Goal: Feedback & Contribution: Submit feedback/report problem

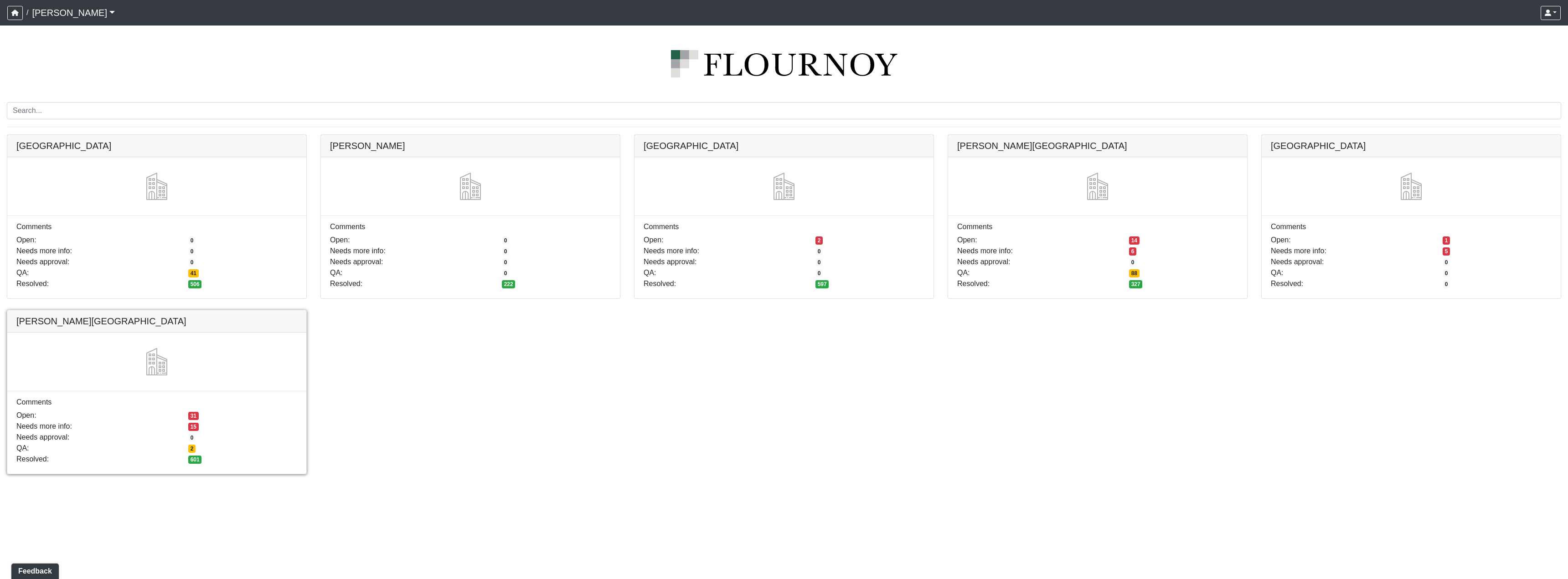
click at [229, 310] on link at bounding box center [156, 310] width 299 height 0
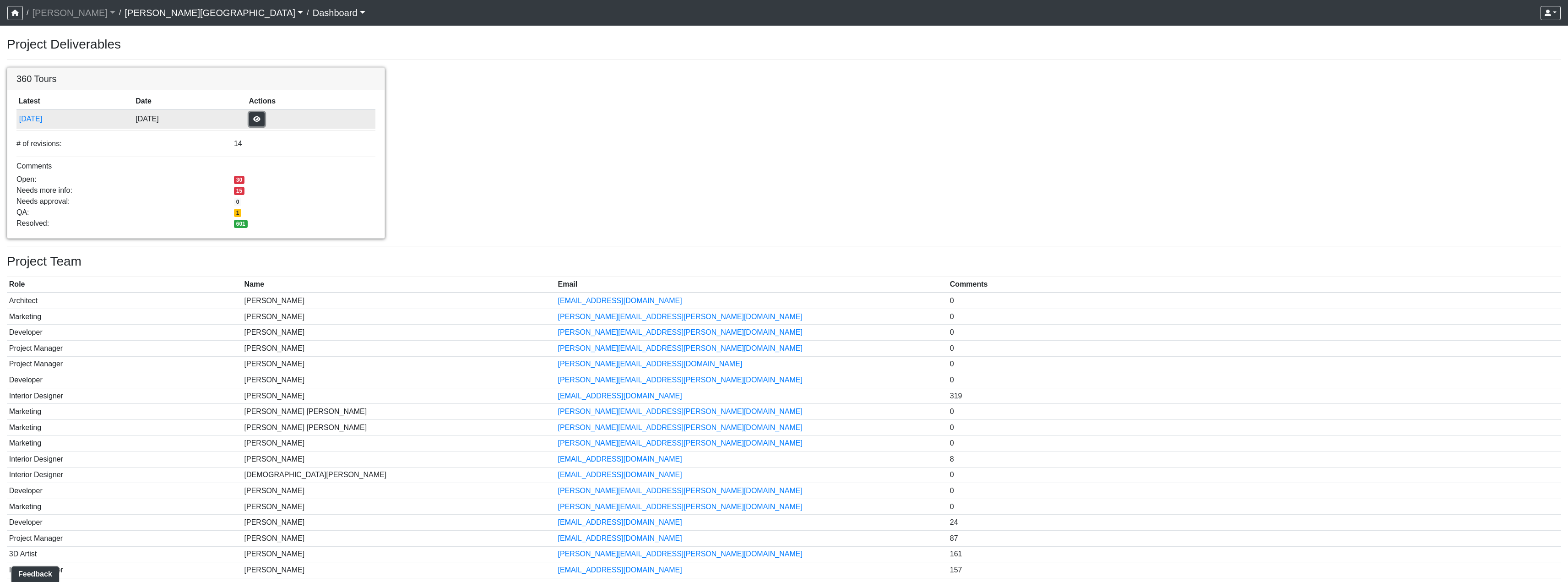
click at [265, 119] on button "button" at bounding box center [256, 119] width 15 height 14
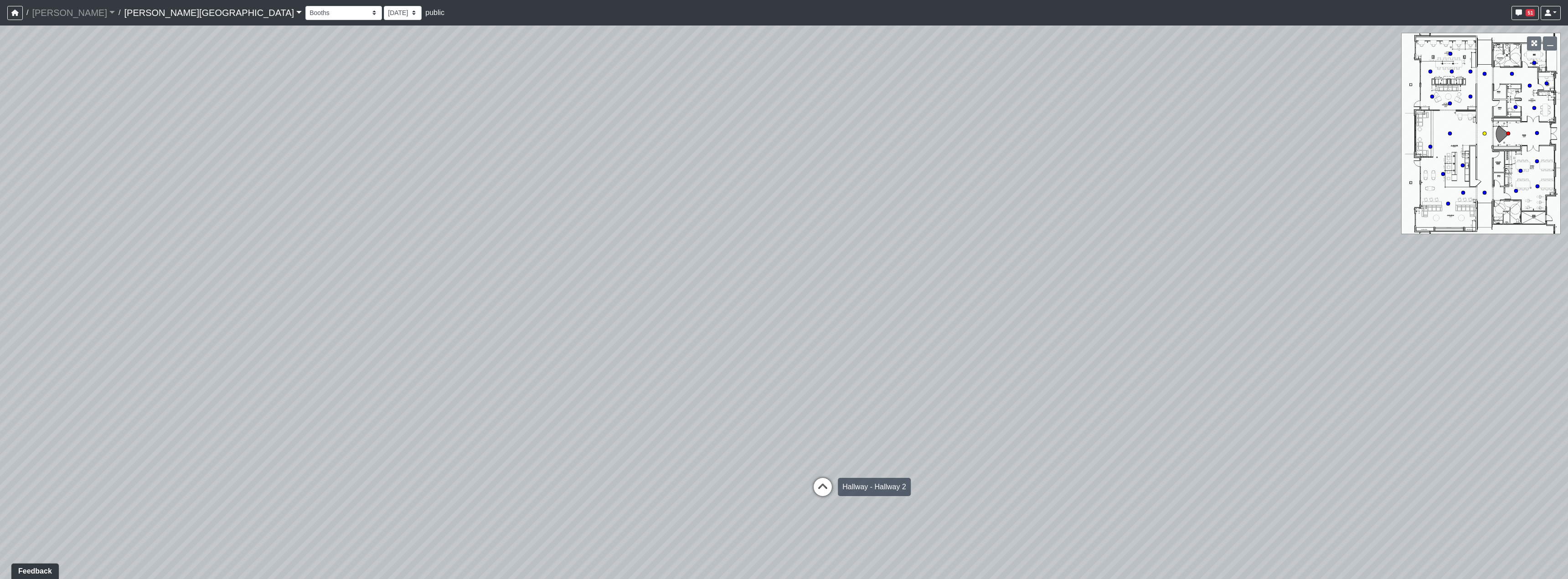
click at [831, 484] on icon at bounding box center [822, 491] width 27 height 27
click at [823, 454] on icon at bounding box center [812, 455] width 27 height 27
select select "2p1LcMW7A2doxWKe2HrzBw"
drag, startPoint x: 1180, startPoint y: 396, endPoint x: 895, endPoint y: 391, distance: 285.0
click at [895, 391] on div "Loading... Hallway - Hallway 2 Loading... Entry Loading... Clubroom - Entrance …" at bounding box center [784, 302] width 1568 height 553
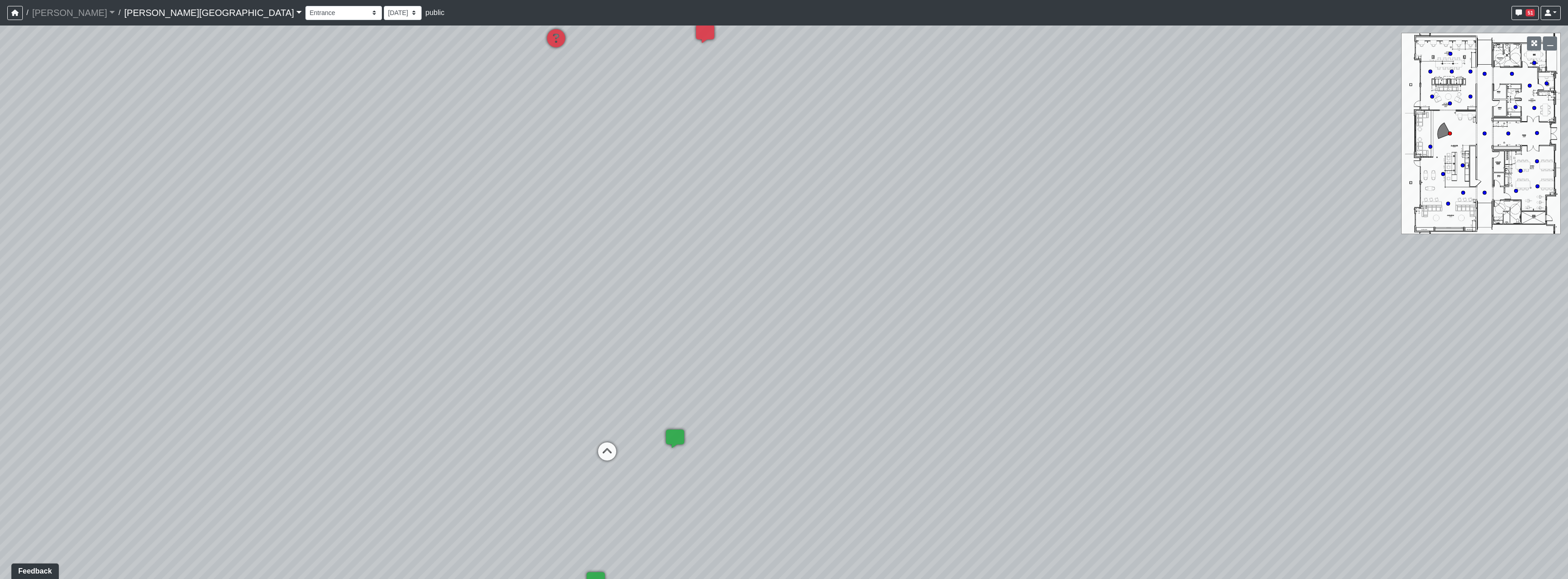
drag, startPoint x: 880, startPoint y: 273, endPoint x: 883, endPoint y: 405, distance: 132.0
click at [883, 405] on div "Loading... Hallway - Hallway 2 Loading... Entry Loading... Clubroom - Entrance …" at bounding box center [784, 302] width 1568 height 553
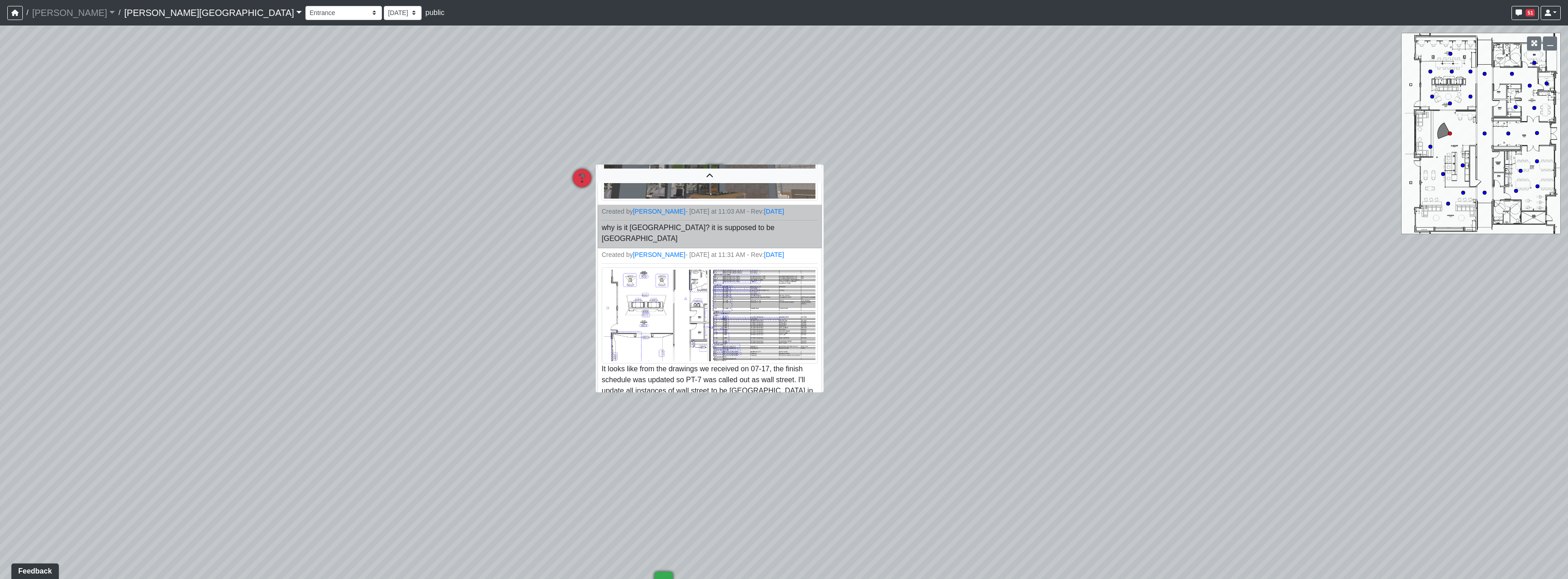
scroll to position [190, 0]
click at [729, 294] on img at bounding box center [709, 311] width 219 height 98
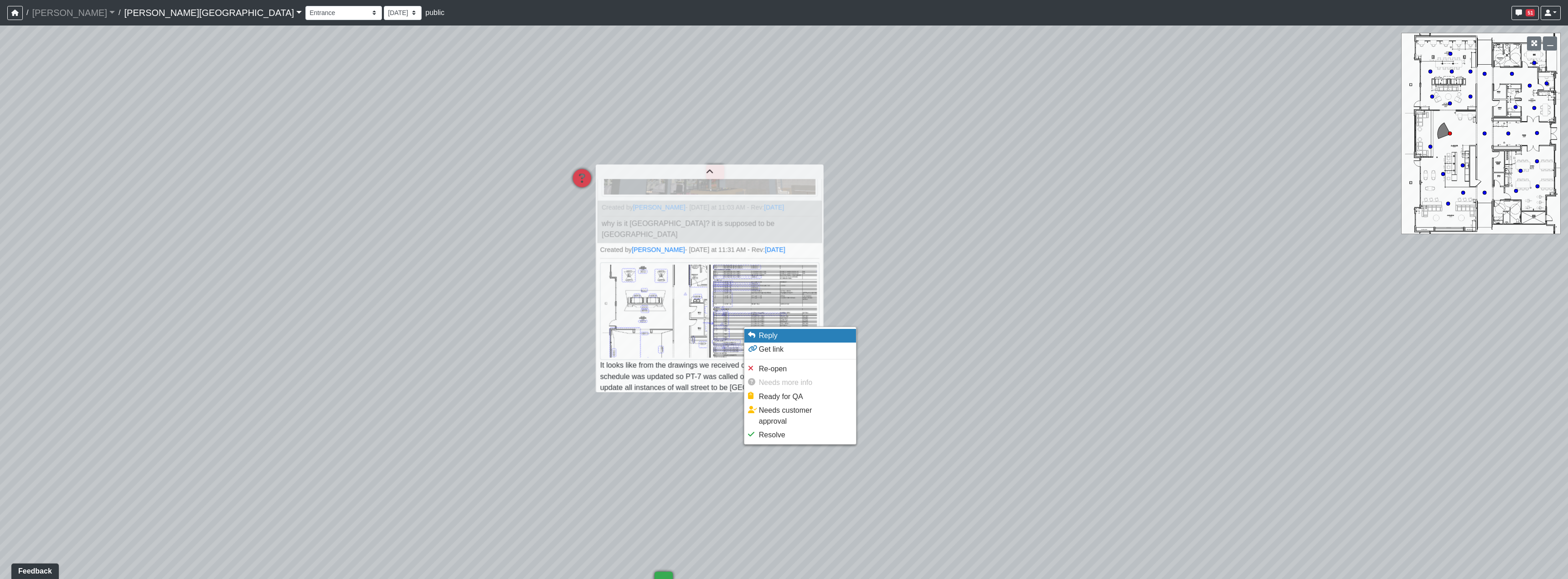
click at [794, 335] on li "Reply" at bounding box center [800, 336] width 111 height 13
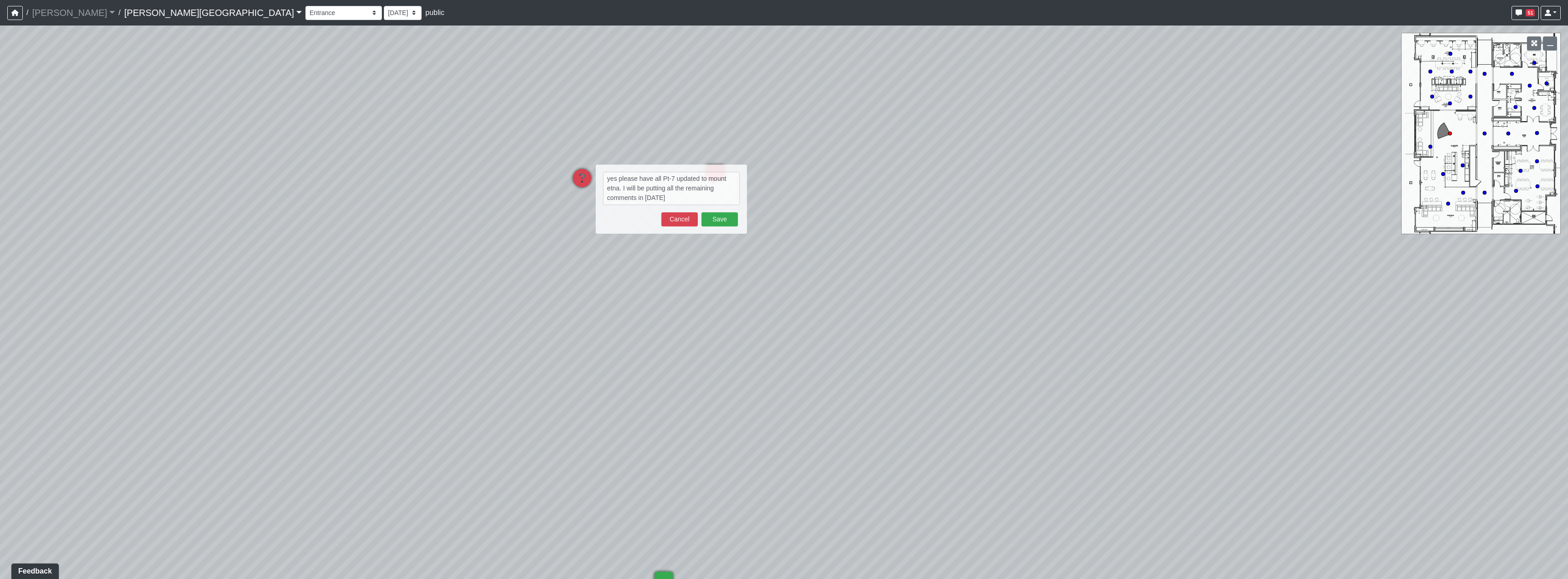
type textarea "yes please have all Pt-7 updated to mount etna. I will be putting all the remai…"
select select "2p1LcMW7A2doxWKe2HrzBw"
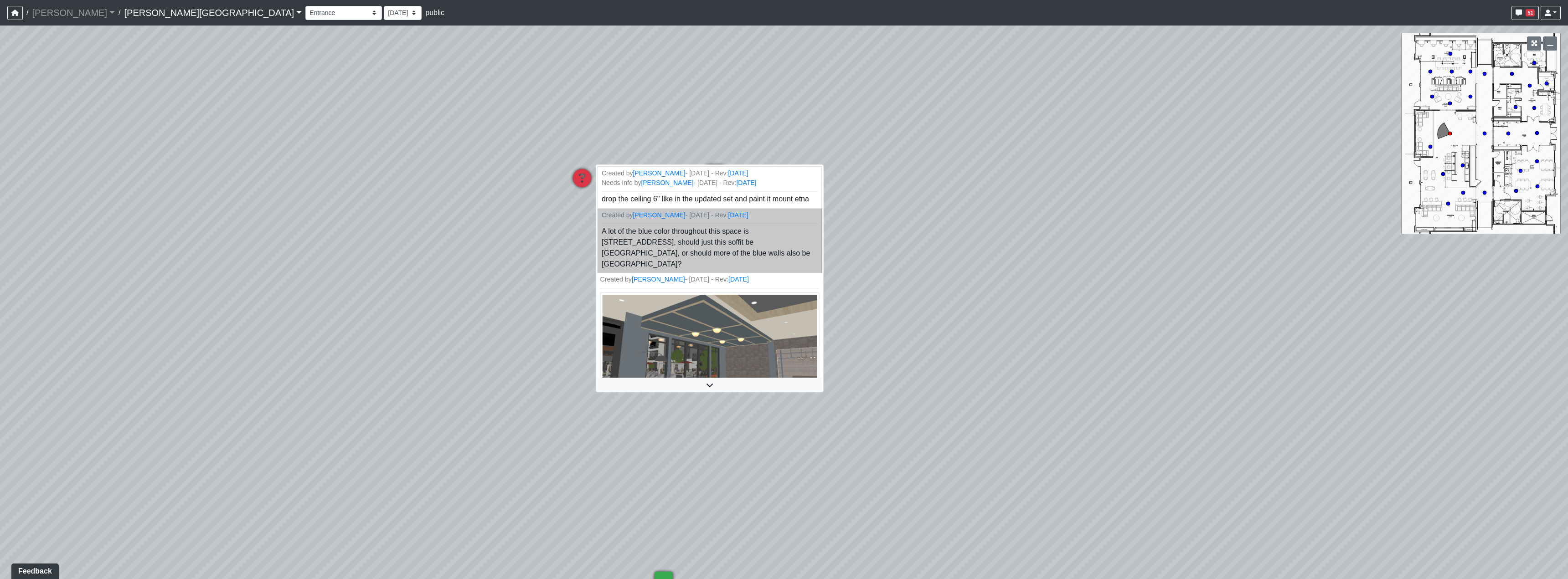
scroll to position [233, 0]
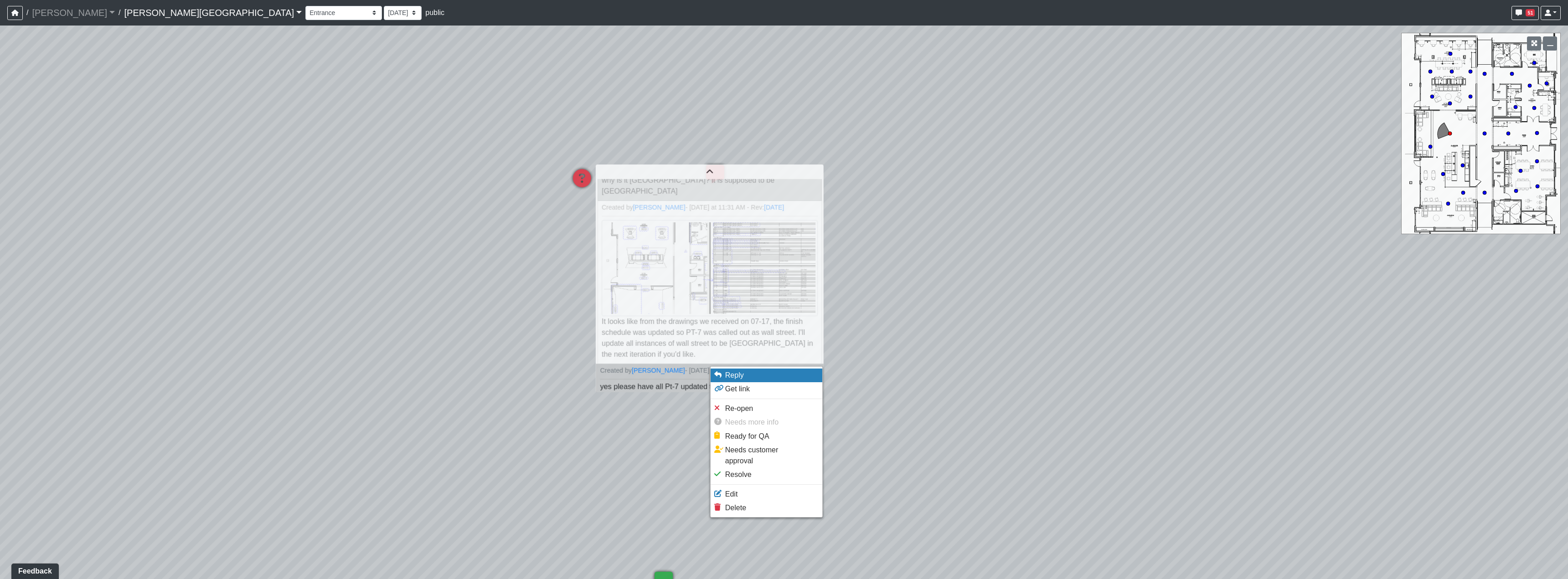
click at [765, 379] on li "Reply" at bounding box center [766, 375] width 111 height 13
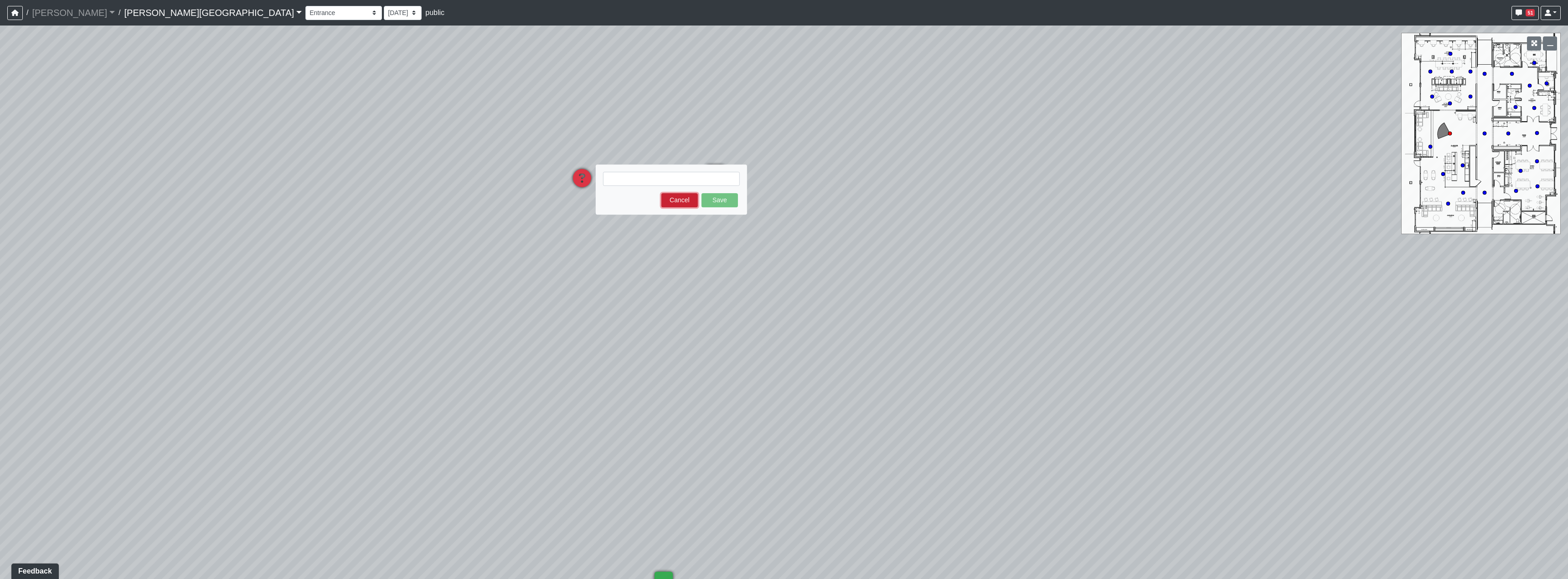
click at [677, 202] on button "Cancel" at bounding box center [680, 200] width 37 height 14
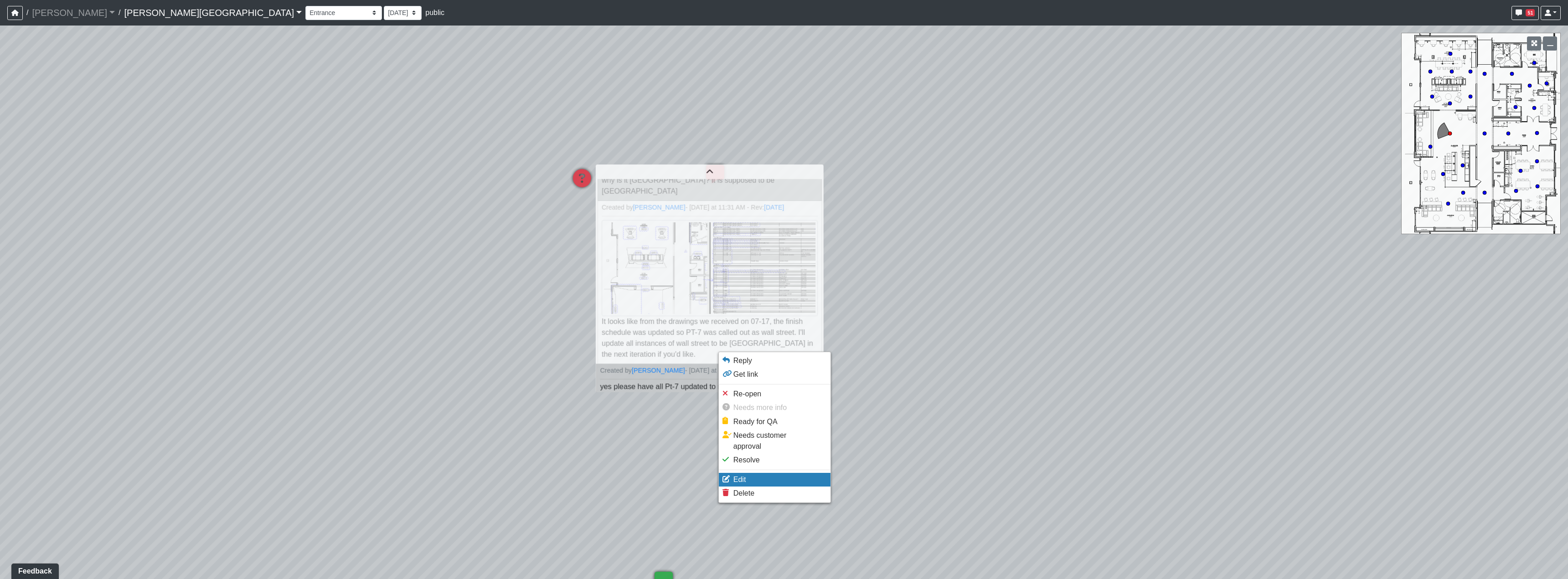
click at [766, 473] on li "Edit" at bounding box center [774, 479] width 111 height 13
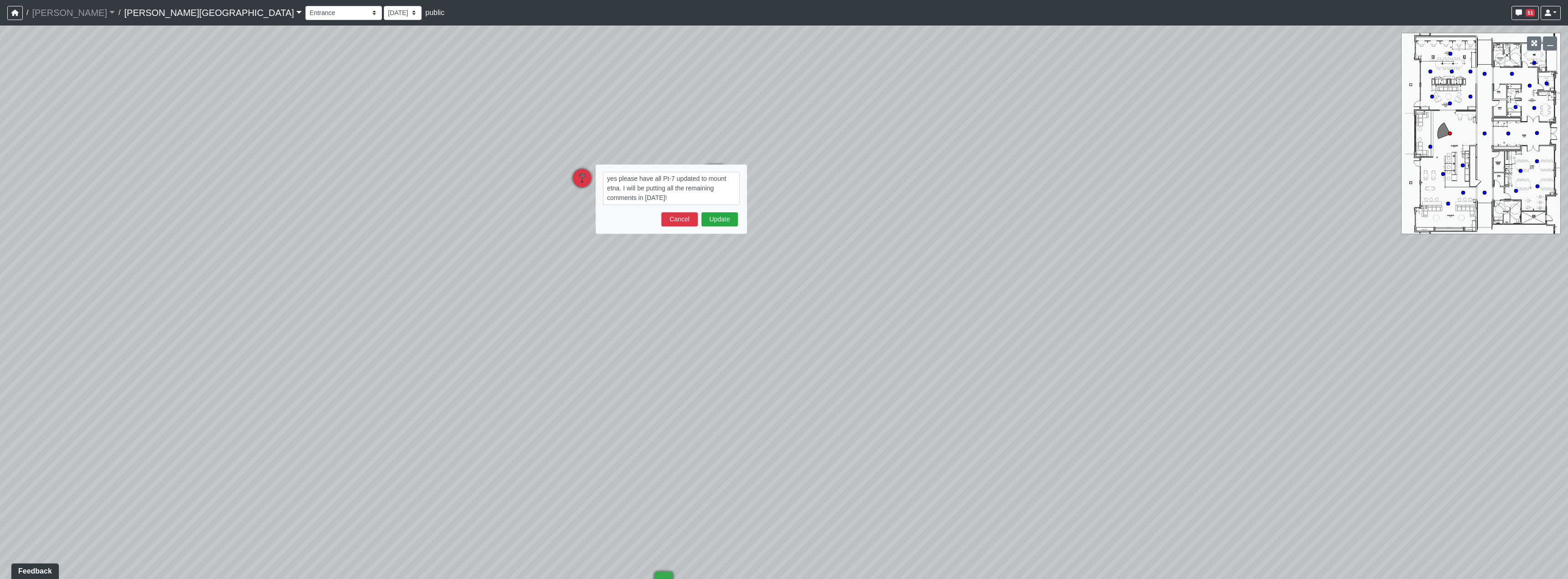
drag, startPoint x: 668, startPoint y: 198, endPoint x: 638, endPoint y: 195, distance: 30.1
click at [638, 195] on textarea "yes please have all Pt-7 updated to mount etna. I will be putting all the remai…" at bounding box center [671, 188] width 137 height 33
type textarea "yes please have all Pt-7 updated to mount etna. I will be putting all the remai…"
click at [721, 226] on button "Update" at bounding box center [719, 229] width 37 height 14
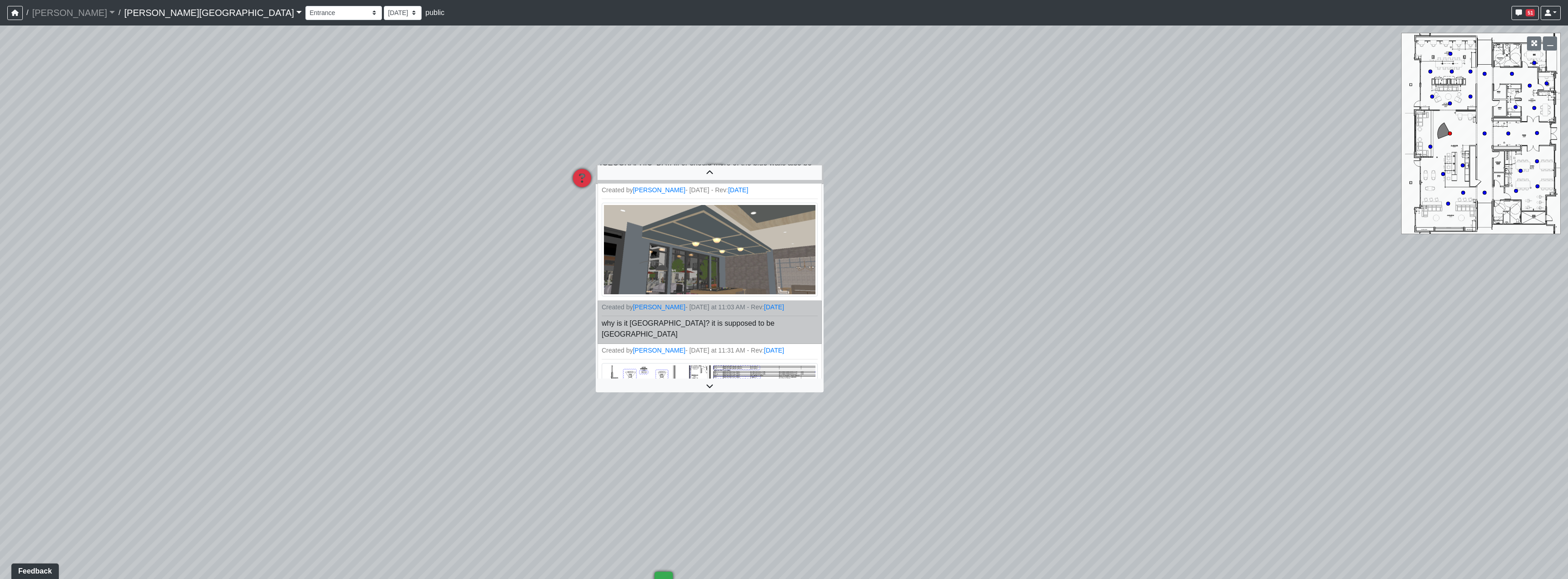
scroll to position [91, 0]
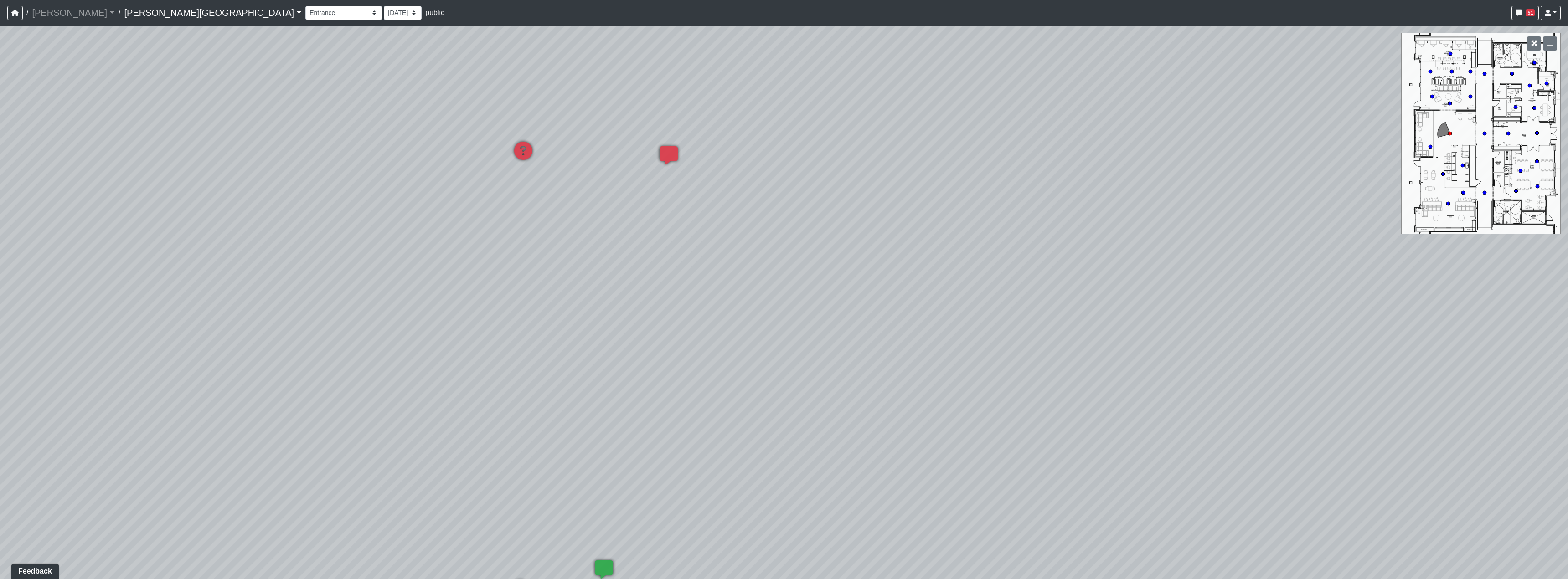
drag, startPoint x: 953, startPoint y: 376, endPoint x: 666, endPoint y: 324, distance: 291.7
click at [580, 297] on div "Loading... Hallway - Hallway 2 Loading... Entry Loading... Clubroom - Entrance …" at bounding box center [784, 302] width 1568 height 553
click at [754, 367] on div "Active Coworking - Lounge 1" at bounding box center [797, 366] width 102 height 18
drag, startPoint x: 627, startPoint y: 359, endPoint x: 732, endPoint y: 356, distance: 105.0
click at [724, 356] on div "Loading... Hallway - Hallway 2 Loading... Entry Loading... Clubroom - Entrance …" at bounding box center [784, 302] width 1568 height 553
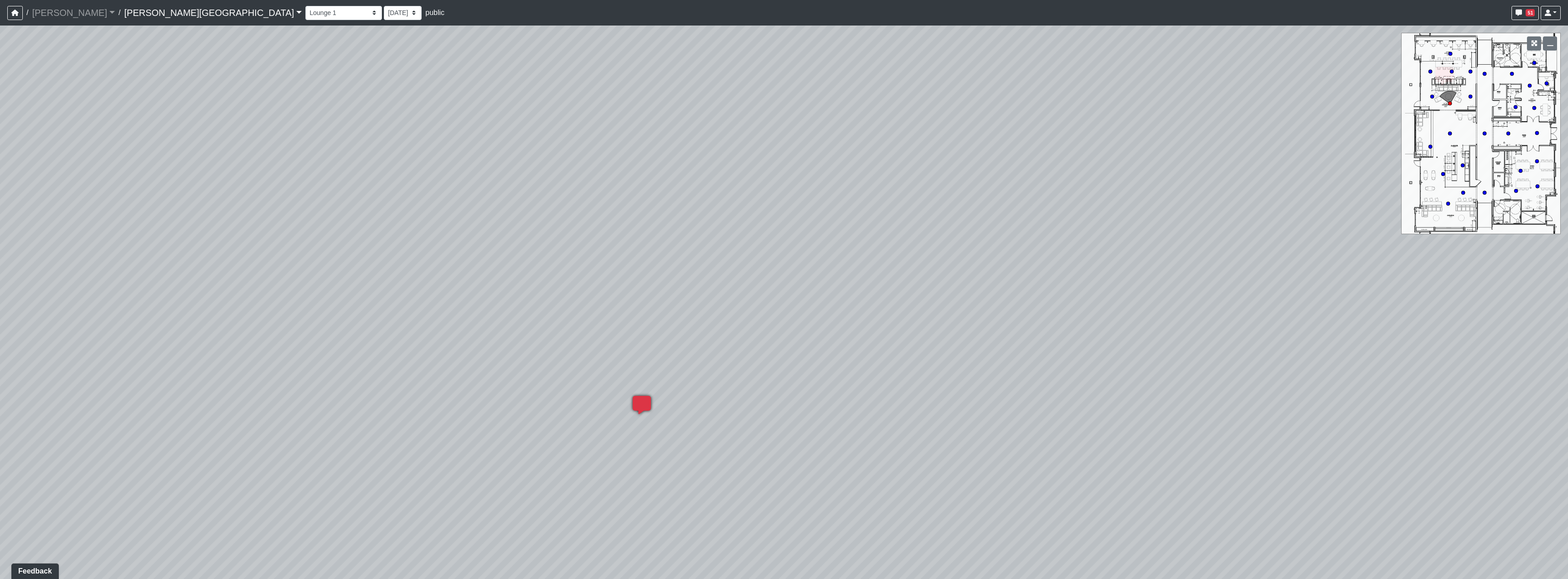
drag, startPoint x: 597, startPoint y: 399, endPoint x: 696, endPoint y: 376, distance: 101.6
click at [677, 378] on div "Loading... Hallway - Hallway 2 Loading... Entry Loading... Clubroom - Entrance …" at bounding box center [784, 302] width 1568 height 553
click at [253, 531] on icon at bounding box center [248, 541] width 27 height 27
drag, startPoint x: 740, startPoint y: 389, endPoint x: 534, endPoint y: 386, distance: 206.0
click at [534, 386] on div "Loading... Hallway - Hallway 2 Loading... Entry Loading... Clubroom - Entrance …" at bounding box center [784, 302] width 1568 height 553
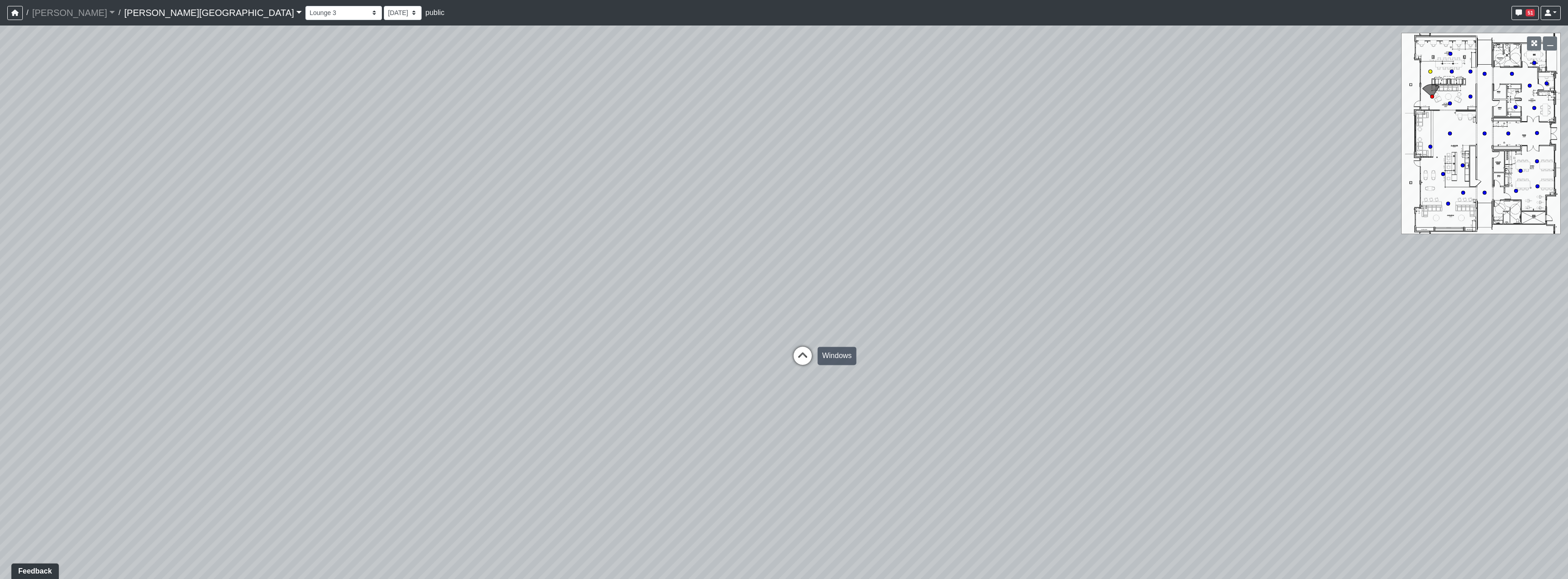
click at [811, 350] on icon at bounding box center [802, 360] width 27 height 27
drag, startPoint x: 1052, startPoint y: 364, endPoint x: 756, endPoint y: 407, distance: 299.1
click at [686, 423] on div "Loading... Hallway - Hallway 2 Loading... Entry Loading... Clubroom - Entrance …" at bounding box center [784, 302] width 1568 height 553
drag, startPoint x: 764, startPoint y: 409, endPoint x: 492, endPoint y: 400, distance: 272.1
click at [492, 400] on div "Loading... Hallway - Hallway 2 Loading... Entry Loading... Clubroom - Entrance …" at bounding box center [784, 302] width 1568 height 553
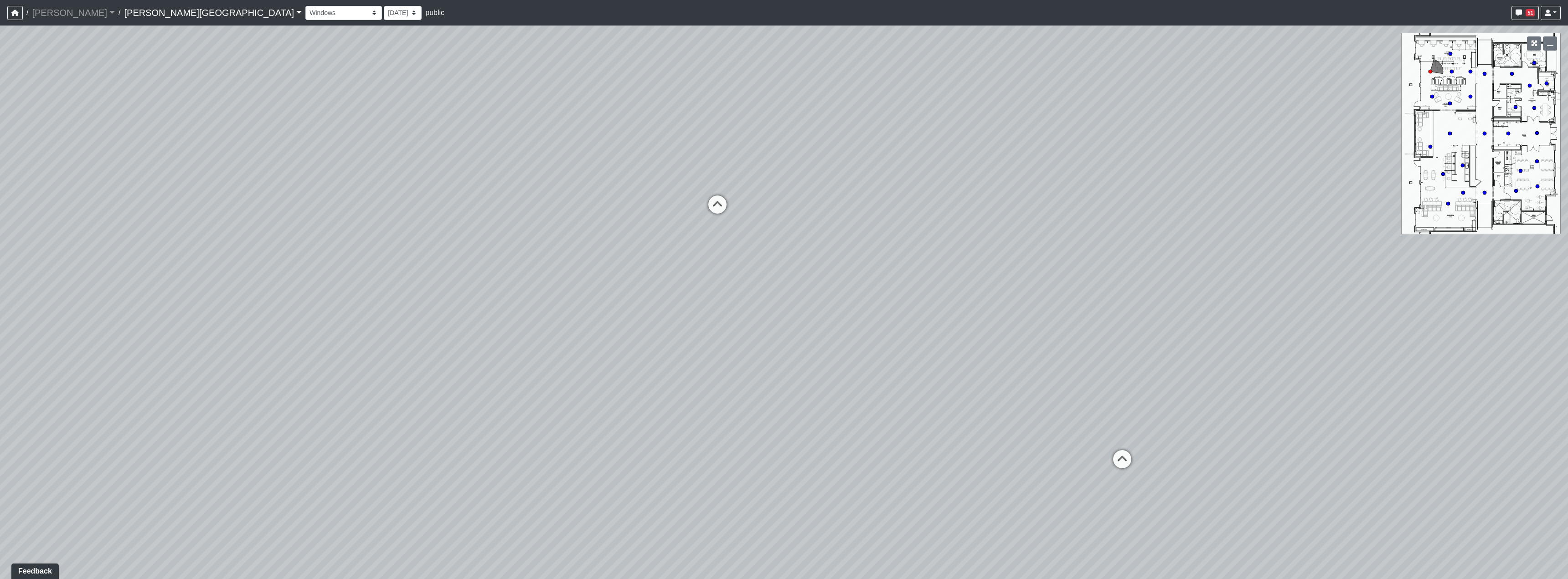
drag, startPoint x: 1180, startPoint y: 410, endPoint x: 947, endPoint y: 367, distance: 236.9
click at [947, 367] on div "Loading... Hallway - Hallway 2 Loading... Entry Loading... Clubroom - Entrance …" at bounding box center [784, 302] width 1568 height 553
drag, startPoint x: 1029, startPoint y: 426, endPoint x: 920, endPoint y: 401, distance: 111.8
click at [1029, 426] on icon at bounding box center [1034, 432] width 27 height 27
drag, startPoint x: 496, startPoint y: 288, endPoint x: 847, endPoint y: 315, distance: 352.0
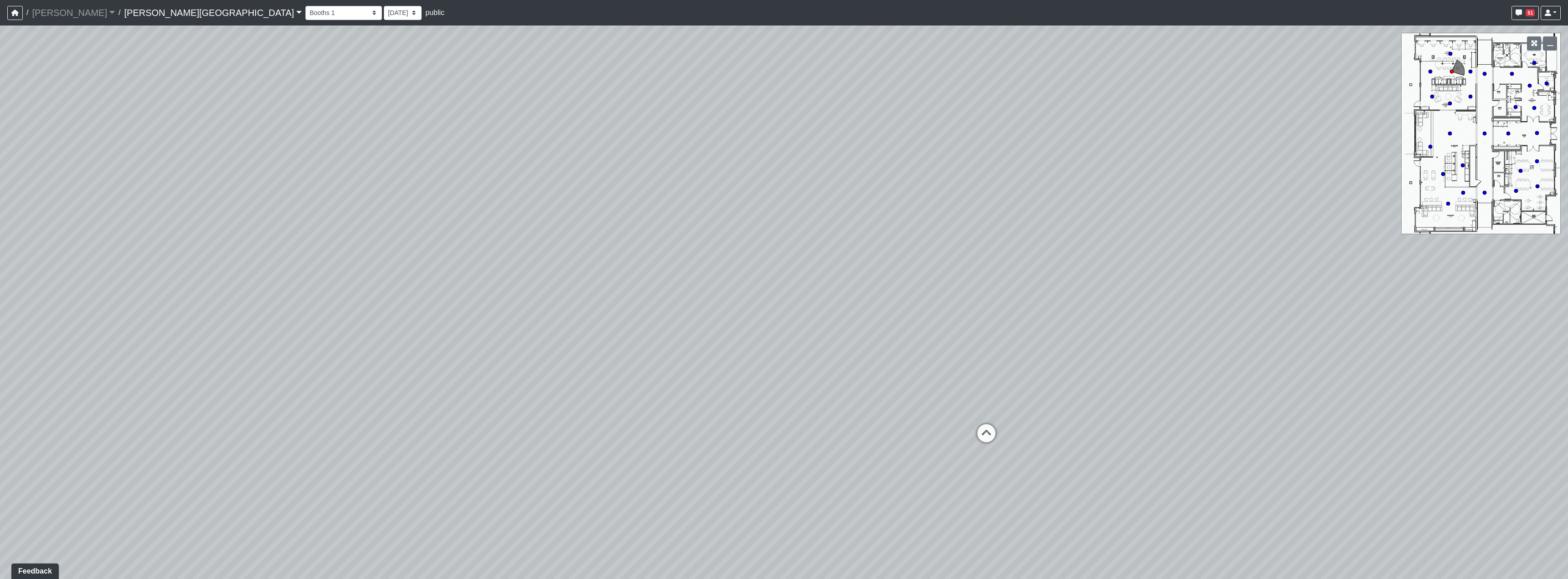
click at [764, 300] on div "Loading... Hallway - Hallway 2 Loading... Entry Loading... Clubroom - Entrance …" at bounding box center [784, 302] width 1568 height 553
drag, startPoint x: 736, startPoint y: 315, endPoint x: 864, endPoint y: 353, distance: 133.5
click at [864, 353] on div "Loading... Hallway - Hallway 2 Loading... Entry Loading... Clubroom - Entrance …" at bounding box center [784, 302] width 1568 height 553
click at [952, 257] on div "Loading... Hallway - Hallway 2 Loading... Entry Loading... Clubroom - Entrance …" at bounding box center [784, 302] width 1568 height 553
drag, startPoint x: 745, startPoint y: 279, endPoint x: 947, endPoint y: 284, distance: 202.1
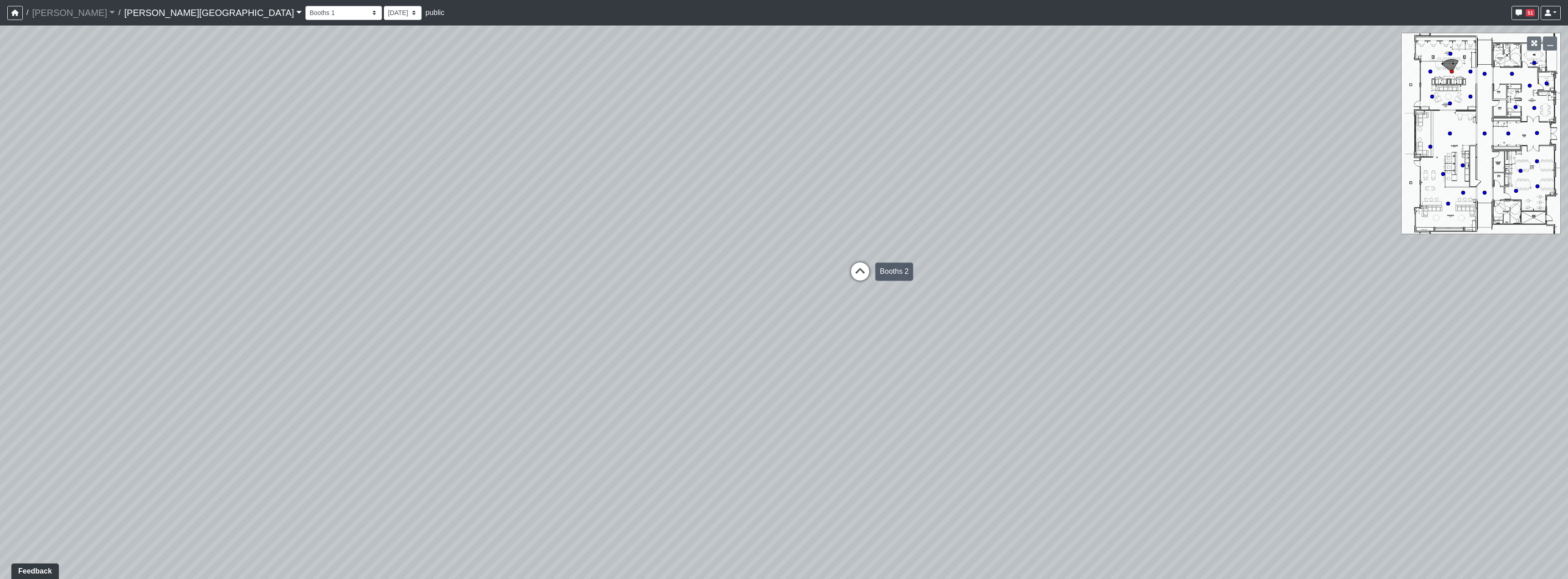
click at [948, 282] on div "Loading... Hallway - Hallway 2 Loading... Entry Loading... Clubroom - Entrance …" at bounding box center [784, 302] width 1568 height 553
drag, startPoint x: 692, startPoint y: 347, endPoint x: 769, endPoint y: 346, distance: 77.0
click at [783, 333] on div "Loading... Hallway - Hallway 2 Loading... Entry Loading... Clubroom - Entrance …" at bounding box center [784, 302] width 1568 height 553
click at [424, 452] on icon at bounding box center [430, 454] width 27 height 27
drag, startPoint x: 992, startPoint y: 373, endPoint x: 708, endPoint y: 361, distance: 284.3
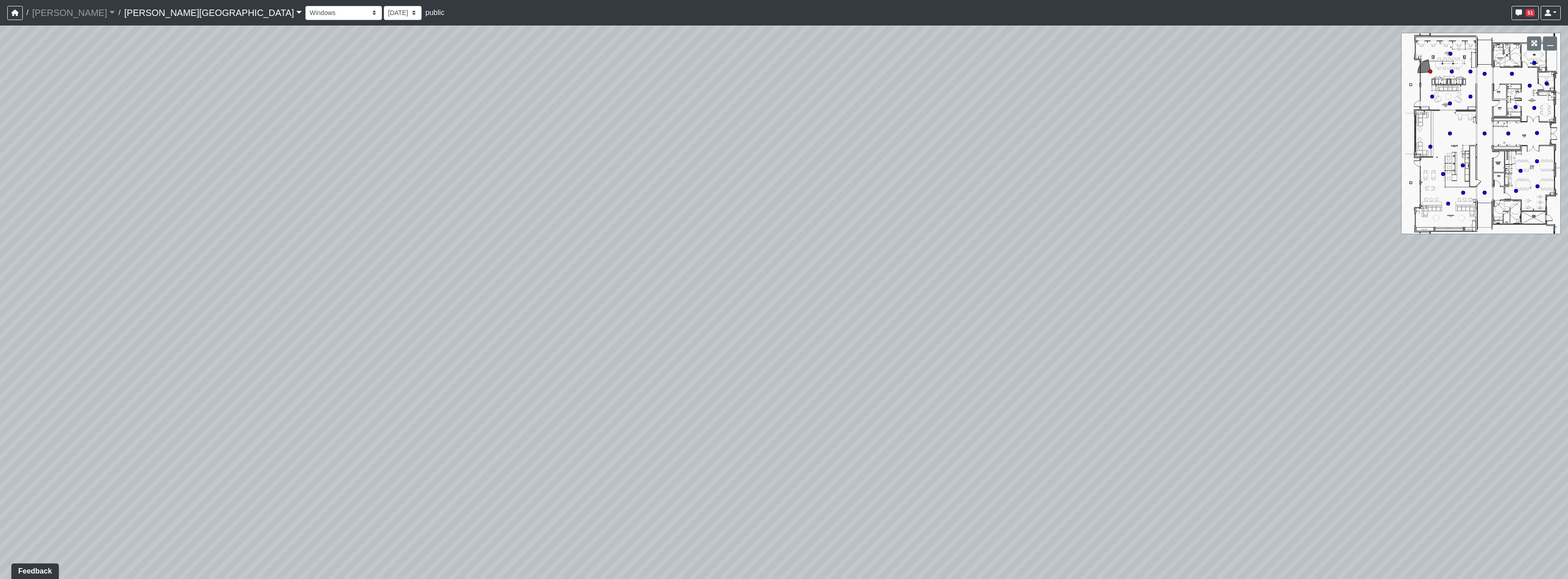
click at [721, 364] on div "Loading... Hallway - Hallway 2 Loading... Entry Loading... Clubroom - Entrance …" at bounding box center [784, 302] width 1568 height 553
drag, startPoint x: 824, startPoint y: 308, endPoint x: 697, endPoint y: 390, distance: 151.2
click at [697, 390] on div "Loading... Hallway - Hallway 2 Loading... Entry Loading... Clubroom - Entrance …" at bounding box center [784, 302] width 1568 height 553
drag, startPoint x: 912, startPoint y: 407, endPoint x: 816, endPoint y: 407, distance: 96.0
click at [816, 407] on div "Loading... Hallway - Hallway 2 Loading... Entry Loading... Clubroom - Entrance …" at bounding box center [784, 302] width 1568 height 553
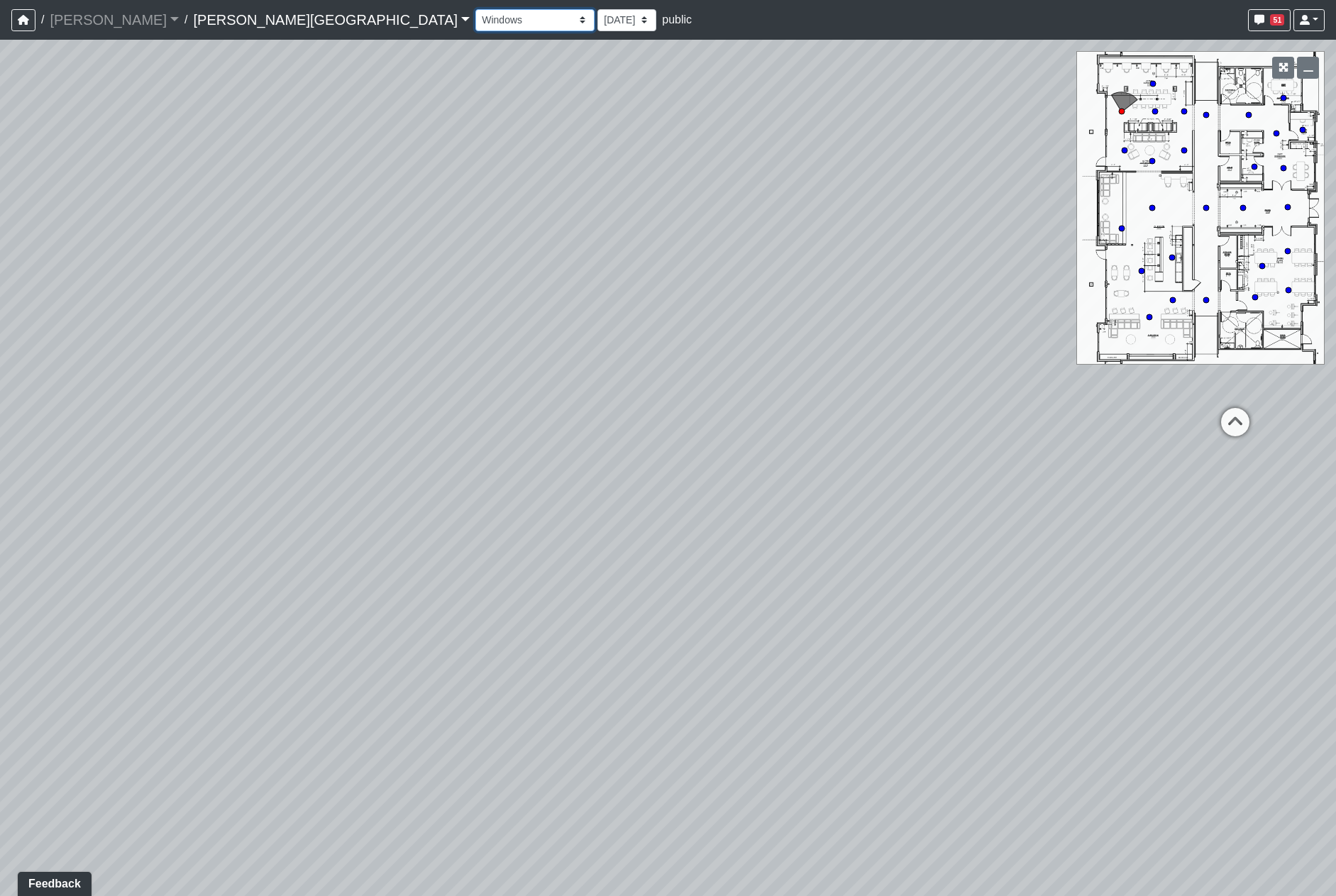
click at [476, 16] on select "Booths 1 Booths 2 Entry Lounge 1 Lounge 2 Lounge 3 Windows Bar Entrance Lounge …" at bounding box center [535, 20] width 119 height 22
click at [476, 9] on select "Booths 1 Booths 2 Entry Lounge 1 Lounge 2 Lounge 3 Windows Bar Entrance Lounge …" at bounding box center [535, 20] width 119 height 22
select select "txFFof8RDaXzEHWmwmdnP4"
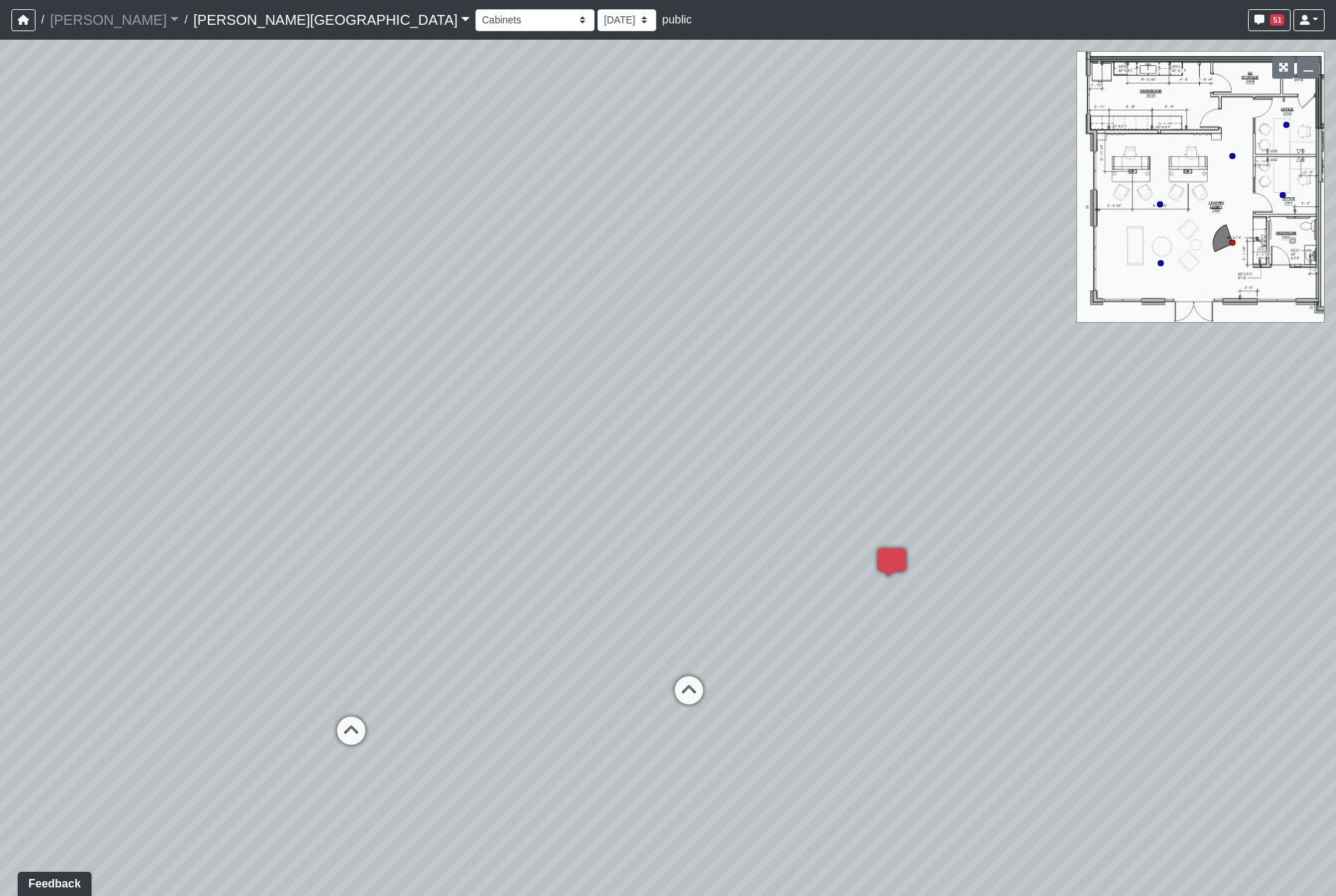
drag, startPoint x: 633, startPoint y: 476, endPoint x: 749, endPoint y: 502, distance: 118.9
click at [749, 502] on div "Loading... Hallway - Hallway 2 Loading... Entry Loading... Clubroom - Entrance …" at bounding box center [668, 468] width 1336 height 856
drag, startPoint x: 633, startPoint y: 402, endPoint x: 710, endPoint y: 514, distance: 135.9
click at [710, 514] on div "Loading... Hallway - Hallway 2 Loading... Entry Loading... Clubroom - Entrance …" at bounding box center [668, 468] width 1336 height 856
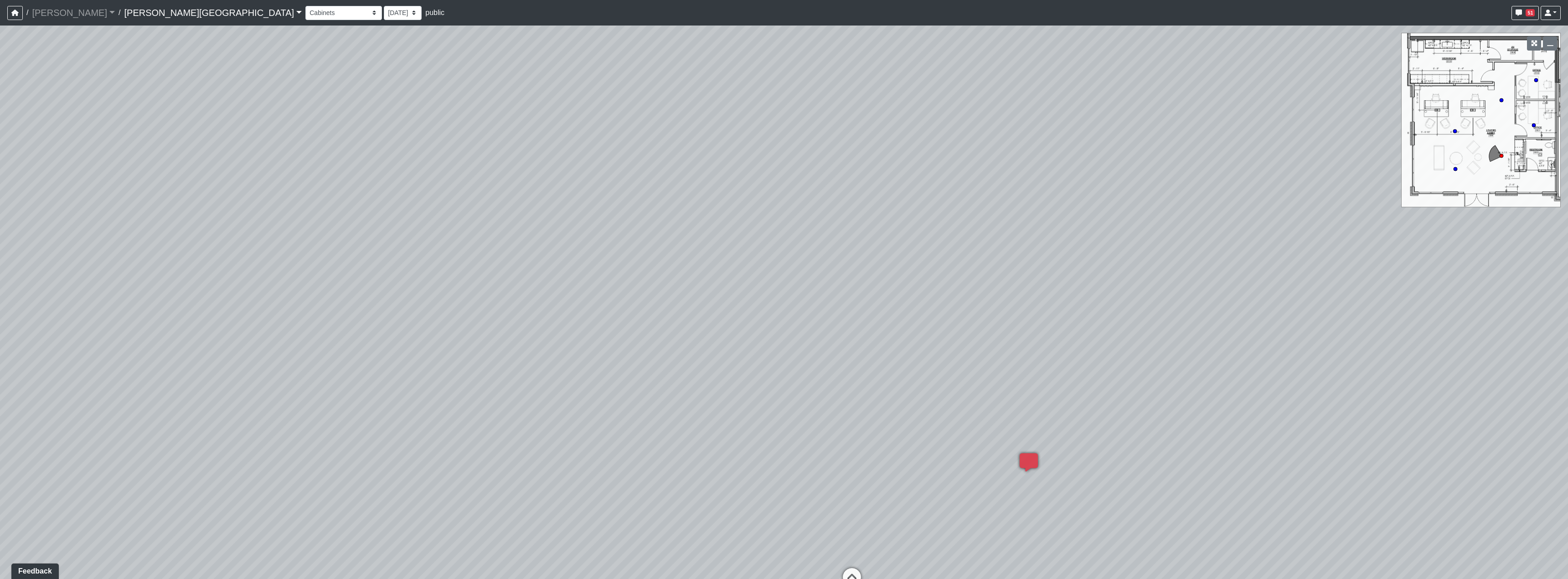
drag, startPoint x: 714, startPoint y: 198, endPoint x: 903, endPoint y: 294, distance: 212.0
click at [903, 294] on div "Loading... Hallway - Hallway 2 Loading... Entry Loading... Clubroom - Entrance …" at bounding box center [784, 302] width 1568 height 553
click at [766, 226] on span "Add comment" at bounding box center [754, 224] width 45 height 8
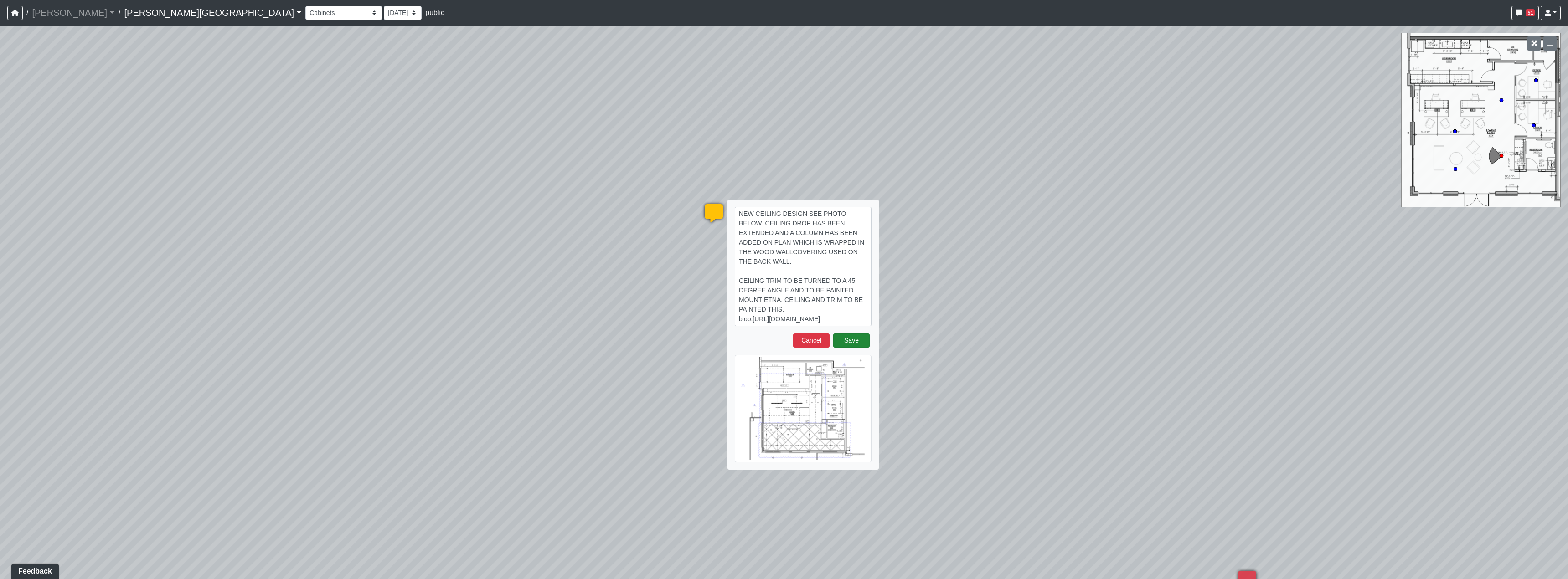
type textarea "NEW CEILING DESIGN SEE PHOTO BELOW. CEILING DROP HAS BEEN EXTENDED AND A COLUMN…"
click at [858, 346] on button "Save" at bounding box center [852, 340] width 37 height 14
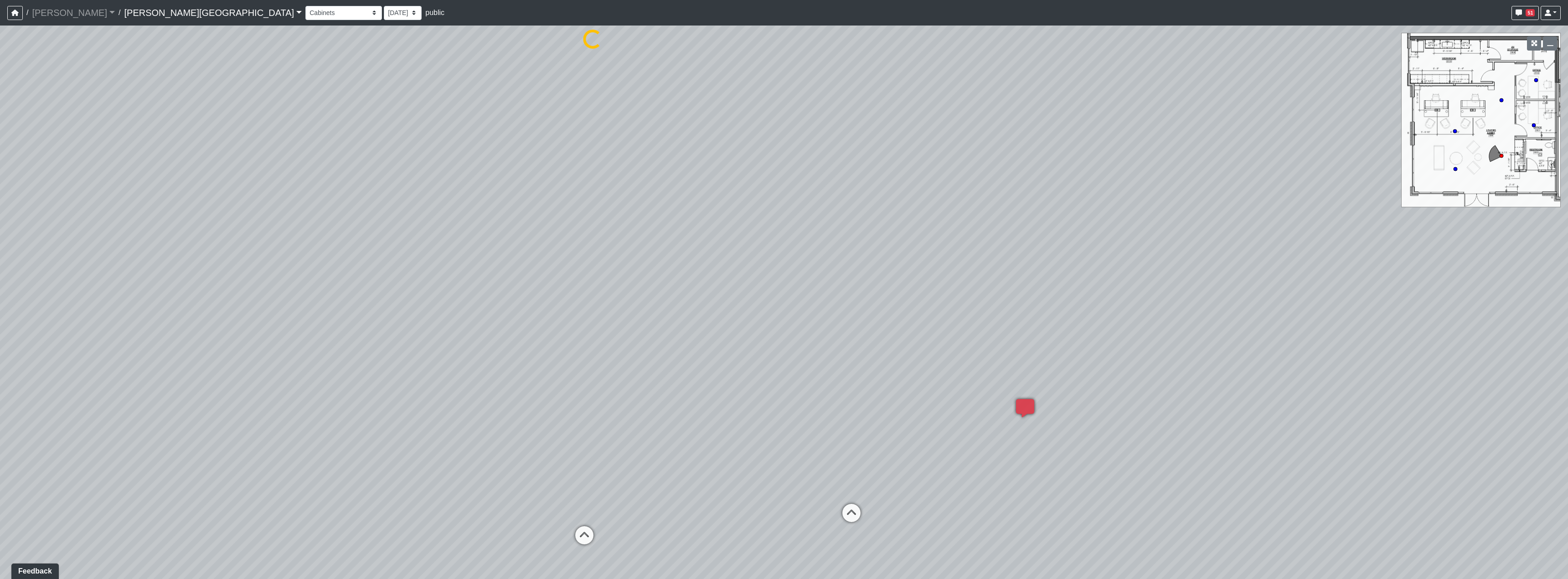
drag, startPoint x: 1188, startPoint y: 454, endPoint x: 810, endPoint y: 176, distance: 469.2
click at [810, 176] on div "Loading... Hallway - Hallway 2 Loading... Entry Loading... Clubroom - Entrance …" at bounding box center [784, 302] width 1568 height 553
drag, startPoint x: 925, startPoint y: 322, endPoint x: 808, endPoint y: 260, distance: 132.4
click at [808, 260] on div "Loading... Hallway - Hallway 2 Loading... Entry Loading... Clubroom - Entrance …" at bounding box center [784, 302] width 1568 height 553
select select "txFFof8RDaXzEHWmwmdnP4"
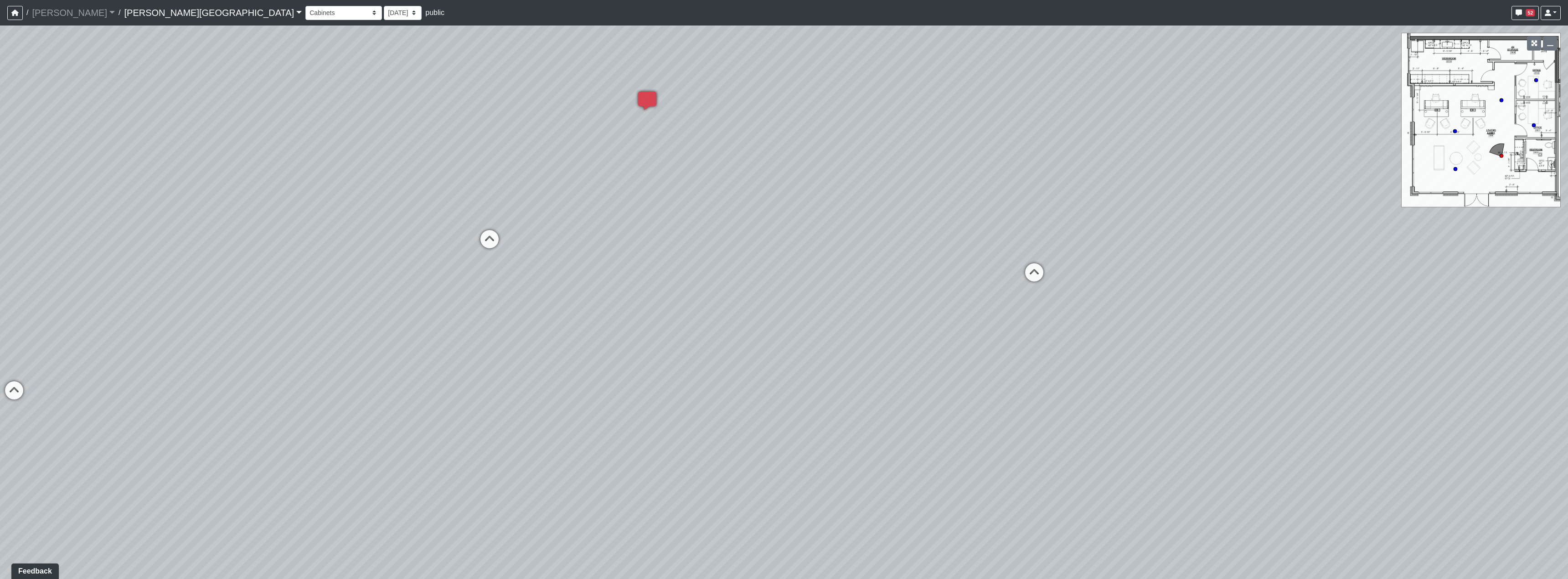
drag, startPoint x: 1004, startPoint y: 447, endPoint x: 915, endPoint y: 383, distance: 109.6
click at [962, 393] on div "Loading... Hallway - Hallway 2 Loading... Entry Loading... Clubroom - Entrance …" at bounding box center [784, 302] width 1568 height 553
click at [836, 361] on span "Add comment" at bounding box center [856, 364] width 45 height 8
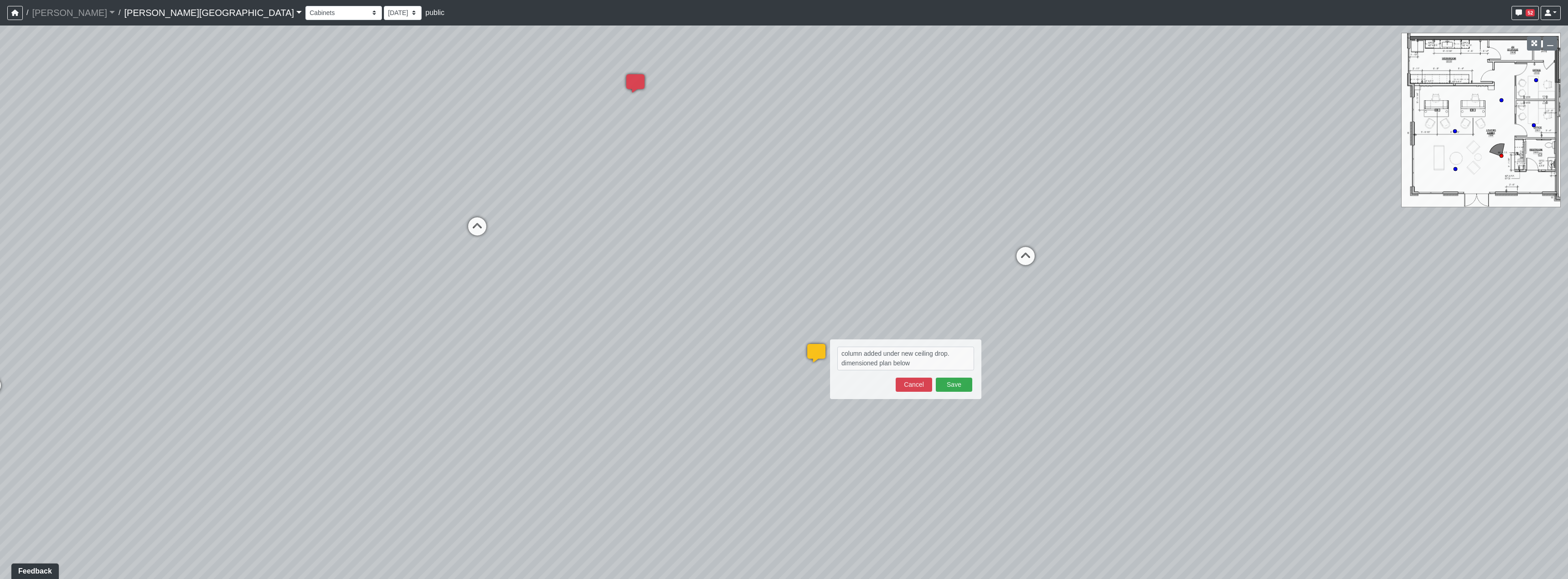
type textarea "column added under new ceiling drop. dimensioned plan below blob:https://sizzle…"
select select "txFFof8RDaXzEHWmwmdnP4"
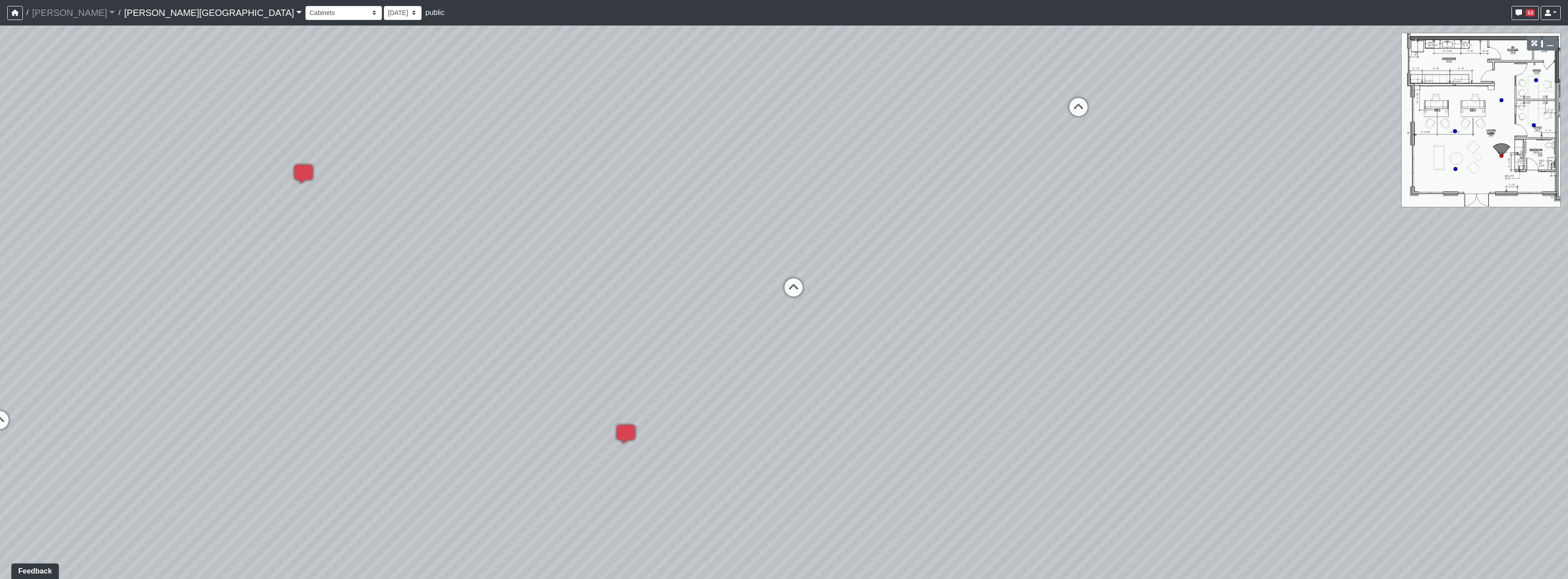
drag, startPoint x: 1017, startPoint y: 207, endPoint x: 685, endPoint y: 243, distance: 333.9
click at [631, 269] on div "Loading... Hallway - Hallway 2 Loading... Entry Loading... Clubroom - Entrance …" at bounding box center [784, 302] width 1568 height 553
drag, startPoint x: 966, startPoint y: 200, endPoint x: 685, endPoint y: 318, distance: 304.8
click at [685, 318] on div "Loading... Hallway - Hallway 2 Loading... Entry Loading... Clubroom - Entrance …" at bounding box center [784, 302] width 1568 height 553
drag, startPoint x: 1153, startPoint y: 304, endPoint x: 1409, endPoint y: 297, distance: 256.1
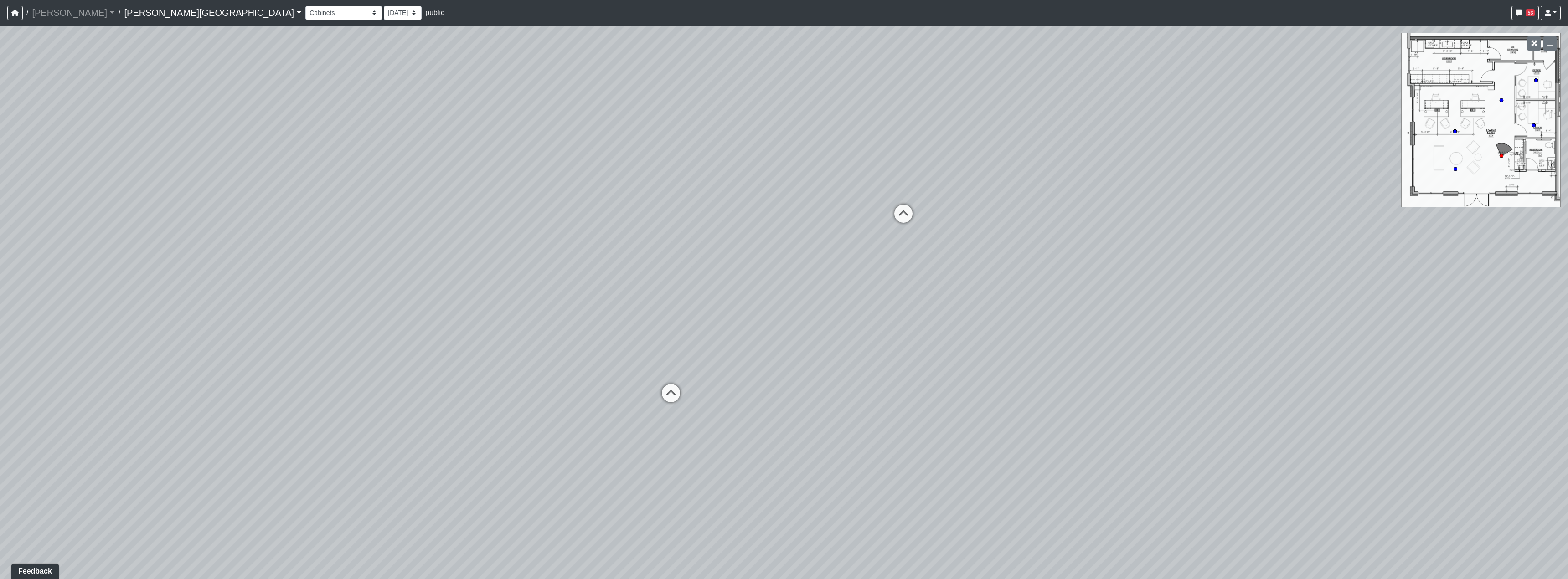
click at [1332, 290] on div "Loading... Hallway - Hallway 2 Loading... Entry Loading... Clubroom - Entrance …" at bounding box center [784, 302] width 1568 height 553
drag, startPoint x: 803, startPoint y: 282, endPoint x: 785, endPoint y: 386, distance: 105.5
click at [1077, 427] on div "Loading... Hallway - Hallway 2 Loading... Entry Loading... Clubroom - Entrance …" at bounding box center [784, 302] width 1568 height 553
drag, startPoint x: 713, startPoint y: 384, endPoint x: 586, endPoint y: 364, distance: 128.6
click at [584, 366] on div "Loading... Hallway - Hallway 2 Loading... Entry Loading... Clubroom - Entrance …" at bounding box center [784, 302] width 1568 height 553
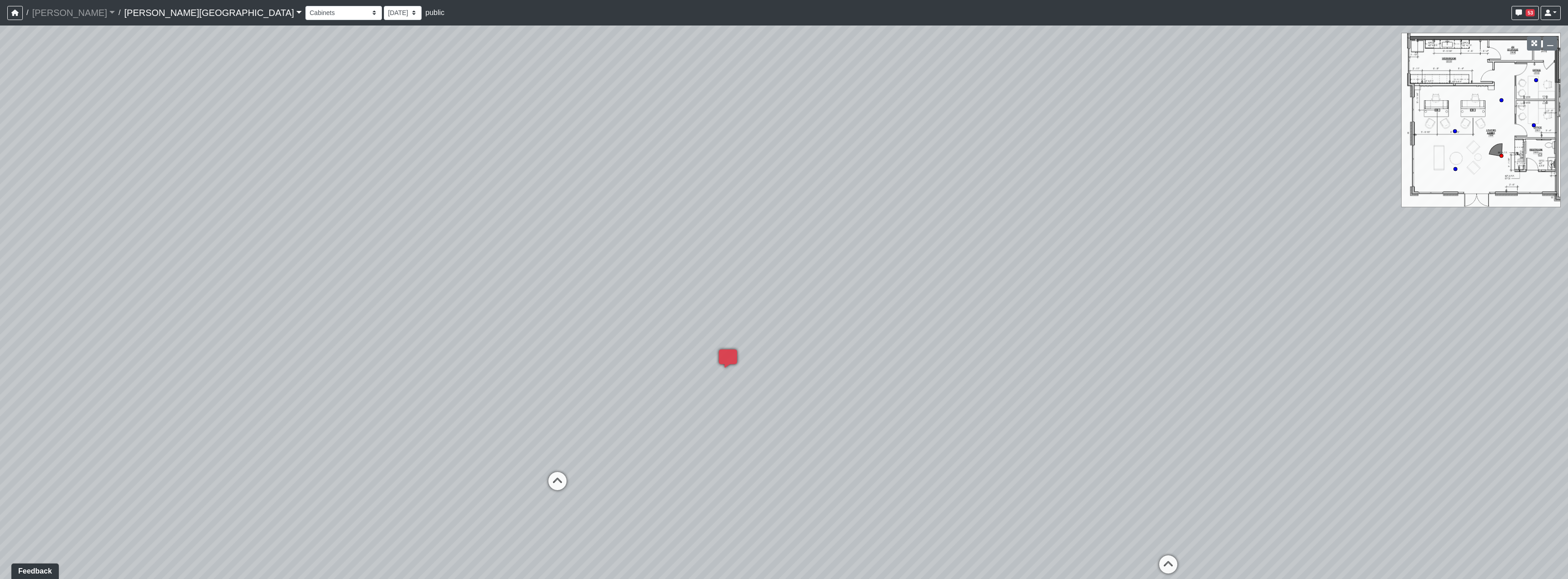
drag, startPoint x: 943, startPoint y: 236, endPoint x: 921, endPoint y: 231, distance: 22.6
click at [926, 240] on div "Loading... Hallway - Hallway 2 Loading... Entry Loading... Clubroom - Entrance …" at bounding box center [784, 302] width 1568 height 553
click at [870, 280] on span "Add comment" at bounding box center [878, 284] width 45 height 8
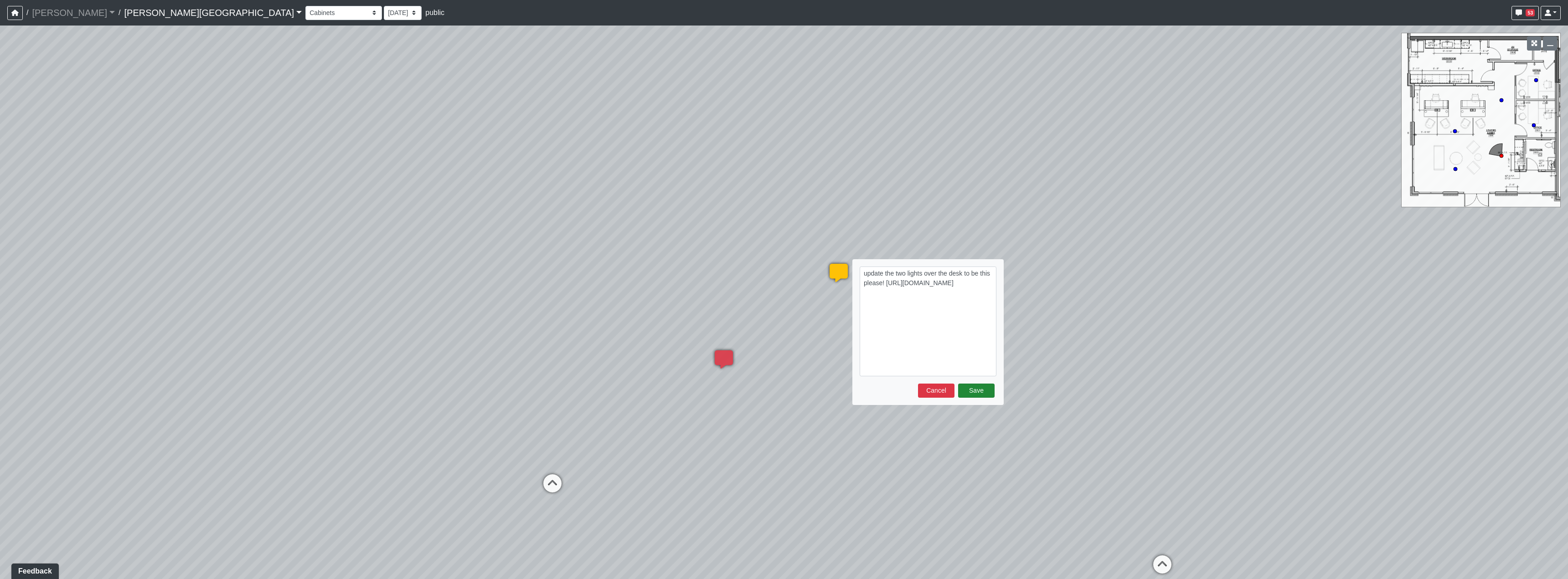
type textarea "update the two lights over the desk to be this please! https://www.fergusonhome…"
click at [981, 395] on button "Save" at bounding box center [976, 390] width 37 height 14
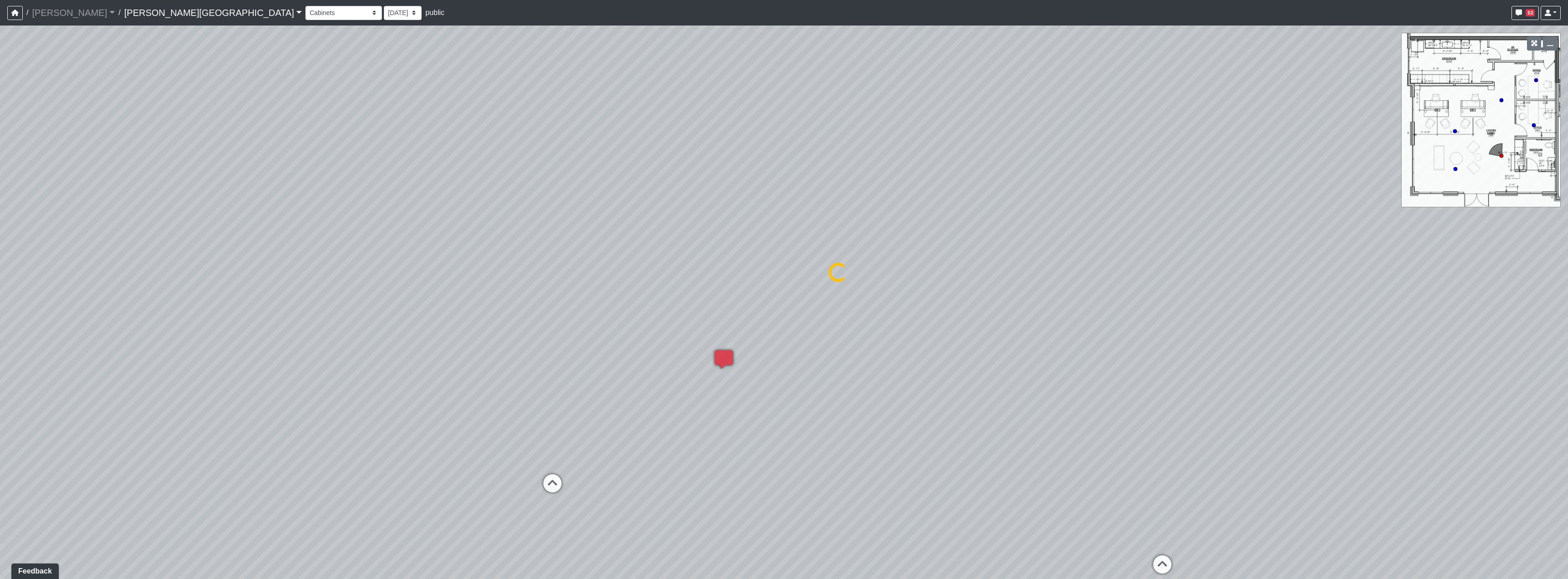
select select "txFFof8RDaXzEHWmwmdnP4"
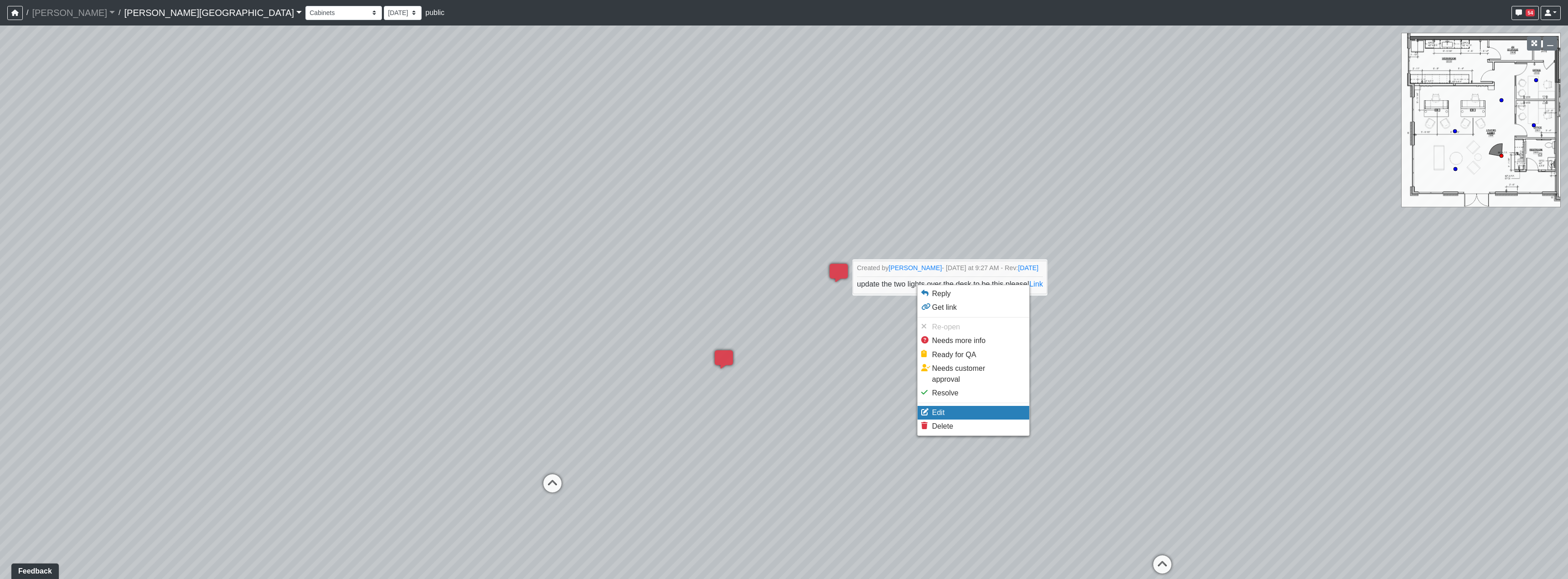
click at [950, 406] on li "Edit" at bounding box center [973, 412] width 111 height 13
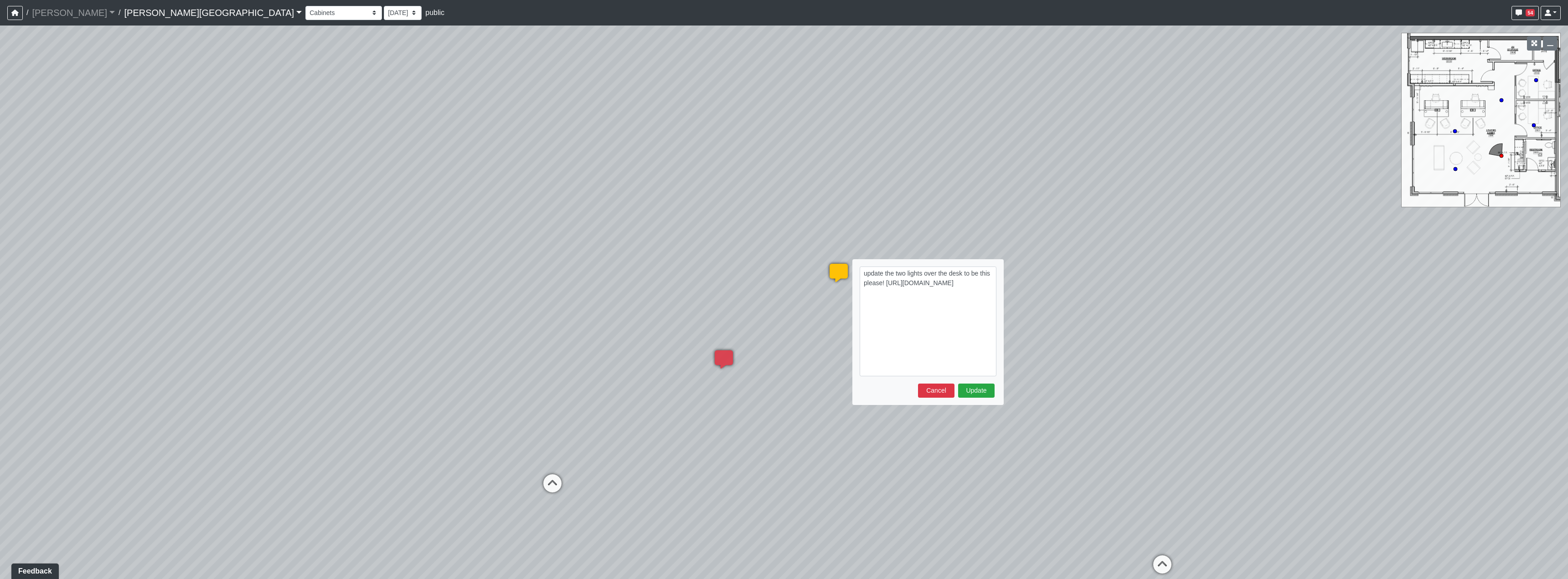
click at [894, 288] on textarea "update the two lights over the desk to be this please! https://www.fergusonhome…" at bounding box center [928, 321] width 137 height 109
type textarea "update the two lights over the desk to be this please in the brass. https://www…"
click at [977, 387] on button "Update" at bounding box center [976, 390] width 37 height 14
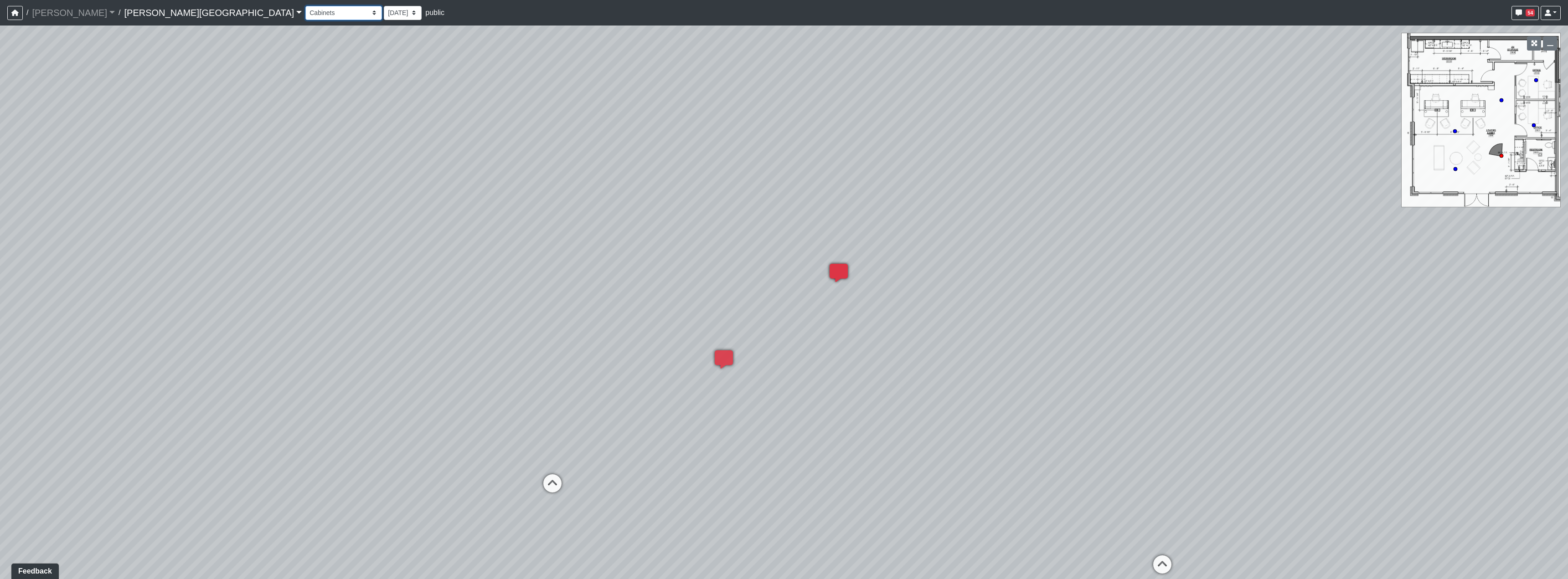
click at [306, 16] on select "Booths 1 Booths 2 Entry Lounge 1 Lounge 2 Lounge 3 Windows Bar Entrance Lounge …" at bounding box center [344, 13] width 77 height 14
click at [306, 6] on select "Booths 1 Booths 2 Entry Lounge 1 Lounge 2 Lounge 3 Windows Bar Entrance Lounge …" at bounding box center [344, 13] width 77 height 14
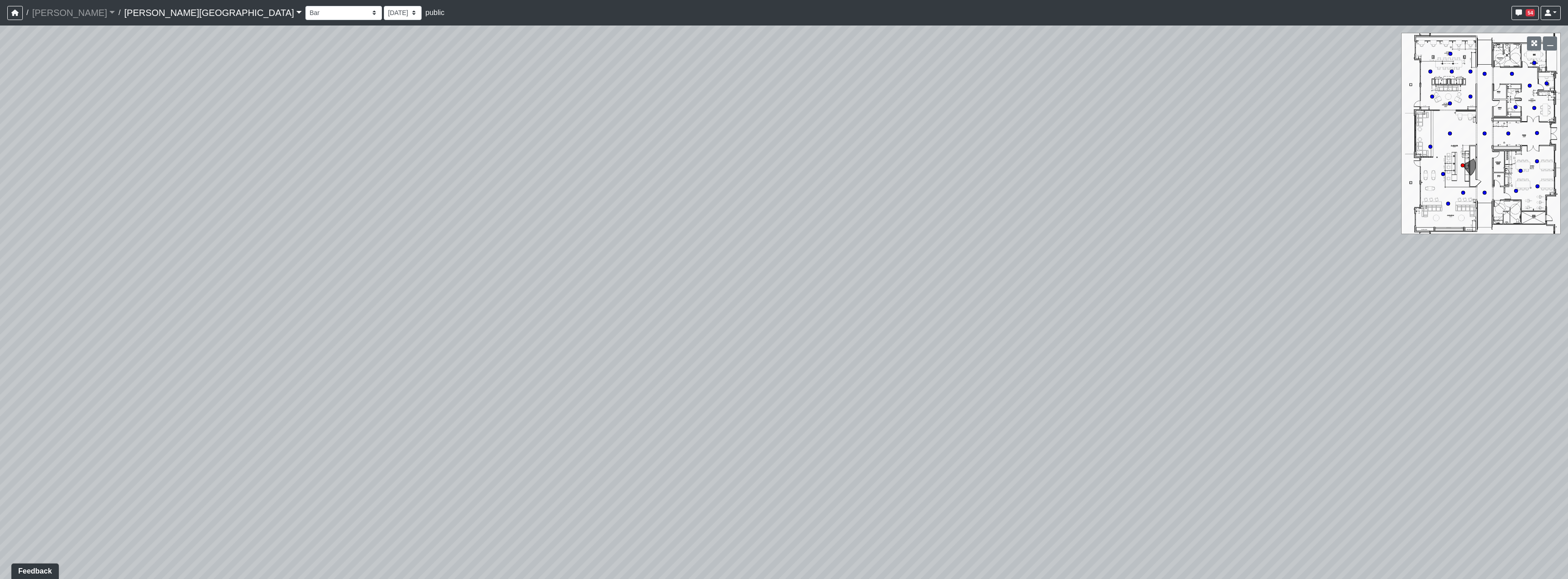
drag, startPoint x: 761, startPoint y: 405, endPoint x: 327, endPoint y: 374, distance: 435.1
click at [469, 395] on div "Loading... Hallway - Hallway 2 Loading... Entry Loading... Clubroom - Entrance …" at bounding box center [784, 302] width 1568 height 553
drag, startPoint x: 1049, startPoint y: 318, endPoint x: 493, endPoint y: 321, distance: 556.0
click at [493, 321] on div "Loading... Hallway - Hallway 2 Loading... Entry Loading... Clubroom - Entrance …" at bounding box center [784, 302] width 1568 height 553
drag, startPoint x: 992, startPoint y: 314, endPoint x: 656, endPoint y: 316, distance: 336.0
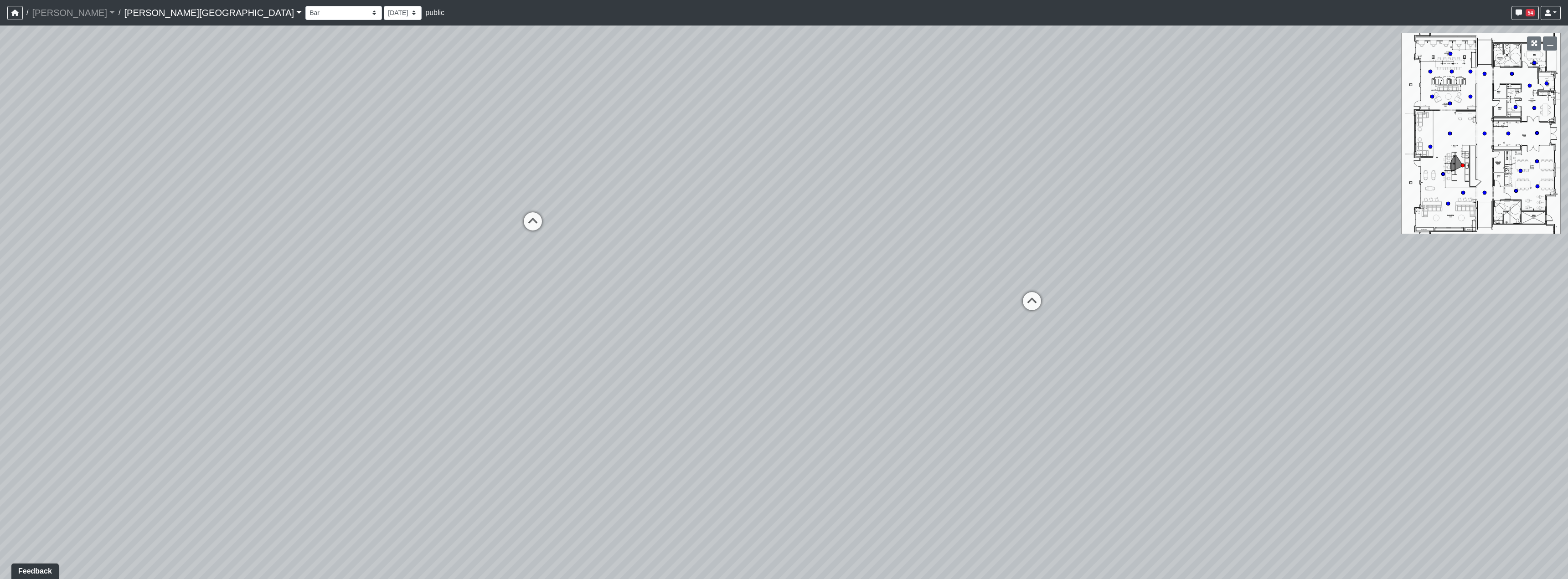
click at [656, 316] on div "Loading... Hallway - Hallway 2 Loading... Entry Loading... Clubroom - Entrance …" at bounding box center [784, 302] width 1568 height 553
drag, startPoint x: 1064, startPoint y: 320, endPoint x: 800, endPoint y: 325, distance: 264.0
click at [800, 325] on div "Loading... Hallway - Hallway 2 Loading... Entry Loading... Clubroom - Entrance …" at bounding box center [784, 302] width 1568 height 553
click at [958, 352] on icon at bounding box center [951, 362] width 27 height 27
drag, startPoint x: 648, startPoint y: 330, endPoint x: 1222, endPoint y: 353, distance: 574.5
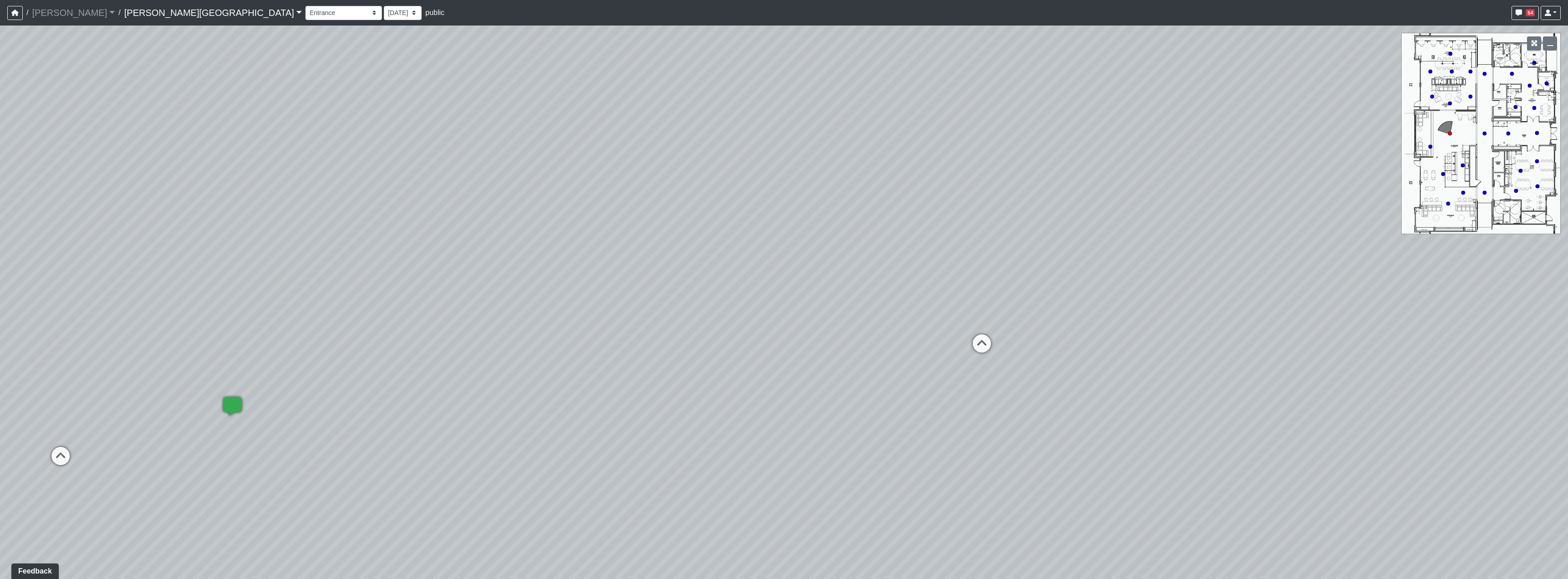
click at [994, 328] on div "Loading... Hallway - Hallway 2 Loading... Entry Loading... Clubroom - Entrance …" at bounding box center [784, 302] width 1568 height 553
drag, startPoint x: 595, startPoint y: 292, endPoint x: 1133, endPoint y: 341, distance: 540.2
click at [1132, 338] on div "Loading... Hallway - Hallway 2 Loading... Entry Loading... Clubroom - Entrance …" at bounding box center [784, 302] width 1568 height 553
click at [934, 401] on icon at bounding box center [932, 411] width 27 height 27
select select "5RUyaef5Fa75NHkmRDMvrW"
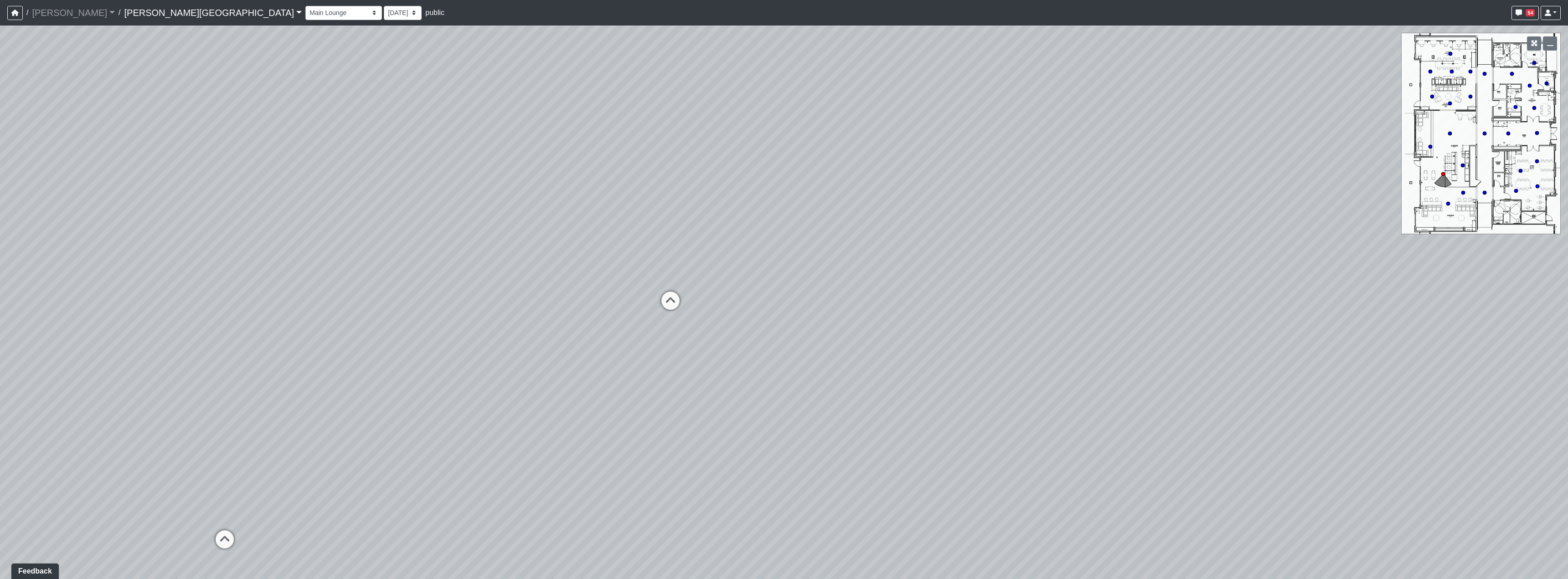
drag, startPoint x: 743, startPoint y: 392, endPoint x: 861, endPoint y: 366, distance: 120.8
click at [858, 366] on div "Loading... Hallway - Hallway 2 Loading... Entry Loading... Clubroom - Entrance …" at bounding box center [784, 302] width 1568 height 553
drag, startPoint x: 875, startPoint y: 438, endPoint x: 707, endPoint y: 374, distance: 179.8
click at [688, 409] on div "Loading... Hallway - Hallway 2 Loading... Entry Loading... Clubroom - Entrance …" at bounding box center [784, 302] width 1568 height 553
drag, startPoint x: 971, startPoint y: 375, endPoint x: 887, endPoint y: 397, distance: 86.8
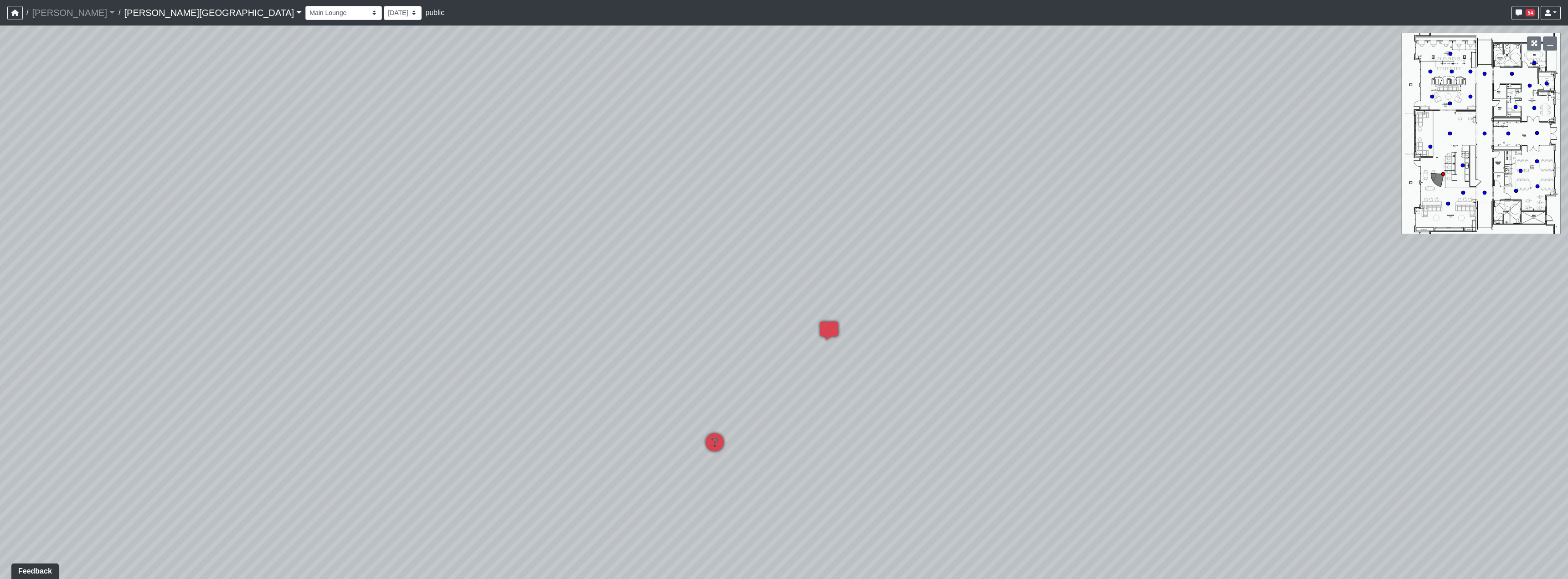
click at [940, 370] on div "Loading... Hallway - Hallway 2 Loading... Entry Loading... Clubroom - Entrance …" at bounding box center [784, 302] width 1568 height 553
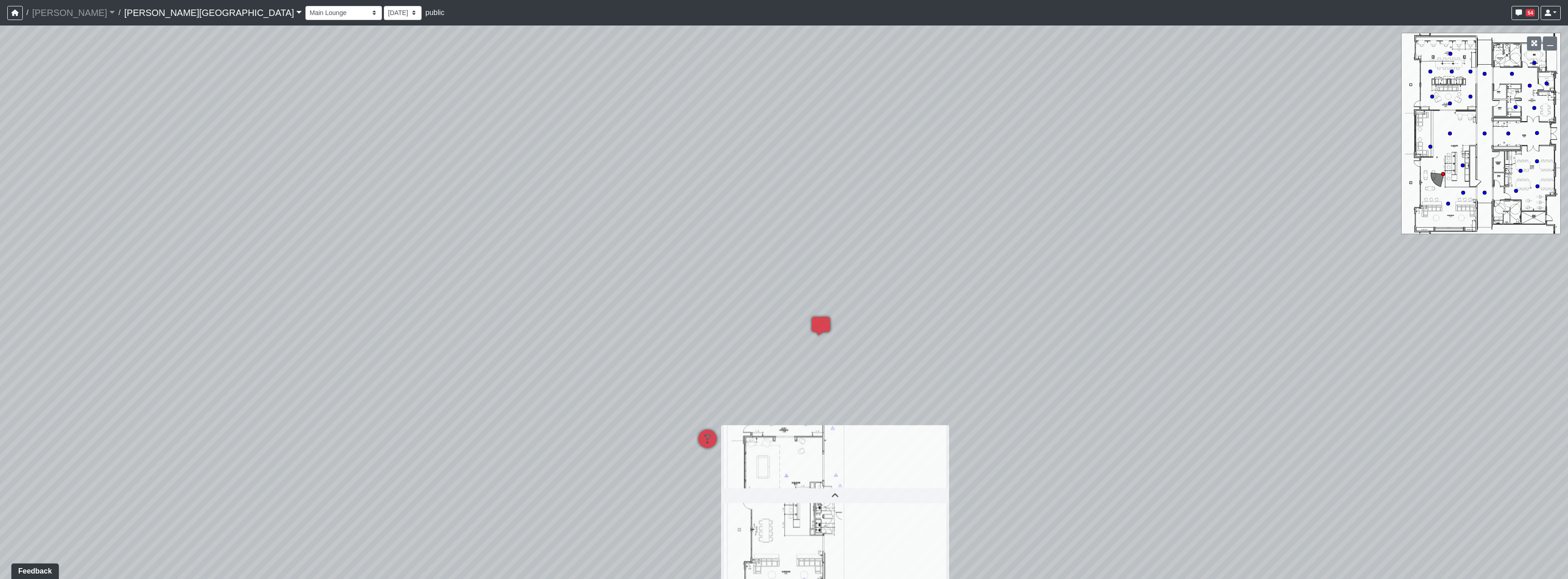
scroll to position [196, 0]
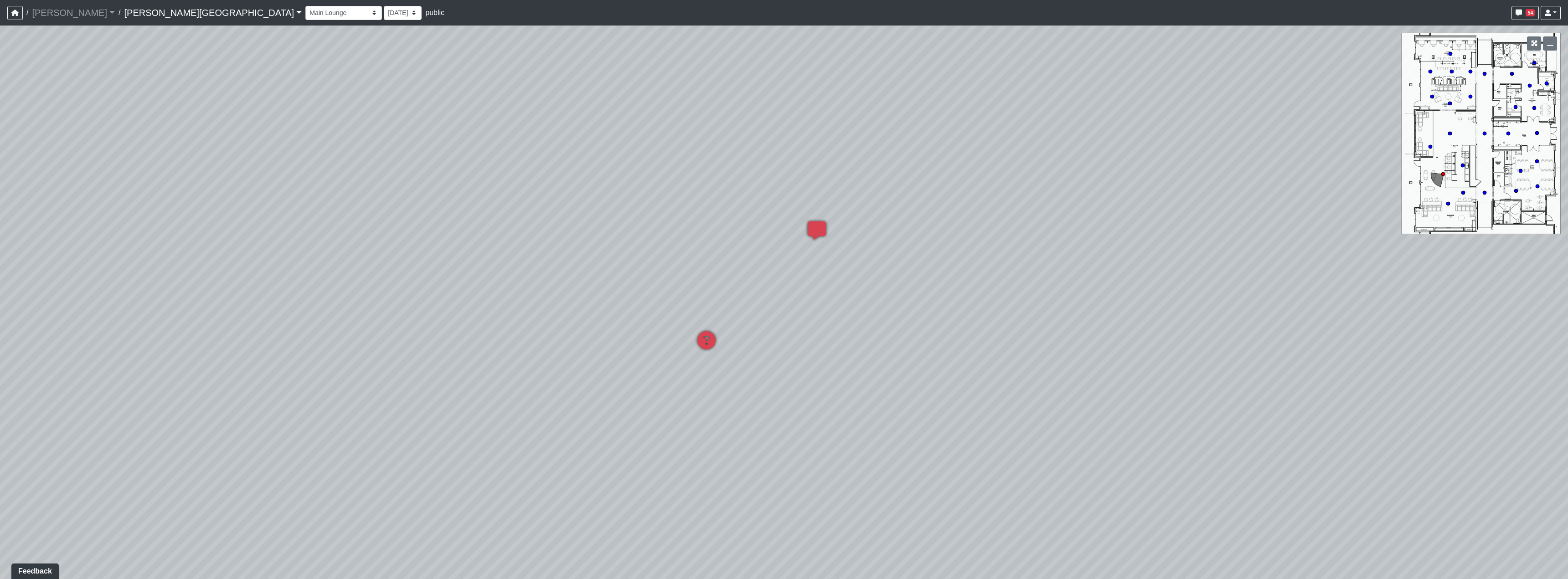
drag, startPoint x: 1080, startPoint y: 496, endPoint x: 1059, endPoint y: 254, distance: 242.9
click at [1065, 254] on div "Loading... Hallway - Hallway 2 Loading... Entry Loading... Clubroom - Entrance …" at bounding box center [784, 302] width 1568 height 553
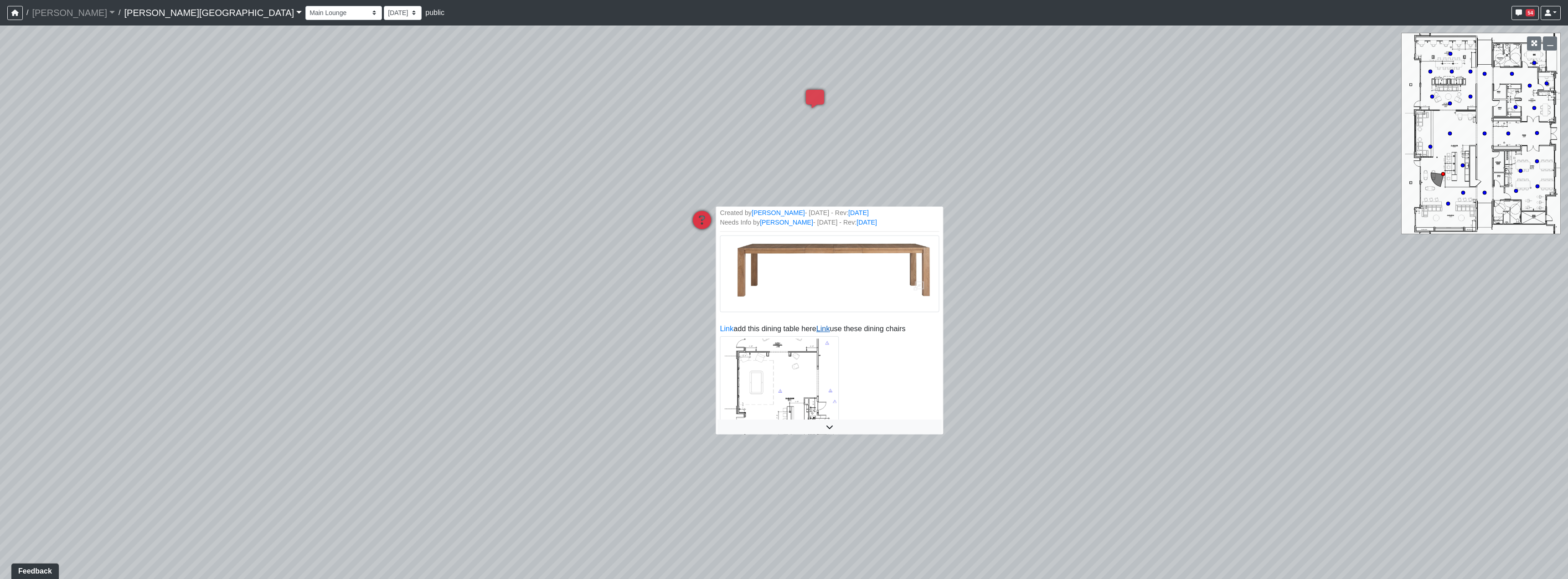
click at [816, 333] on link "Link" at bounding box center [822, 328] width 13 height 8
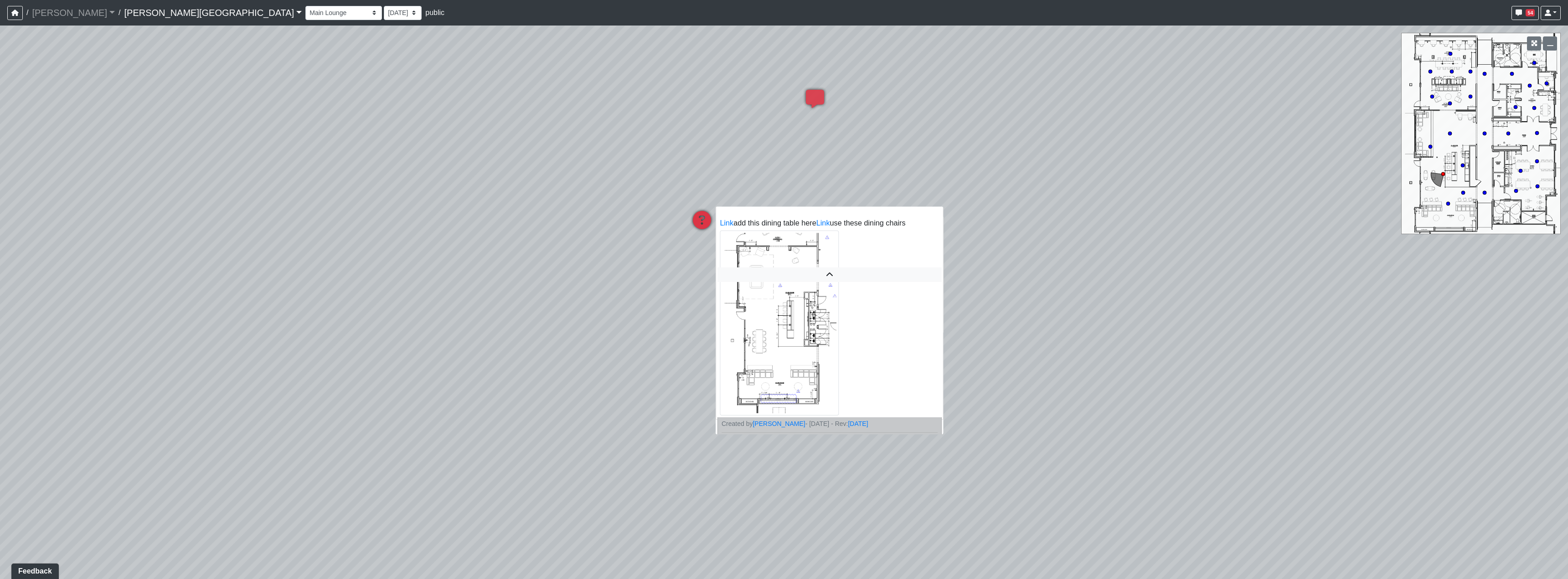
scroll to position [197, 0]
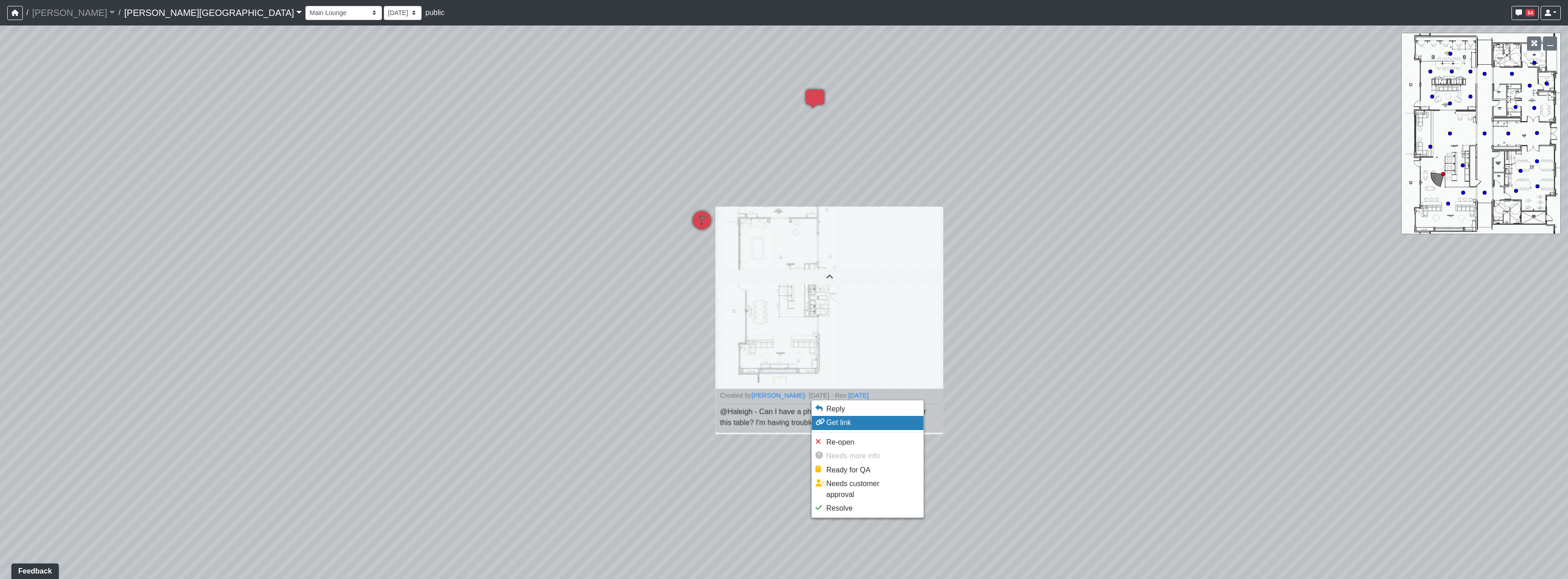
click at [859, 416] on li "Get link" at bounding box center [867, 423] width 111 height 13
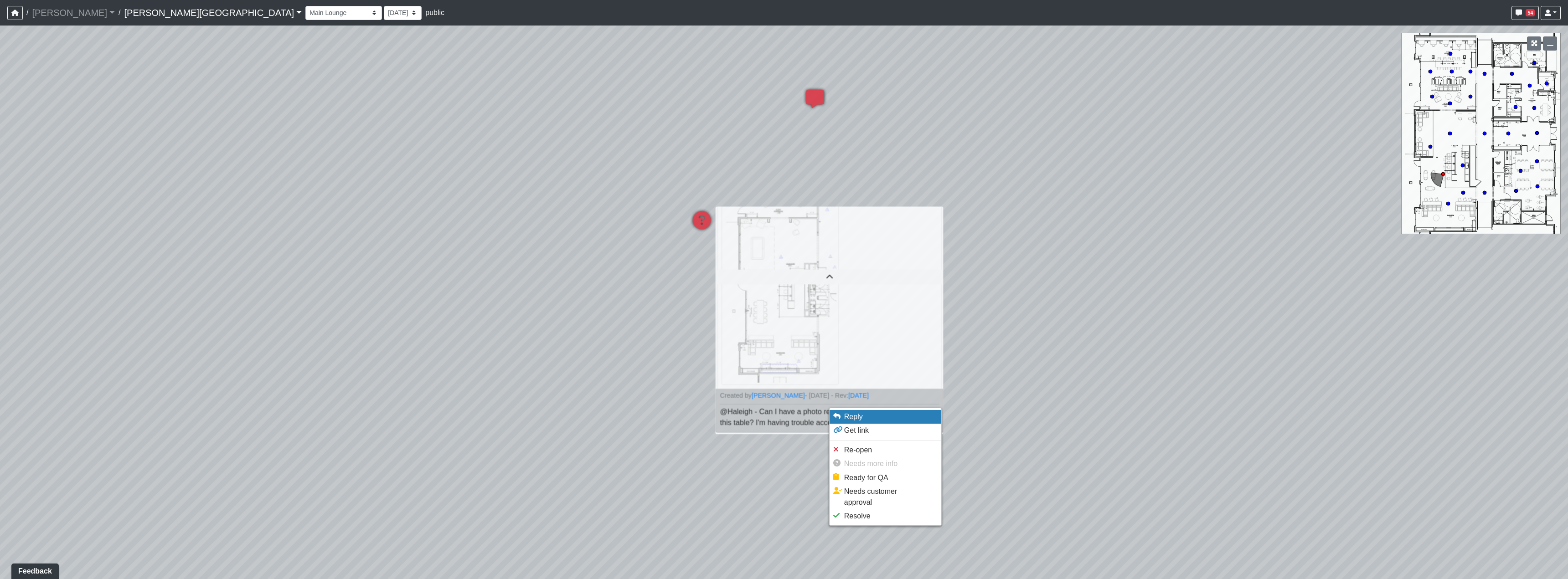
click at [869, 421] on li "Reply" at bounding box center [885, 417] width 111 height 13
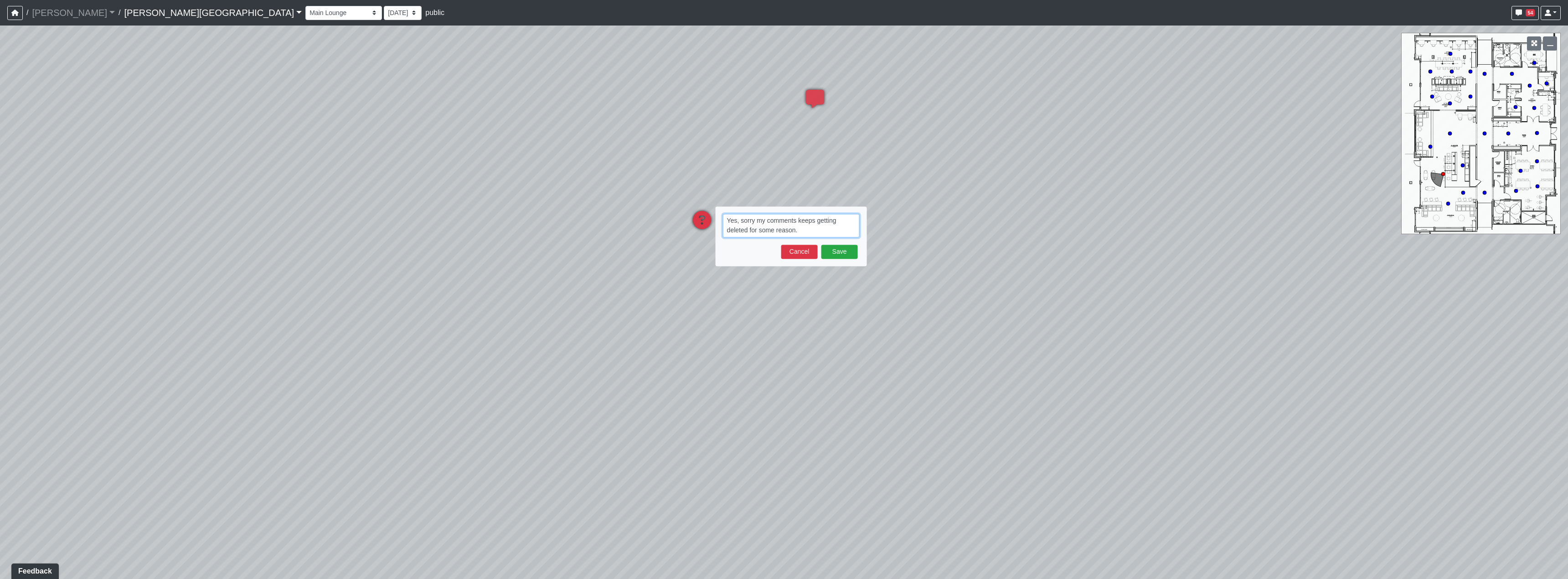
paste textarea "blob:https://sizzle.atlasbayvr.com/6539a903-9c2e-4e17-a4ca-da72e8538c3c"
type textarea "Yes, sorry my comments keeps getting deleted for some reason. blob:https://sizz…"
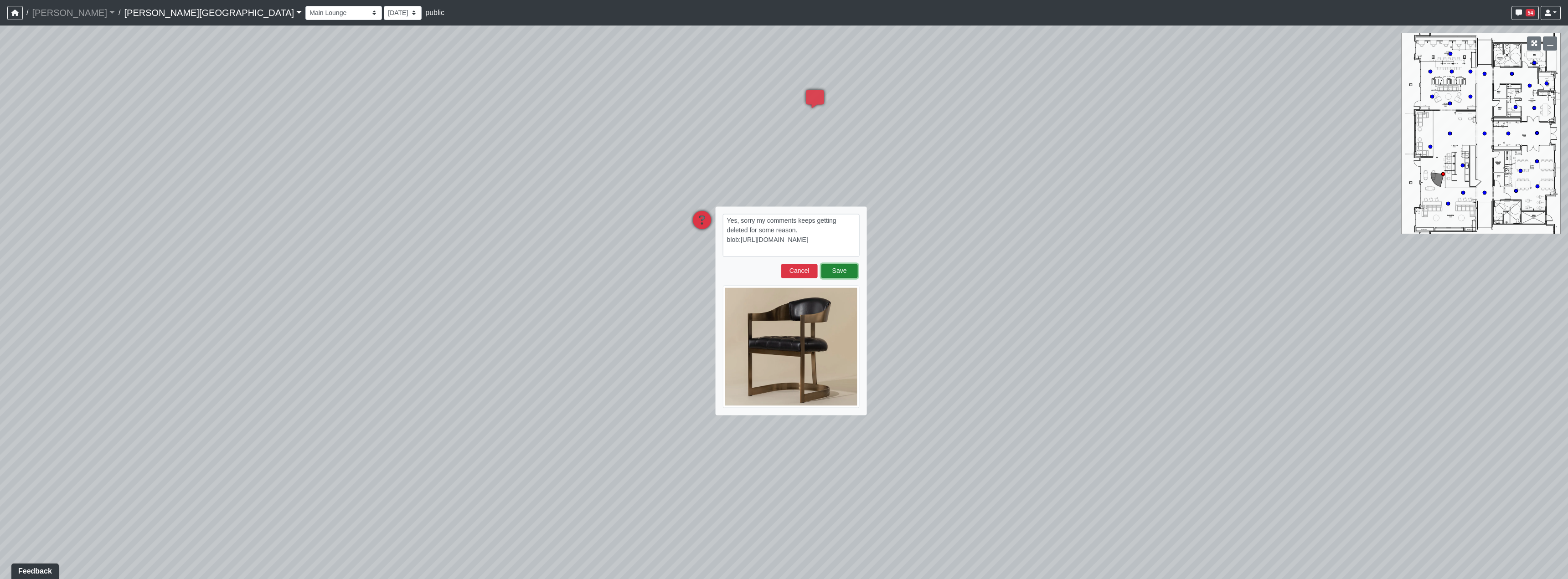
click at [844, 273] on button "Save" at bounding box center [839, 271] width 37 height 14
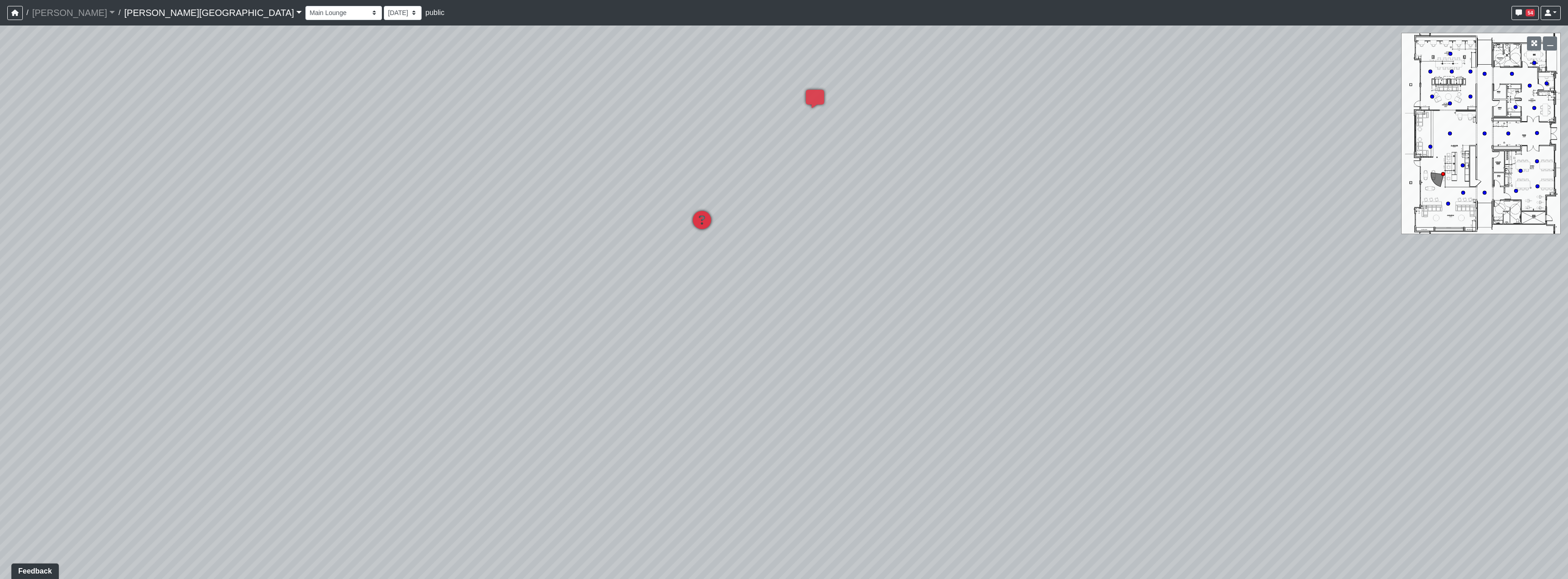
drag, startPoint x: 1251, startPoint y: 307, endPoint x: 623, endPoint y: 314, distance: 628.0
click at [632, 318] on div "Loading... Hallway - Hallway 2 Loading... Entry Loading... Clubroom - Entrance …" at bounding box center [784, 302] width 1568 height 553
drag, startPoint x: 947, startPoint y: 248, endPoint x: 1042, endPoint y: 237, distance: 95.6
click at [1222, 185] on div "Loading... Hallway - Hallway 2 Loading... Entry Loading... Clubroom - Entrance …" at bounding box center [784, 302] width 1568 height 553
drag, startPoint x: 673, startPoint y: 222, endPoint x: 673, endPoint y: 380, distance: 158.0
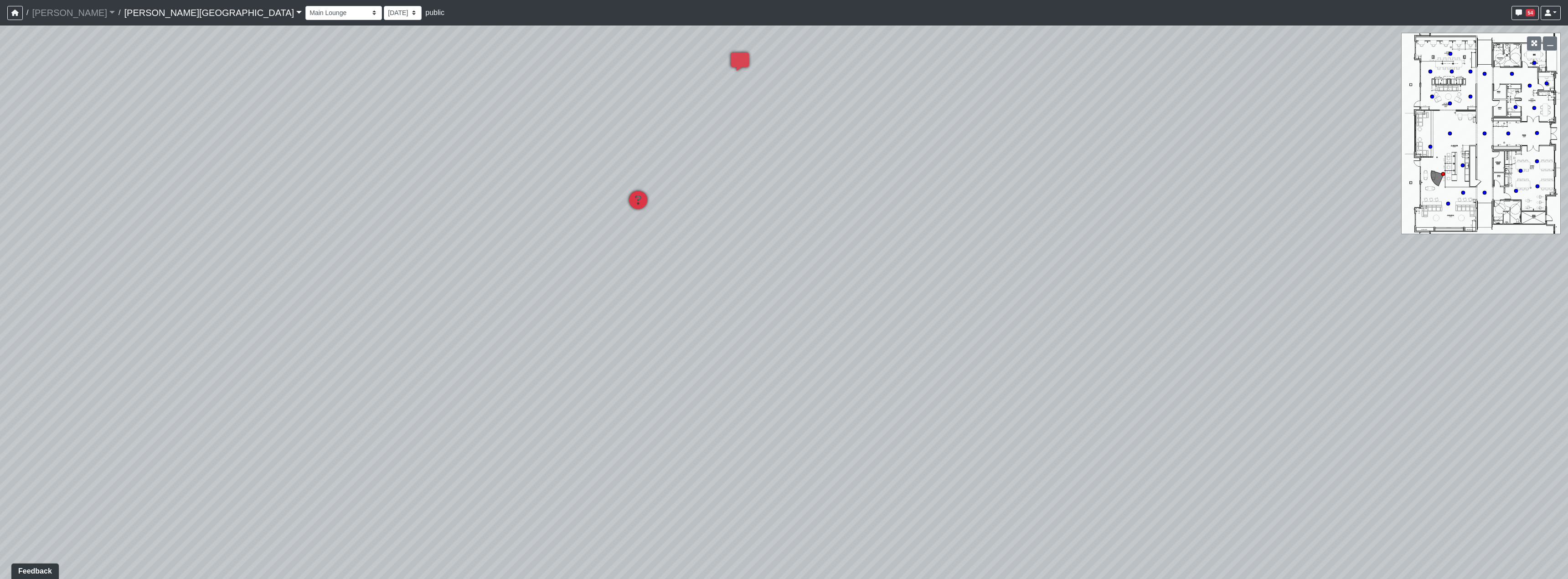
click at [673, 380] on div "Loading... Hallway - Hallway 2 Loading... Entry Loading... Clubroom - Entrance …" at bounding box center [784, 302] width 1568 height 553
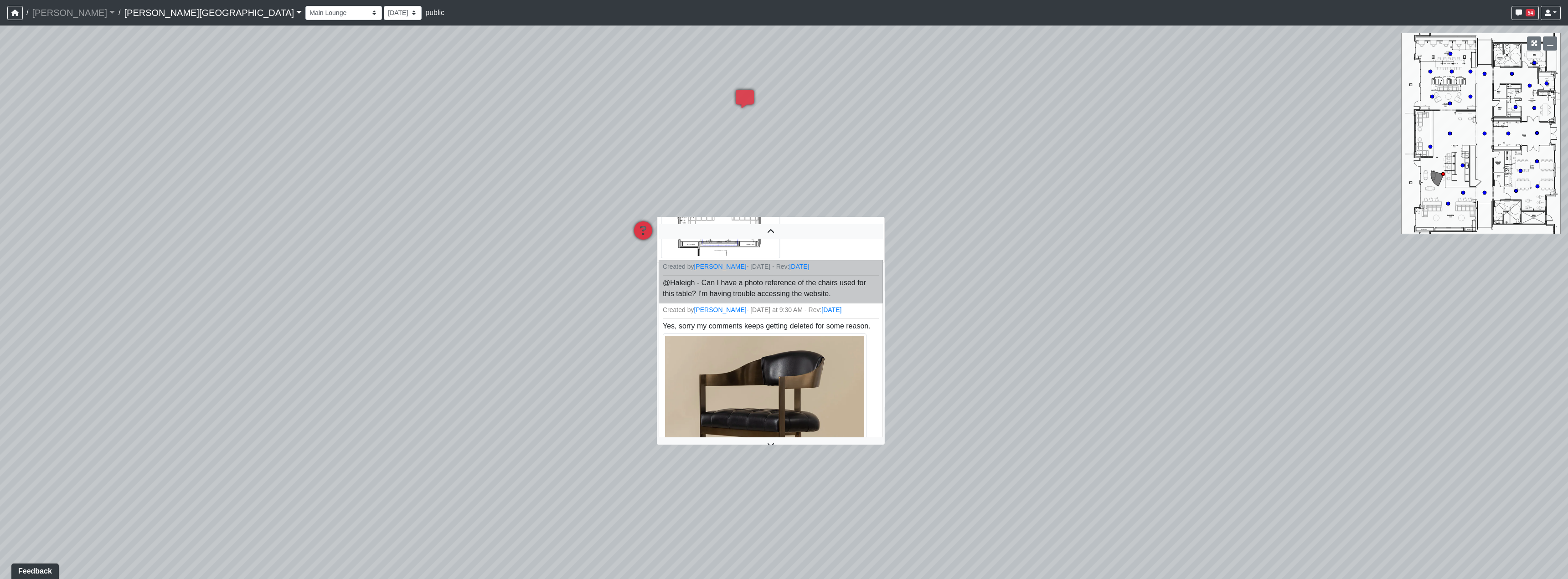
scroll to position [414, 0]
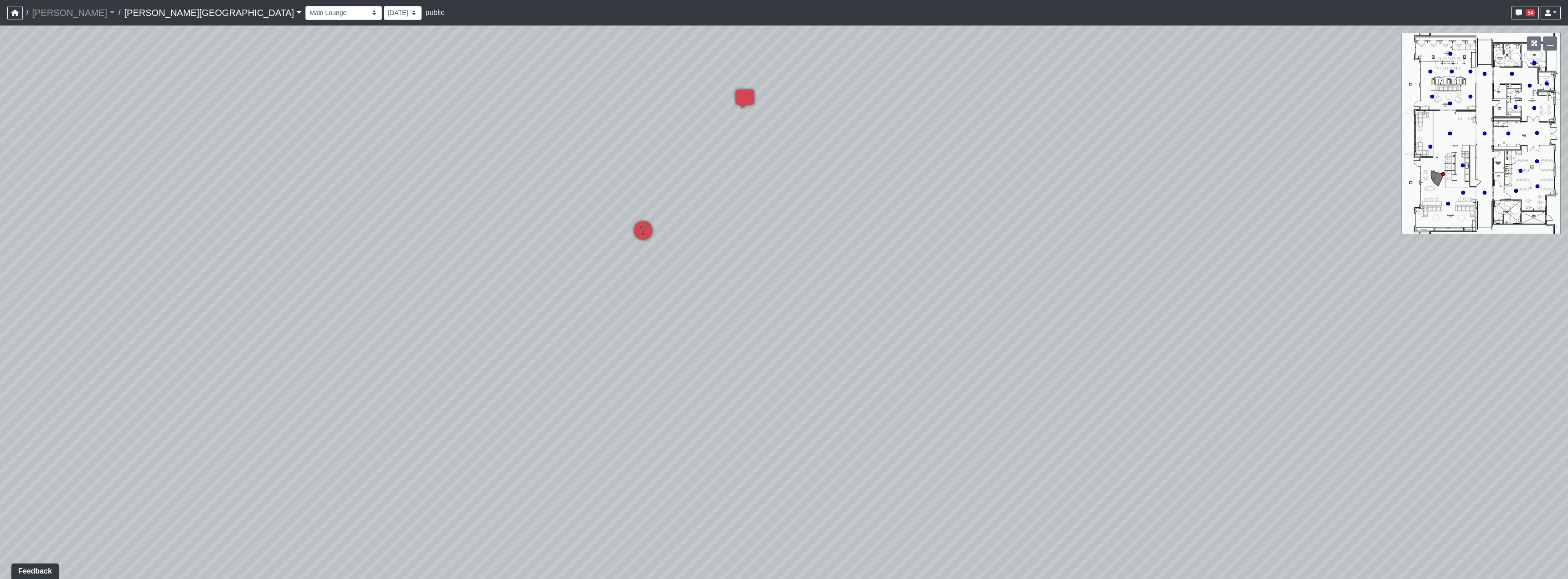
drag, startPoint x: 1159, startPoint y: 249, endPoint x: 578, endPoint y: 314, distance: 584.6
click at [584, 315] on div "Loading... Hallway - Hallway 2 Loading... Entry Loading... Clubroom - Entrance …" at bounding box center [784, 302] width 1568 height 553
drag, startPoint x: 992, startPoint y: 216, endPoint x: 817, endPoint y: 344, distance: 216.8
click at [817, 352] on div "Loading... Hallway - Hallway 2 Loading... Entry Loading... Clubroom - Entrance …" at bounding box center [784, 302] width 1568 height 553
drag, startPoint x: 782, startPoint y: 327, endPoint x: 789, endPoint y: 489, distance: 162.2
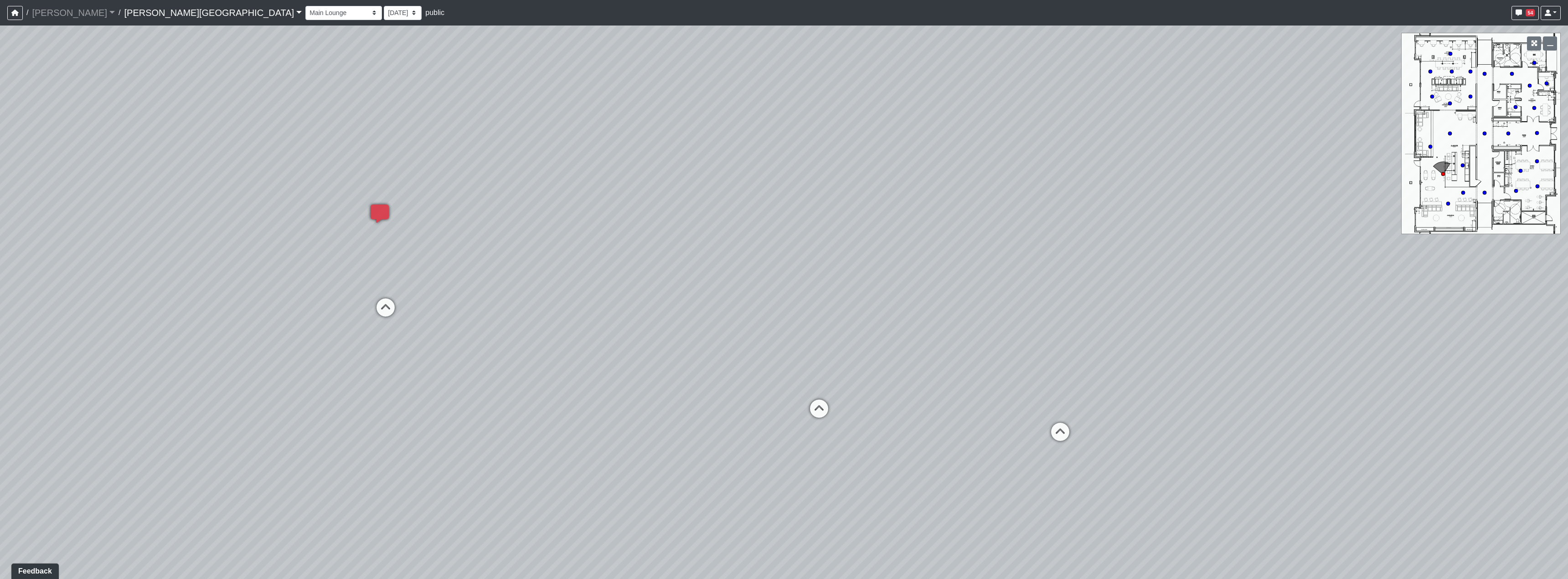
click at [789, 489] on div "Loading... Hallway - Hallway 2 Loading... Entry Loading... Clubroom - Entrance …" at bounding box center [784, 302] width 1568 height 553
drag, startPoint x: 865, startPoint y: 310, endPoint x: 819, endPoint y: 303, distance: 46.5
click at [787, 300] on div "Loading... Hallway - Hallway 2 Loading... Entry Loading... Clubroom - Entrance …" at bounding box center [784, 302] width 1568 height 553
click at [868, 389] on icon at bounding box center [880, 395] width 27 height 27
drag, startPoint x: 524, startPoint y: 310, endPoint x: 997, endPoint y: 318, distance: 473.1
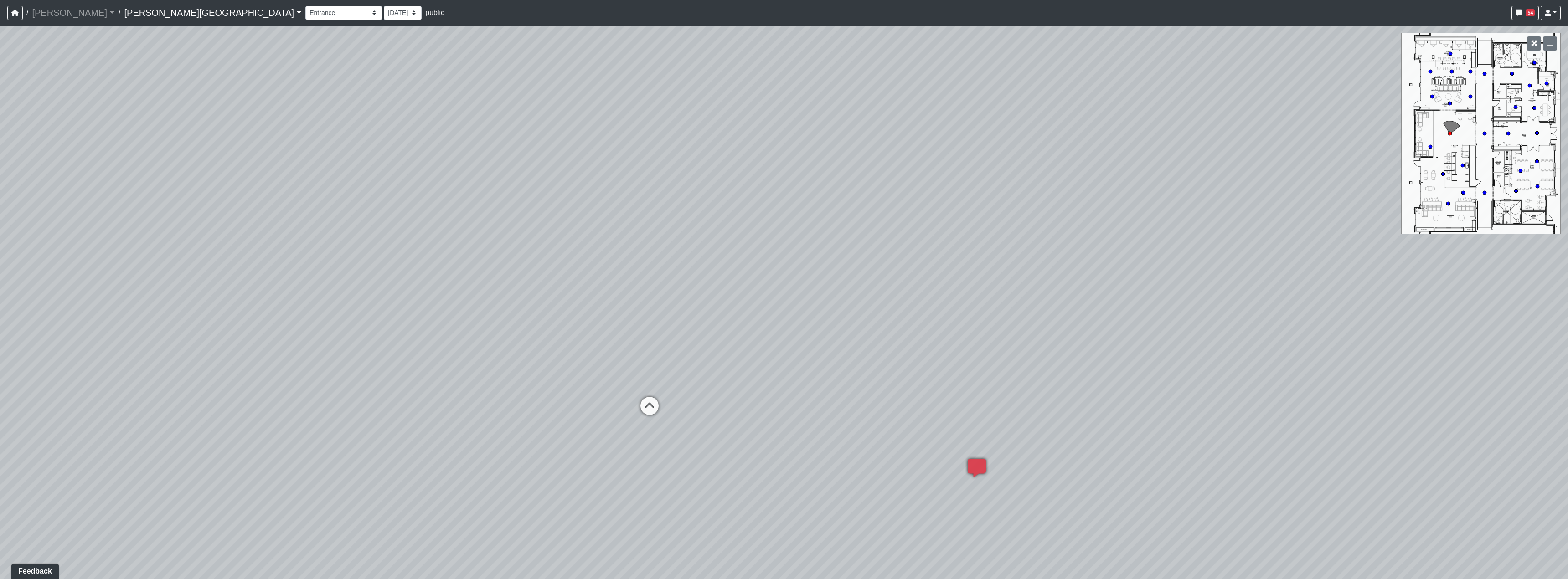
click at [835, 313] on div "Loading... Hallway - Hallway 2 Loading... Entry Loading... Clubroom - Entrance …" at bounding box center [784, 302] width 1568 height 553
drag, startPoint x: 784, startPoint y: 302, endPoint x: 629, endPoint y: 208, distance: 181.3
click at [304, 210] on div "Loading... Hallway - Hallway 2 Loading... Entry Loading... Clubroom - Entrance …" at bounding box center [784, 302] width 1568 height 553
drag, startPoint x: 871, startPoint y: 261, endPoint x: 880, endPoint y: 269, distance: 12.0
click at [880, 269] on div "Loading... Hallway - Hallway 2 Loading... Entry Loading... Clubroom - Entrance …" at bounding box center [784, 302] width 1568 height 553
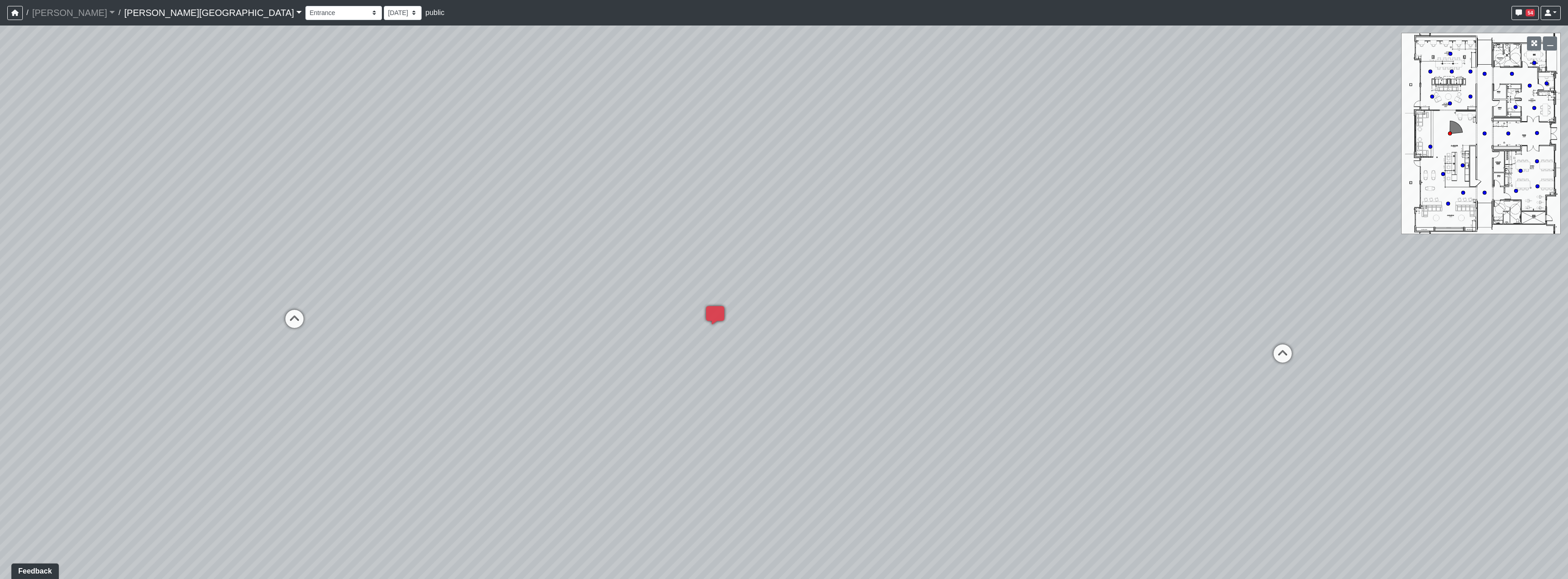
drag, startPoint x: 1189, startPoint y: 279, endPoint x: 878, endPoint y: 302, distance: 311.8
click at [878, 302] on div "Loading... Hallway - Hallway 2 Loading... Entry Loading... Clubroom - Entrance …" at bounding box center [784, 302] width 1568 height 553
drag, startPoint x: 738, startPoint y: 226, endPoint x: 751, endPoint y: 334, distance: 108.8
click at [751, 334] on div "Loading... Hallway - Hallway 2 Loading... Entry Loading... Clubroom - Entrance …" at bounding box center [784, 302] width 1568 height 553
drag, startPoint x: 502, startPoint y: 456, endPoint x: 1070, endPoint y: 393, distance: 571.5
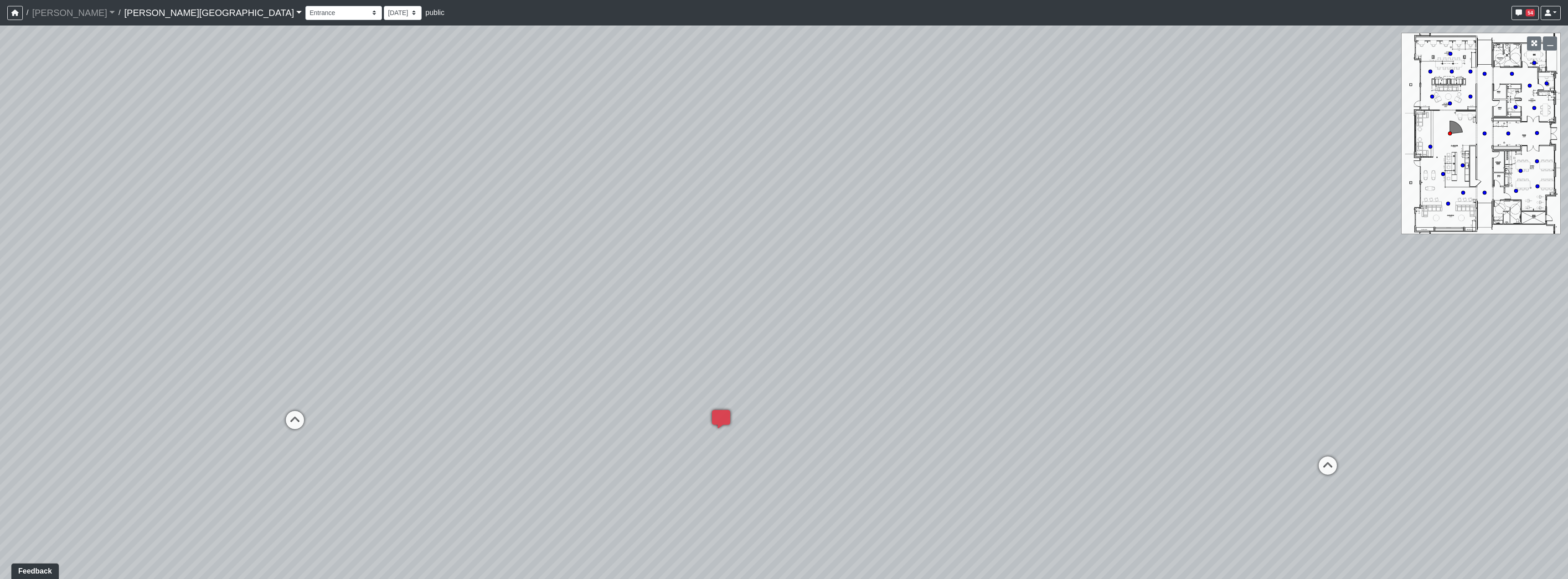
click at [890, 413] on div "Loading... Hallway - Hallway 2 Loading... Entry Loading... Clubroom - Entrance …" at bounding box center [784, 302] width 1568 height 553
drag, startPoint x: 502, startPoint y: 260, endPoint x: 838, endPoint y: 296, distance: 337.9
click at [1083, 392] on div "Loading... Hallway - Hallway 2 Loading... Entry Loading... Clubroom - Entrance …" at bounding box center [784, 302] width 1568 height 553
drag, startPoint x: 706, startPoint y: 265, endPoint x: 614, endPoint y: 406, distance: 168.4
click at [614, 406] on div "Loading... Hallway - Hallway 2 Loading... Entry Loading... Clubroom - Entrance …" at bounding box center [784, 302] width 1568 height 553
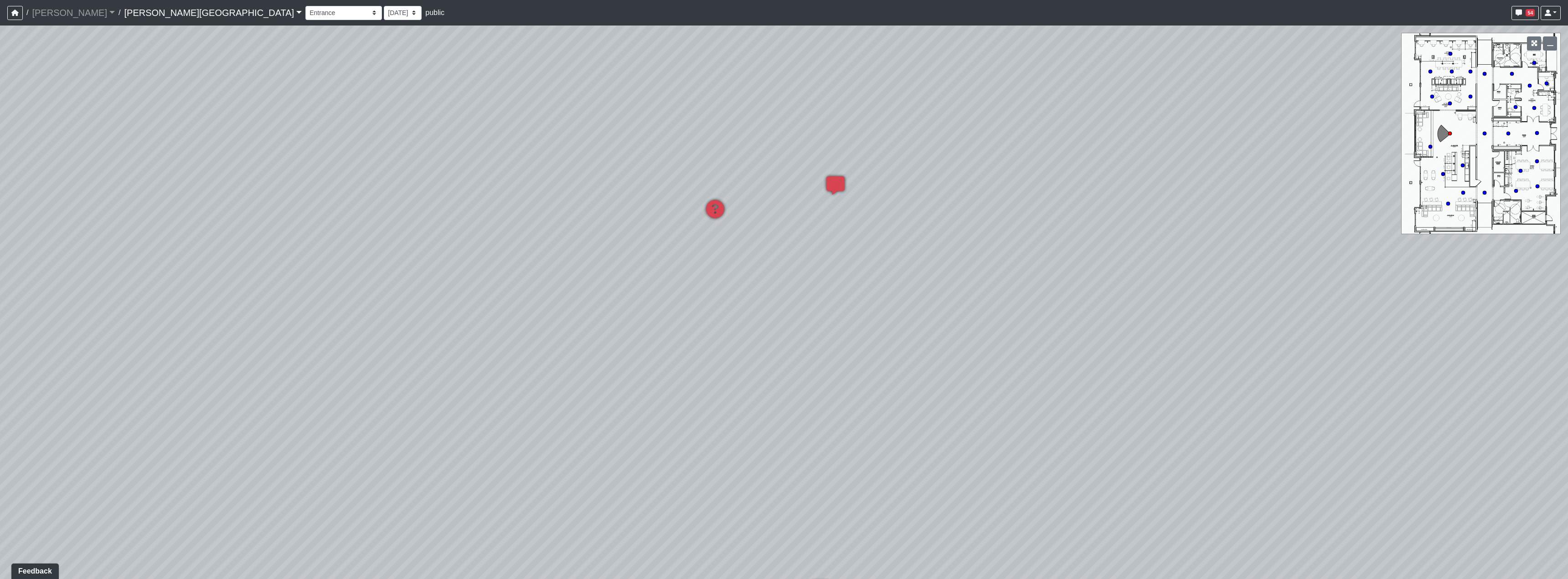
drag, startPoint x: 775, startPoint y: 258, endPoint x: 778, endPoint y: 223, distance: 35.1
click at [760, 335] on div "Loading... Hallway - Hallway 2 Loading... Entry Loading... Clubroom - Entrance …" at bounding box center [784, 302] width 1568 height 553
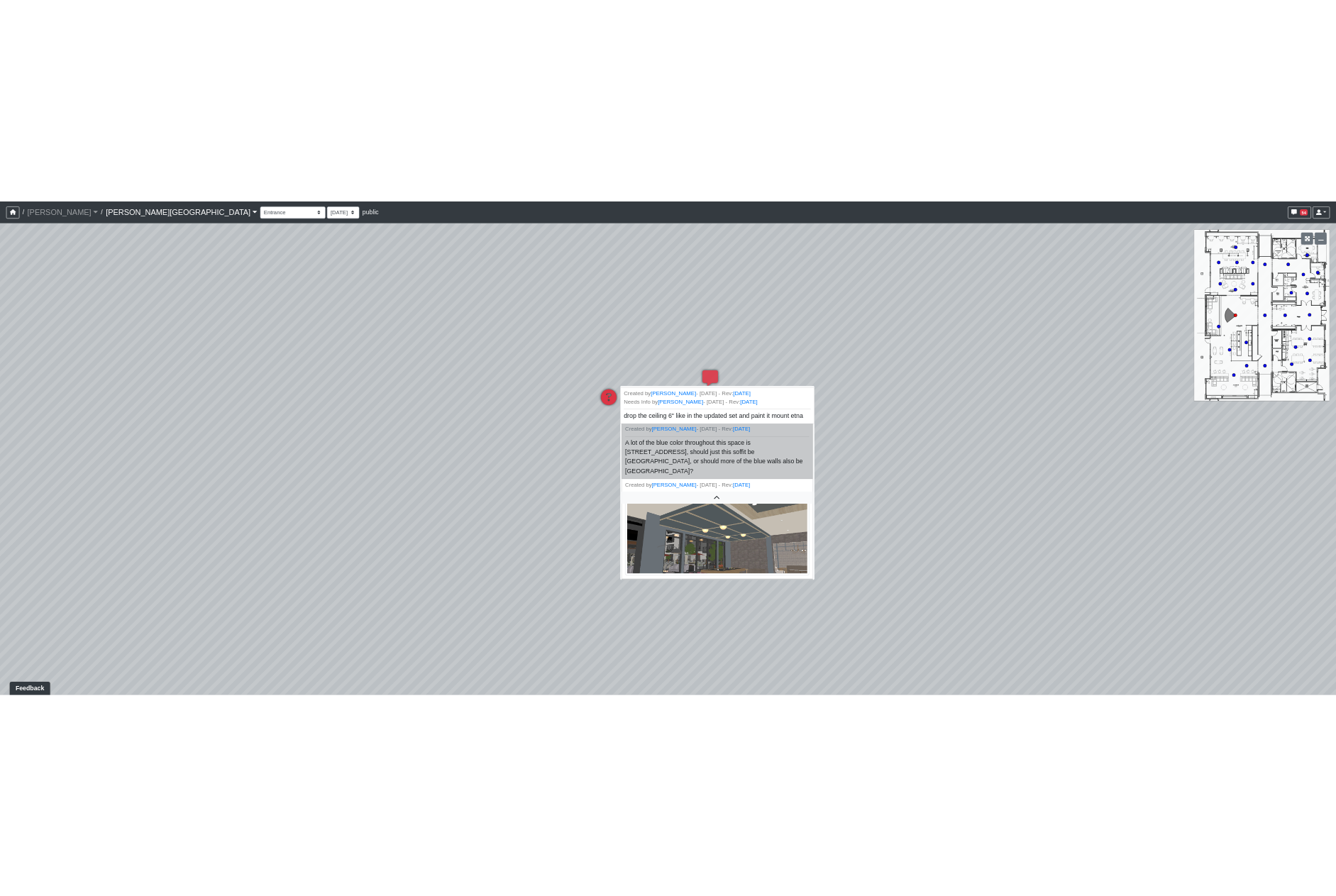
scroll to position [380, 0]
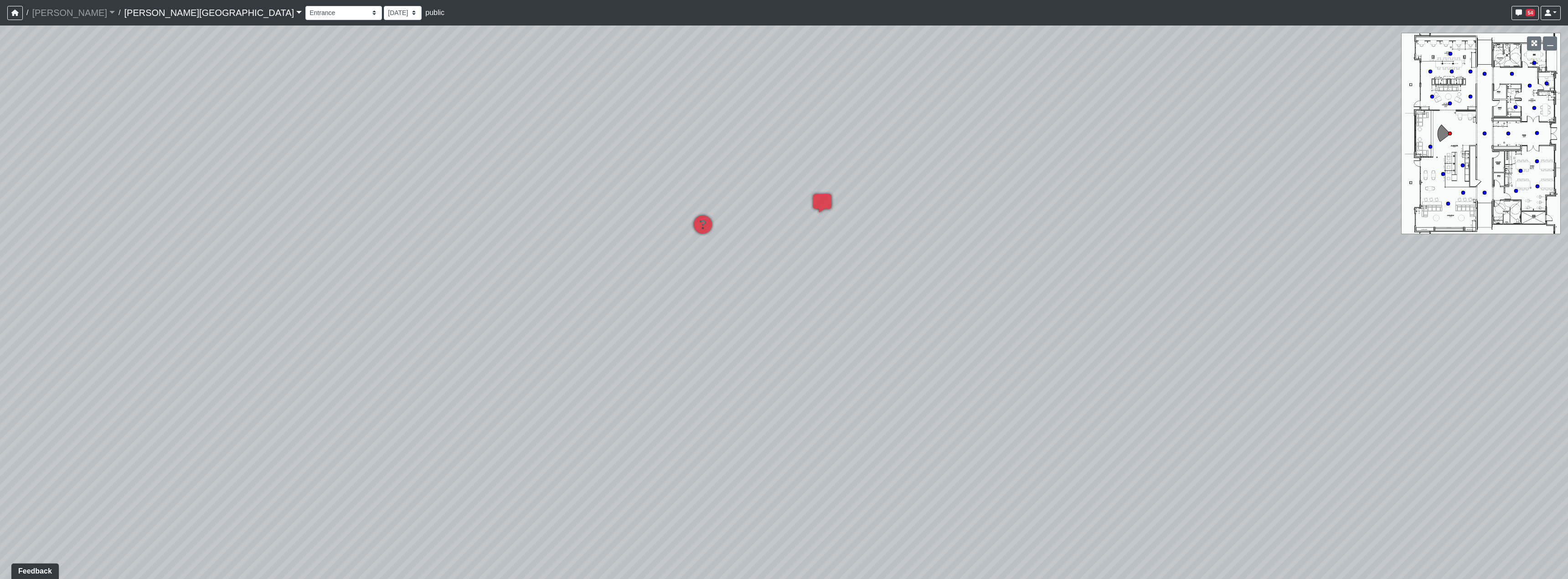
drag, startPoint x: 1177, startPoint y: 382, endPoint x: 778, endPoint y: 276, distance: 412.8
click at [784, 298] on div "Loading... Hallway - Hallway 2 Loading... Entry Loading... Clubroom - Entrance …" at bounding box center [784, 302] width 1568 height 553
drag, startPoint x: 939, startPoint y: 307, endPoint x: 989, endPoint y: 313, distance: 50.4
click at [989, 313] on div "Loading... Hallway - Hallway 2 Loading... Entry Loading... Clubroom - Entrance …" at bounding box center [784, 302] width 1568 height 553
click at [741, 353] on icon at bounding box center [735, 355] width 27 height 27
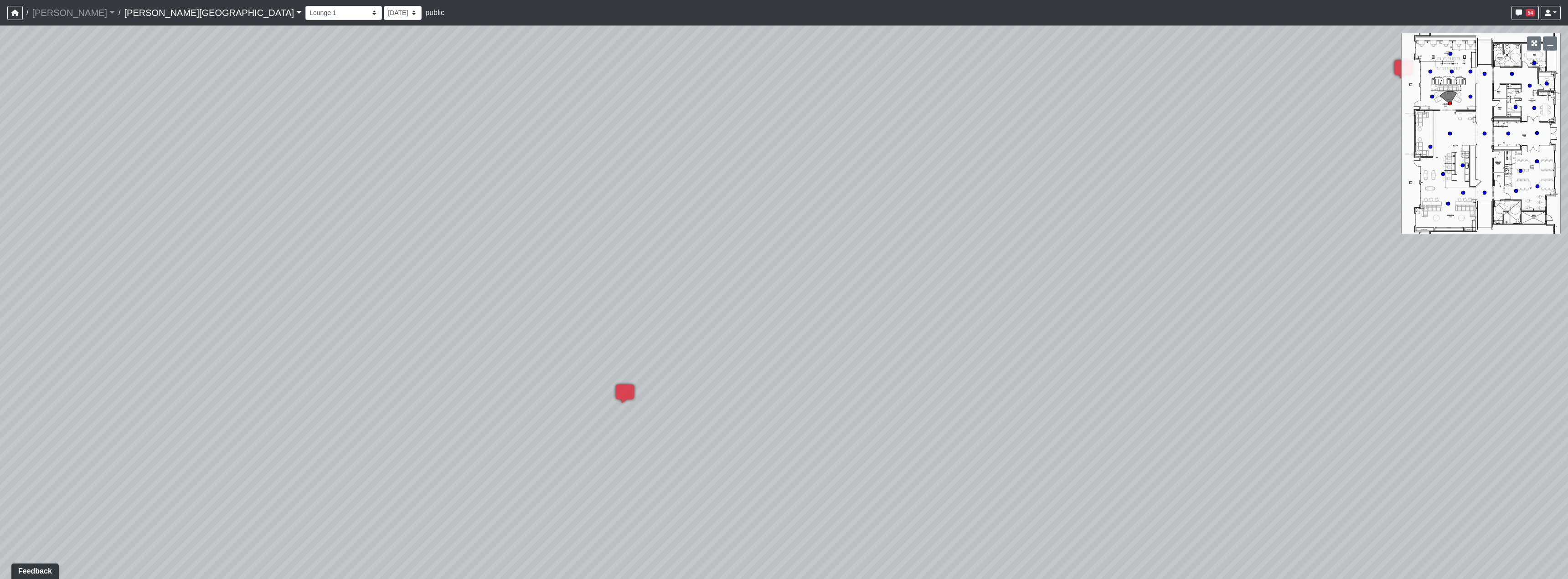
drag, startPoint x: 644, startPoint y: 364, endPoint x: 833, endPoint y: 371, distance: 189.1
click at [810, 366] on div "Loading... Hallway - Hallway 2 Loading... Entry Loading... Clubroom - Entrance …" at bounding box center [784, 302] width 1568 height 553
drag, startPoint x: 592, startPoint y: 407, endPoint x: 1007, endPoint y: 378, distance: 416.0
click at [905, 376] on div "Loading... Hallway - Hallway 2 Loading... Entry Loading... Clubroom - Entrance …" at bounding box center [784, 302] width 1568 height 553
drag, startPoint x: 565, startPoint y: 375, endPoint x: 783, endPoint y: 418, distance: 222.2
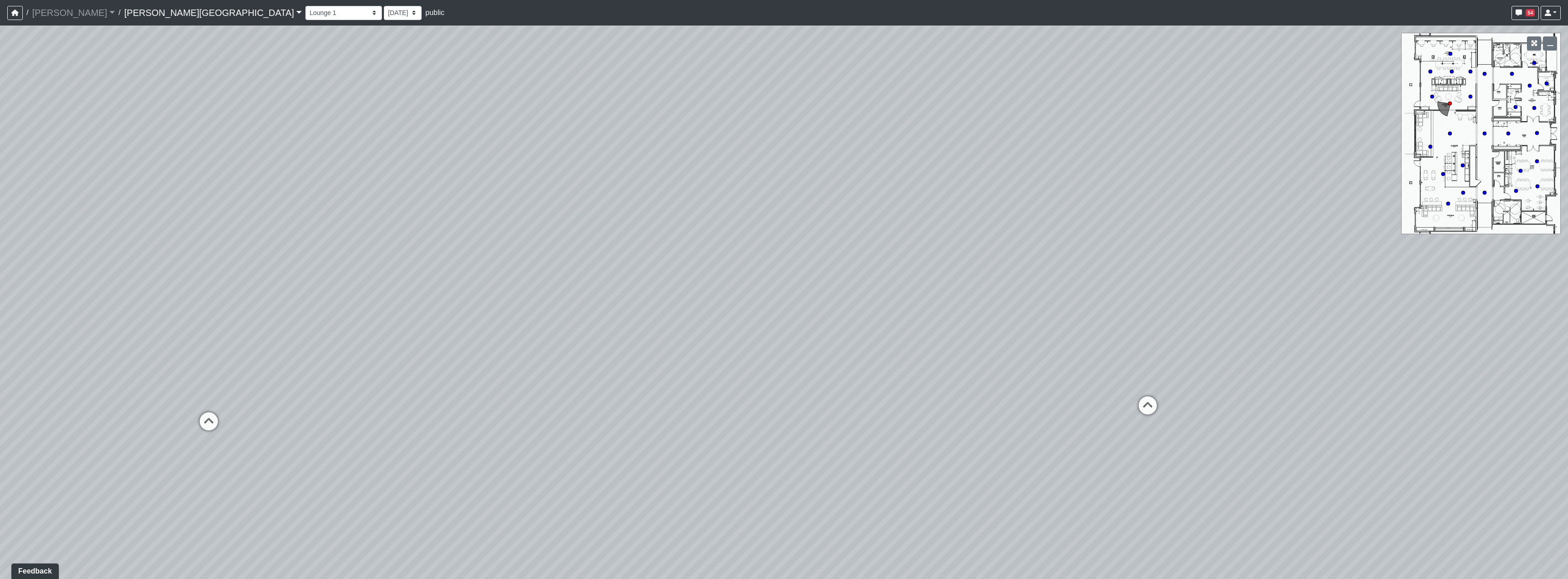
click at [878, 423] on div "Loading... Hallway - Hallway 2 Loading... Entry Loading... Clubroom - Entrance …" at bounding box center [784, 302] width 1568 height 553
click at [769, 438] on icon at bounding box center [769, 446] width 27 height 27
select select "2p1LcMW7A2doxWKe2HrzBw"
drag, startPoint x: 1235, startPoint y: 438, endPoint x: 709, endPoint y: 427, distance: 526.1
click at [747, 431] on div "Loading... Hallway - Hallway 2 Loading... Entry Loading... Clubroom - Entrance …" at bounding box center [784, 302] width 1568 height 553
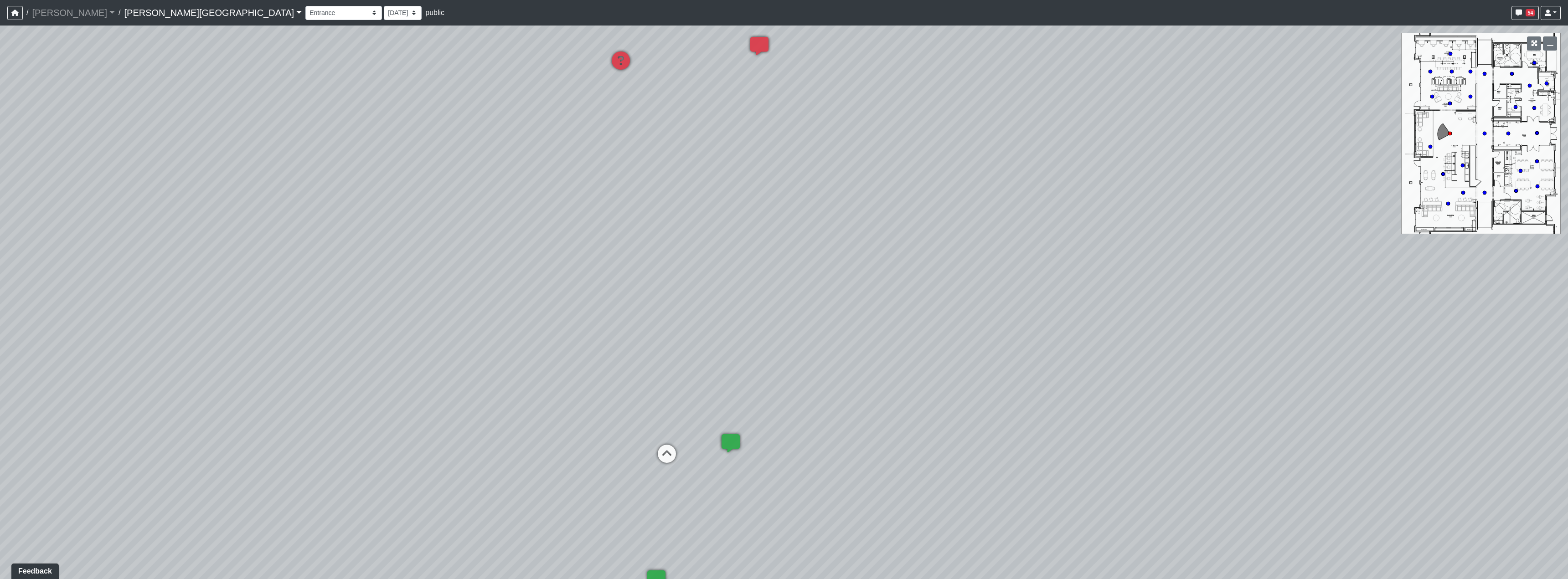
drag, startPoint x: 930, startPoint y: 338, endPoint x: 892, endPoint y: 436, distance: 105.1
click at [892, 436] on div "Loading... Hallway - Hallway 2 Loading... Entry Loading... Clubroom - Entrance …" at bounding box center [784, 302] width 1568 height 553
drag, startPoint x: 618, startPoint y: 280, endPoint x: 610, endPoint y: 408, distance: 128.2
click at [610, 408] on div "Loading... Hallway - Hallway 2 Loading... Entry Loading... Clubroom - Entrance …" at bounding box center [784, 302] width 1568 height 553
click at [770, 262] on span "Add comment" at bounding box center [785, 265] width 45 height 8
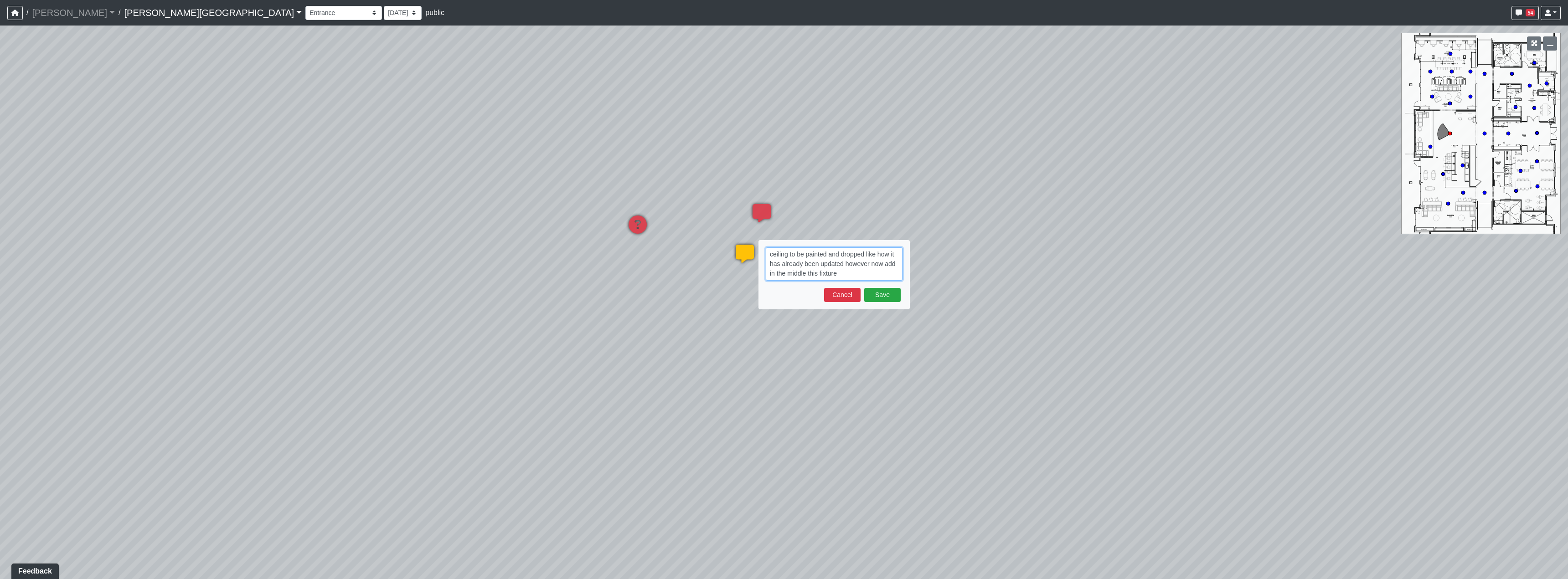
drag, startPoint x: 846, startPoint y: 276, endPoint x: 840, endPoint y: 274, distance: 6.3
click at [840, 274] on textarea "ceiling to be painted and dropped like how it has already been updated however …" at bounding box center [834, 264] width 137 height 33
paste textarea "blob:https://sizzle.atlasbayvr.com/abbc0fcd-d75d-4237-9129-472febf7e506"
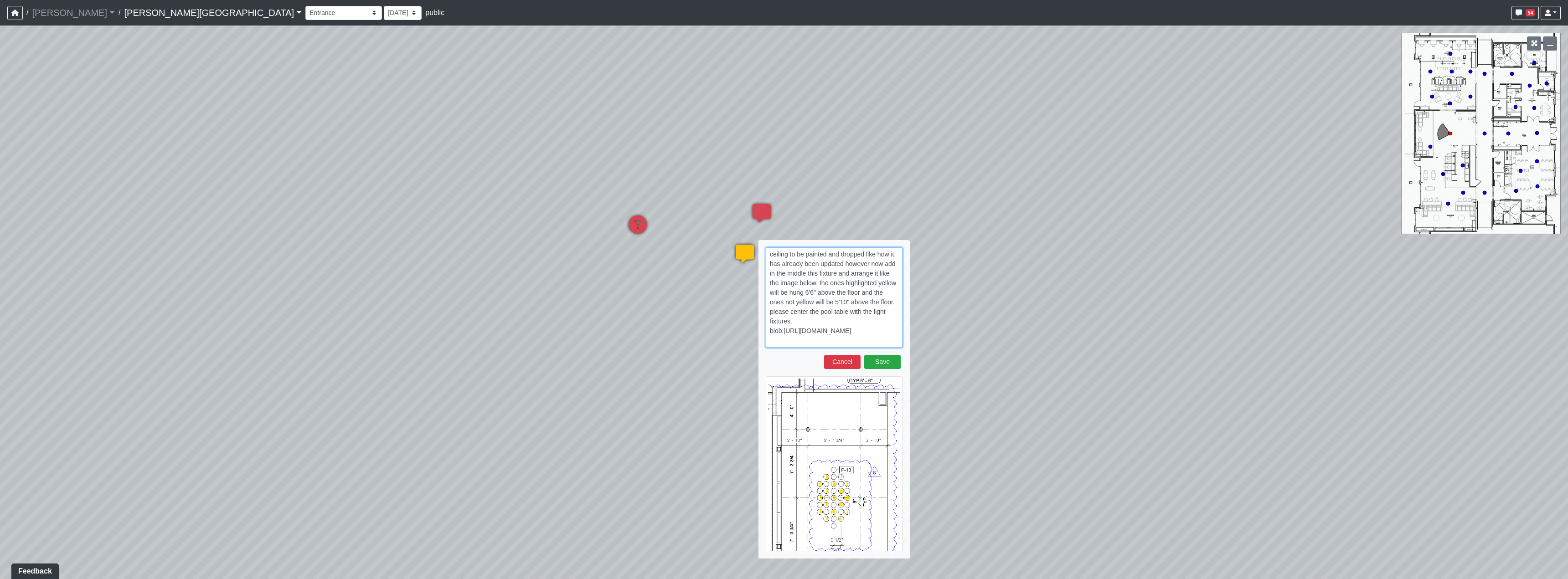
click at [841, 272] on textarea "ceiling to be painted and dropped like how it has already been updated however …" at bounding box center [834, 297] width 137 height 100
paste textarea "blob:https://sizzle.atlasbayvr.com/ef4ee0a7-08a6-4169-b738-aa94cced922e"
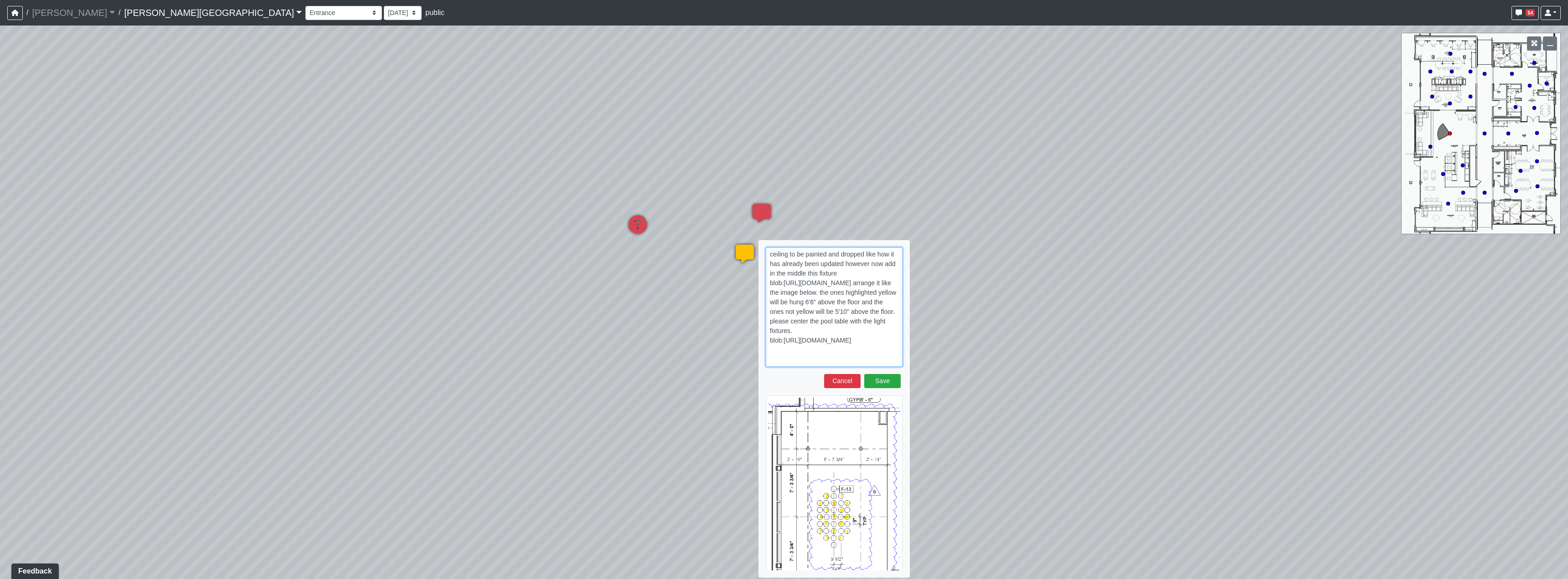
drag, startPoint x: 859, startPoint y: 294, endPoint x: 894, endPoint y: 293, distance: 35.0
click at [859, 293] on textarea "ceiling to be painted and dropped like how it has already been updated however …" at bounding box center [834, 307] width 137 height 119
type textarea "ceiling to be painted and dropped like how it has already been updated however …"
click at [890, 382] on button "Save" at bounding box center [883, 381] width 37 height 14
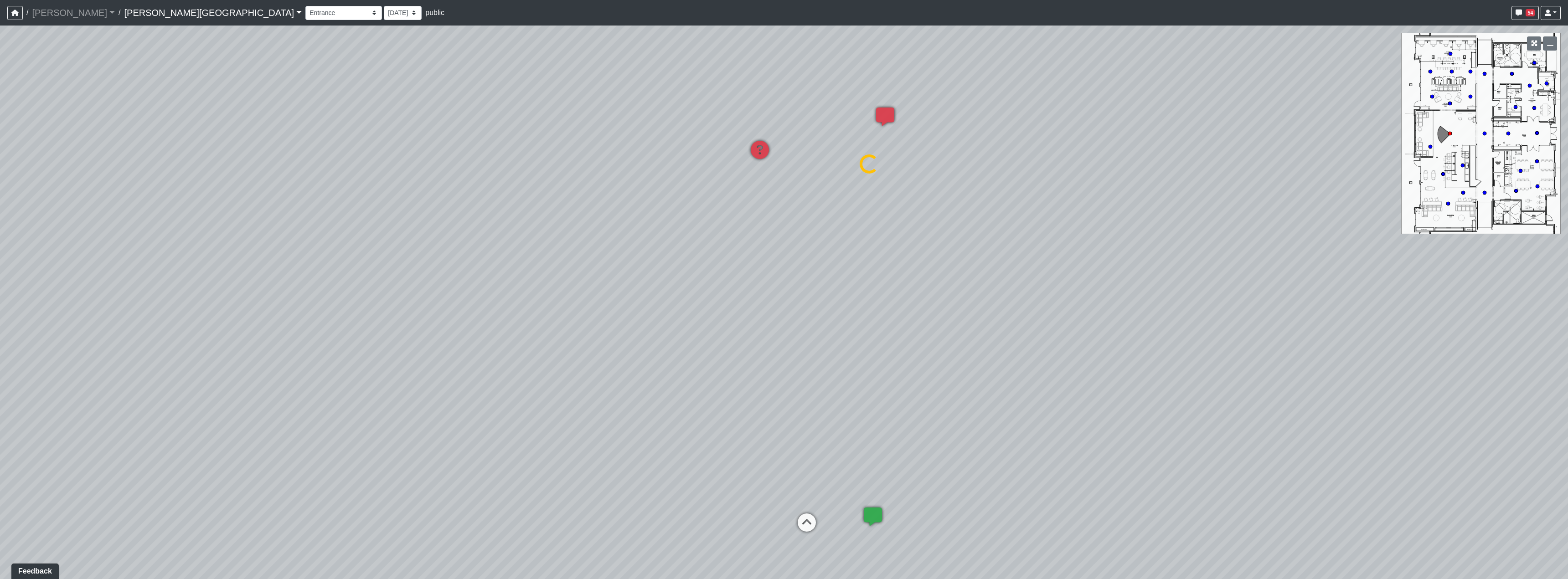
drag, startPoint x: 643, startPoint y: 473, endPoint x: 893, endPoint y: 378, distance: 267.4
click at [893, 378] on div "Loading... Hallway - Hallway 2 Loading... Entry Loading... Clubroom - Entrance …" at bounding box center [784, 302] width 1568 height 553
select select "2p1LcMW7A2doxWKe2HrzBw"
drag, startPoint x: 1009, startPoint y: 462, endPoint x: 584, endPoint y: 382, distance: 432.5
click at [584, 382] on div "Loading... Hallway - Hallway 2 Loading... Entry Loading... Clubroom - Entrance …" at bounding box center [784, 302] width 1568 height 553
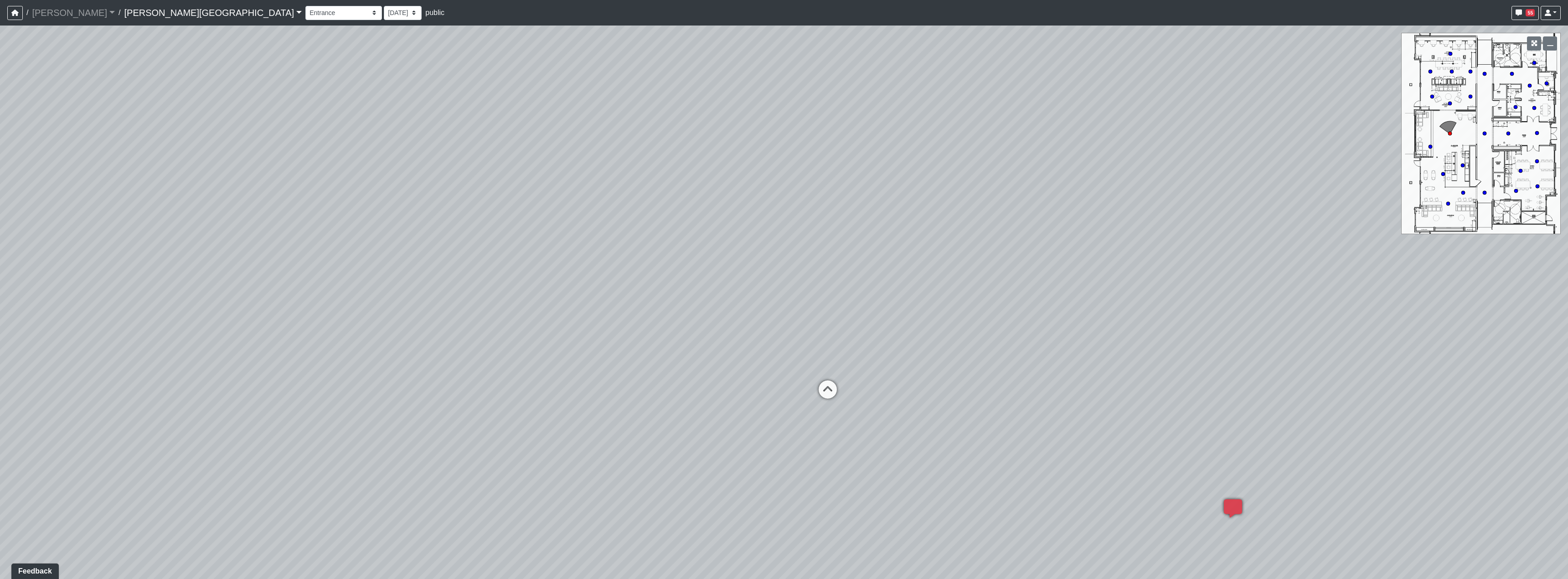
drag, startPoint x: 1051, startPoint y: 375, endPoint x: 749, endPoint y: 389, distance: 302.3
click at [749, 389] on div "Loading... Hallway - Hallway 2 Loading... Entry Loading... Clubroom - Entrance …" at bounding box center [784, 302] width 1568 height 553
drag, startPoint x: 1057, startPoint y: 369, endPoint x: 1122, endPoint y: 368, distance: 65.0
click at [1122, 368] on div "Loading... Hallway - Hallway 2 Loading... Entry Loading... Clubroom - Entrance …" at bounding box center [784, 302] width 1568 height 553
click at [575, 384] on span "Add comment" at bounding box center [596, 385] width 45 height 8
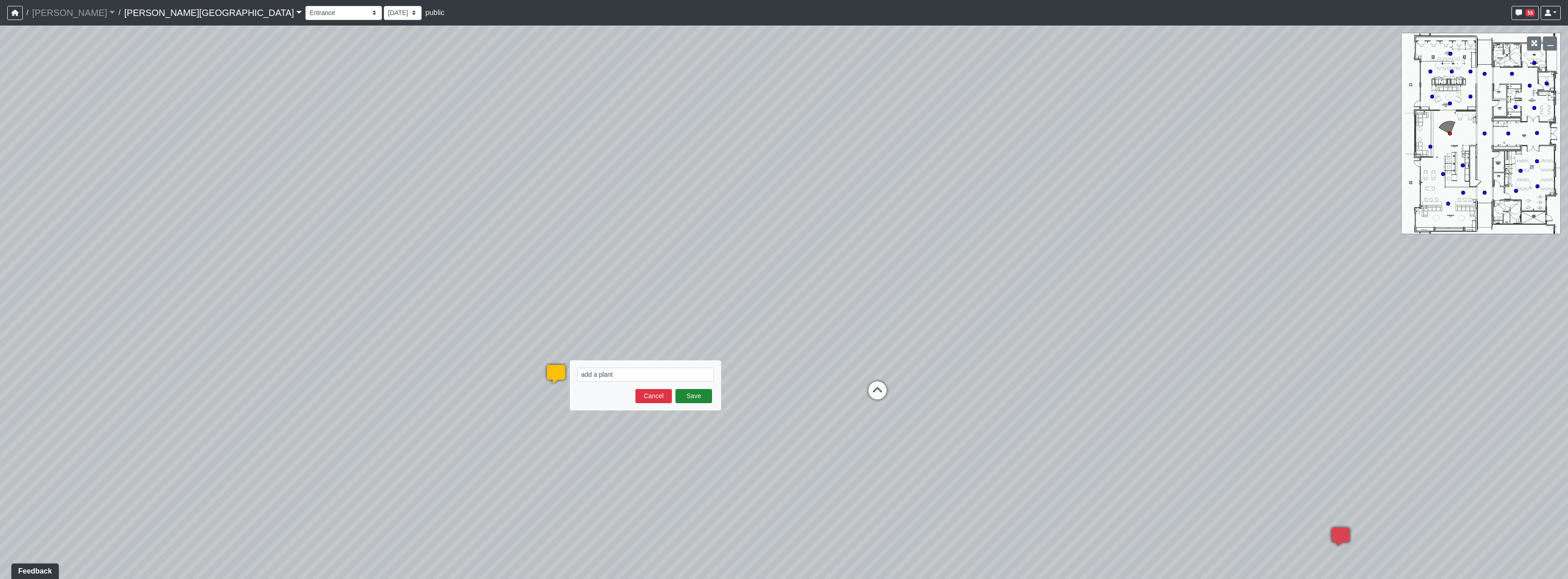
type textarea "add a plant"
click at [682, 401] on button "Save" at bounding box center [694, 396] width 37 height 14
drag, startPoint x: 458, startPoint y: 439, endPoint x: 834, endPoint y: 420, distance: 376.5
click at [733, 422] on div "Loading... Hallway - Hallway 2 Loading... Entry Loading... Clubroom - Entrance …" at bounding box center [784, 302] width 1568 height 553
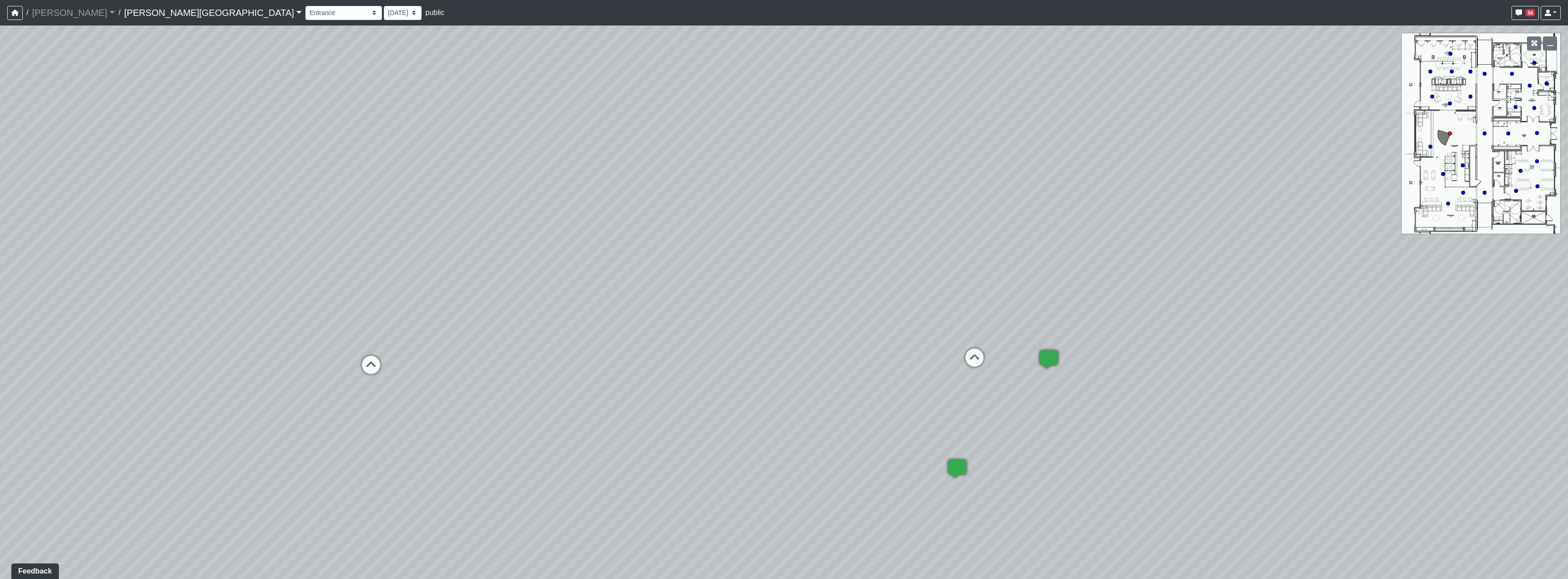
drag, startPoint x: 688, startPoint y: 424, endPoint x: 730, endPoint y: 434, distance: 43.2
click at [739, 432] on div "Loading... Hallway - Hallway 2 Loading... Entry Loading... Clubroom - Entrance …" at bounding box center [784, 302] width 1568 height 553
drag, startPoint x: 618, startPoint y: 460, endPoint x: 634, endPoint y: 460, distance: 16.0
click at [634, 460] on div "Loading... Hallway - Hallway 2 Loading... Entry Loading... Clubroom - Entrance …" at bounding box center [784, 302] width 1568 height 553
drag, startPoint x: 965, startPoint y: 542, endPoint x: 645, endPoint y: 298, distance: 402.4
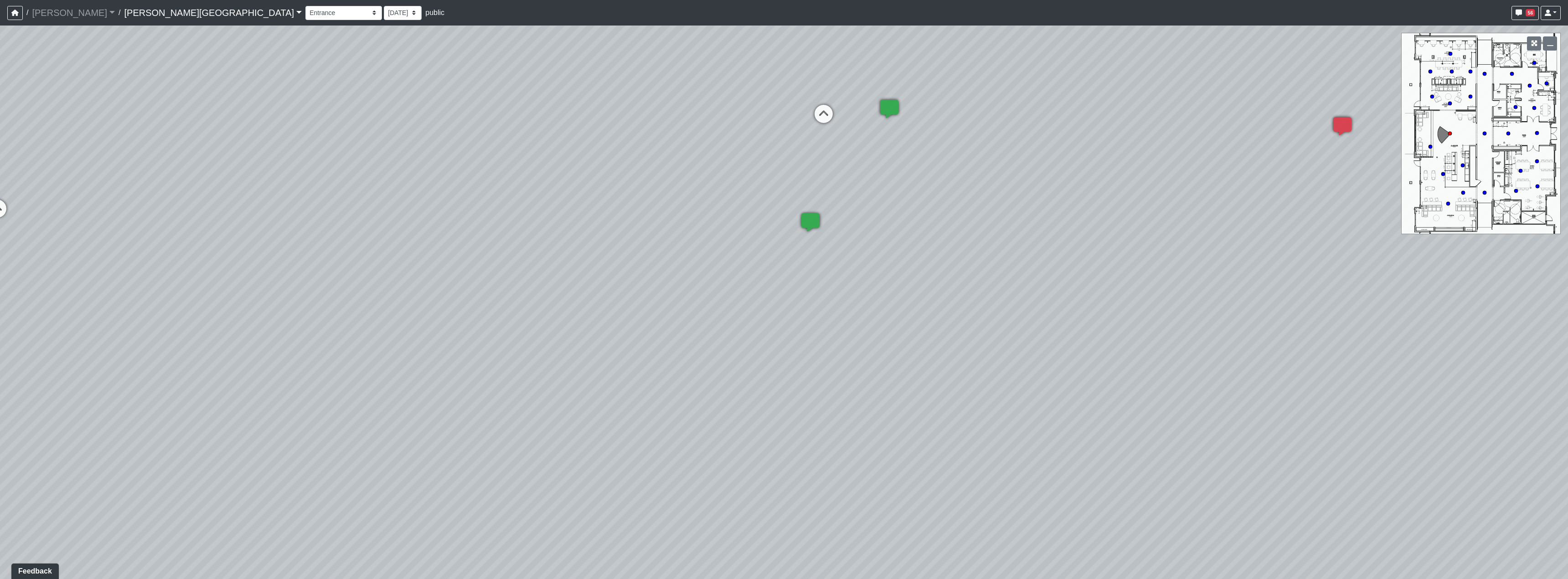
click at [645, 298] on div "Loading... Hallway - Hallway 2 Loading... Entry Loading... Clubroom - Entrance …" at bounding box center [784, 302] width 1568 height 553
drag, startPoint x: 721, startPoint y: 318, endPoint x: 776, endPoint y: 433, distance: 127.5
click at [776, 433] on div "Loading... Hallway - Hallway 2 Loading... Entry Loading... Clubroom - Entrance …" at bounding box center [784, 302] width 1568 height 553
drag, startPoint x: 572, startPoint y: 398, endPoint x: 817, endPoint y: 392, distance: 245.1
click at [817, 392] on div "Loading... Hallway - Hallway 2 Loading... Entry Loading... Clubroom - Entrance …" at bounding box center [784, 302] width 1568 height 553
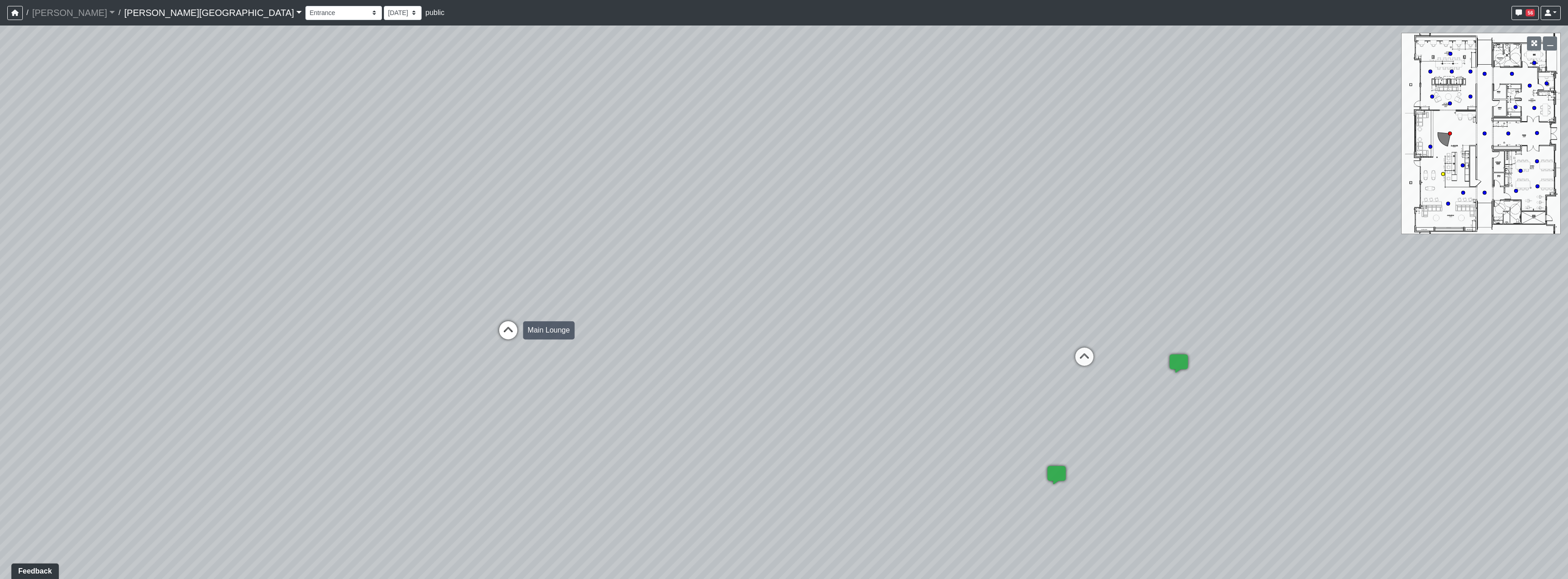
click at [495, 328] on icon at bounding box center [508, 335] width 27 height 27
drag, startPoint x: 1133, startPoint y: 414, endPoint x: 553, endPoint y: 369, distance: 581.7
click at [553, 369] on div "Loading... Hallway - Hallway 2 Loading... Entry Loading... Clubroom - Entrance …" at bounding box center [784, 302] width 1568 height 553
drag, startPoint x: 647, startPoint y: 333, endPoint x: 605, endPoint y: 438, distance: 113.1
click at [719, 496] on div "Loading... Hallway - Hallway 2 Loading... Entry Loading... Clubroom - Entrance …" at bounding box center [784, 302] width 1568 height 553
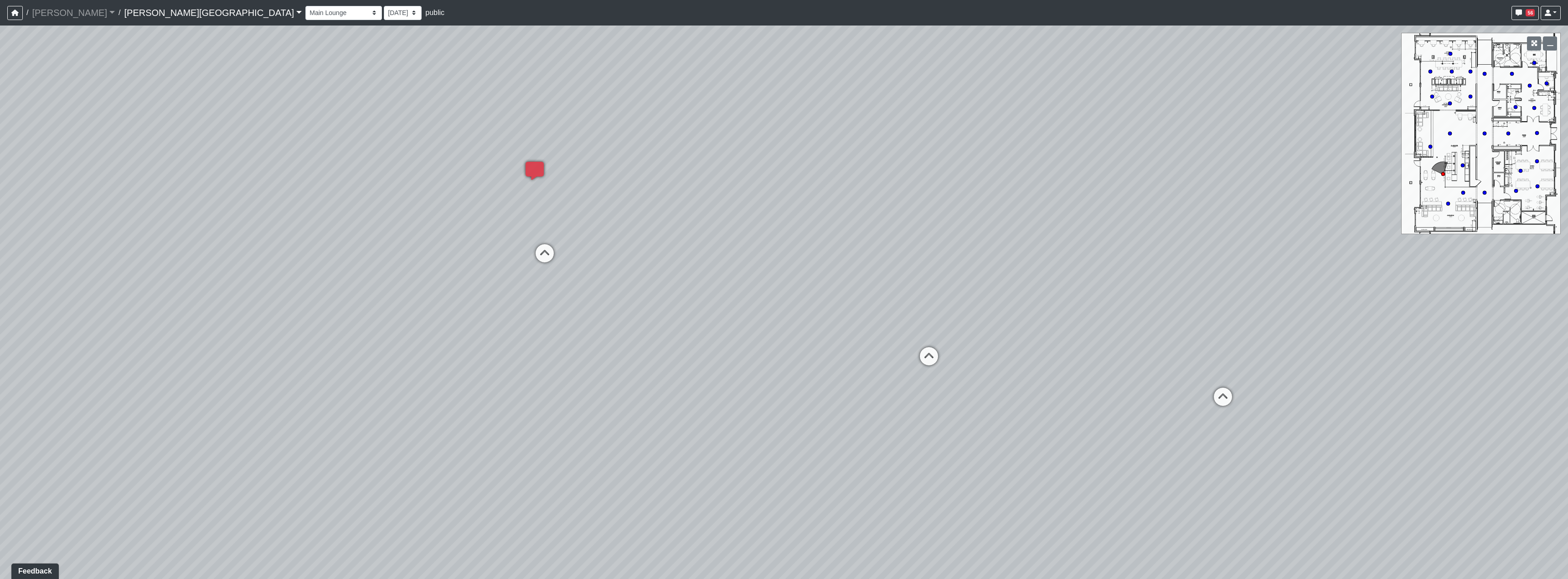
drag, startPoint x: 463, startPoint y: 380, endPoint x: 738, endPoint y: 492, distance: 296.9
click at [738, 492] on div "Loading... Hallway - Hallway 2 Loading... Entry Loading... Clubroom - Entrance …" at bounding box center [784, 302] width 1568 height 553
drag, startPoint x: 827, startPoint y: 311, endPoint x: 462, endPoint y: 307, distance: 365.0
click at [457, 311] on div "Loading... Hallway - Hallway 2 Loading... Entry Loading... Clubroom - Entrance …" at bounding box center [784, 302] width 1568 height 553
drag, startPoint x: 847, startPoint y: 286, endPoint x: 809, endPoint y: 418, distance: 137.4
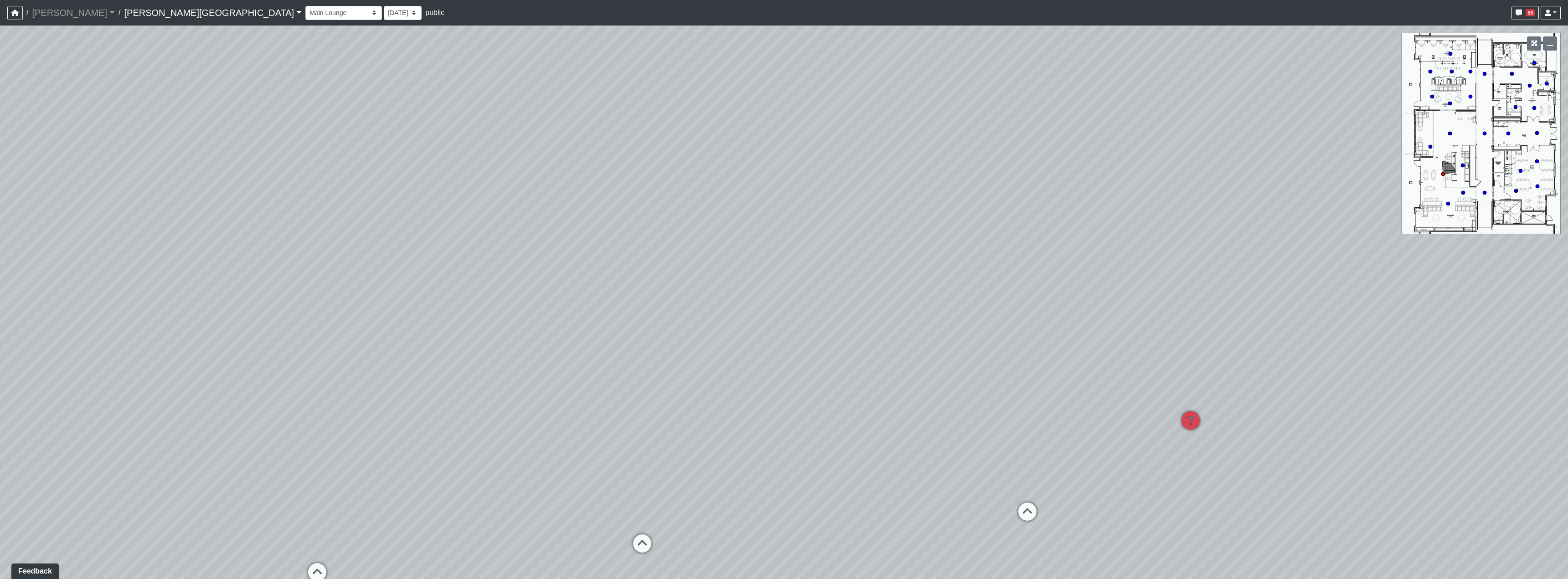
click at [934, 462] on div "Loading... Hallway - Hallway 2 Loading... Entry Loading... Clubroom - Entrance …" at bounding box center [784, 302] width 1568 height 553
drag, startPoint x: 565, startPoint y: 358, endPoint x: 696, endPoint y: 287, distance: 149.0
click at [691, 288] on div "Loading... Hallway - Hallway 2 Loading... Entry Loading... Clubroom - Entrance …" at bounding box center [784, 302] width 1568 height 553
drag, startPoint x: 715, startPoint y: 344, endPoint x: 682, endPoint y: 371, distance: 42.6
click at [682, 371] on div "Loading... Hallway - Hallway 2 Loading... Entry Loading... Clubroom - Entrance …" at bounding box center [784, 302] width 1568 height 553
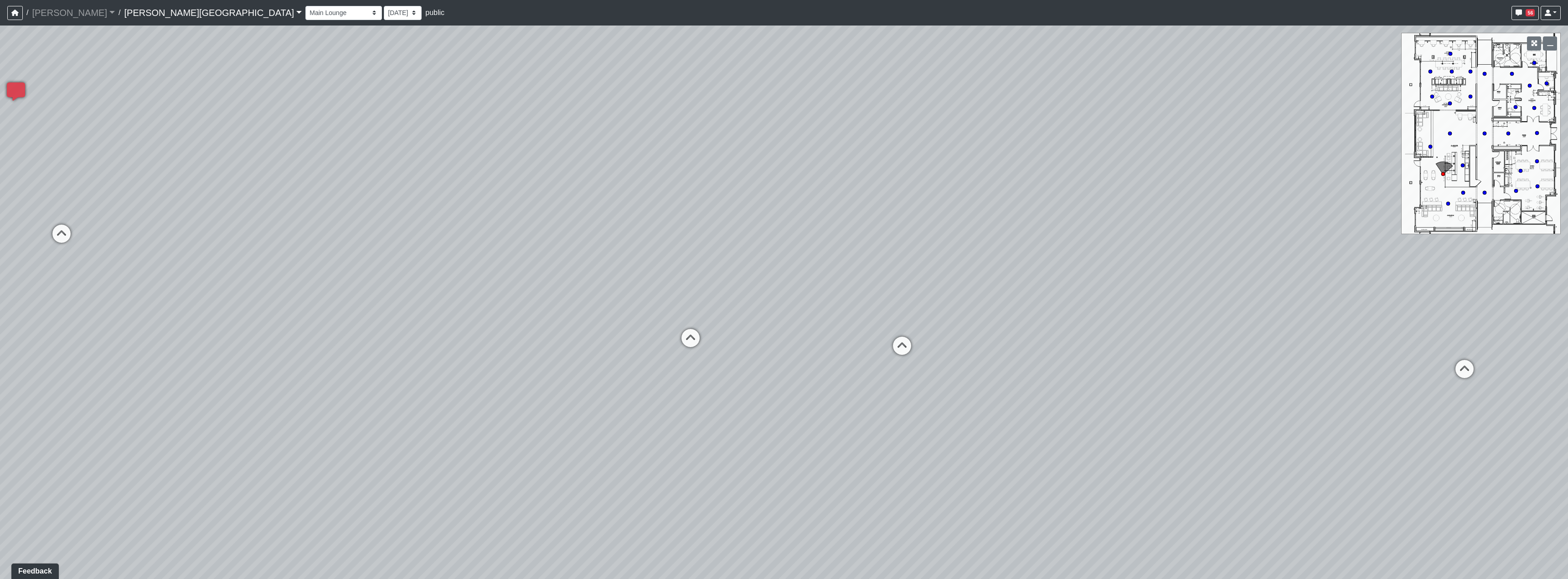
drag, startPoint x: 863, startPoint y: 387, endPoint x: 267, endPoint y: 367, distance: 596.3
click at [292, 367] on div "Loading... Hallway - Hallway 2 Loading... Entry Loading... Clubroom - Entrance …" at bounding box center [784, 302] width 1568 height 553
drag, startPoint x: 754, startPoint y: 268, endPoint x: 816, endPoint y: 525, distance: 264.4
click at [816, 525] on div "Loading... Hallway - Hallway 2 Loading... Entry Loading... Clubroom - Entrance …" at bounding box center [784, 302] width 1568 height 553
drag, startPoint x: 792, startPoint y: 463, endPoint x: 505, endPoint y: 445, distance: 287.6
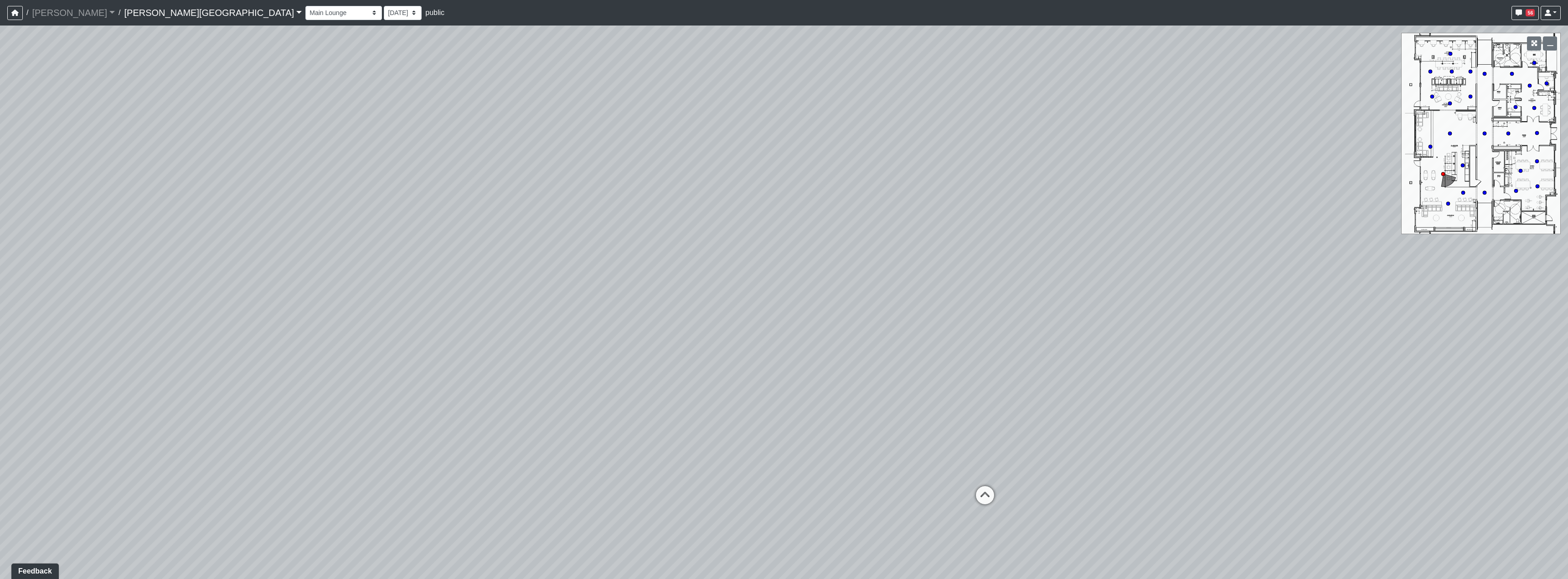
click at [327, 443] on div "Loading... Hallway - Hallway 2 Loading... Entry Loading... Clubroom - Entrance …" at bounding box center [784, 302] width 1568 height 553
drag, startPoint x: 780, startPoint y: 486, endPoint x: 1021, endPoint y: 407, distance: 253.6
click at [962, 445] on div "Loading... Hallway - Hallway 2 Loading... Entry Loading... Clubroom - Entrance …" at bounding box center [784, 302] width 1568 height 553
drag, startPoint x: 542, startPoint y: 400, endPoint x: 802, endPoint y: 372, distance: 261.5
click at [819, 379] on div "Loading... Hallway - Hallway 2 Loading... Entry Loading... Clubroom - Entrance …" at bounding box center [784, 302] width 1568 height 553
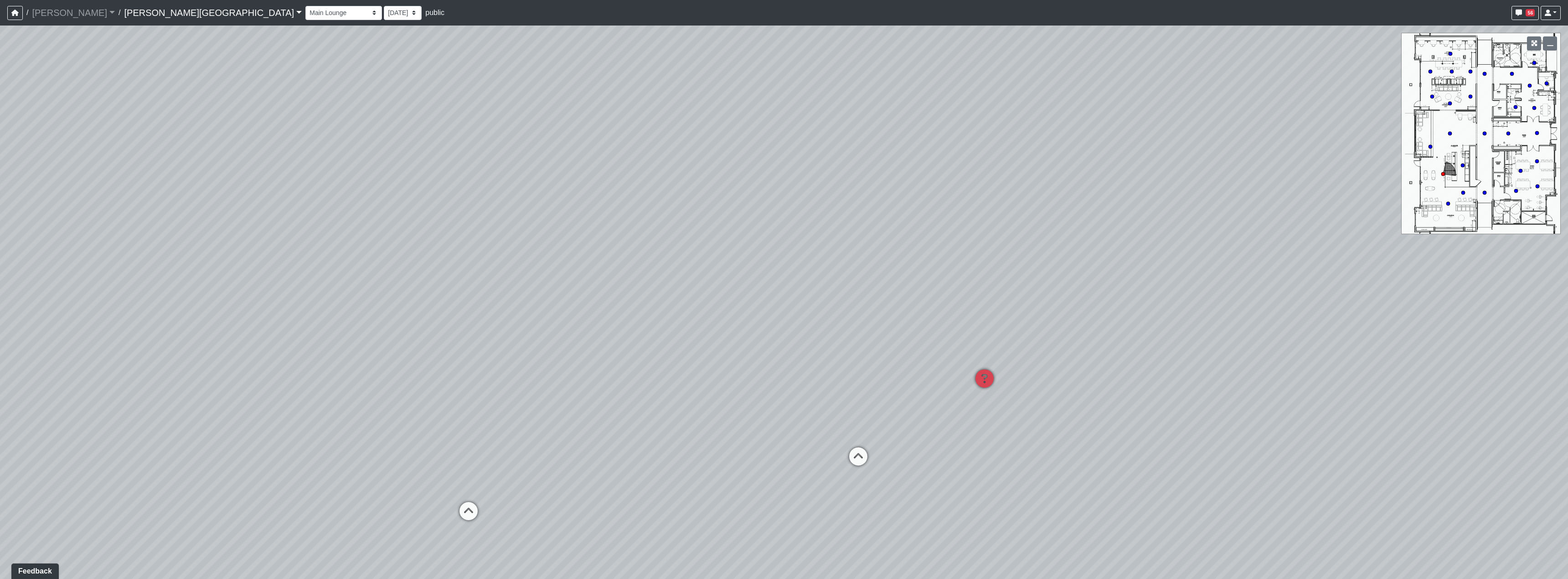
drag, startPoint x: 522, startPoint y: 391, endPoint x: 744, endPoint y: 363, distance: 223.8
click at [737, 358] on div "Loading... Hallway - Hallway 2 Loading... Entry Loading... Clubroom - Entrance …" at bounding box center [784, 302] width 1568 height 553
drag, startPoint x: 738, startPoint y: 409, endPoint x: 856, endPoint y: 403, distance: 118.2
click at [822, 403] on div "Loading... Hallway - Hallway 2 Loading... Entry Loading... Clubroom - Entrance …" at bounding box center [784, 302] width 1568 height 553
click at [714, 397] on icon at bounding box center [703, 398] width 27 height 27
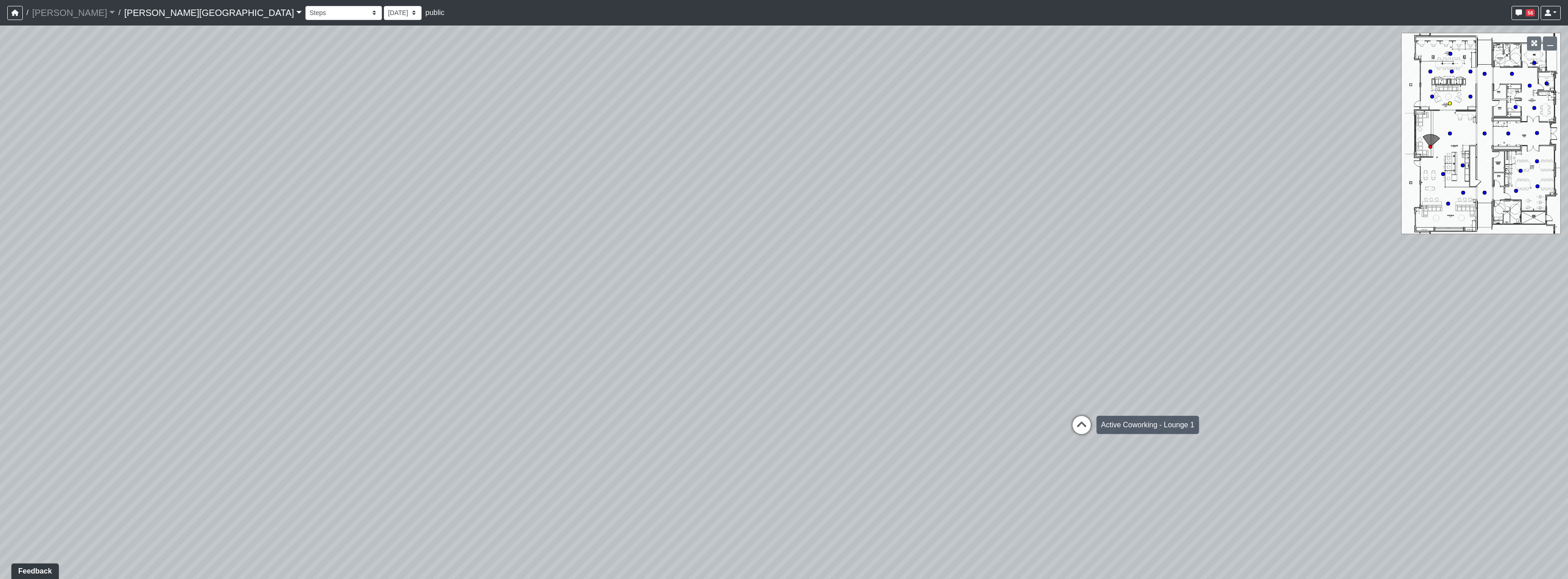
click at [1080, 432] on icon at bounding box center [1082, 429] width 27 height 27
drag, startPoint x: 635, startPoint y: 434, endPoint x: 963, endPoint y: 398, distance: 330.0
click at [933, 398] on div "Loading... Hallway - Hallway 2 Loading... Entry Loading... Clubroom - Entrance …" at bounding box center [784, 302] width 1568 height 553
drag, startPoint x: 796, startPoint y: 409, endPoint x: 764, endPoint y: 452, distance: 53.6
click at [838, 411] on div "Loading... Hallway - Hallway 2 Loading... Entry Loading... Clubroom - Entrance …" at bounding box center [784, 302] width 1568 height 553
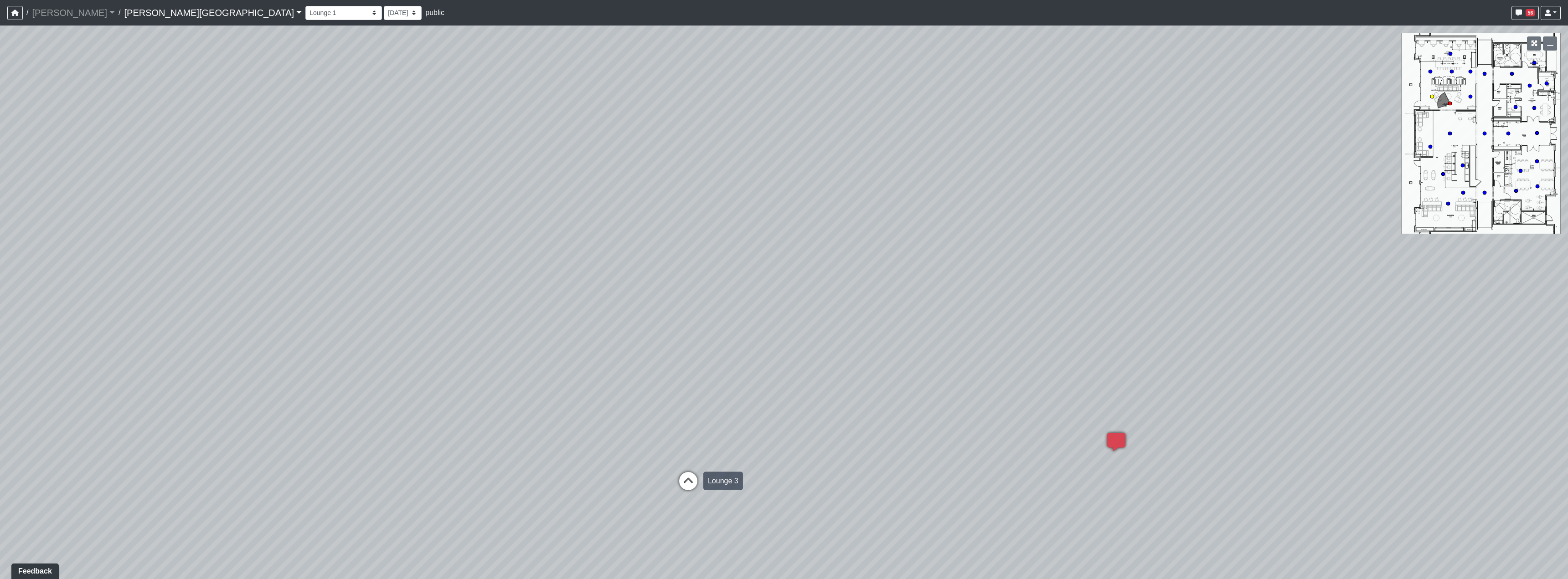
click at [674, 476] on icon at bounding box center [688, 485] width 27 height 27
drag, startPoint x: 1099, startPoint y: 445, endPoint x: 612, endPoint y: 379, distance: 491.5
click at [587, 403] on div "Loading... Hallway - Hallway 2 Loading... Entry Loading... Clubroom - Entrance …" at bounding box center [784, 302] width 1568 height 553
drag, startPoint x: 816, startPoint y: 335, endPoint x: 674, endPoint y: 324, distance: 142.4
click at [544, 331] on div "Loading... Hallway - Hallway 2 Loading... Entry Loading... Clubroom - Entrance …" at bounding box center [784, 302] width 1568 height 553
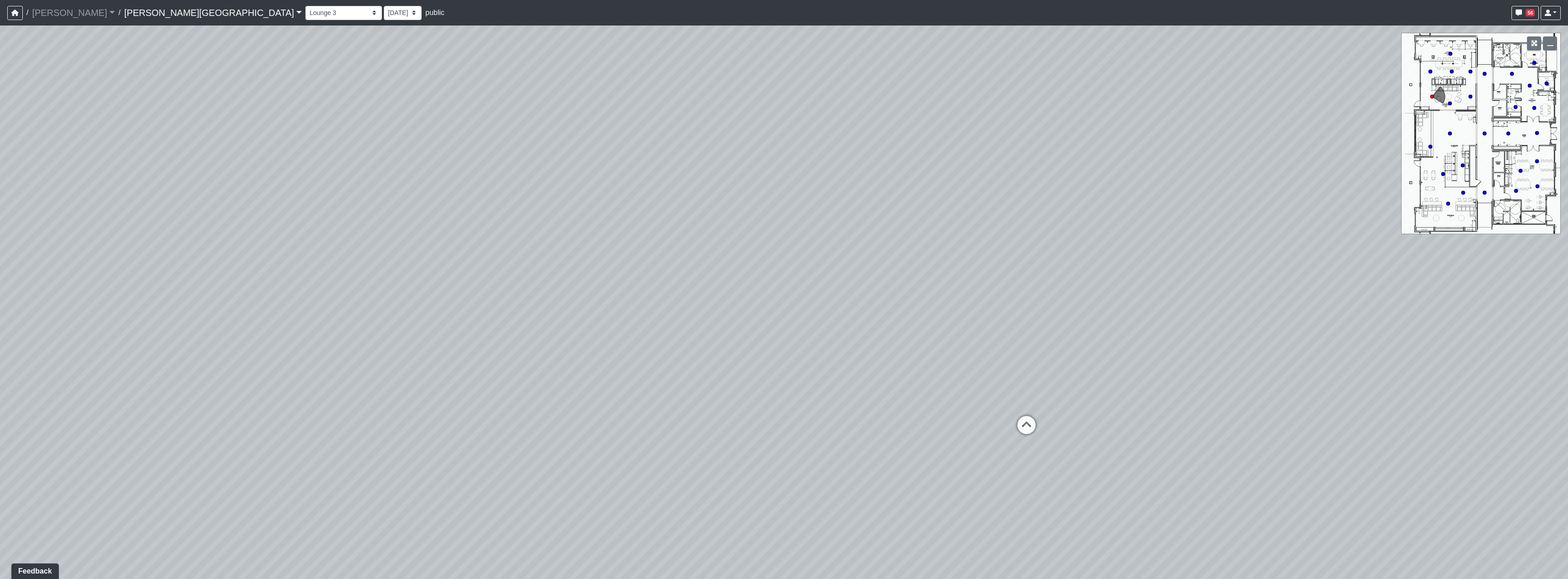
drag, startPoint x: 871, startPoint y: 330, endPoint x: 1198, endPoint y: 313, distance: 327.4
click at [1138, 313] on div "Loading... Hallway - Hallway 2 Loading... Entry Loading... Clubroom - Entrance …" at bounding box center [784, 302] width 1568 height 553
drag
click at [629, 309] on div "Loading... Hallway - Hallway 2 Loading... Entry Loading... Clubroom - Entrance …" at bounding box center [784, 302] width 1568 height 553
click at [830, 319] on div "Loading... Hallway - Hallway 2 Loading... Entry Loading... Clubroom - Entrance …" at bounding box center [784, 302] width 1568 height 553
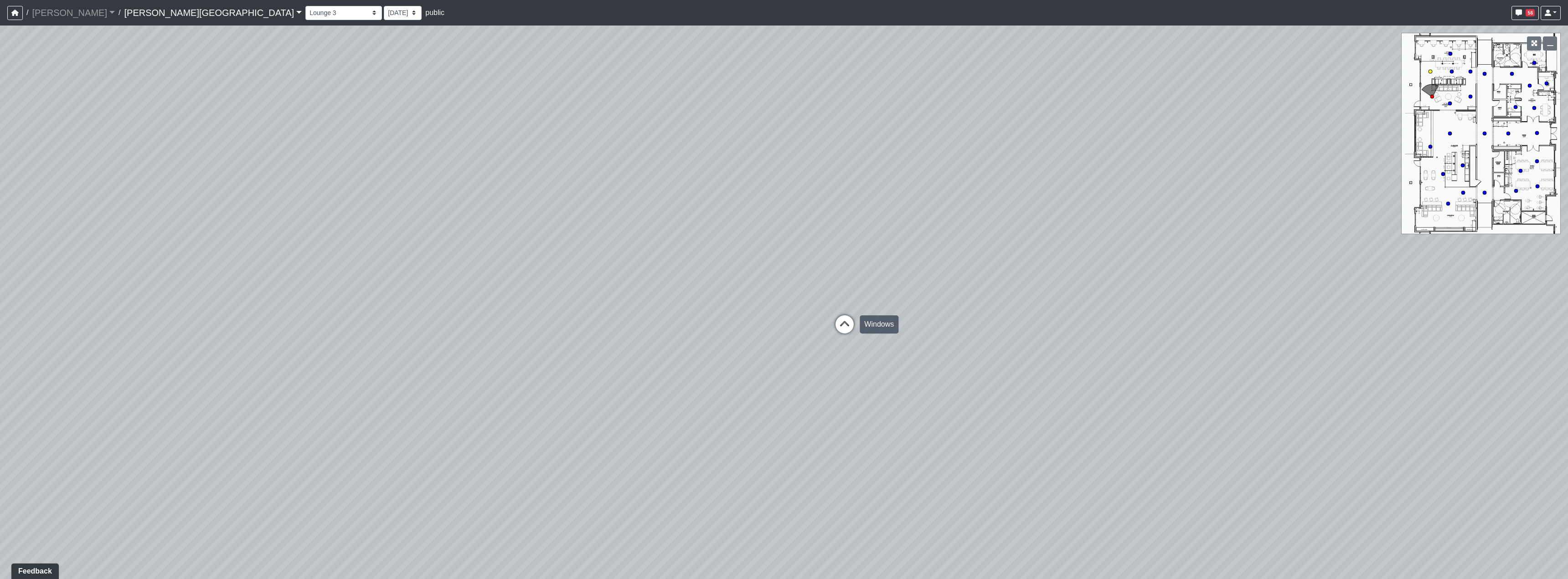
click at [839, 322] on icon at bounding box center [844, 328] width 27 height 27
click at [598, 348] on div "Loading... Hallway - Hallway 2 Loading... Entry Loading... Clubroom - Entrance …" at bounding box center [784, 302] width 1568 height 553
click at [634, 322] on div "Loading... Hallway - Hallway 2 Loading... Entry Loading... Clubroom - Entrance …" at bounding box center [784, 302] width 1568 height 553
click at [1026, 436] on icon at bounding box center [1037, 443] width 27 height 27
click at [914, 360] on div "Loading... Hallway - Hallway 2 Loading... Entry Loading... Clubroom - Entrance …" at bounding box center [784, 302] width 1568 height 553
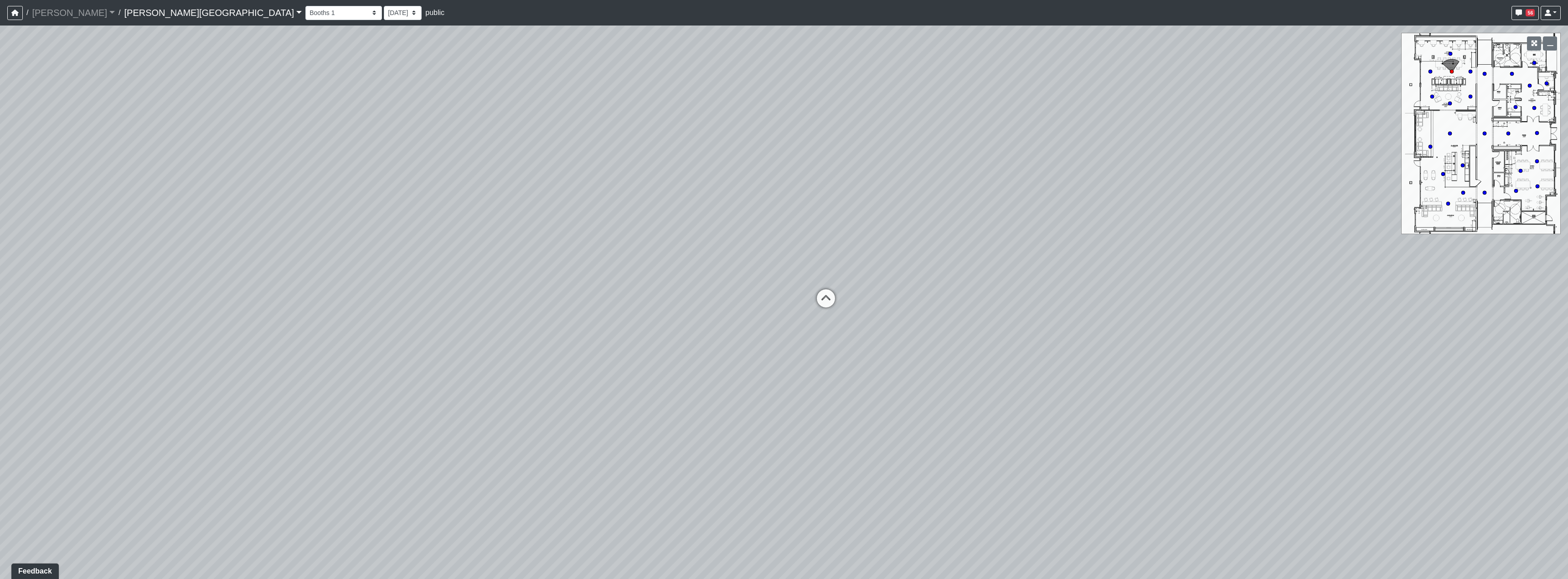
click at [703, 321] on div "Loading... Hallway - Hallway 2 Loading... Entry Loading... Clubroom - Entrance …" at bounding box center [784, 302] width 1568 height 553
click at [999, 356] on div "Loading... Hallway - Hallway 2 Loading... Entry Loading... Clubroom - Entrance …" at bounding box center [784, 302] width 1568 height 553
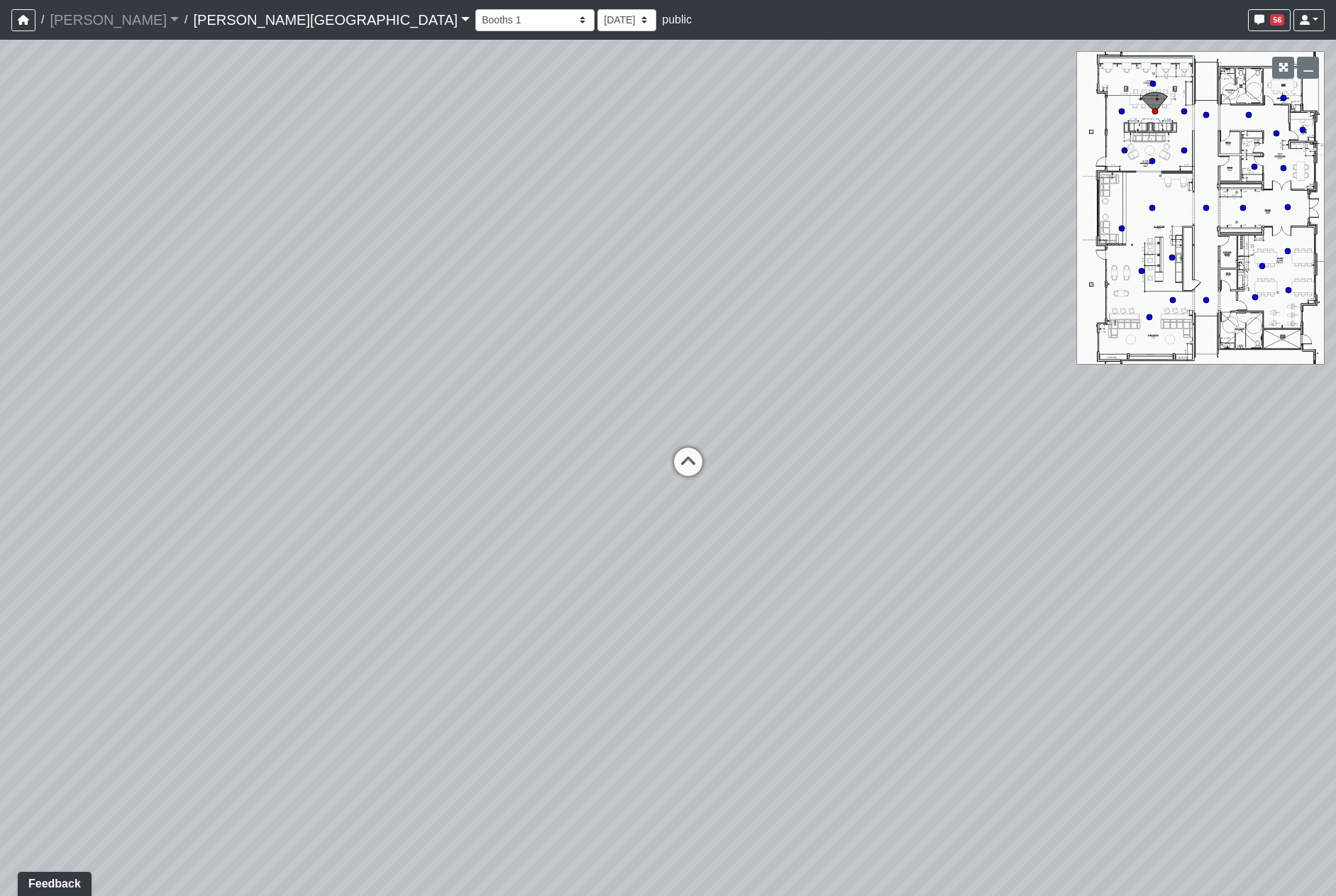
drag, startPoint x: 742, startPoint y: 493, endPoint x: 22, endPoint y: 448, distance: 721.4
click at [48, 453] on div "Loading... Hallway - Hallway 2 Loading... Entry Loading... Clubroom - Entrance …" at bounding box center [668, 468] width 1336 height 856
drag, startPoint x: 894, startPoint y: 512, endPoint x: 442, endPoint y: 498, distance: 452.2
click at [317, 521] on div "Loading... Hallway - Hallway 2 Loading... Entry Loading... Clubroom - Entrance …" at bounding box center [668, 468] width 1336 height 856
drag, startPoint x: 894, startPoint y: 510, endPoint x: 703, endPoint y: 523, distance: 191.4
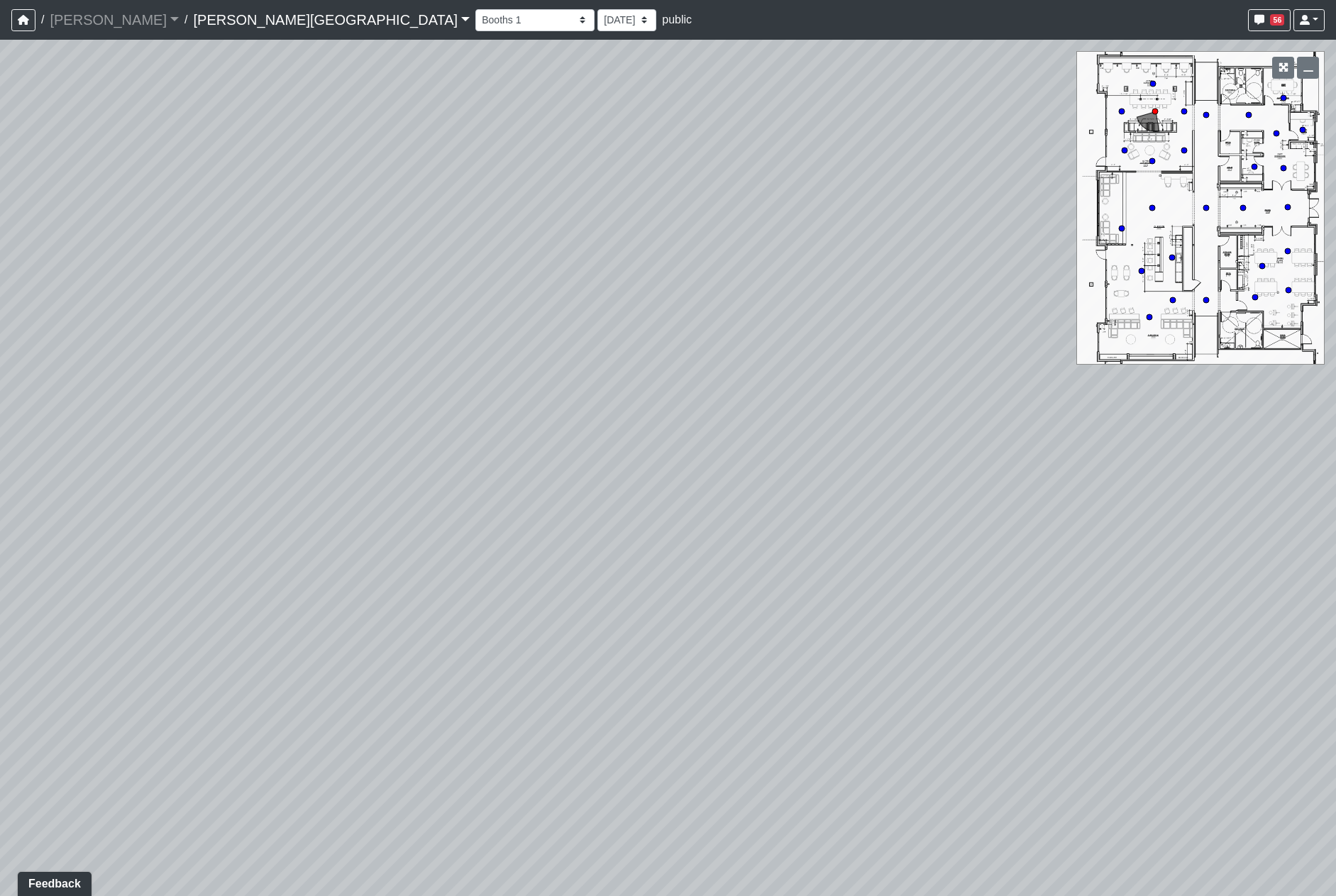
click at [703, 523] on div "Loading... Hallway - Hallway 2 Loading... Entry Loading... Clubroom - Entrance …" at bounding box center [668, 468] width 1336 height 856
drag, startPoint x: 1017, startPoint y: 566, endPoint x: 858, endPoint y: 583, distance: 159.9
click at [819, 566] on div "Loading... Hallway - Hallway 2 Loading... Entry Loading... Clubroom - Entrance …" at bounding box center [668, 468] width 1336 height 856
click at [932, 703] on icon at bounding box center [920, 709] width 43 height 43
drag, startPoint x: 828, startPoint y: 624, endPoint x: 855, endPoint y: 615, distance: 28.5
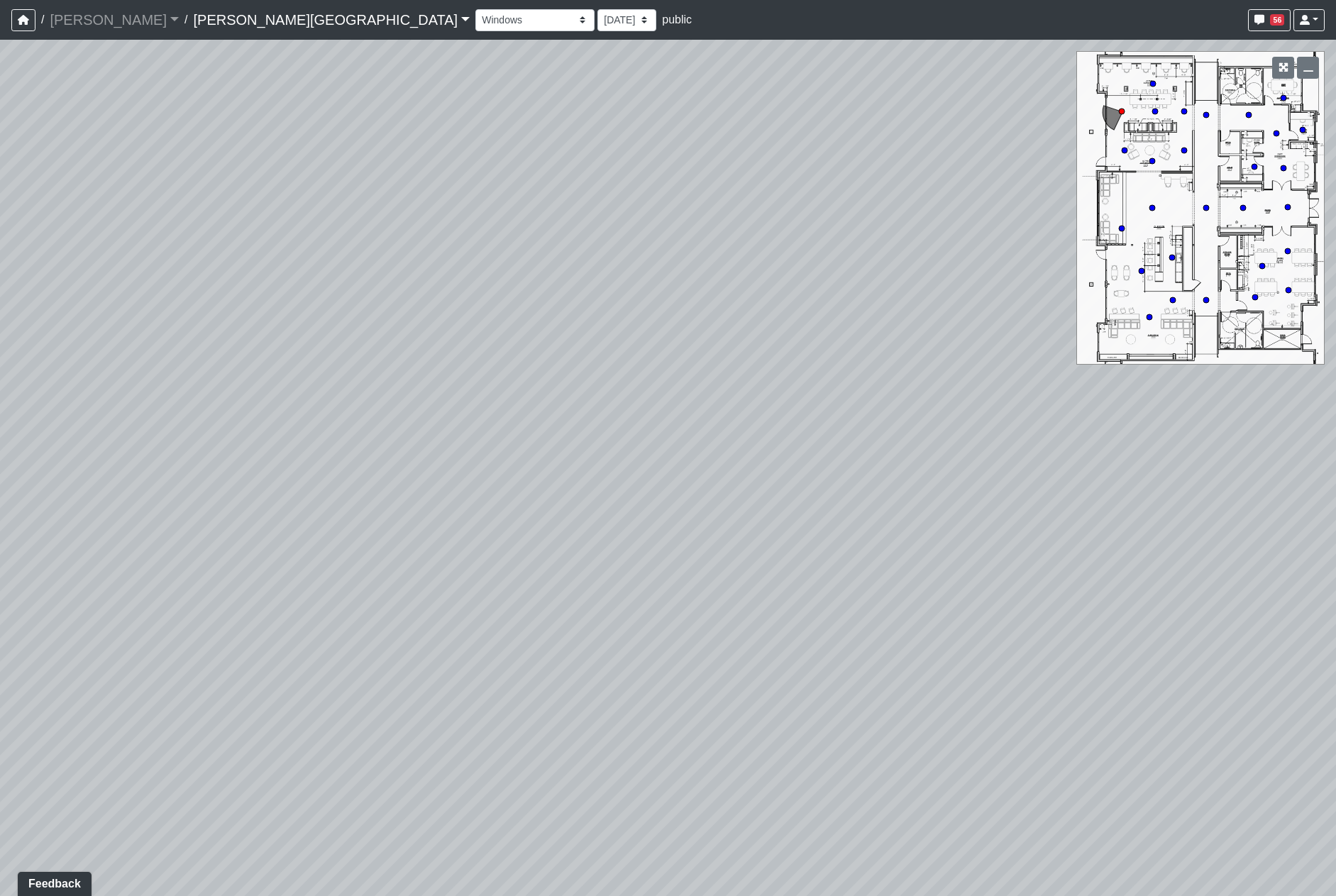
click at [954, 617] on div "Loading... Hallway - Hallway 2 Loading... Entry Loading... Clubroom - Entrance …" at bounding box center [668, 468] width 1336 height 856
drag, startPoint x: 325, startPoint y: 556, endPoint x: 428, endPoint y: 558, distance: 103.0
click at [424, 557] on div "Loading... Hallway - Hallway 2 Loading... Entry Loading... Clubroom - Entrance …" at bounding box center [668, 468] width 1336 height 856
click at [953, 665] on icon at bounding box center [963, 674] width 43 height 43
drag, startPoint x: 431, startPoint y: 540, endPoint x: 900, endPoint y: 546, distance: 469.0
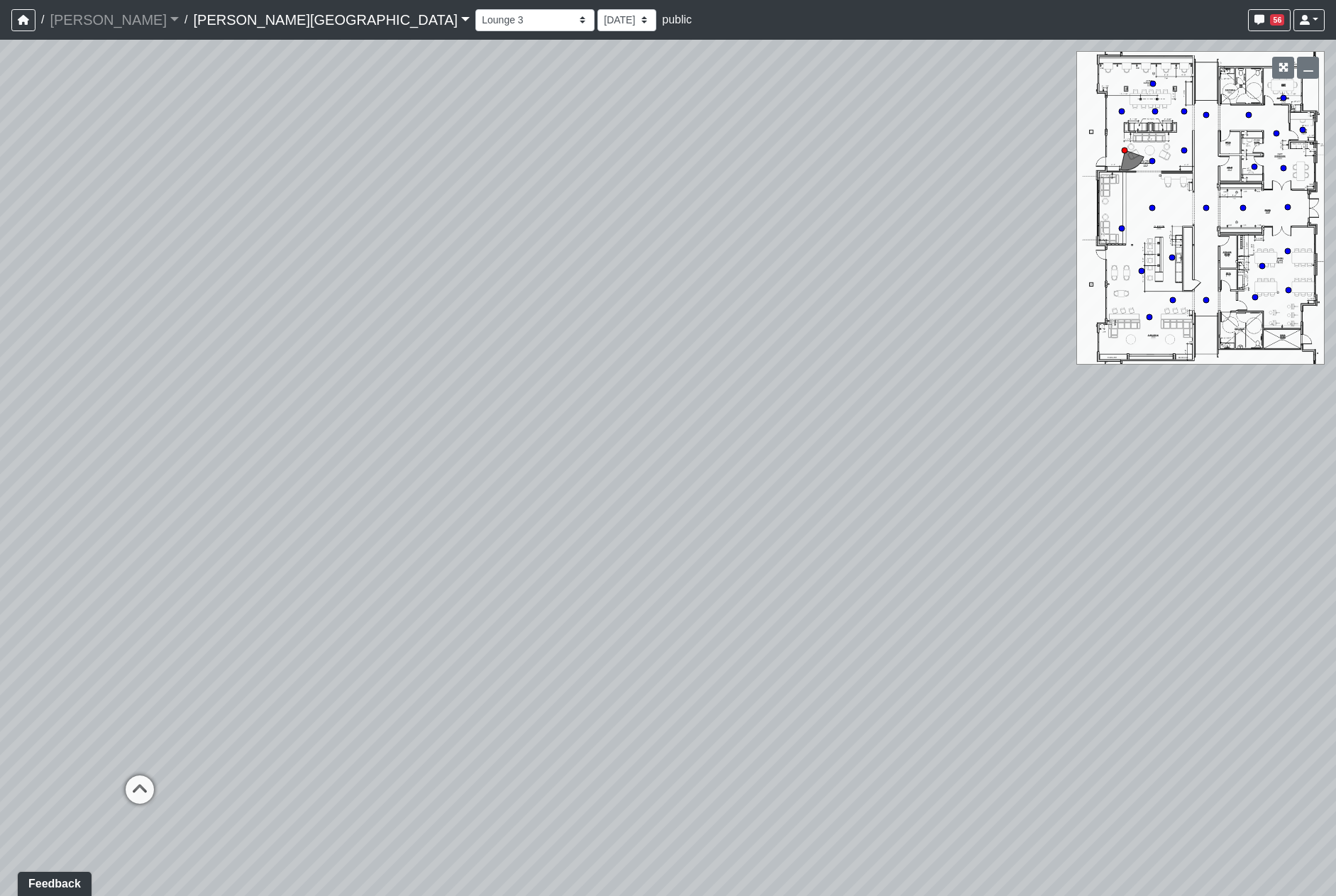
click at [866, 540] on div "Loading... Hallway - Hallway 2 Loading... Entry Loading... Clubroom - Entrance …" at bounding box center [668, 468] width 1336 height 856
drag, startPoint x: 689, startPoint y: 569, endPoint x: 299, endPoint y: 566, distance: 390.0
click at [298, 566] on div "Loading... Hallway - Hallway 2 Loading... Entry Loading... Clubroom - Entrance …" at bounding box center [668, 468] width 1336 height 856
click at [739, 730] on div "Loading... Lounge 1" at bounding box center [726, 748] width 43 height 43
drag, startPoint x: 593, startPoint y: 699, endPoint x: 882, endPoint y: 664, distance: 291.1
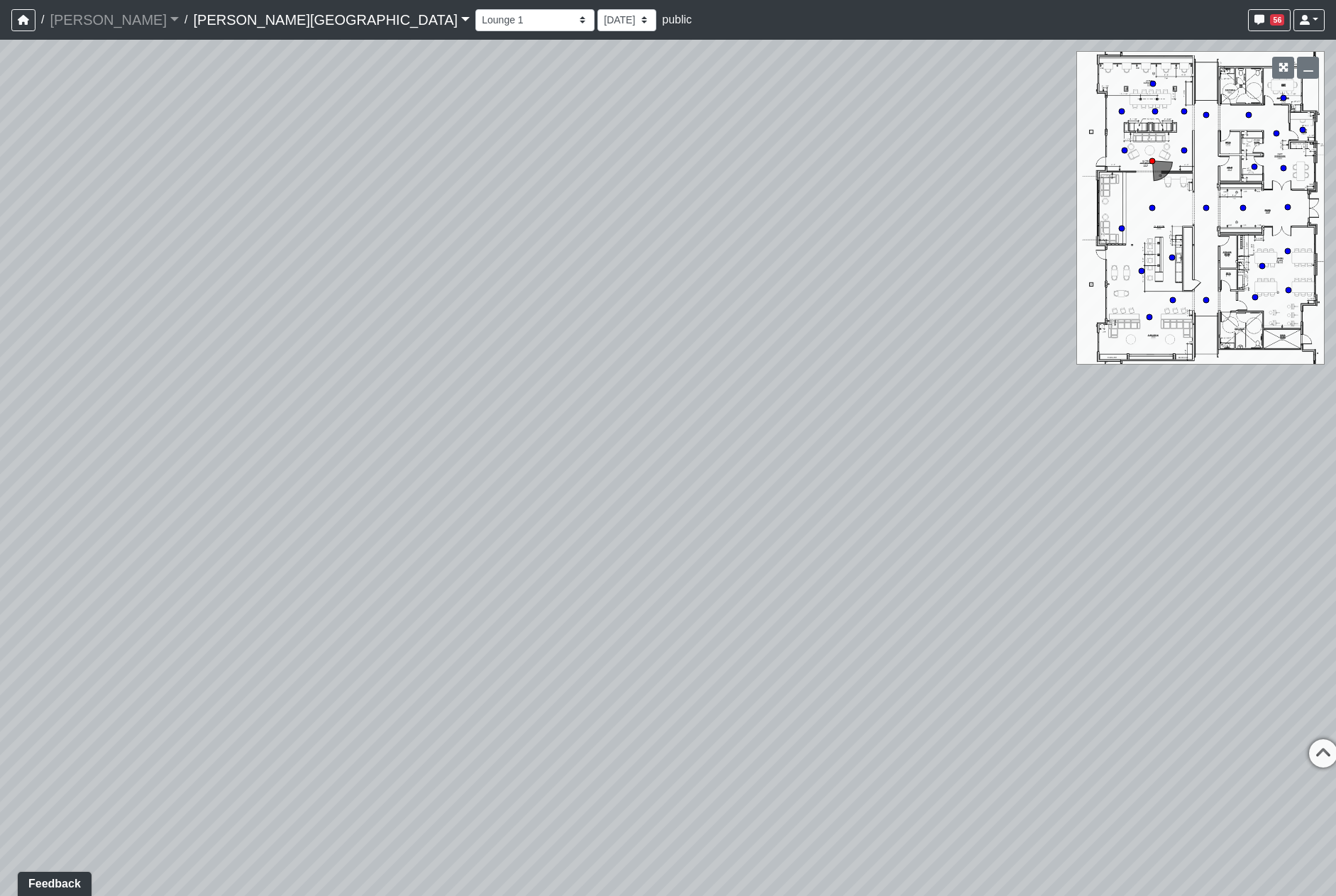
click at [484, 688] on div "Loading... Hallway - Hallway 2 Loading... Entry Loading... Clubroom - Entrance …" at bounding box center [668, 468] width 1336 height 856
drag, startPoint x: 976, startPoint y: 672, endPoint x: 657, endPoint y: 662, distance: 319.2
click at [654, 664] on div "Loading... Hallway - Hallway 2 Loading... Entry Loading... Clubroom - Entrance …" at bounding box center [668, 468] width 1336 height 856
click at [524, 605] on icon at bounding box center [514, 600] width 43 height 43
select select "2p1LcMW7A2doxWKe2HrzBw"
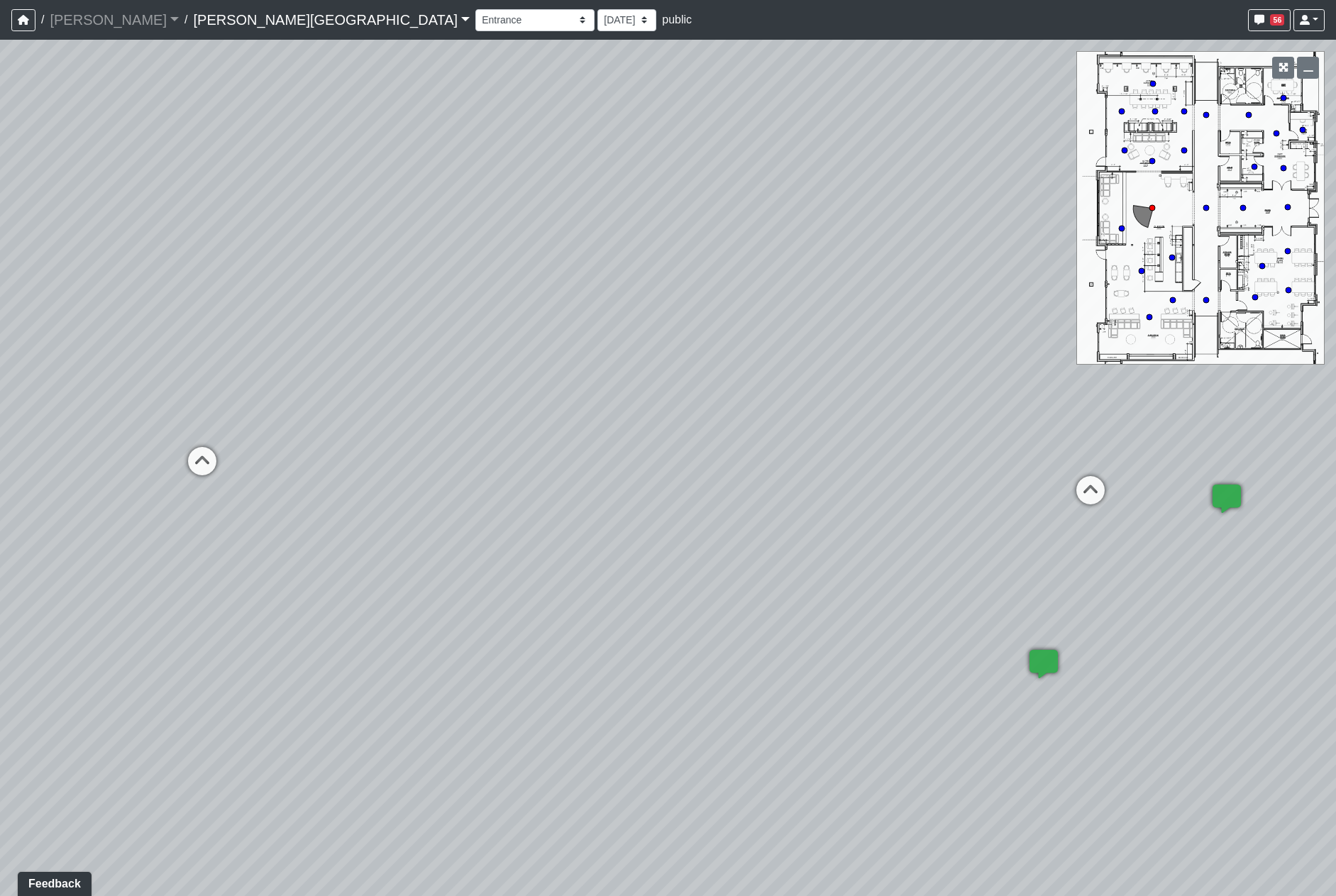
drag, startPoint x: 1030, startPoint y: 637, endPoint x: 137, endPoint y: 548, distance: 897.4
click at [228, 566] on div "Loading... Hallway - Hallway 2 Loading... Entry Loading... Clubroom - Entrance …" at bounding box center [668, 468] width 1336 height 856
drag, startPoint x: 925, startPoint y: 499, endPoint x: 817, endPoint y: 606, distance: 152.0
click at [843, 606] on div "Loading... Hallway - Hallway 2 Loading... Entry Loading... Clubroom - Entrance …" at bounding box center [668, 468] width 1336 height 856
drag, startPoint x: 674, startPoint y: 515, endPoint x: 628, endPoint y: 529, distance: 48.1
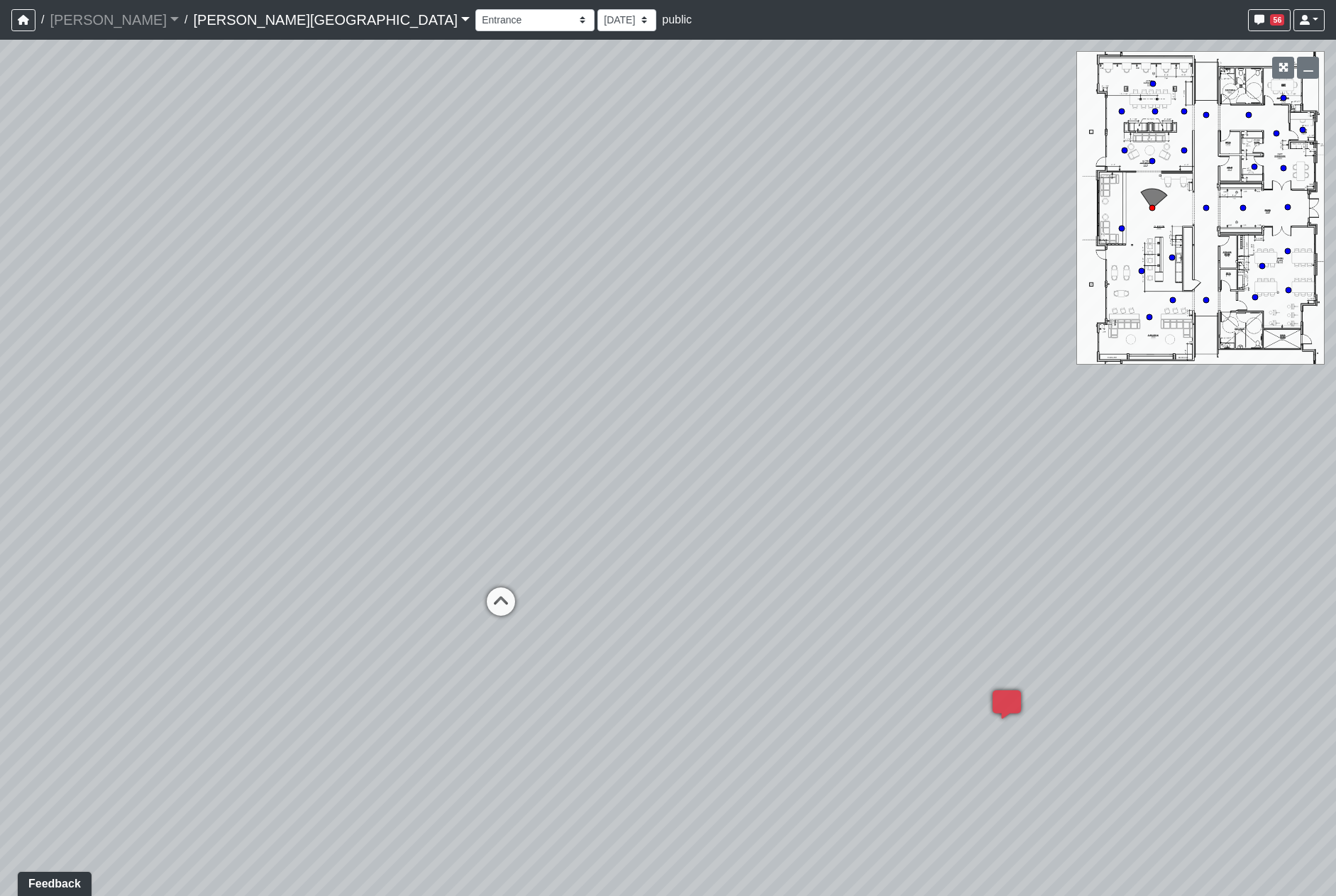
click at [628, 529] on div "Loading... Hallway - Hallway 2 Loading... Entry Loading... Clubroom - Entrance …" at bounding box center [668, 468] width 1336 height 856
click at [598, 21] on select "9/18/2025 8/25/2025 8/11/2025 7/18/2025 7/17/2025 7/10/2025 7/9/2025 2/12/2025 …" at bounding box center [627, 20] width 59 height 22
select select "wzoWVqM2G5FFRq7aL6KUid"
click at [598, 9] on select "9/18/2025 8/25/2025 8/11/2025 7/18/2025 7/17/2025 7/10/2025 7/9/2025 2/12/2025 …" at bounding box center [627, 20] width 59 height 22
select select "2p1LcMW7A2doxWKe2HrzBw"
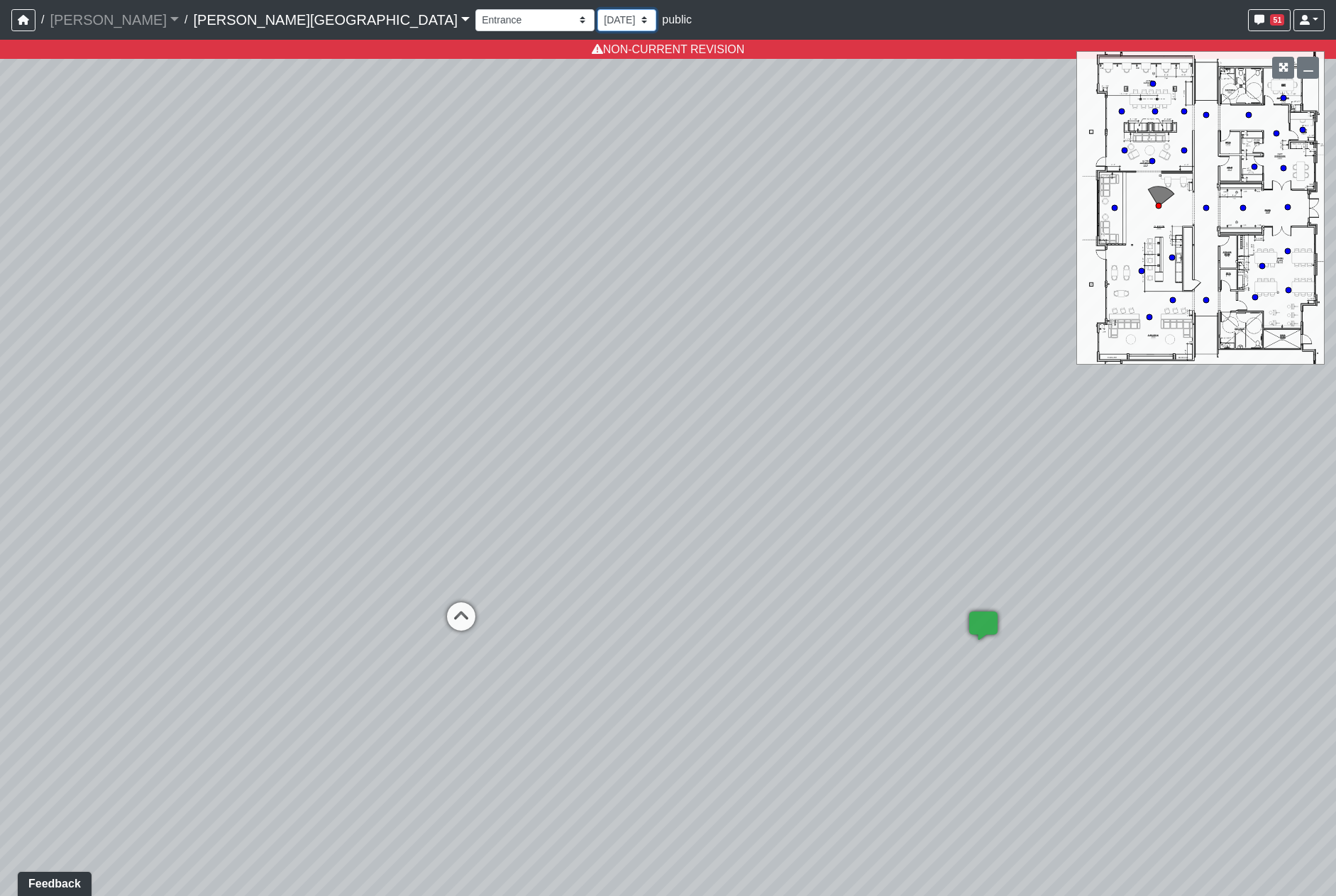
click at [598, 20] on select "9/18/2025 8/25/2025 8/11/2025 7/18/2025 7/17/2025 7/10/2025 7/9/2025 2/12/2025 …" at bounding box center [627, 20] width 59 height 22
select select "1c1sgYcMxGz6dqzz3dYjRN"
click at [598, 9] on select "9/18/2025 8/25/2025 8/11/2025 7/18/2025 7/17/2025 7/10/2025 7/9/2025 2/12/2025 …" at bounding box center [627, 20] width 59 height 22
select select "2p1LcMW7A2doxWKe2HrzBw"
click at [598, 21] on select "9/18/2025 8/25/2025 8/11/2025 7/18/2025 7/17/2025 7/10/2025 7/9/2025 2/12/2025 …" at bounding box center [627, 20] width 59 height 22
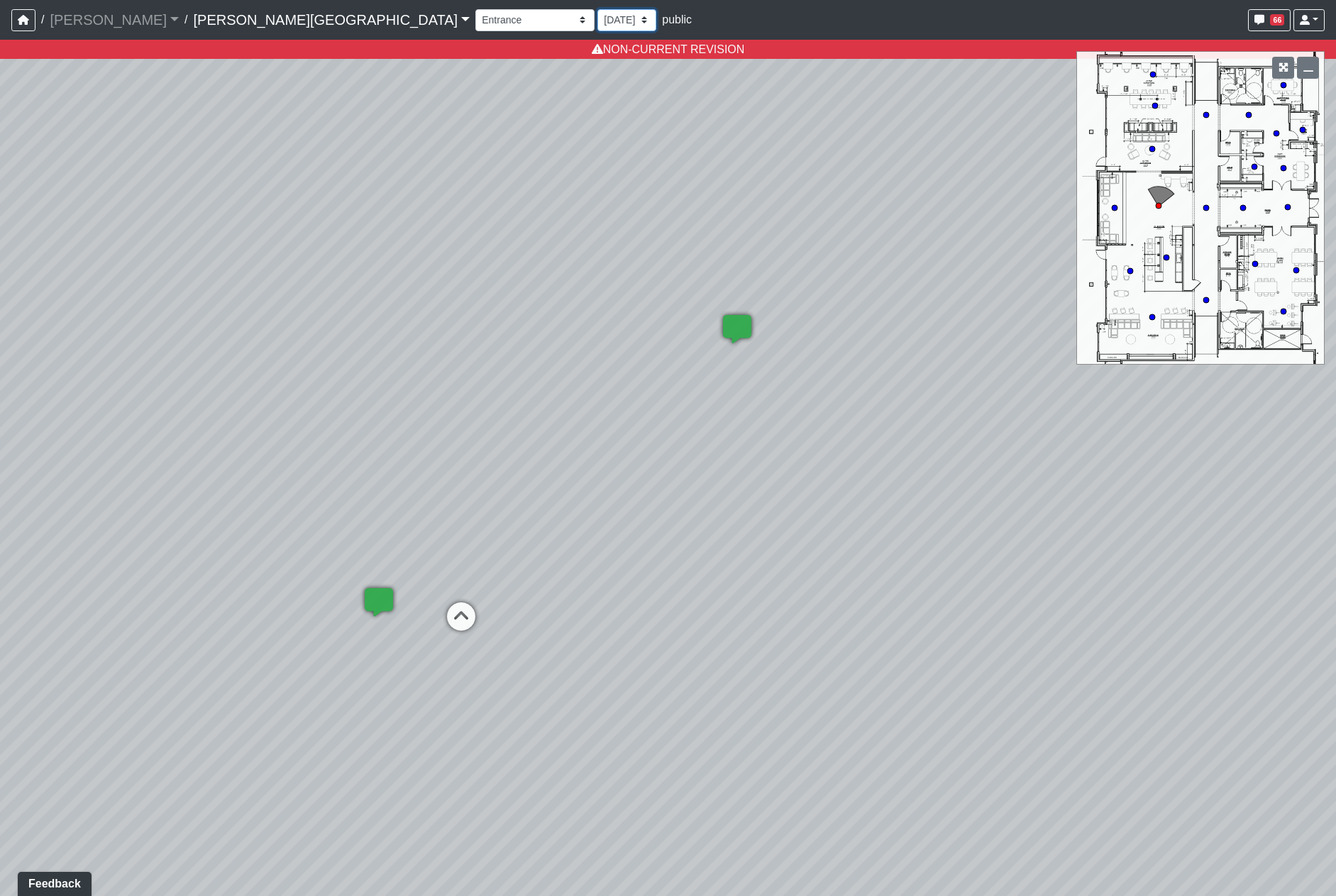
select select "qr8oiGhzySXma3nsKDMaqd"
click at [598, 9] on select "9/18/2025 8/25/2025 8/11/2025 7/18/2025 7/17/2025 7/10/2025 7/9/2025 2/12/2025 …" at bounding box center [627, 20] width 59 height 22
select select "2p1LcMW7A2doxWKe2HrzBw"
click at [598, 16] on select "9/18/2025 8/25/2025 8/11/2025 7/18/2025 7/17/2025 7/10/2025 7/9/2025 2/12/2025 …" at bounding box center [627, 20] width 59 height 22
select select "e2VumNiHeA4NxHG8nsH9Uk"
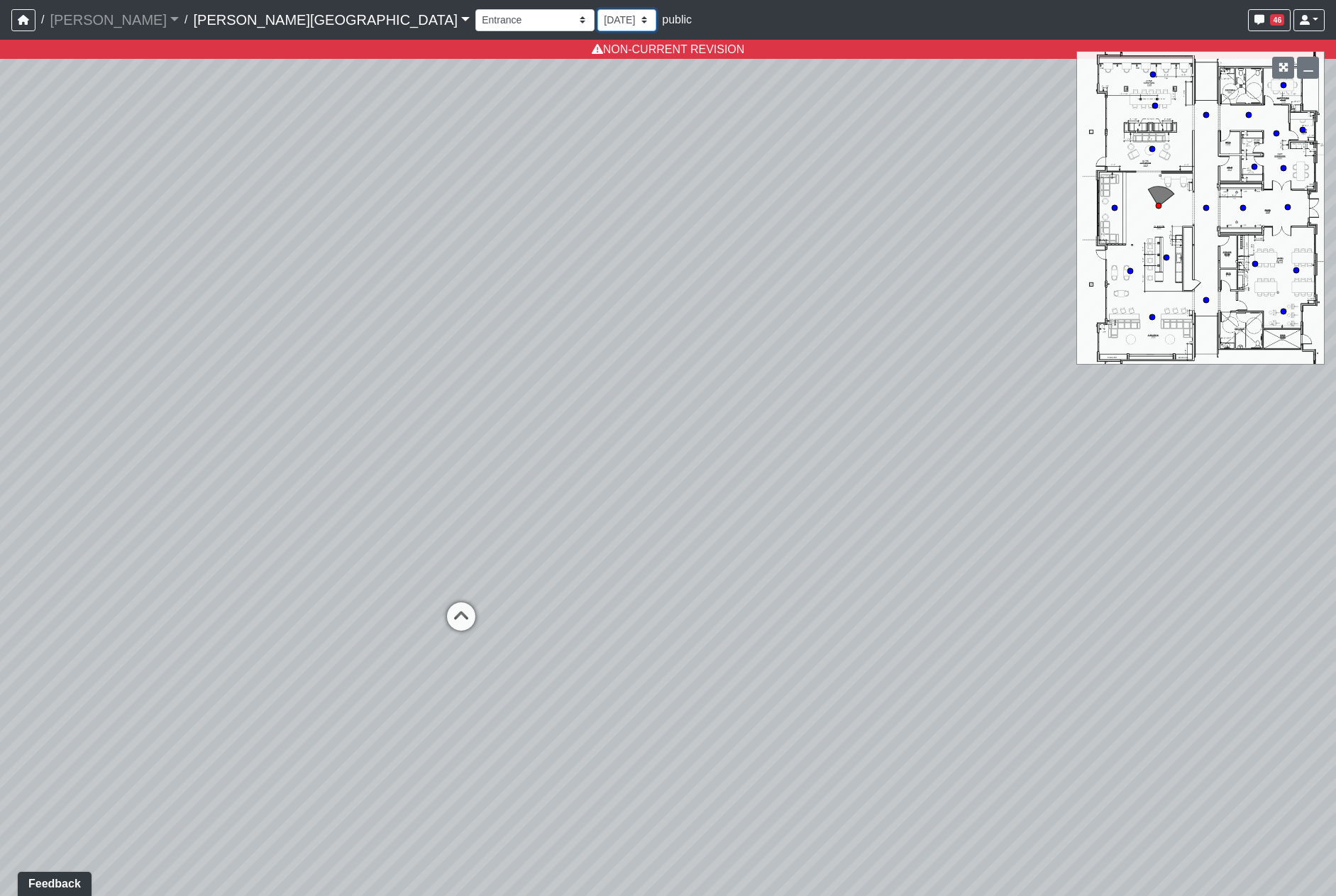
click at [598, 9] on select "9/18/2025 8/25/2025 8/11/2025 7/18/2025 7/17/2025 7/10/2025 7/9/2025 2/12/2025 …" at bounding box center [627, 20] width 59 height 22
select select "2p1LcMW7A2doxWKe2HrzBw"
click at [598, 15] on select "9/18/2025 8/25/2025 8/11/2025 7/18/2025 7/17/2025 7/10/2025 7/9/2025 2/12/2025 …" at bounding box center [627, 20] width 59 height 22
select select "8f1oBR6JE6ATm6Xh8T7m1r"
click at [598, 9] on select "9/18/2025 8/25/2025 8/11/2025 7/18/2025 7/17/2025 7/10/2025 7/9/2025 2/12/2025 …" at bounding box center [627, 20] width 59 height 22
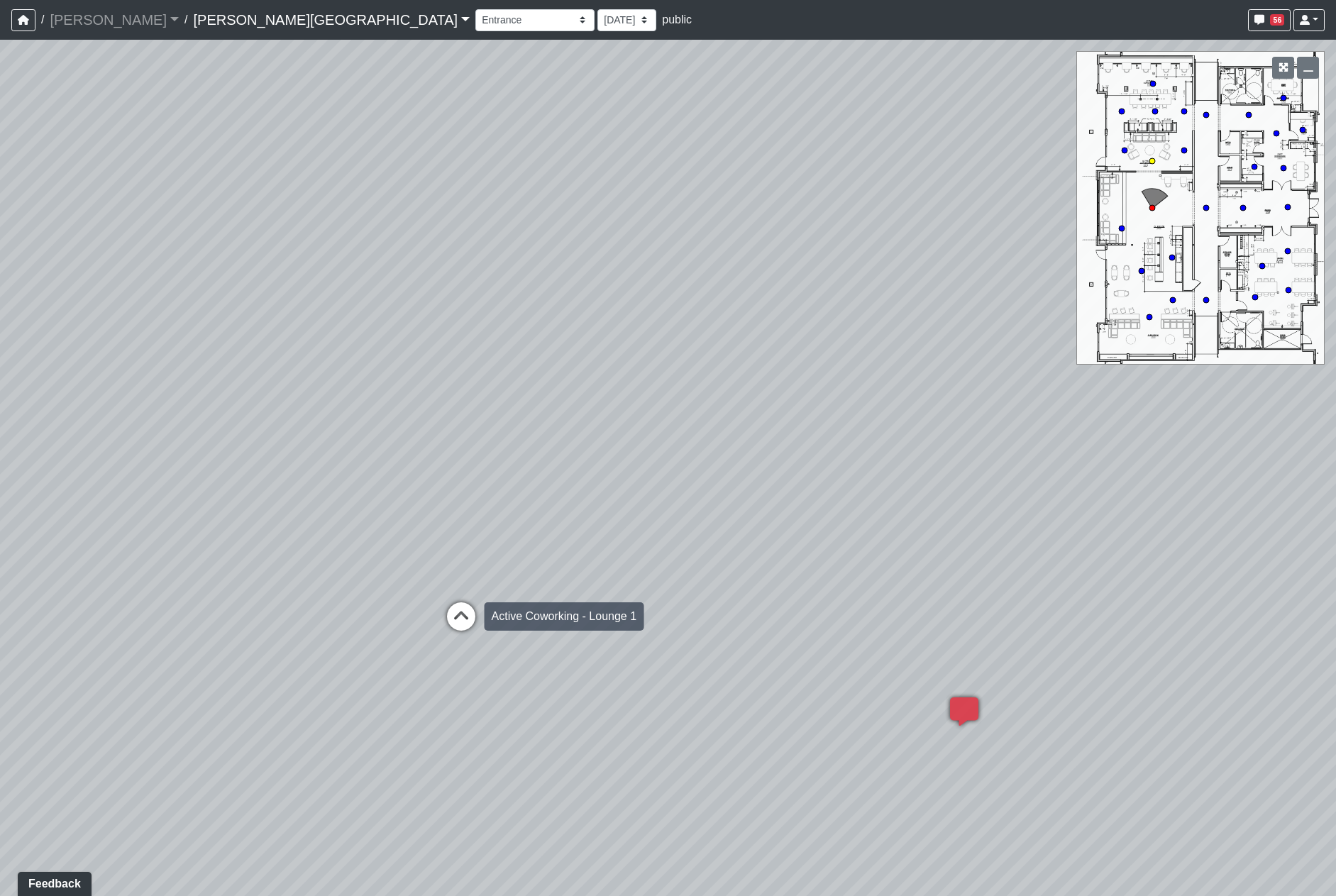
click at [472, 617] on icon at bounding box center [460, 623] width 43 height 43
select select "qjnHJpEkZmSiJeM2RzTrXn"
drag, startPoint x: 691, startPoint y: 457, endPoint x: 687, endPoint y: 390, distance: 67.1
click at [641, 511] on div "Loading... Hallway - Hallway 2 Loading... Entry Loading... Clubroom - Entrance …" at bounding box center [668, 468] width 1336 height 856
drag, startPoint x: 697, startPoint y: 391, endPoint x: 468, endPoint y: 227, distance: 281.7
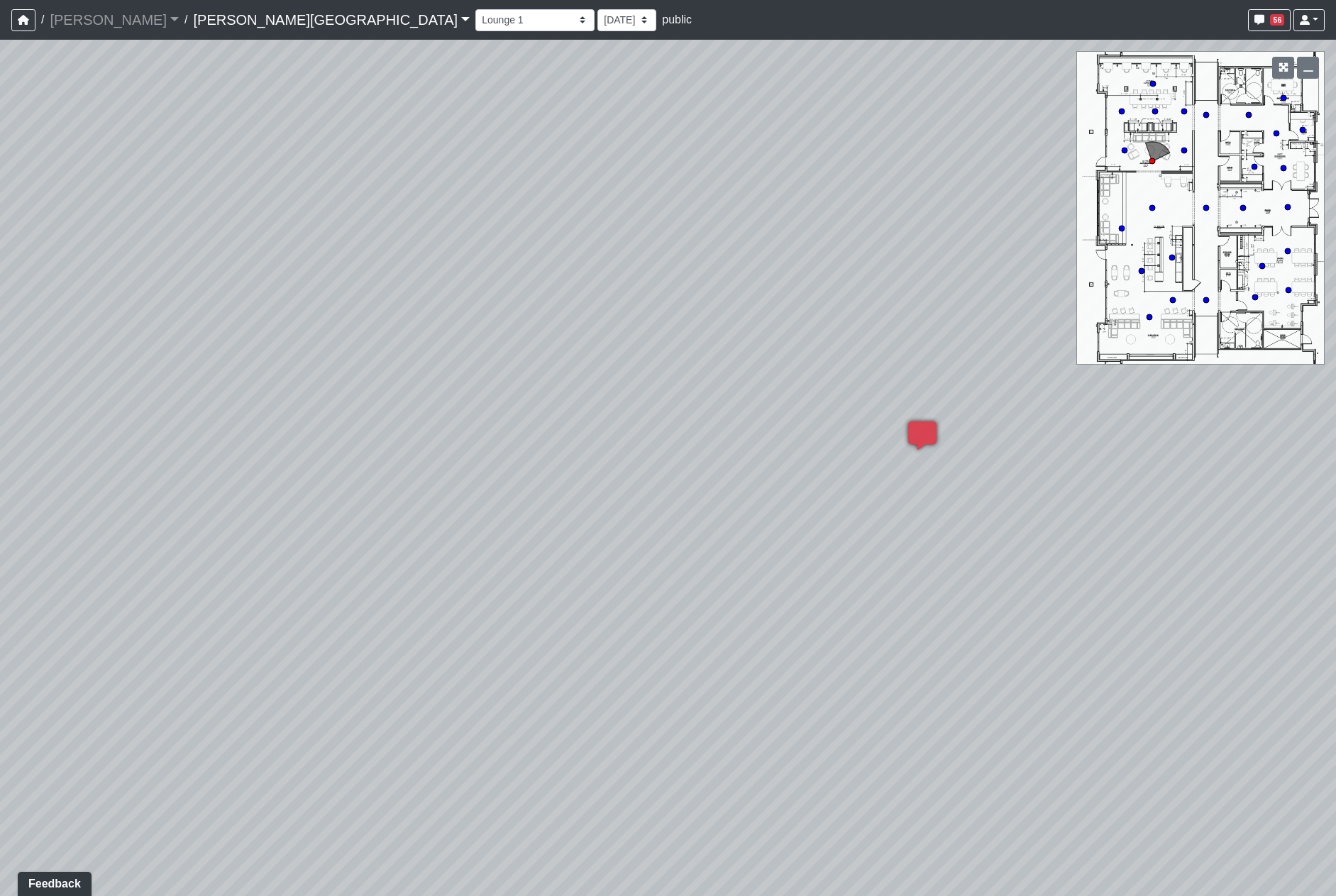
click at [698, 393] on div "Loading... Hallway - Hallway 2 Loading... Entry Loading... Clubroom - Entrance …" at bounding box center [668, 468] width 1336 height 856
click at [493, 206] on span "Add comment" at bounding box center [514, 202] width 70 height 12
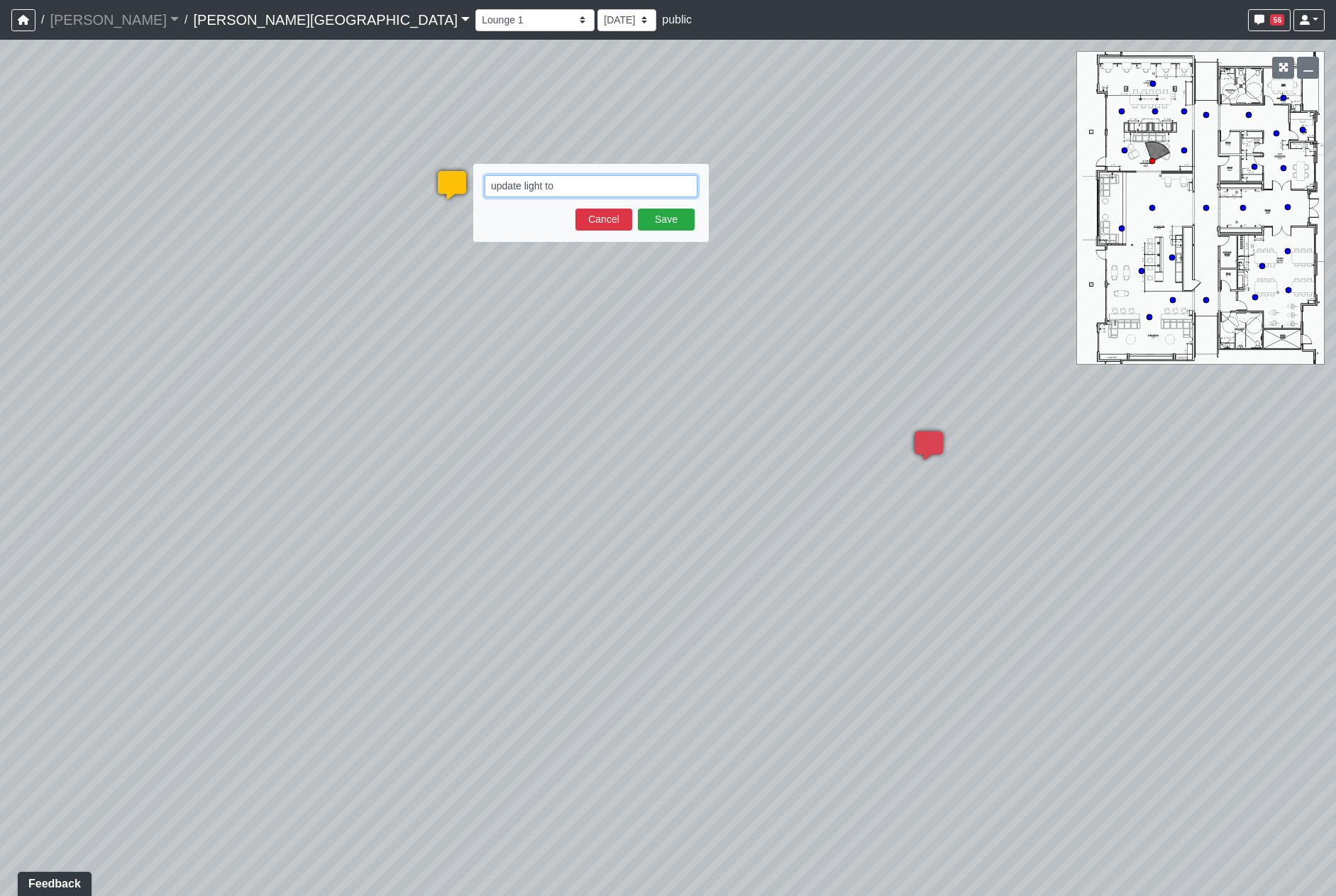
paste textarea "https://www.fergusonhome.com/product/summary/1887368?uid=4461139&jmtest=gg-gbav…"
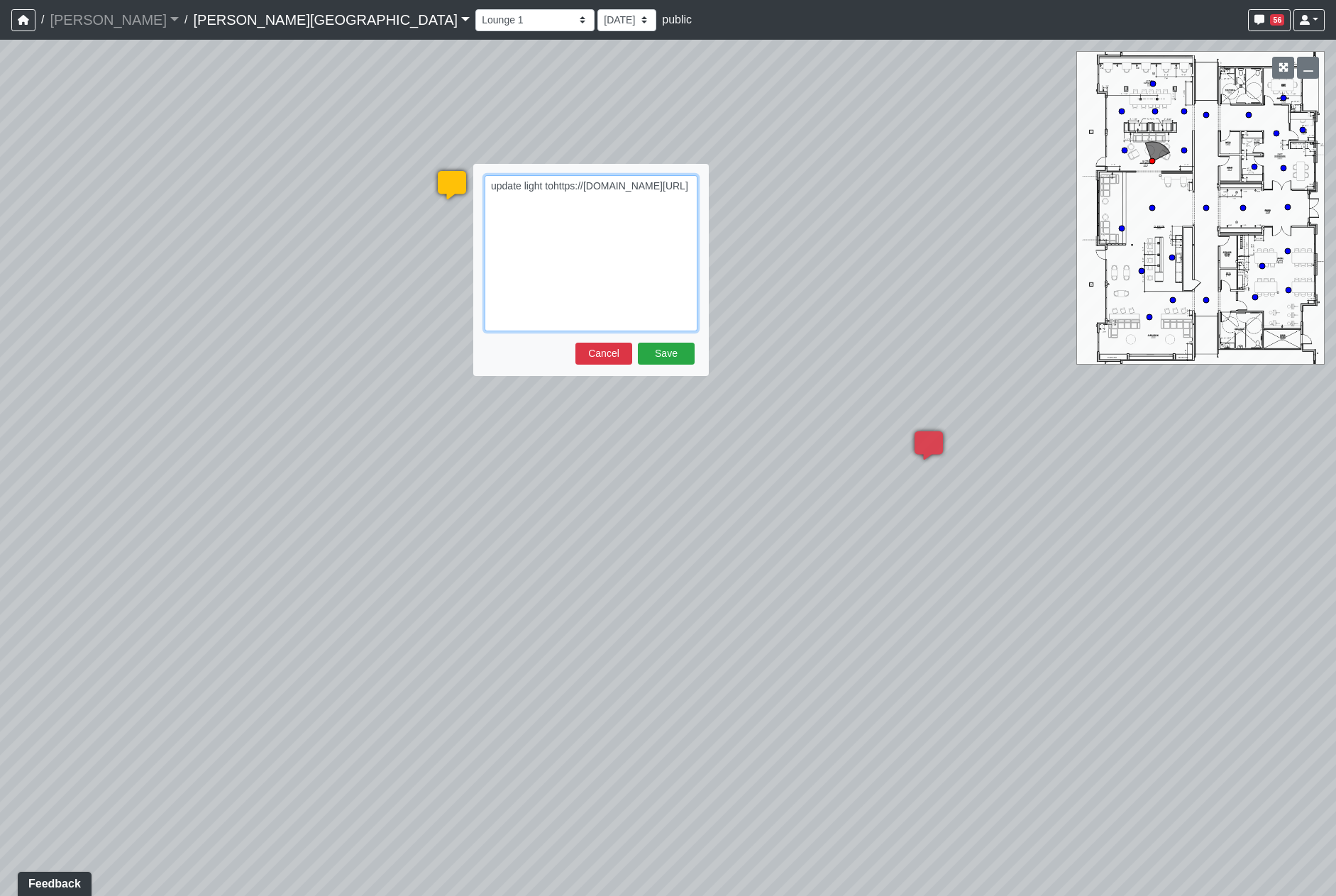
click at [501, 200] on textarea "update light tohttps://www.fergusonhome.com/product/summary/1887368?uid=4461139…" at bounding box center [590, 253] width 213 height 156
type textarea "update light to https://www.fergusonhome.com/product/summary/1887368?uid=446113…"
click at [677, 354] on button "Save" at bounding box center [666, 353] width 57 height 22
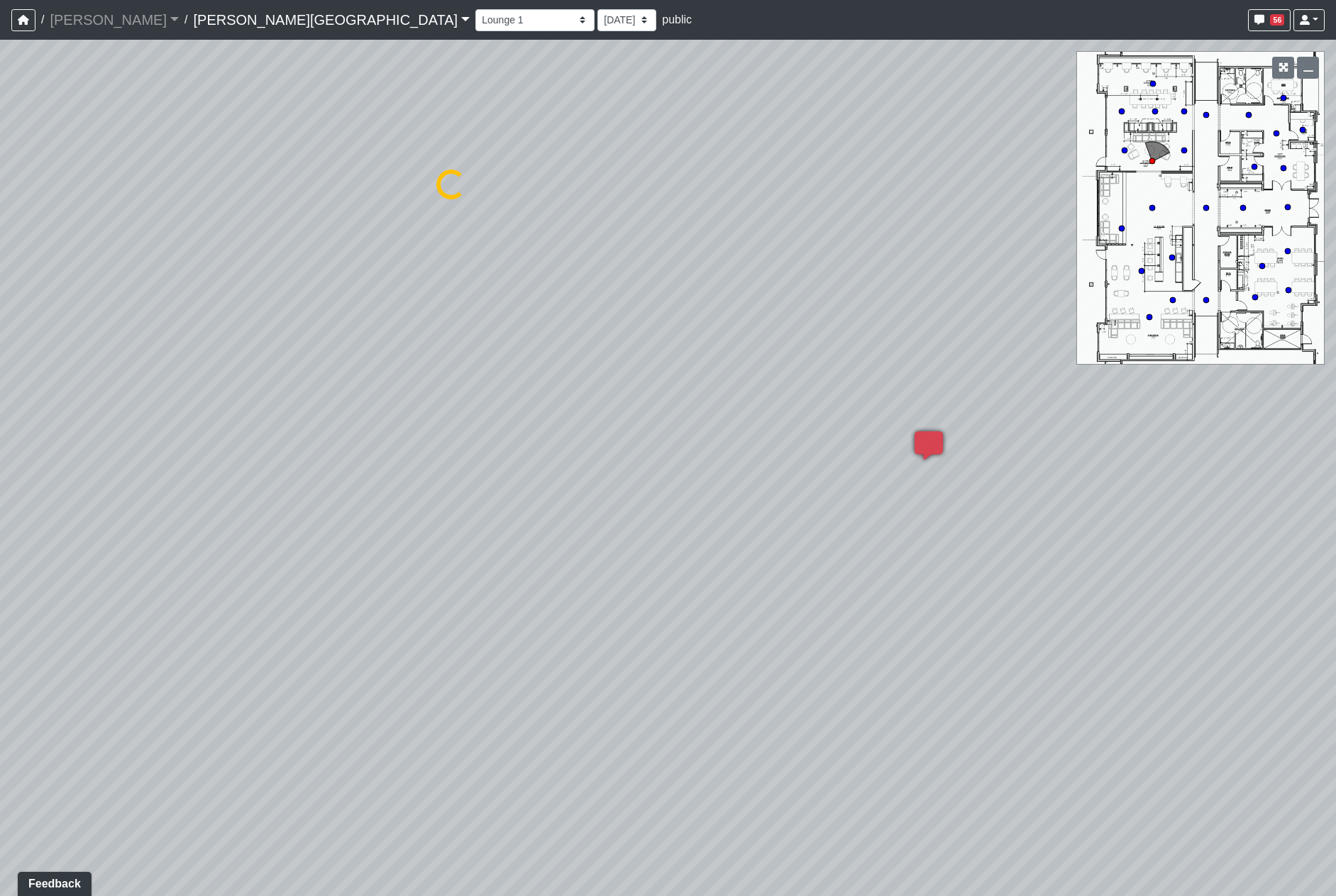
click at [364, 507] on div "Loading... Hallway - Hallway 2 Loading... Entry Loading... Clubroom - Entrance …" at bounding box center [668, 468] width 1336 height 856
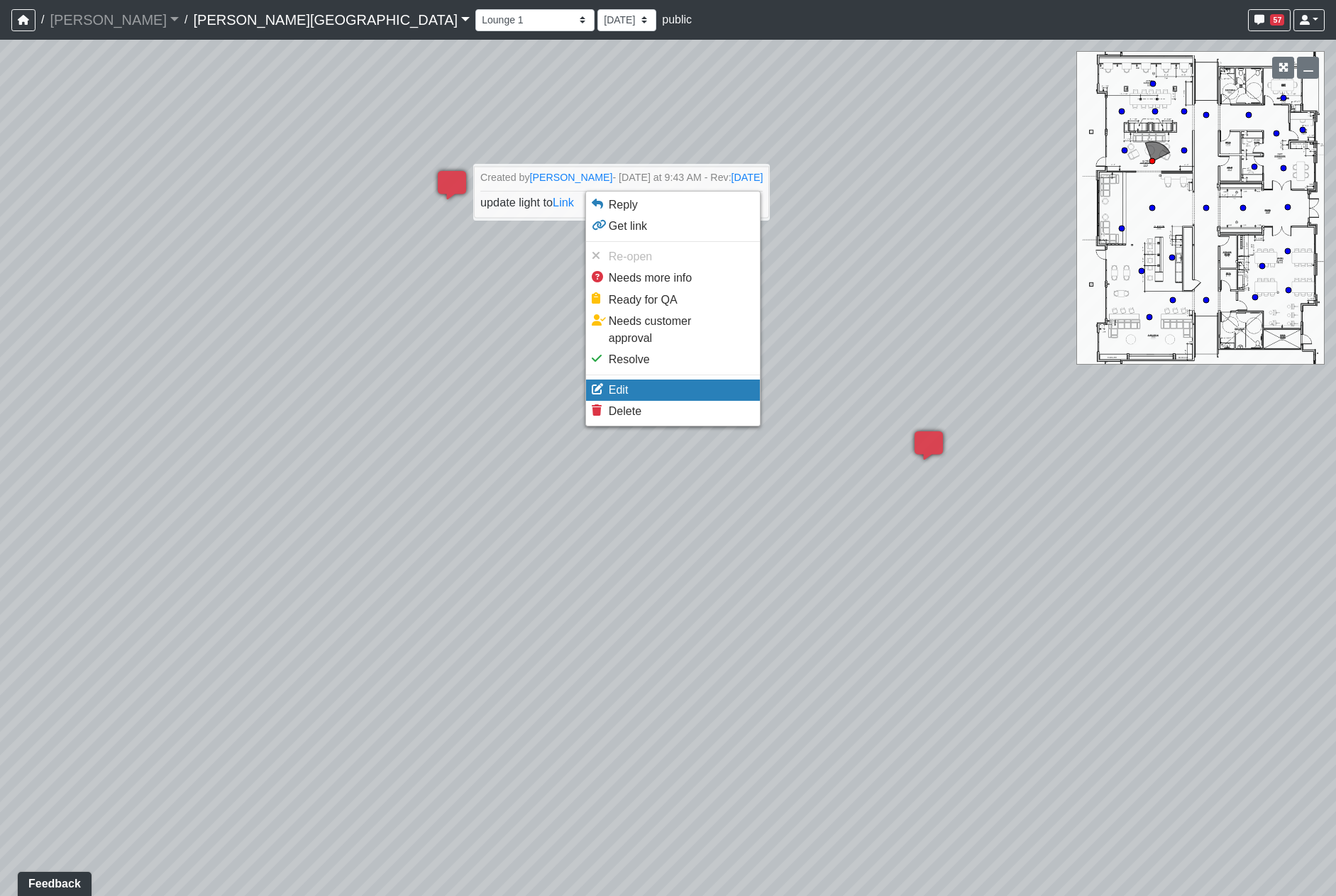
click at [641, 380] on li "Edit" at bounding box center [673, 390] width 173 height 21
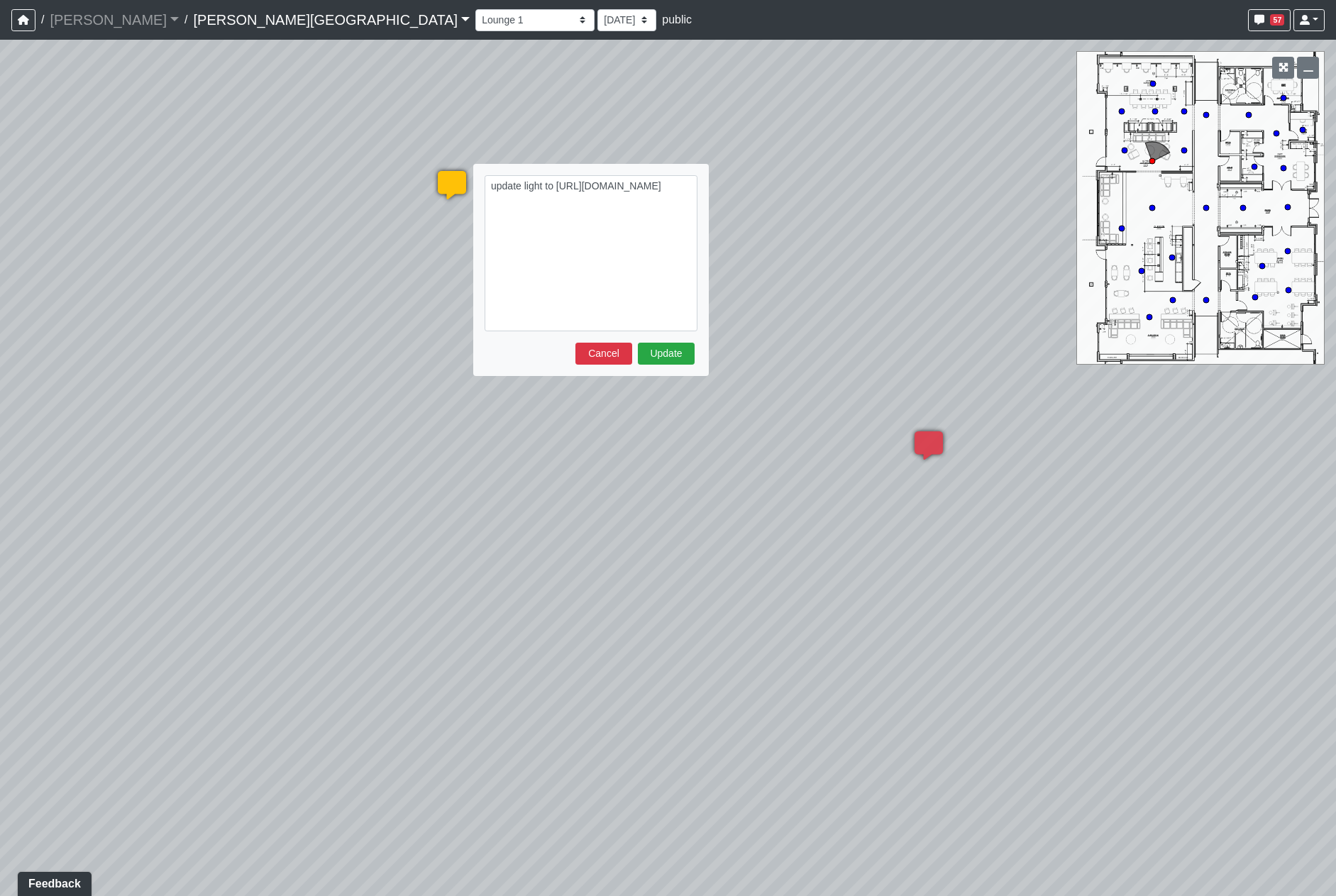
drag, startPoint x: 490, startPoint y: 200, endPoint x: 674, endPoint y: 336, distance: 228.8
click at [674, 336] on form "update light to https://www.fergusonhome.com/product/summary/1887368?uid=446113…" at bounding box center [590, 270] width 213 height 189
click at [671, 349] on button "Update" at bounding box center [666, 353] width 57 height 22
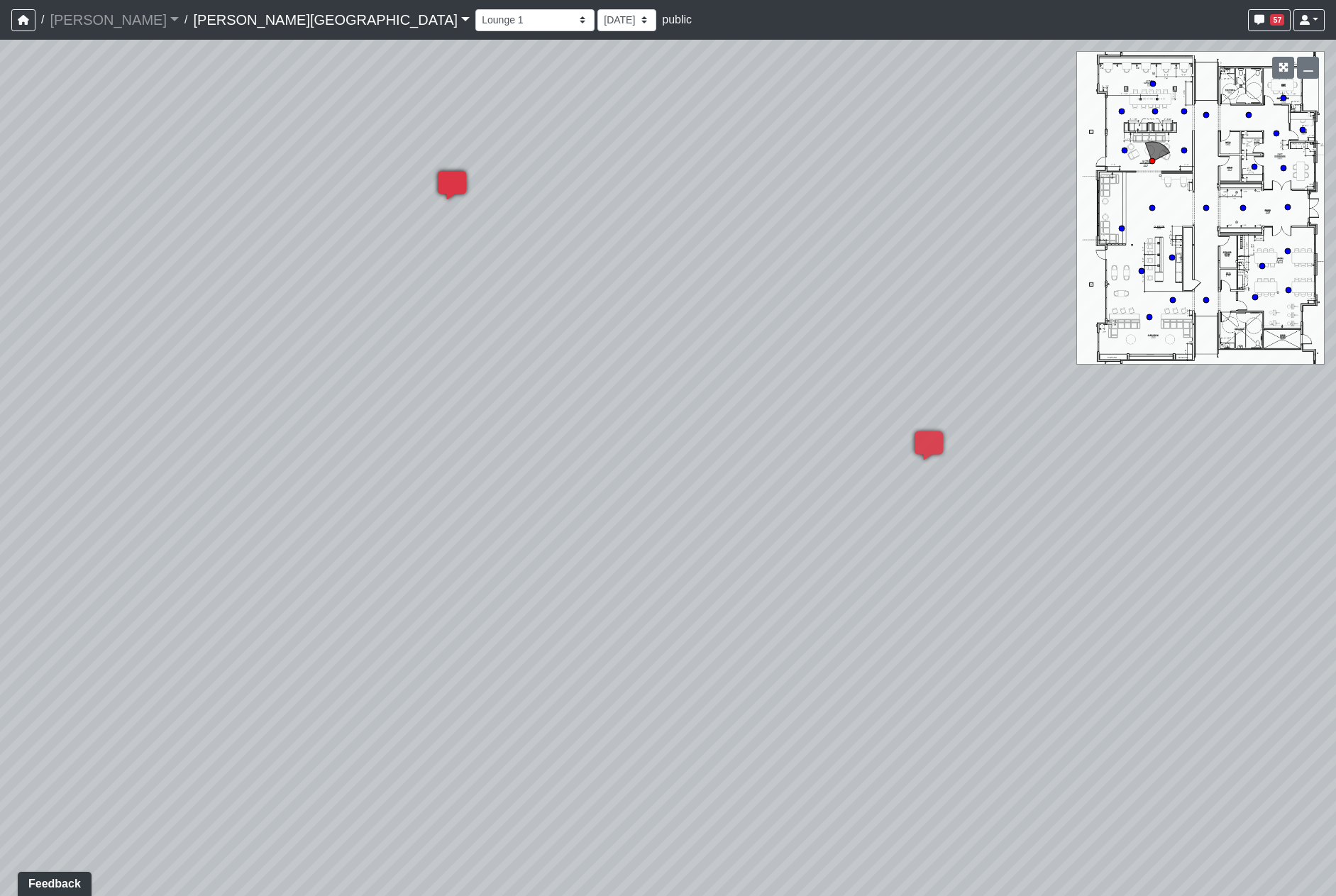
drag, startPoint x: 659, startPoint y: 493, endPoint x: 406, endPoint y: 350, distance: 290.6
click at [471, 388] on div "Loading... Hallway - Hallway 2 Loading... Entry Loading... Clubroom - Entrance …" at bounding box center [668, 468] width 1336 height 856
drag, startPoint x: 794, startPoint y: 515, endPoint x: 961, endPoint y: 559, distance: 172.7
click at [978, 566] on div "Loading... Hallway - Hallway 2 Loading... Entry Loading... Clubroom - Entrance …" at bounding box center [668, 468] width 1336 height 856
drag, startPoint x: 1022, startPoint y: 360, endPoint x: 993, endPoint y: 360, distance: 29.0
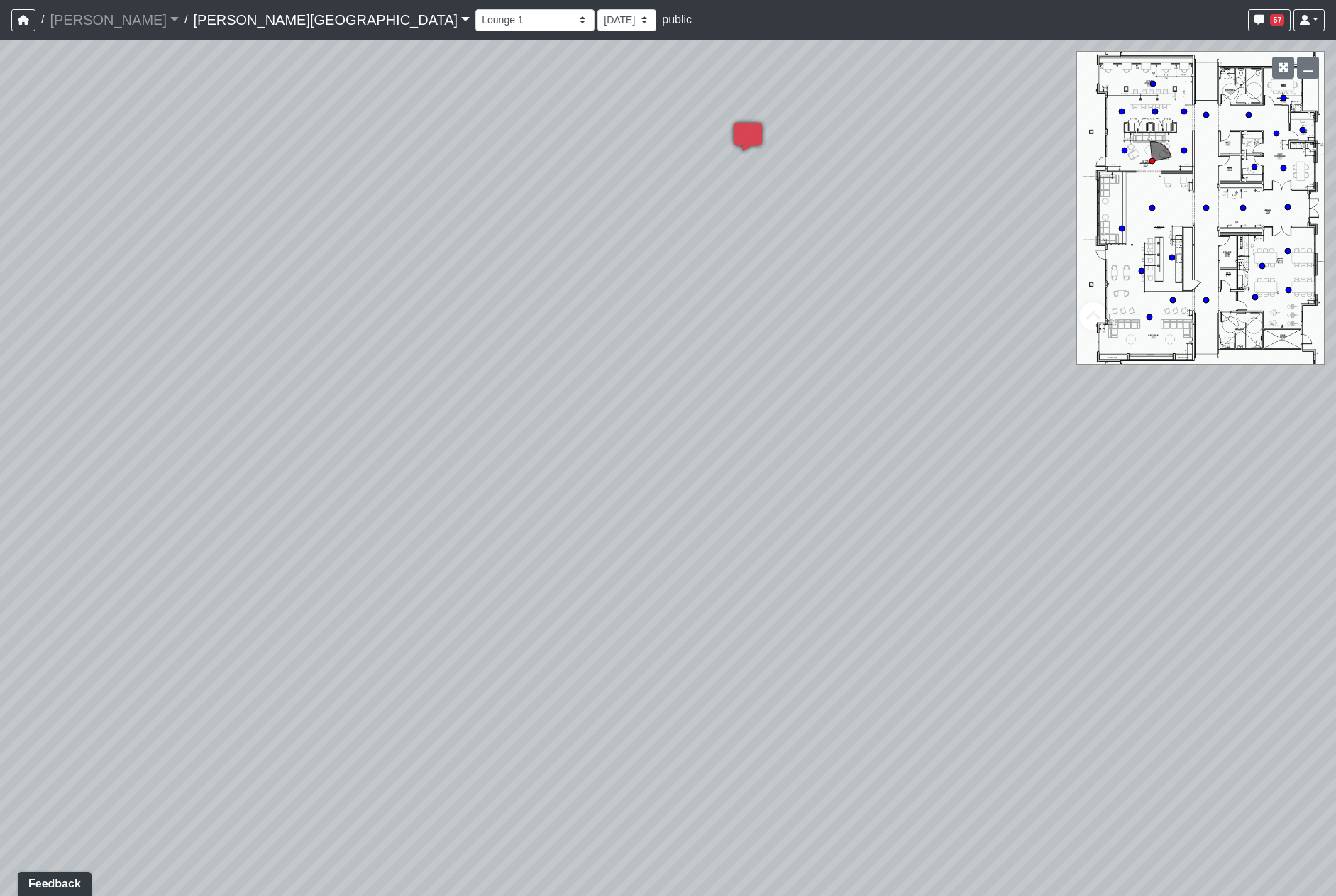
click at [993, 360] on div "Loading... Hallway - Hallway 2 Loading... Entry Loading... Clubroom - Entrance …" at bounding box center [668, 468] width 1336 height 856
click at [1053, 324] on icon at bounding box center [1067, 323] width 43 height 43
drag, startPoint x: 716, startPoint y: 475, endPoint x: 894, endPoint y: 484, distance: 178.2
click at [926, 473] on div "Loading... Hallway - Hallway 2 Loading... Entry Loading... Clubroom - Entrance …" at bounding box center [668, 468] width 1336 height 856
click at [872, 564] on icon at bounding box center [857, 563] width 43 height 43
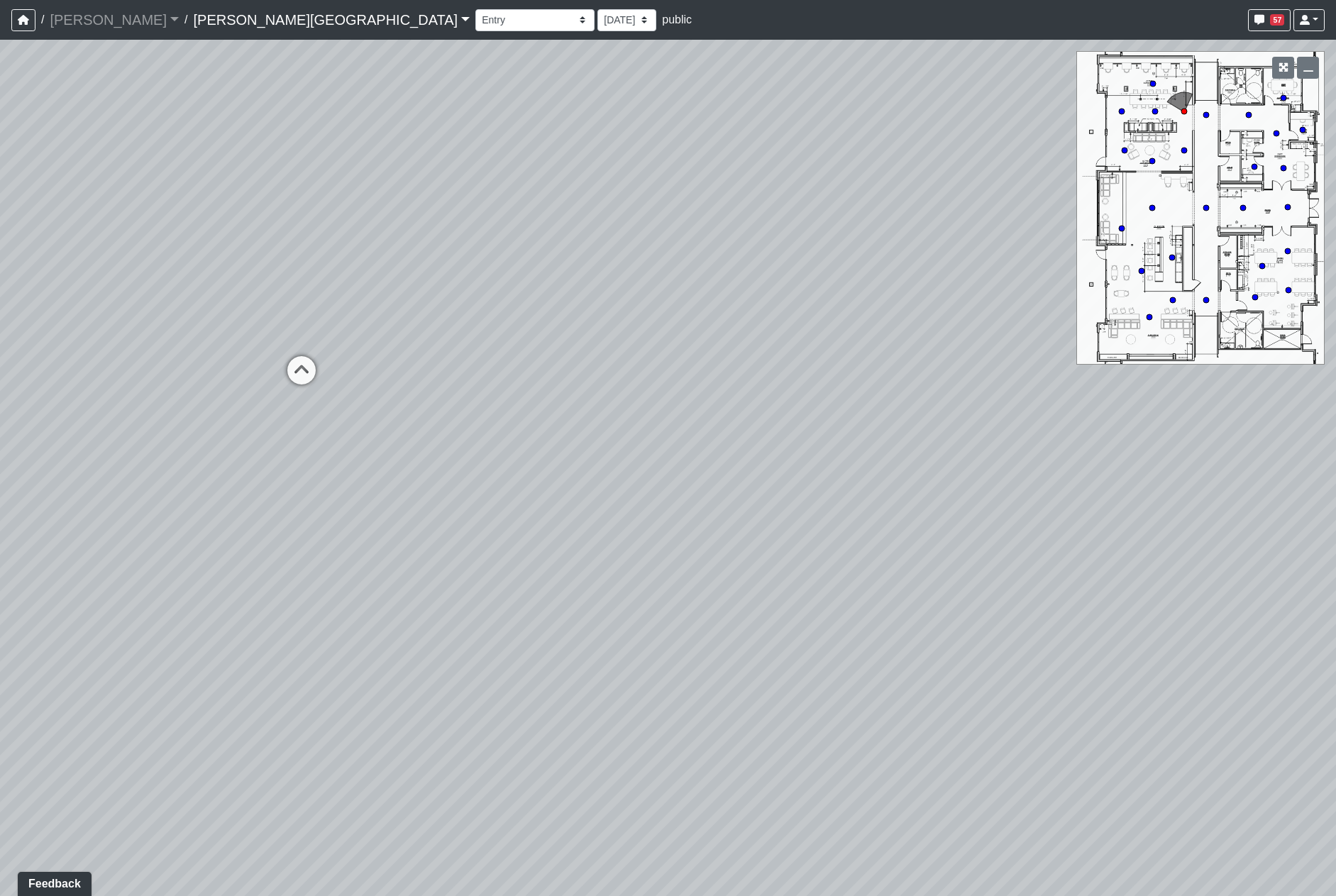
drag, startPoint x: 767, startPoint y: 567, endPoint x: 790, endPoint y: 634, distance: 70.8
click at [790, 634] on div "Loading... Hallway - Hallway 2 Loading... Entry Loading... Clubroom - Entrance …" at bounding box center [668, 468] width 1336 height 856
drag, startPoint x: 373, startPoint y: 432, endPoint x: 391, endPoint y: 461, distance: 34.1
click at [391, 461] on div "Loading... Hallway - Hallway 2 Loading... Entry Loading... Clubroom - Entrance …" at bounding box center [668, 468] width 1336 height 856
drag, startPoint x: 285, startPoint y: 393, endPoint x: 628, endPoint y: 436, distance: 345.7
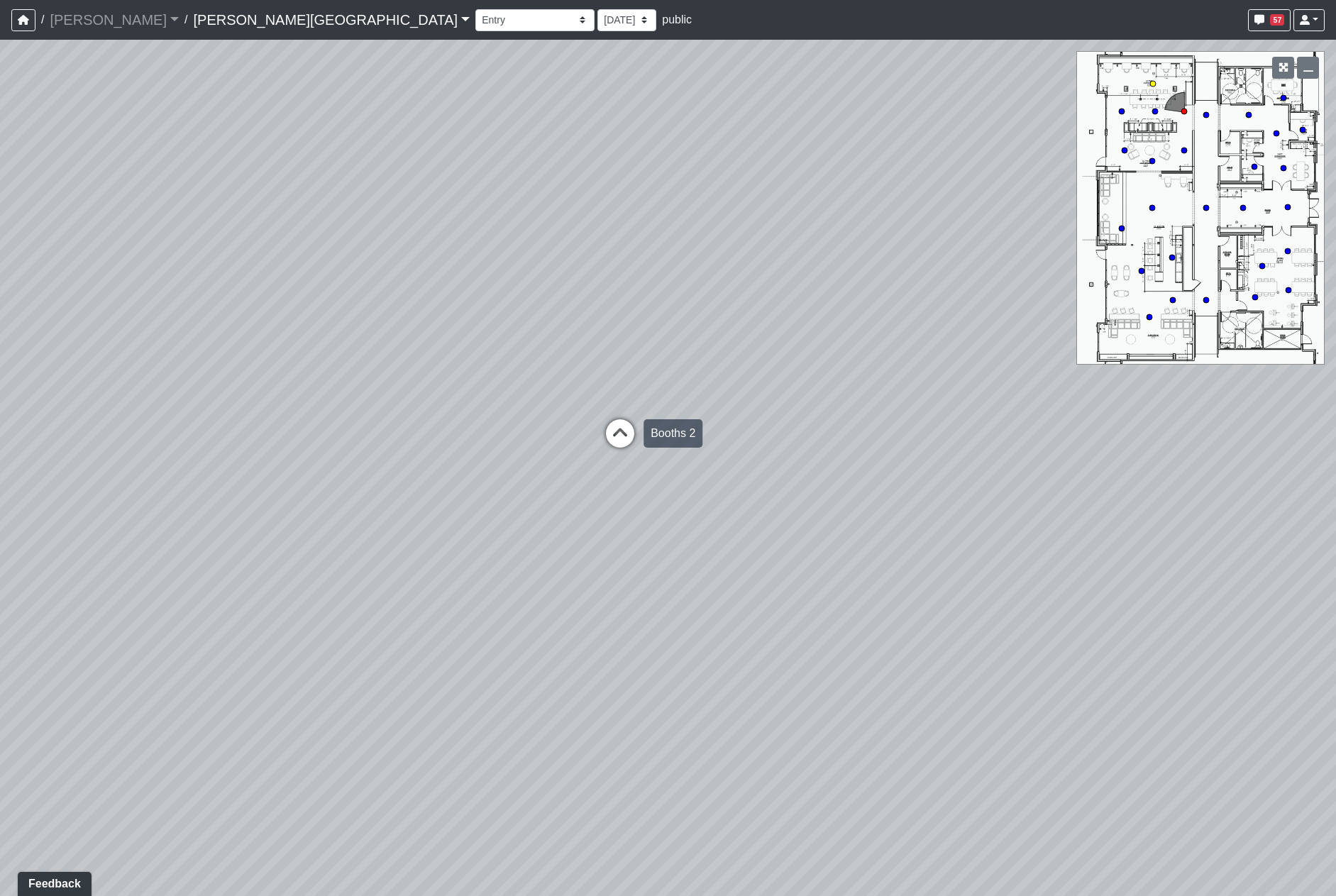
click at [628, 436] on div "Loading... Hallway - Hallway 2 Loading... Entry Loading... Clubroom - Entrance …" at bounding box center [668, 468] width 1336 height 856
click at [624, 442] on icon at bounding box center [620, 440] width 43 height 43
select select "71qBYD1UnnMVF4BEBvD55H"
drag, startPoint x: 1005, startPoint y: 648, endPoint x: 588, endPoint y: 607, distance: 419.0
click at [589, 607] on div "Loading... Hallway - Hallway 2 Loading... Entry Loading... Clubroom - Entrance …" at bounding box center [668, 468] width 1336 height 856
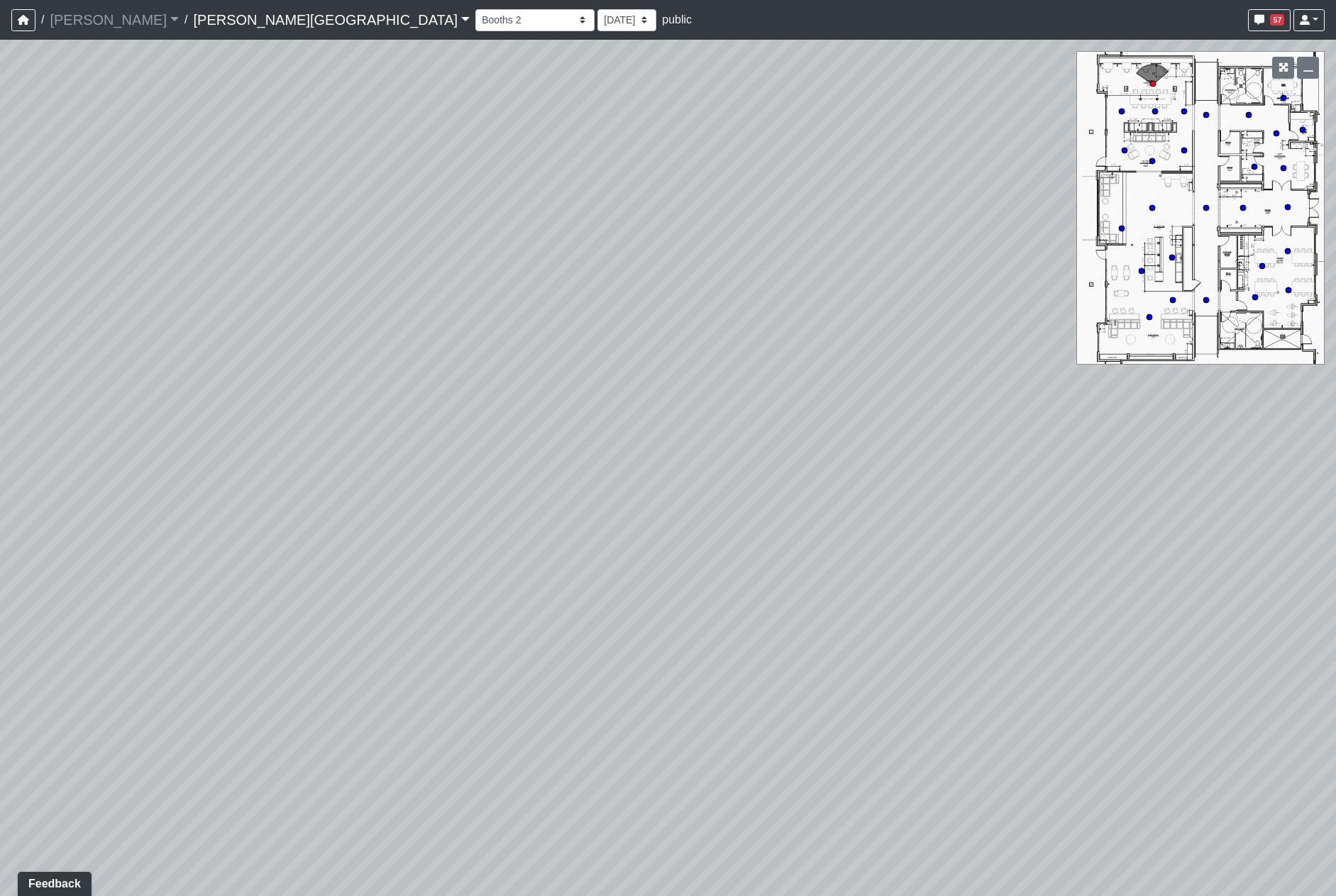
drag, startPoint x: 625, startPoint y: 600, endPoint x: 734, endPoint y: 631, distance: 113.3
click at [734, 631] on div "Loading... Hallway - Hallway 2 Loading... Entry Loading... Clubroom - Entrance …" at bounding box center [668, 468] width 1336 height 856
drag, startPoint x: 374, startPoint y: 486, endPoint x: 435, endPoint y: 500, distance: 62.6
click at [435, 500] on div "Loading... Hallway - Hallway 2 Loading... Entry Loading... Clubroom - Entrance …" at bounding box center [668, 468] width 1336 height 856
drag, startPoint x: 496, startPoint y: 519, endPoint x: 362, endPoint y: 496, distance: 136.0
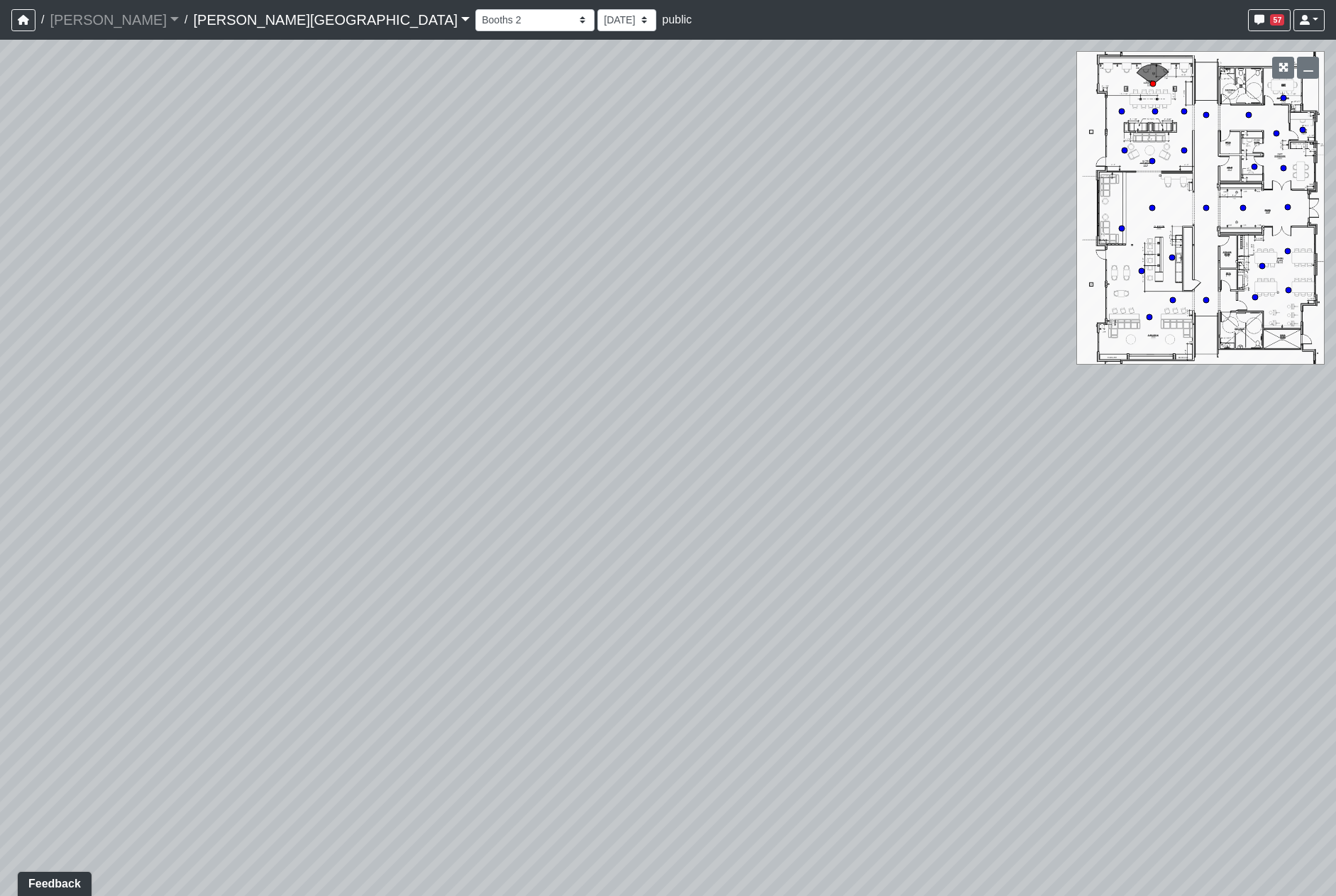
click at [362, 496] on div "Loading... Hallway - Hallway 2 Loading... Entry Loading... Clubroom - Entrance …" at bounding box center [668, 468] width 1336 height 856
click at [441, 458] on span "Add comment" at bounding box center [454, 457] width 70 height 12
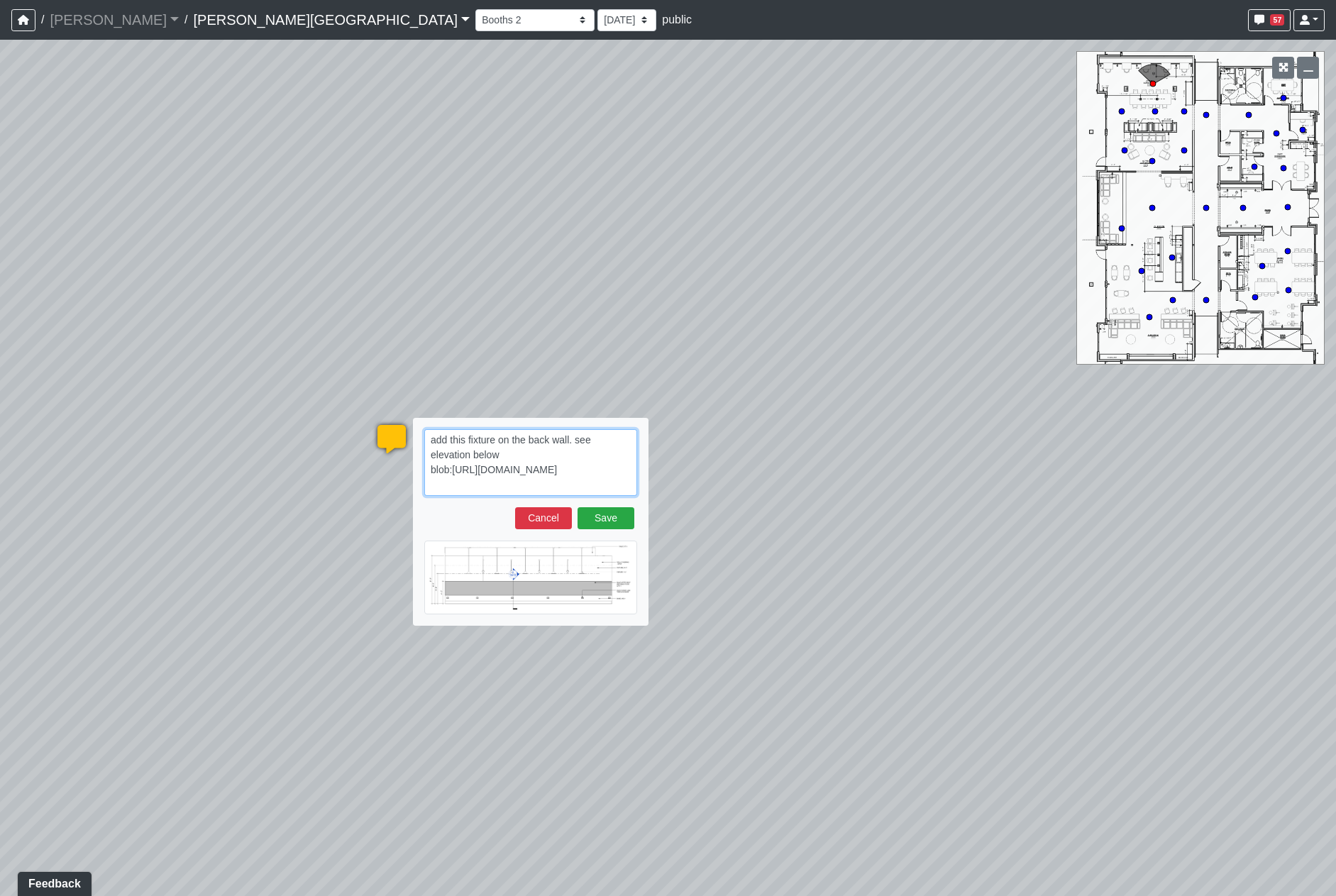
click at [572, 439] on textarea "add this fixture on the back wall. see elevation below blob:https://sizzle.atla…" at bounding box center [531, 462] width 213 height 66
paste textarea "blob:https://sizzle.atlasbayvr.com/e64e3acb-dfe1-4411-8ebe-7127712fb1f2"
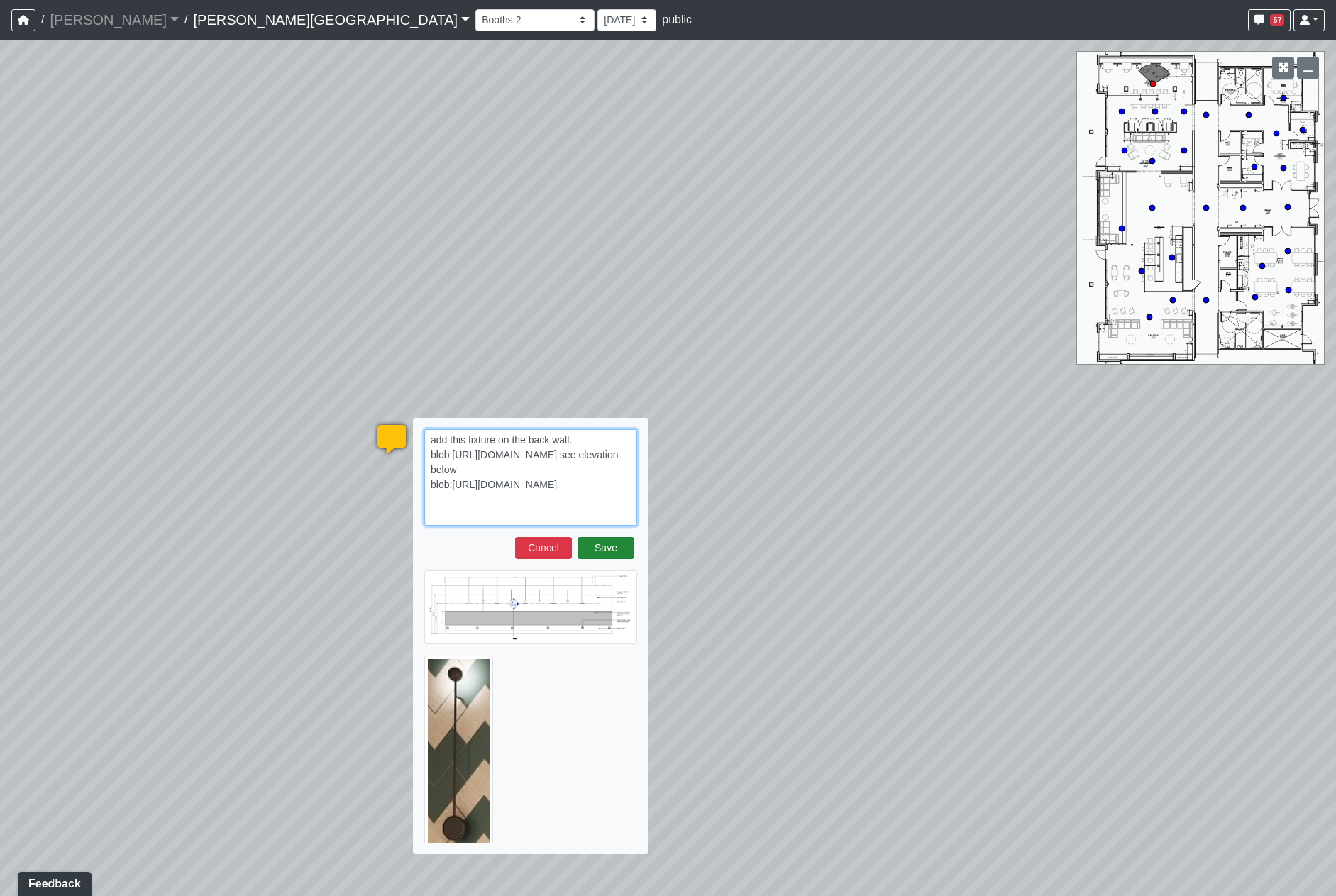
type textarea "add this fixture on the back wall. blob:https://sizzle.atlasbayvr.com/e64e3acb-…"
click at [621, 551] on button "Save" at bounding box center [606, 547] width 57 height 22
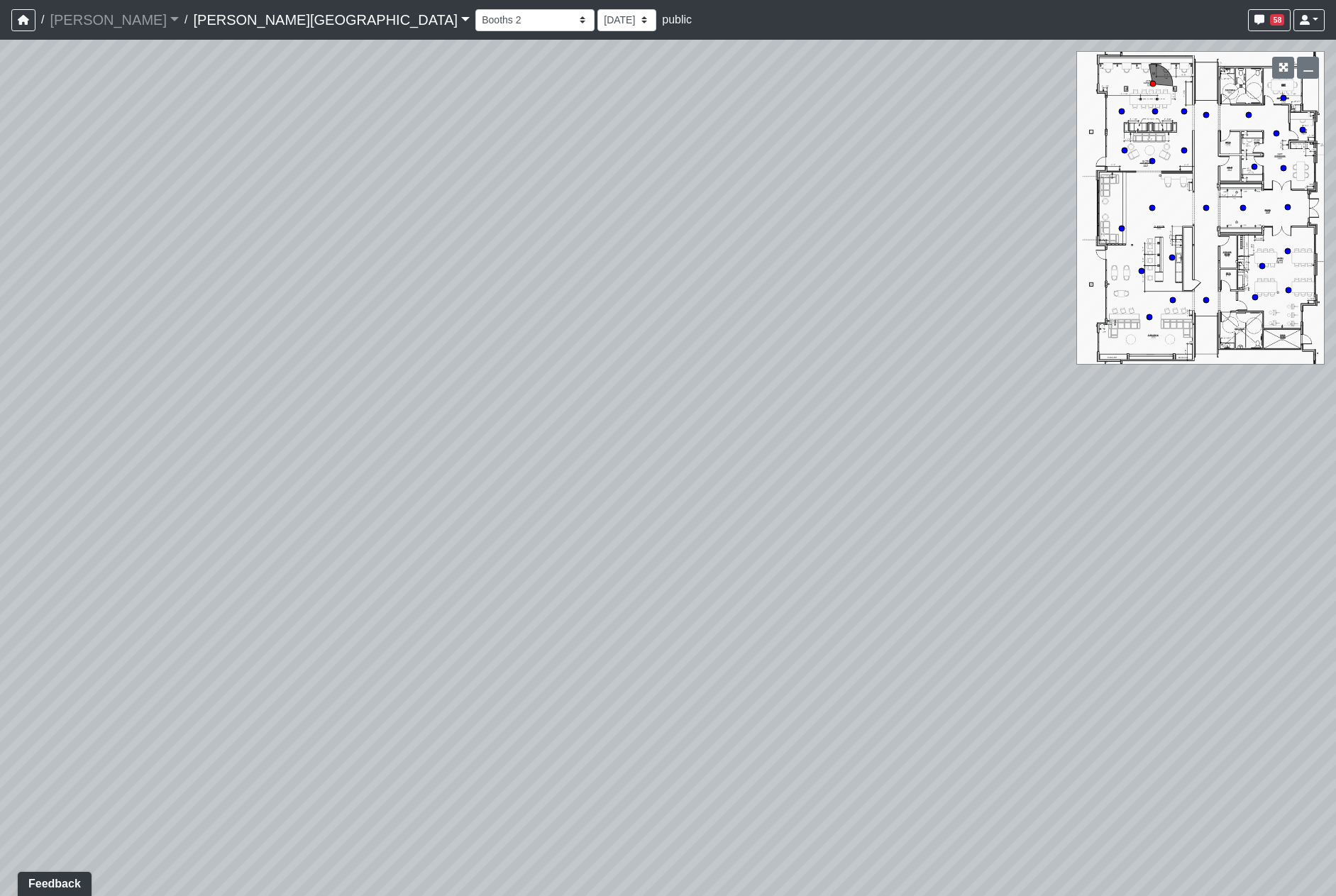
drag, startPoint x: 802, startPoint y: 385, endPoint x: 360, endPoint y: 385, distance: 442.0
click at [360, 385] on div "Loading... Hallway - Hallway 2 Loading... Entry Loading... Clubroom - Entrance …" at bounding box center [668, 468] width 1336 height 856
drag, startPoint x: 860, startPoint y: 430, endPoint x: 425, endPoint y: 403, distance: 435.8
click at [461, 405] on div "Loading... Hallway - Hallway 2 Loading... Entry Loading... Clubroom - Entrance …" at bounding box center [668, 468] width 1336 height 856
click at [605, 368] on icon at bounding box center [600, 367] width 43 height 43
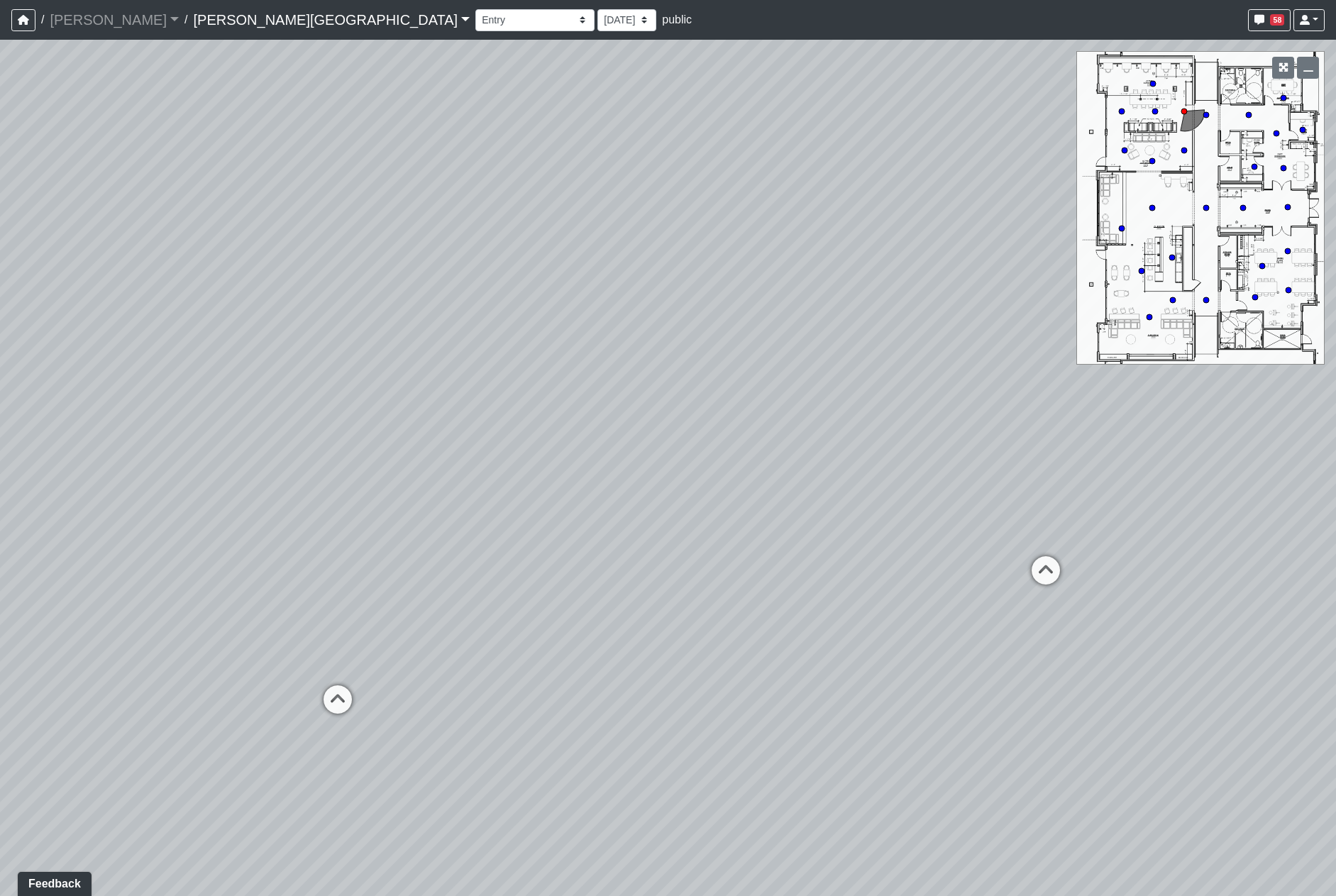
drag, startPoint x: 902, startPoint y: 512, endPoint x: 789, endPoint y: 507, distance: 113.1
click at [770, 501] on div "Loading... Hallway - Hallway 2 Loading... Entry Loading... Clubroom - Entrance …" at bounding box center [668, 468] width 1336 height 856
click at [578, 554] on div "Loading... Hallway - Hallway 2 Loading... Entry Loading... Clubroom - Entrance …" at bounding box center [668, 468] width 1336 height 856
click at [546, 598] on div "Hallway - Hallway 3" at bounding box center [603, 584] width 114 height 28
drag, startPoint x: 766, startPoint y: 603, endPoint x: 640, endPoint y: 562, distance: 132.5
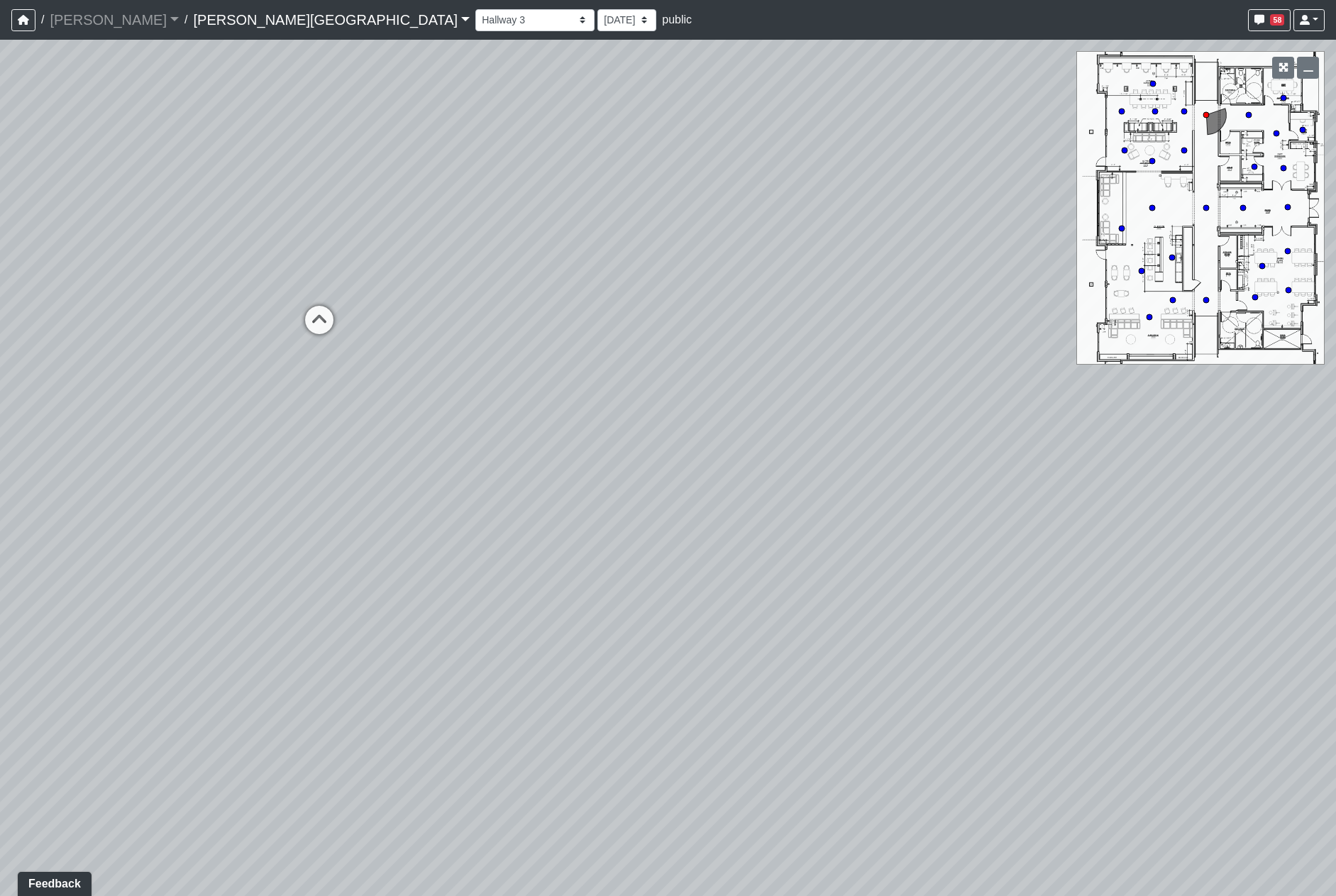
click at [497, 603] on div "Loading... Hallway - Hallway 2 Loading... Entry Loading... Clubroom - Entrance …" at bounding box center [668, 468] width 1336 height 856
drag, startPoint x: 601, startPoint y: 296, endPoint x: 577, endPoint y: 306, distance: 26.0
click at [600, 296] on div "Loading... Hallway 2" at bounding box center [582, 298] width 43 height 43
drag, startPoint x: 436, startPoint y: 486, endPoint x: 631, endPoint y: 538, distance: 201.8
click at [706, 499] on div "Loading... Hallway - Hallway 2 Loading... Entry Loading... Clubroom - Entrance …" at bounding box center [668, 468] width 1336 height 856
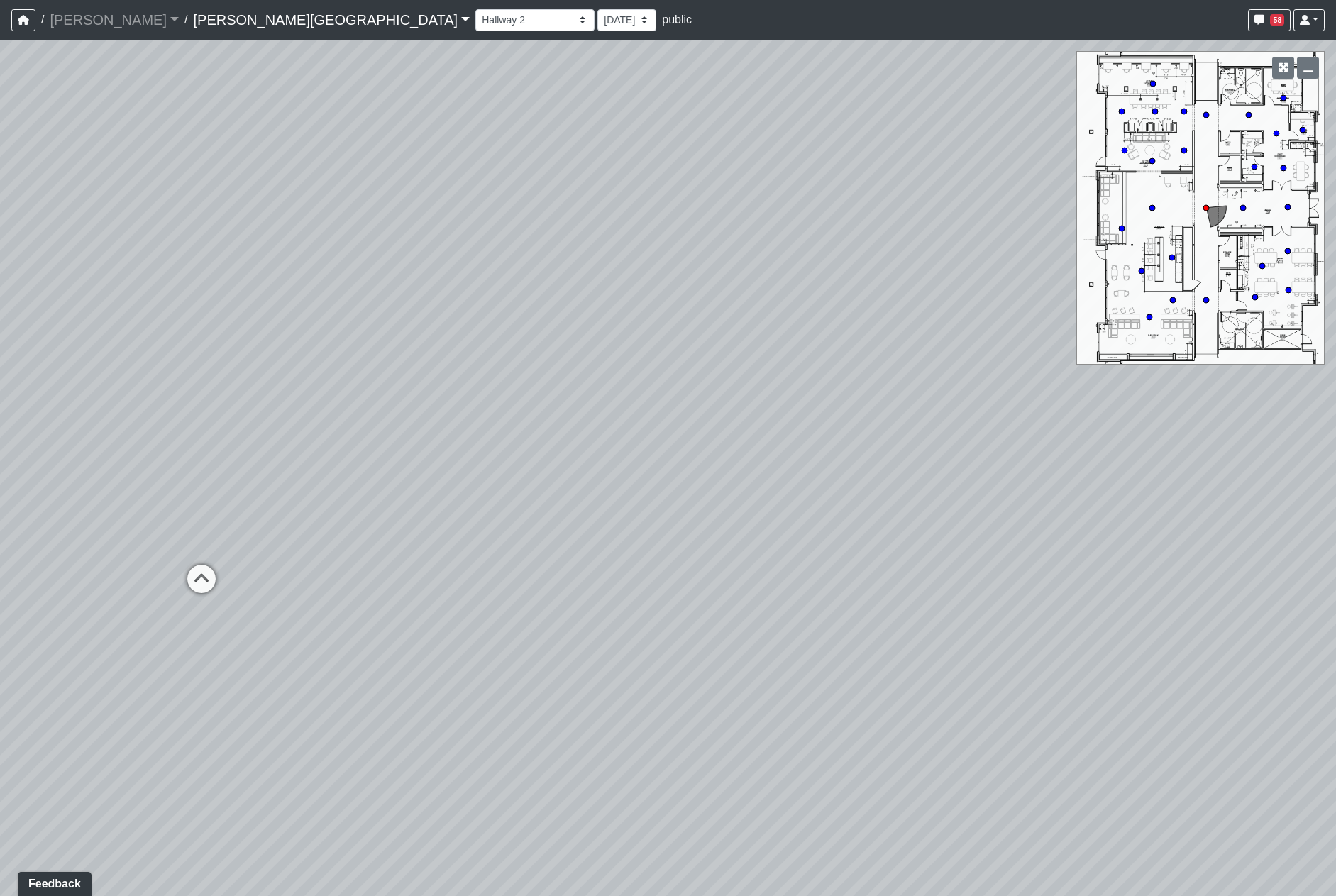
drag, startPoint x: 466, startPoint y: 533, endPoint x: 729, endPoint y: 553, distance: 263.8
click at [739, 557] on div "Loading... Hallway - Hallway 2 Loading... Entry Loading... Clubroom - Entrance …" at bounding box center [668, 468] width 1336 height 856
click at [986, 614] on icon at bounding box center [983, 624] width 43 height 43
select select "u2EXiXzDikQyxF8CqBZzqm"
drag, startPoint x: 800, startPoint y: 515, endPoint x: 850, endPoint y: 519, distance: 50.2
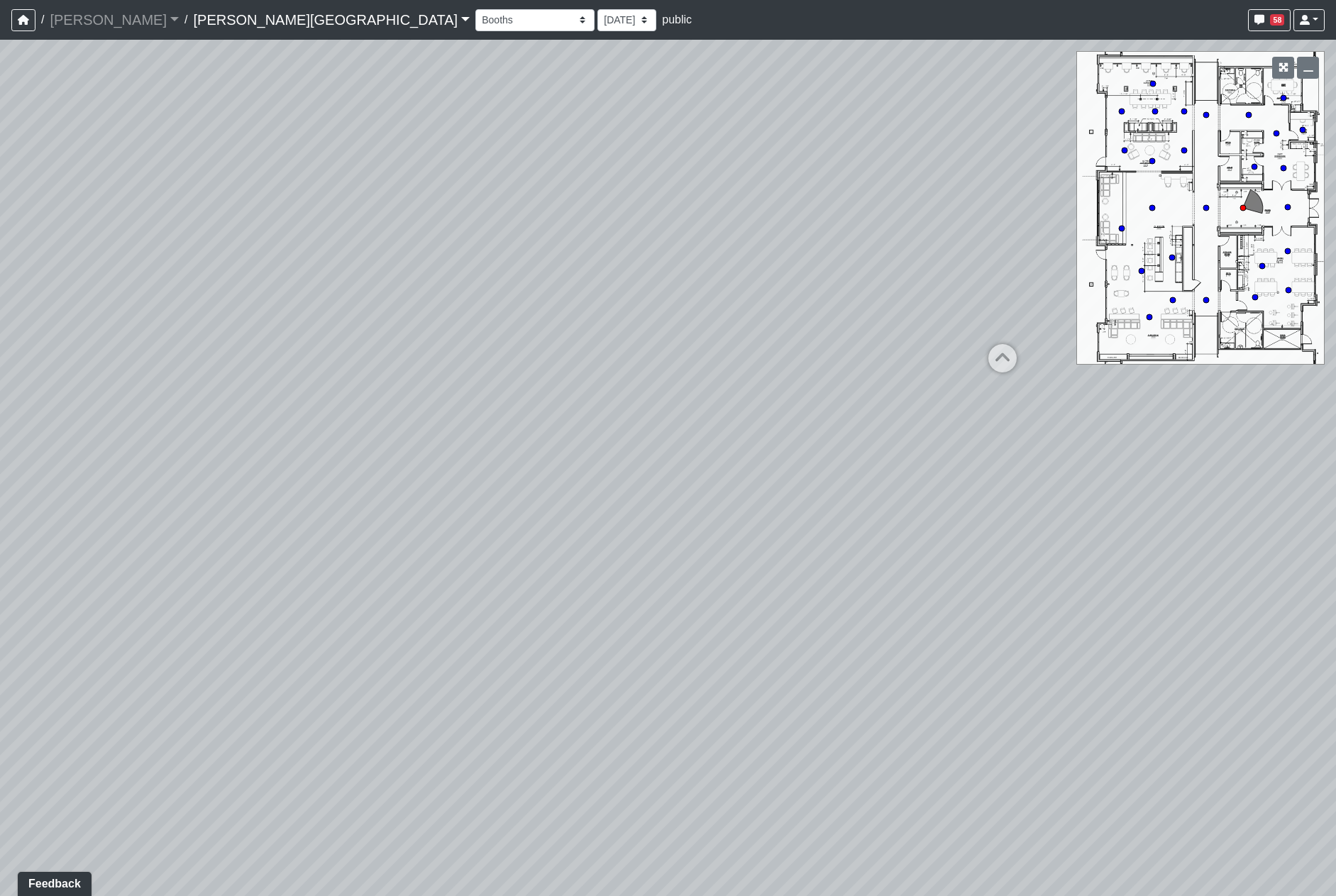
click at [836, 518] on div "Loading... Hallway - Hallway 2 Loading... Entry Loading... Clubroom - Entrance …" at bounding box center [668, 468] width 1336 height 856
drag, startPoint x: 524, startPoint y: 461, endPoint x: 518, endPoint y: 189, distance: 272.1
click at [835, 538] on div "Loading... Hallway - Hallway 2 Loading... Entry Loading... Clubroom - Entrance …" at bounding box center [668, 468] width 1336 height 856
click at [598, 12] on select "9/18/2025 8/25/2025 8/11/2025 7/18/2025 7/17/2025 7/10/2025 7/9/2025 2/12/2025 …" at bounding box center [627, 20] width 59 height 22
select select "uFs6euBHNmPeGf5nPHiJmm"
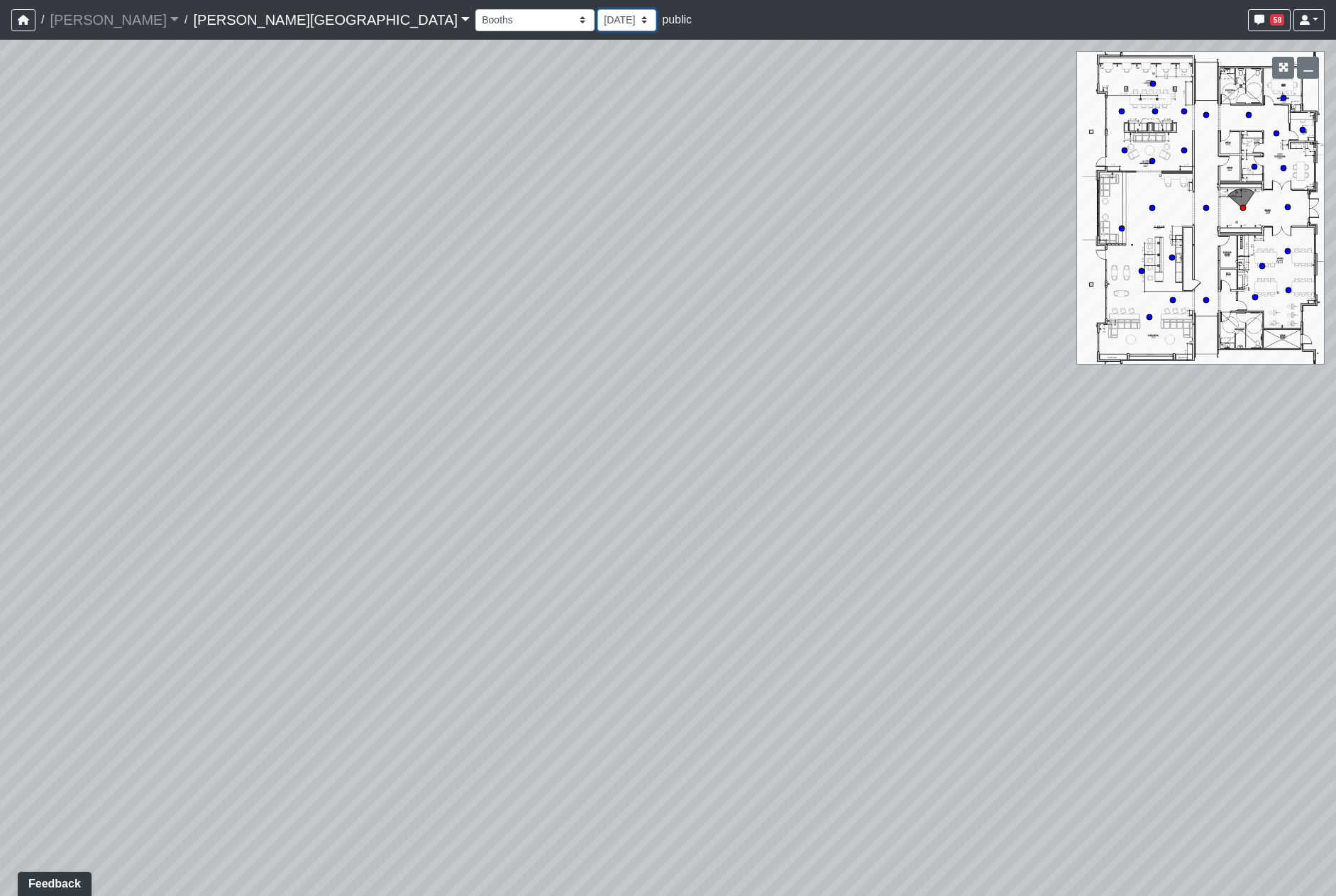
click at [598, 9] on select "9/18/2025 8/25/2025 8/11/2025 7/18/2025 7/17/2025 7/10/2025 7/9/2025 2/12/2025 …" at bounding box center [627, 20] width 59 height 22
select select "u2EXiXzDikQyxF8CqBZzqm"
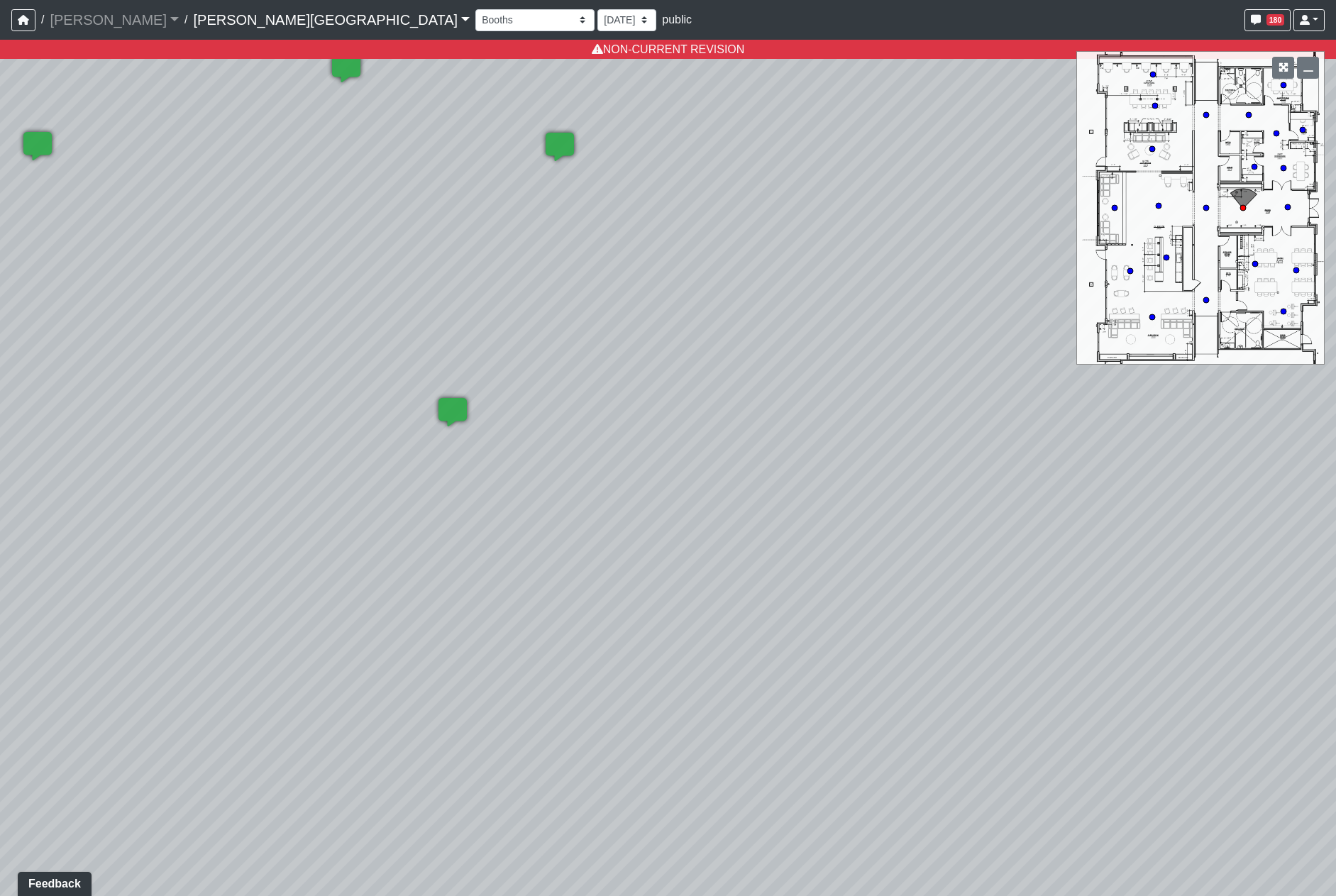
drag, startPoint x: 803, startPoint y: 417, endPoint x: 654, endPoint y: 403, distance: 149.7
click at [654, 403] on div "Loading... Hallway - Hallway 2 Loading... Entry Loading... Clubroom - Entrance …" at bounding box center [668, 468] width 1336 height 856
drag, startPoint x: 1123, startPoint y: 652, endPoint x: 533, endPoint y: 592, distance: 593.0
click at [595, 595] on div "Loading... Hallway - Hallway 2 Loading... Entry Loading... Clubroom - Entrance …" at bounding box center [668, 468] width 1336 height 856
drag, startPoint x: 953, startPoint y: 558, endPoint x: 414, endPoint y: 665, distance: 549.5
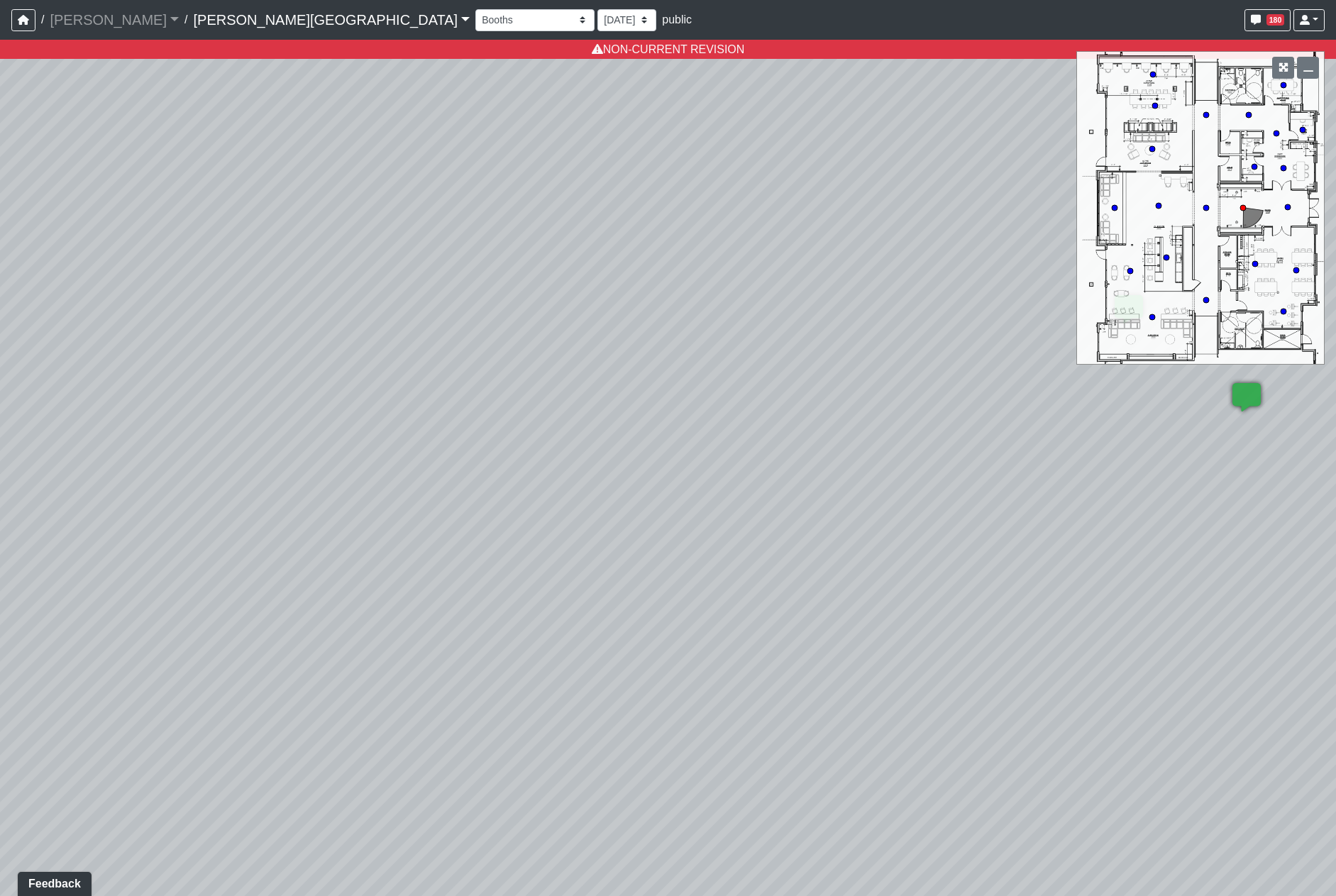
click at [268, 685] on div "Loading... Hallway - Hallway 2 Loading... Entry Loading... Clubroom - Entrance …" at bounding box center [668, 468] width 1336 height 856
drag, startPoint x: 765, startPoint y: 624, endPoint x: 682, endPoint y: 679, distance: 99.6
click at [682, 679] on div "Loading... Hallway - Hallway 2 Loading... Entry Loading... Clubroom - Entrance …" at bounding box center [668, 468] width 1336 height 856
drag, startPoint x: 810, startPoint y: 495, endPoint x: 841, endPoint y: 489, distance: 31.6
click at [838, 490] on div "Loading... Hallway - Hallway 2 Loading... Entry Loading... Clubroom - Entrance …" at bounding box center [668, 468] width 1336 height 856
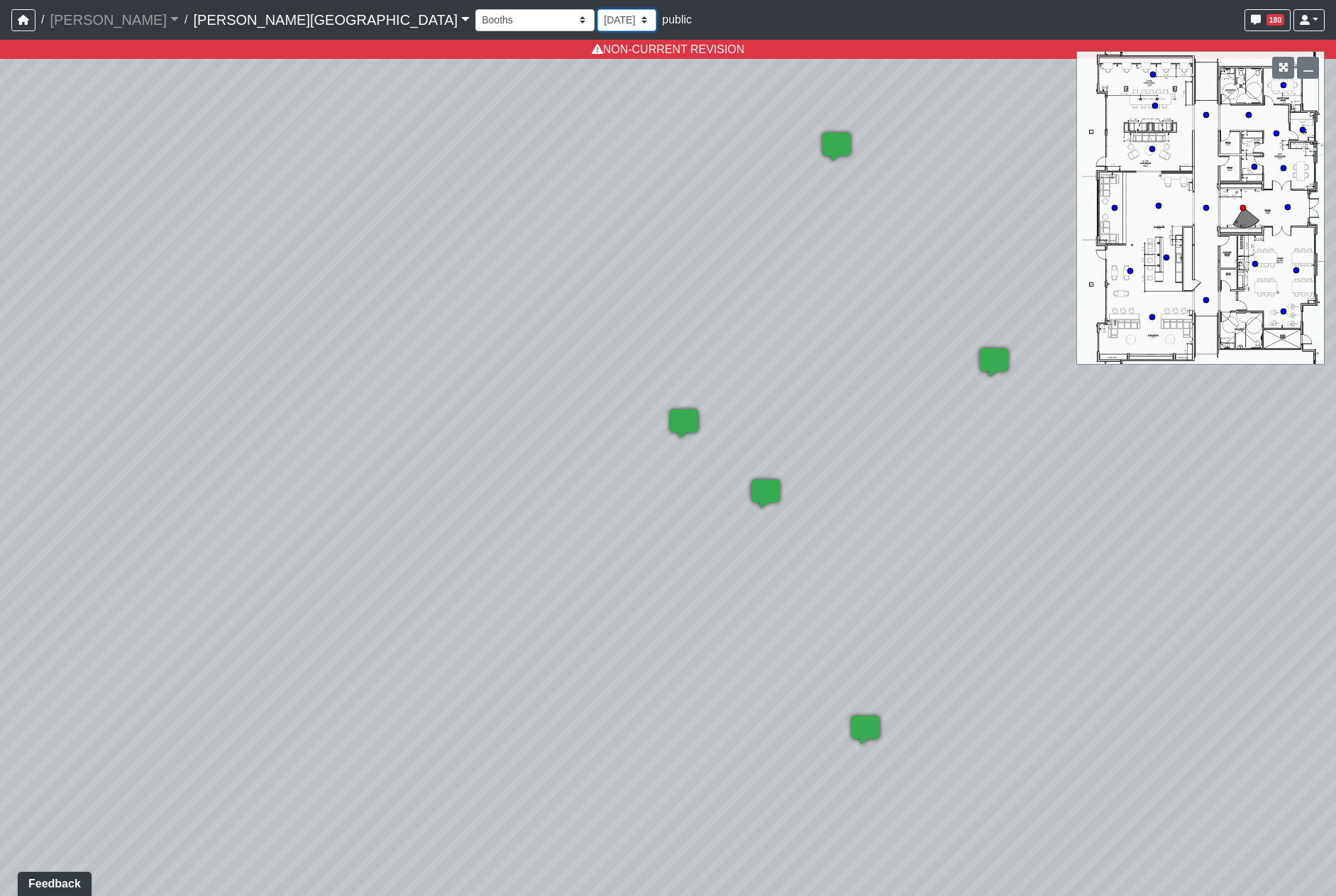
click at [598, 22] on select "9/18/2025 8/25/2025 8/11/2025 7/18/2025 7/17/2025 7/10/2025 7/9/2025 2/12/2025 …" at bounding box center [627, 20] width 59 height 22
select select "8f1oBR6JE6ATm6Xh8T7m1r"
click at [598, 9] on select "9/18/2025 8/25/2025 8/11/2025 7/18/2025 7/17/2025 7/10/2025 7/9/2025 2/12/2025 …" at bounding box center [627, 20] width 59 height 22
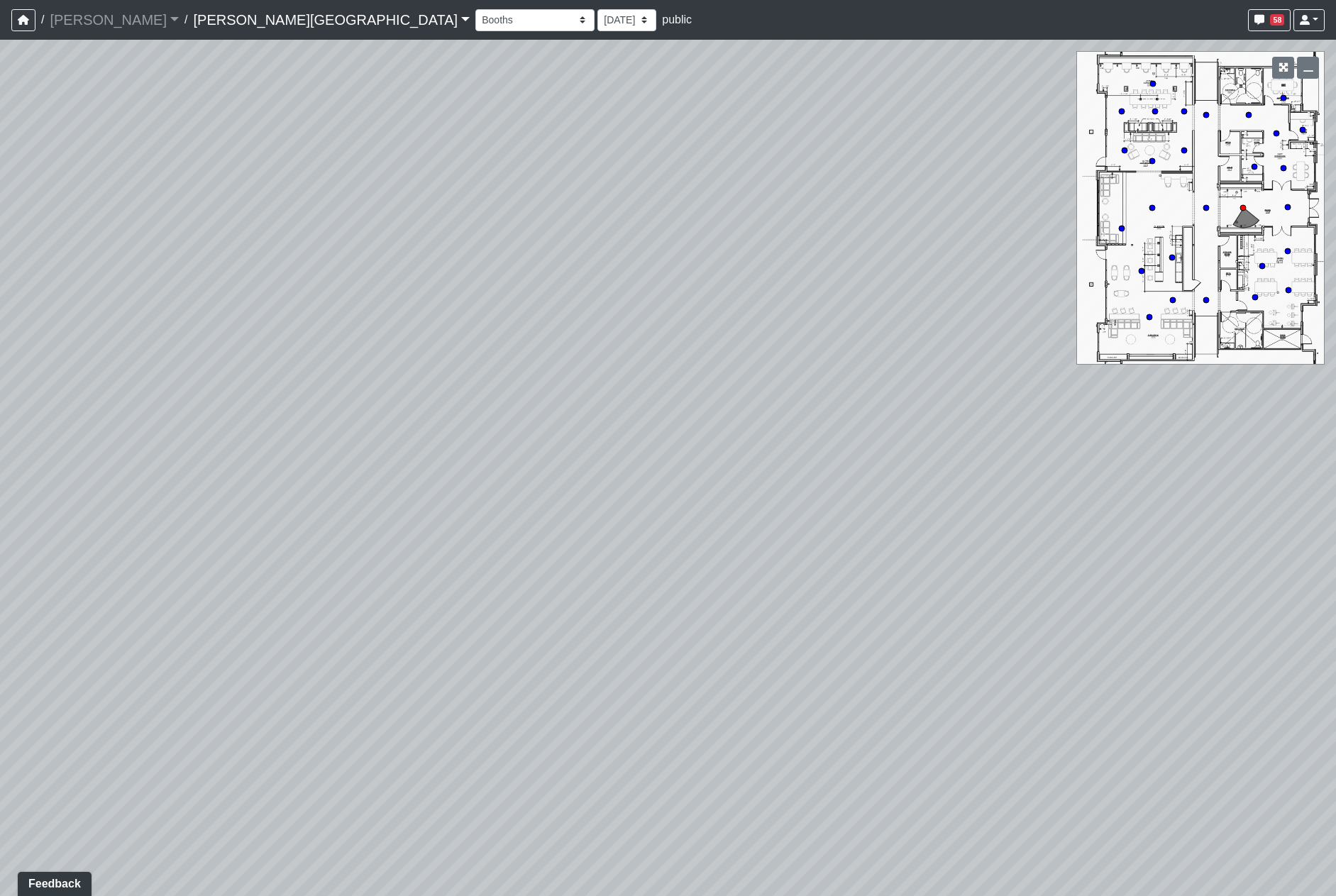
drag, startPoint x: 775, startPoint y: 555, endPoint x: 444, endPoint y: 543, distance: 331.2
click at [424, 550] on div "Loading... Hallway - Hallway 2 Loading... Entry Loading... Clubroom - Entrance …" at bounding box center [668, 468] width 1336 height 856
drag, startPoint x: 988, startPoint y: 778, endPoint x: 171, endPoint y: 639, distance: 828.7
click at [207, 646] on div "Loading... Hallway - Hallway 2 Loading... Entry Loading... Clubroom - Entrance …" at bounding box center [668, 468] width 1336 height 856
drag, startPoint x: 700, startPoint y: 564, endPoint x: 592, endPoint y: 583, distance: 109.7
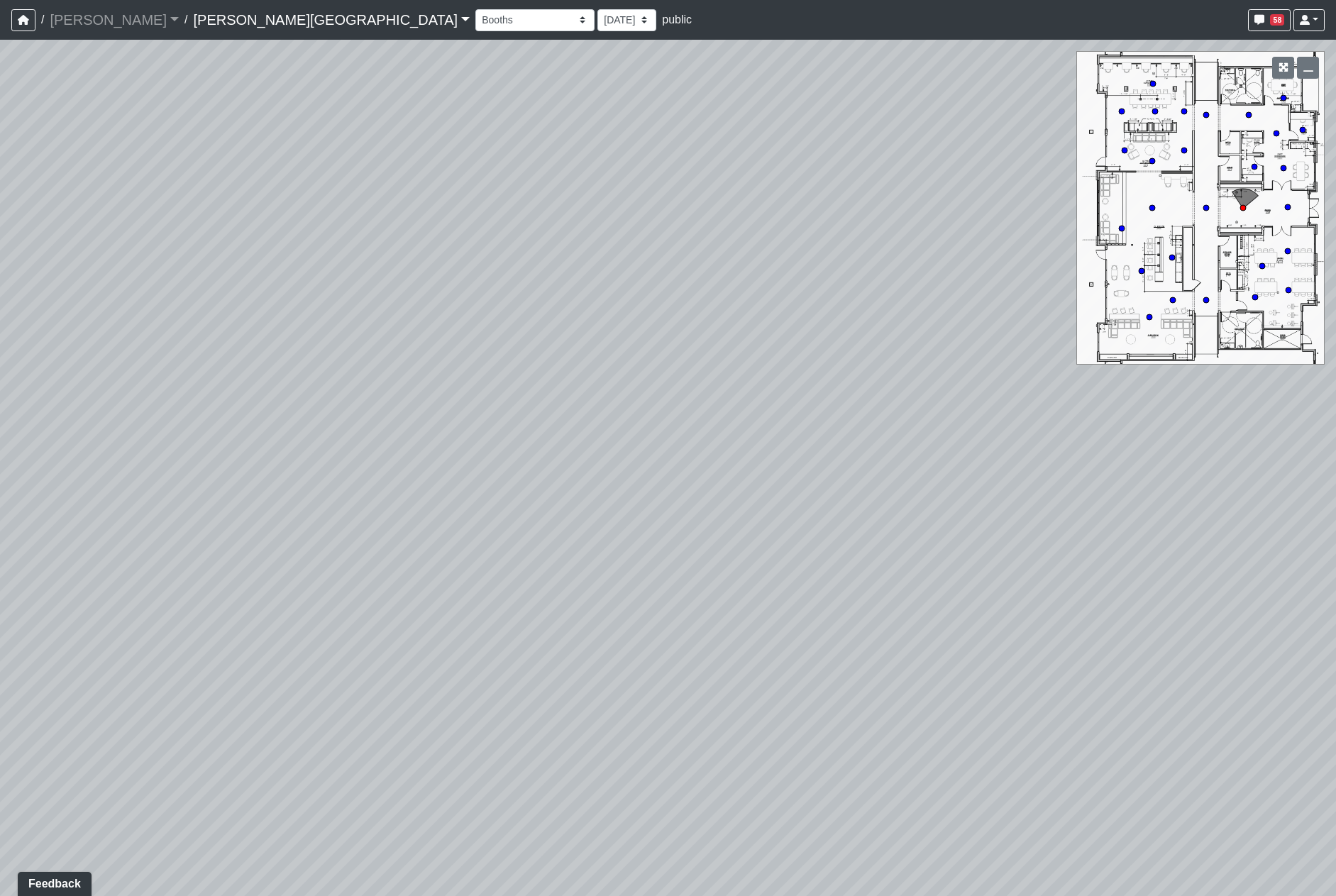
click at [592, 583] on div "Loading... Hallway - Hallway 2 Loading... Entry Loading... Clubroom - Entrance …" at bounding box center [668, 468] width 1336 height 856
drag, startPoint x: 663, startPoint y: 566, endPoint x: 625, endPoint y: 617, distance: 63.6
click at [620, 624] on div "Loading... Hallway - Hallway 2 Loading... Entry Loading... Clubroom - Entrance …" at bounding box center [668, 468] width 1336 height 856
click at [1042, 323] on icon at bounding box center [1034, 328] width 43 height 43
drag, startPoint x: 513, startPoint y: 519, endPoint x: 729, endPoint y: 529, distance: 216.2
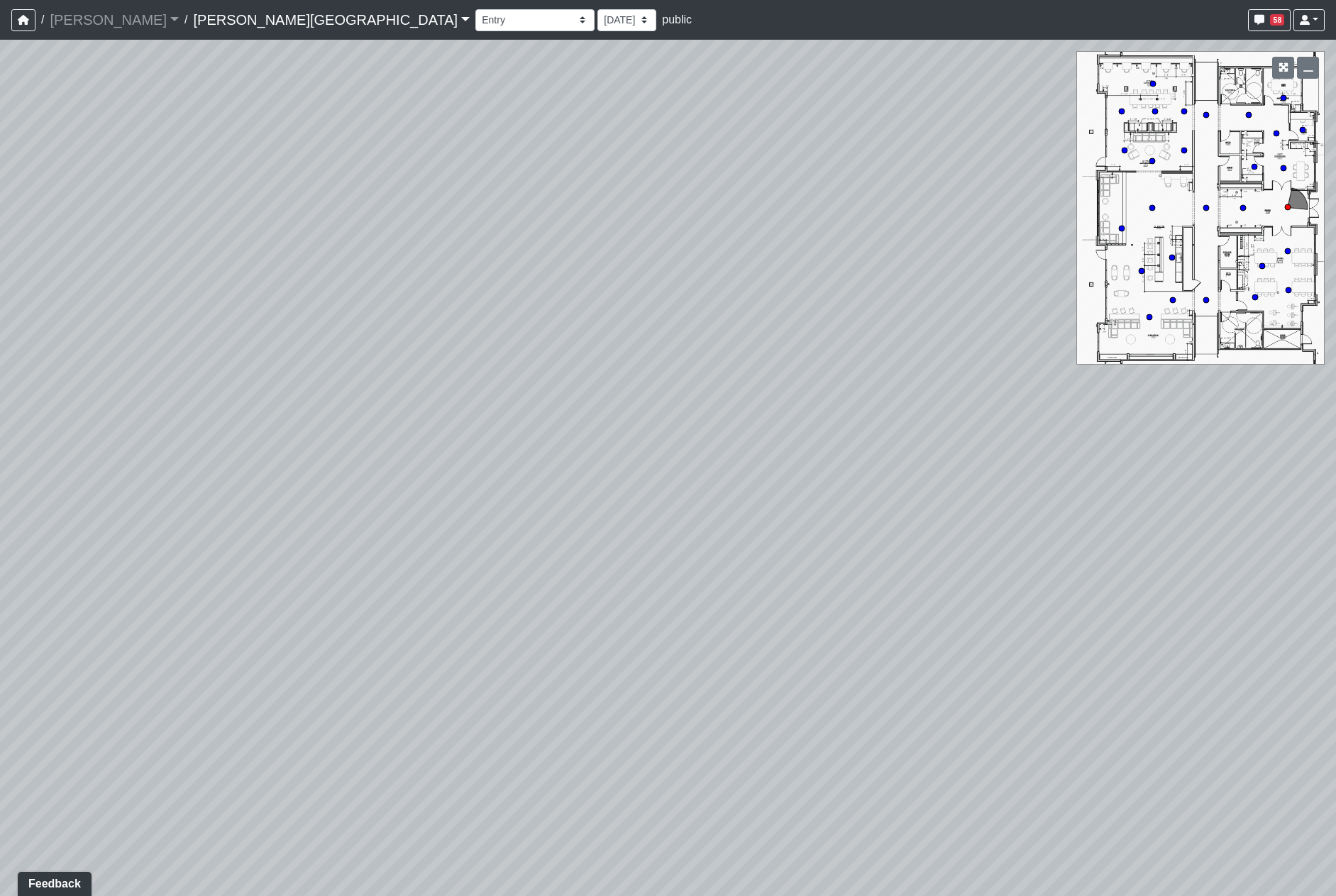
click at [675, 524] on div "Loading... Hallway - Hallway 2 Loading... Entry Loading... Clubroom - Entrance …" at bounding box center [668, 468] width 1336 height 856
drag, startPoint x: 573, startPoint y: 552, endPoint x: 625, endPoint y: 564, distance: 53.4
click at [625, 564] on div "Loading... Hallway - Hallway 2 Loading... Entry Loading... Clubroom - Entrance …" at bounding box center [668, 468] width 1336 height 856
drag, startPoint x: 524, startPoint y: 528, endPoint x: 511, endPoint y: 529, distance: 13.0
click at [524, 528] on icon at bounding box center [516, 534] width 43 height 43
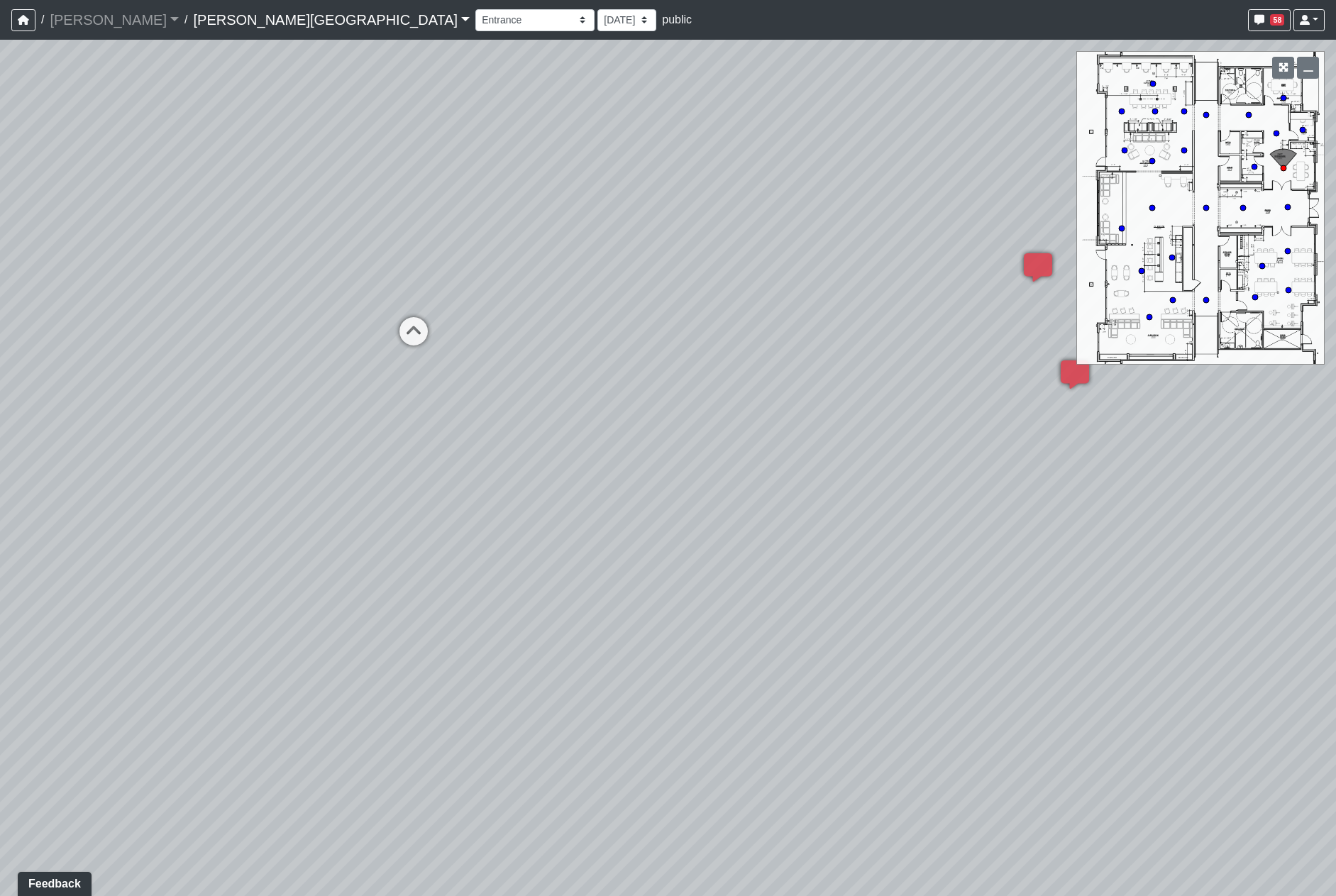
drag, startPoint x: 290, startPoint y: 602, endPoint x: 733, endPoint y: 586, distance: 443.3
click at [733, 586] on div "Loading... Hallway - Hallway 2 Loading... Entry Loading... Clubroom - Entrance …" at bounding box center [668, 468] width 1336 height 856
drag, startPoint x: 552, startPoint y: 583, endPoint x: 572, endPoint y: 583, distance: 20.0
click at [572, 583] on div "Loading... Hallway - Hallway 2 Loading... Entry Loading... Clubroom - Entrance …" at bounding box center [668, 468] width 1336 height 856
click at [951, 271] on icon at bounding box center [948, 265] width 43 height 43
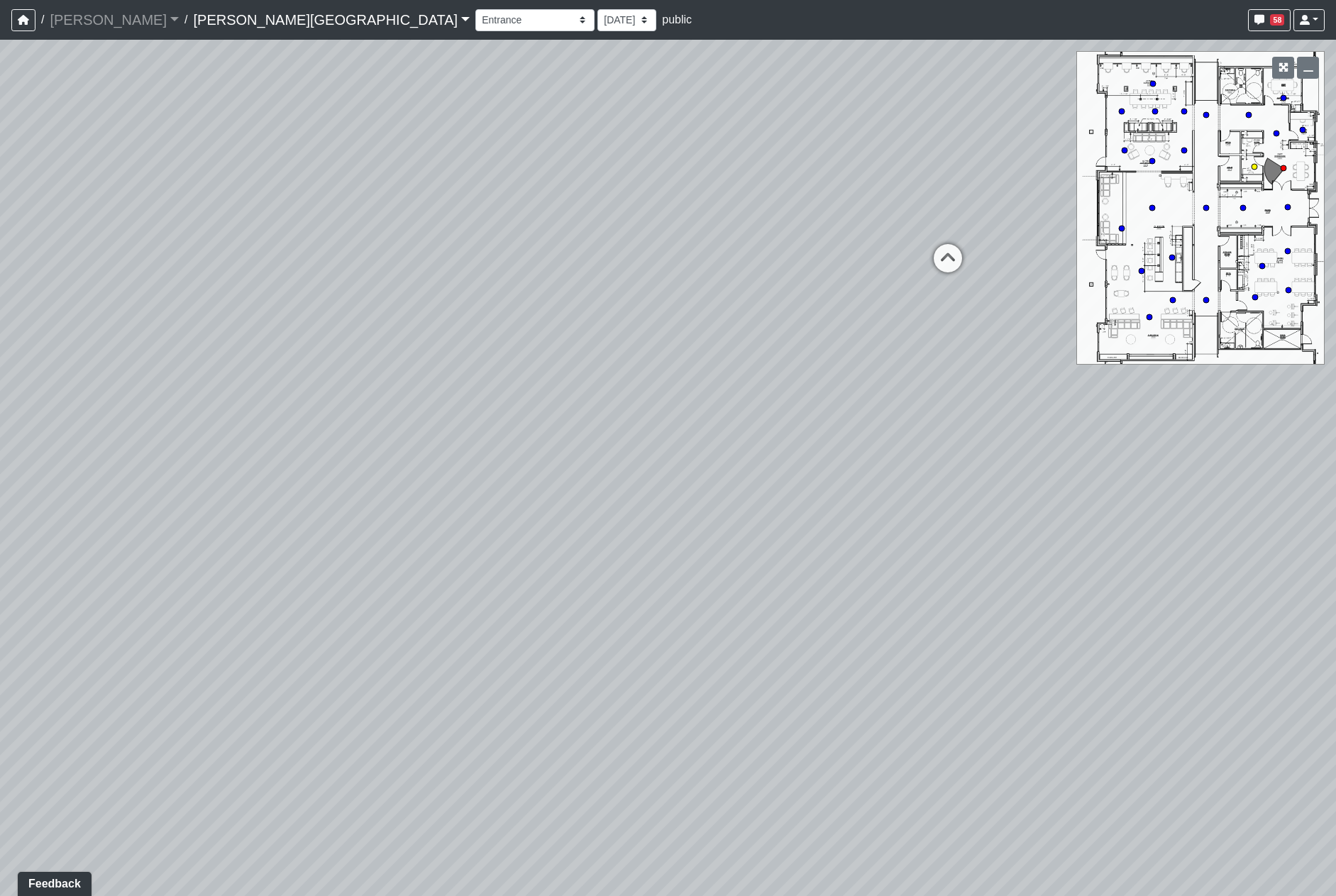
select select "d31ZcGSxdwRXHKbpvkiSNa"
drag, startPoint x: 657, startPoint y: 535, endPoint x: 726, endPoint y: 589, distance: 87.6
click at [726, 589] on div "Loading... Hallway - Hallway 2 Loading... Entry Loading... Clubroom - Entrance …" at bounding box center [668, 468] width 1336 height 856
drag, startPoint x: 696, startPoint y: 480, endPoint x: 793, endPoint y: 572, distance: 133.7
click at [793, 572] on div "Loading... Hallway - Hallway 2 Loading... Entry Loading... Clubroom - Entrance …" at bounding box center [668, 468] width 1336 height 856
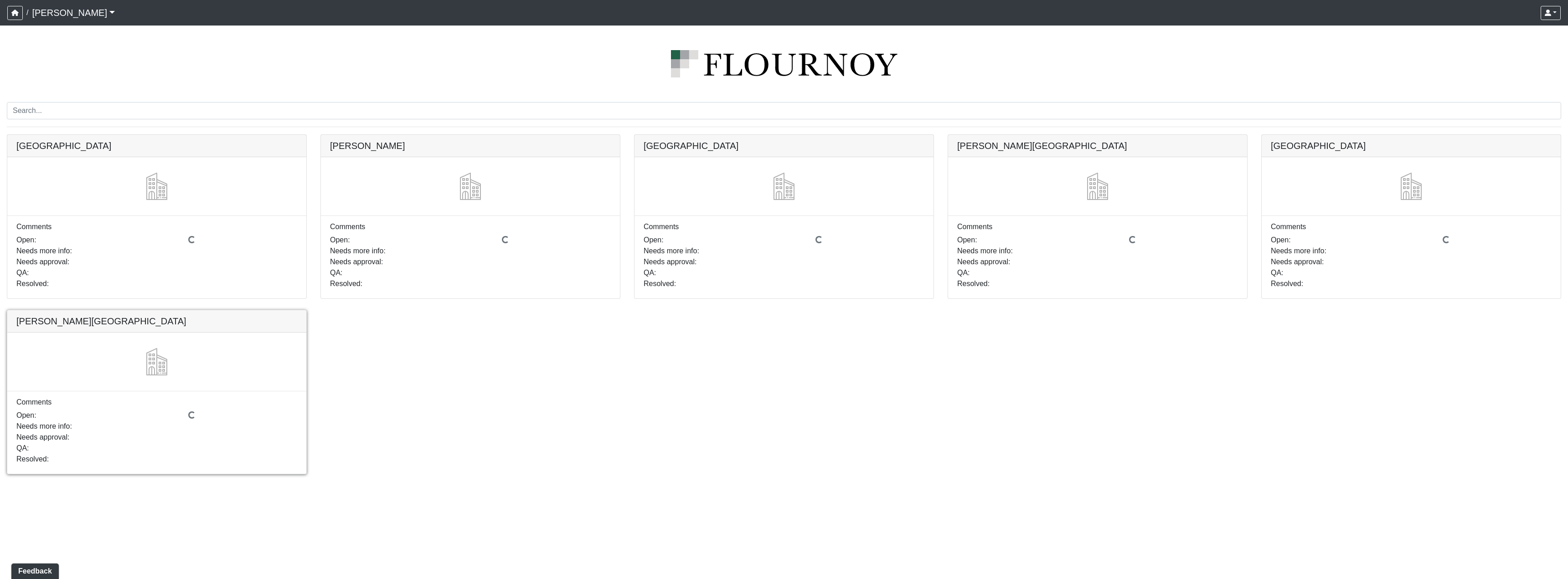
click at [194, 310] on link at bounding box center [156, 310] width 299 height 0
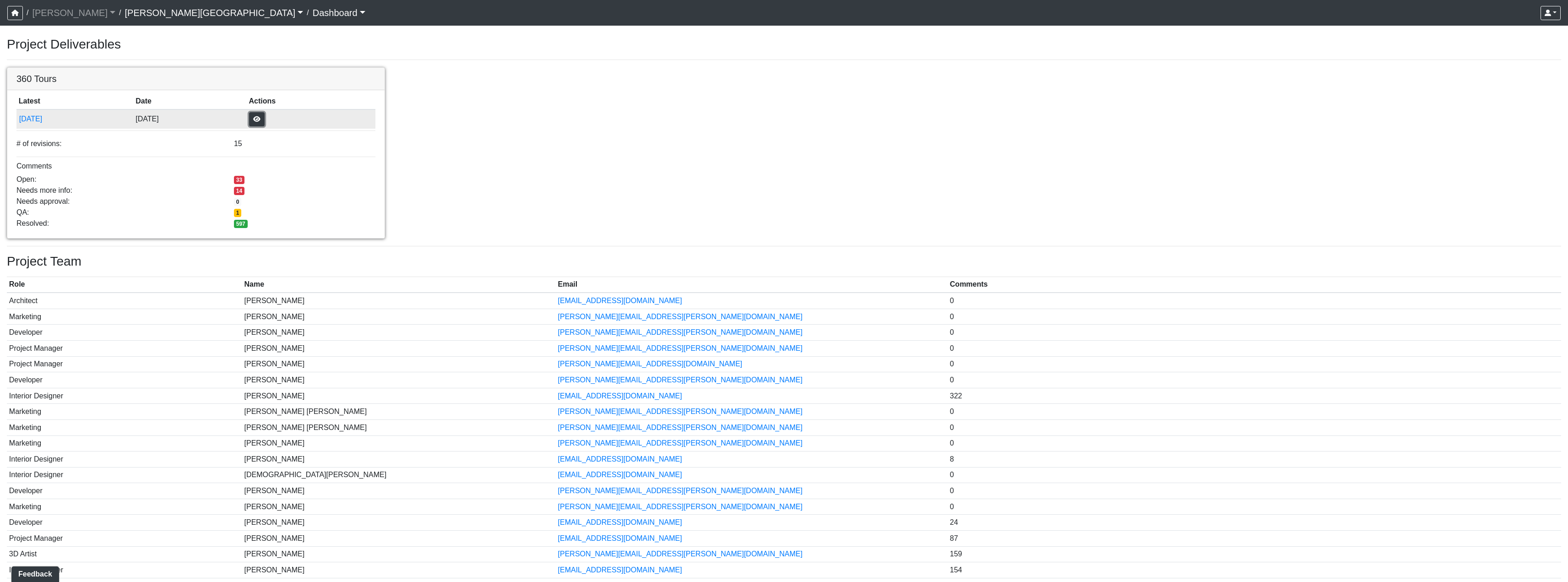
click at [265, 120] on button "button" at bounding box center [256, 119] width 15 height 14
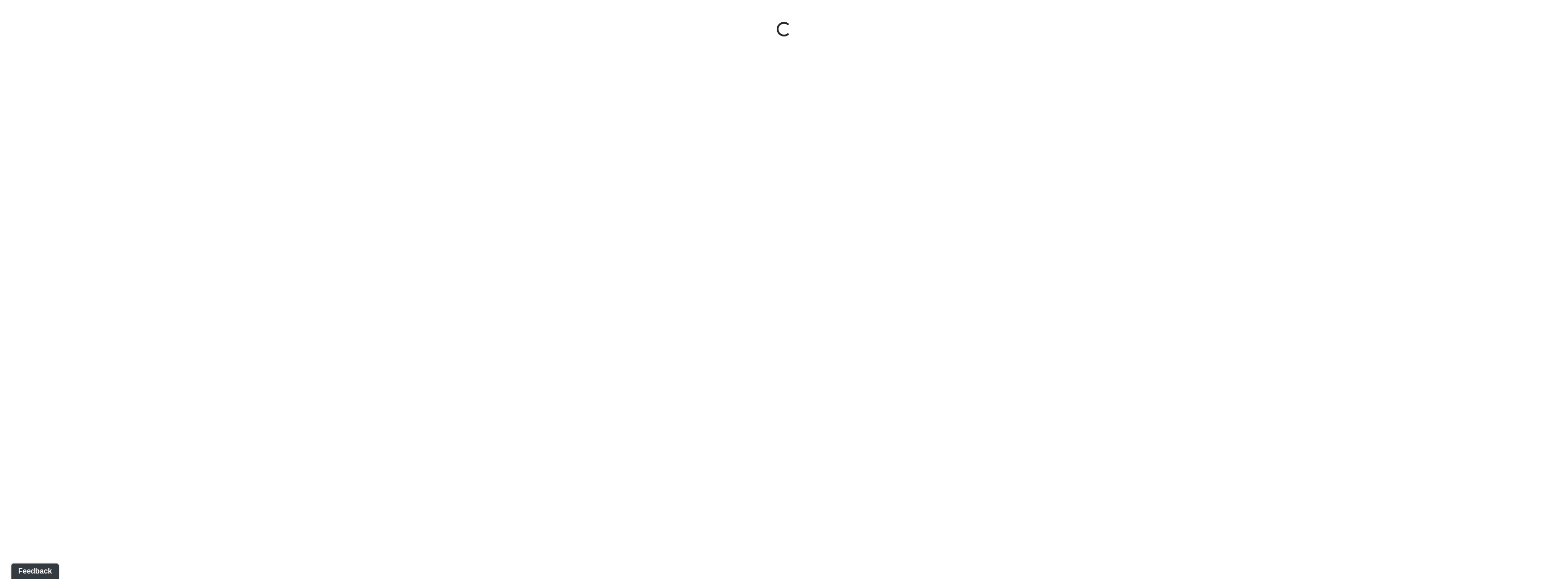
select select "u2EXiXzDikQyxF8CqBZzqm"
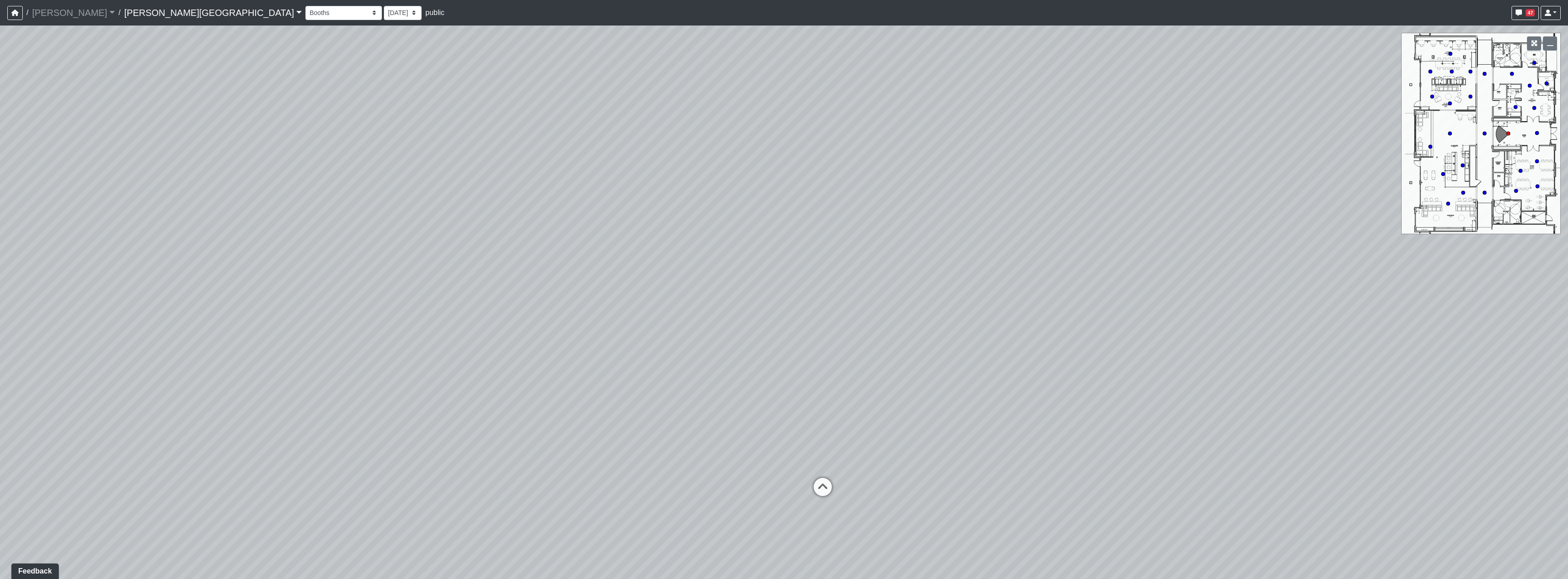
click at [850, 344] on div "Loading... Hallway - Hallway 2 Loading... Entry" at bounding box center [784, 302] width 1568 height 553
drag, startPoint x: 788, startPoint y: 431, endPoint x: 248, endPoint y: 381, distance: 542.3
click at [275, 382] on div "Loading... Hallway - Hallway 2 Loading... Entry" at bounding box center [784, 302] width 1568 height 553
drag, startPoint x: 1076, startPoint y: 323, endPoint x: 732, endPoint y: 364, distance: 346.4
click at [682, 420] on div "Loading... Hallway - Hallway 2 Loading... Entry" at bounding box center [784, 302] width 1568 height 553
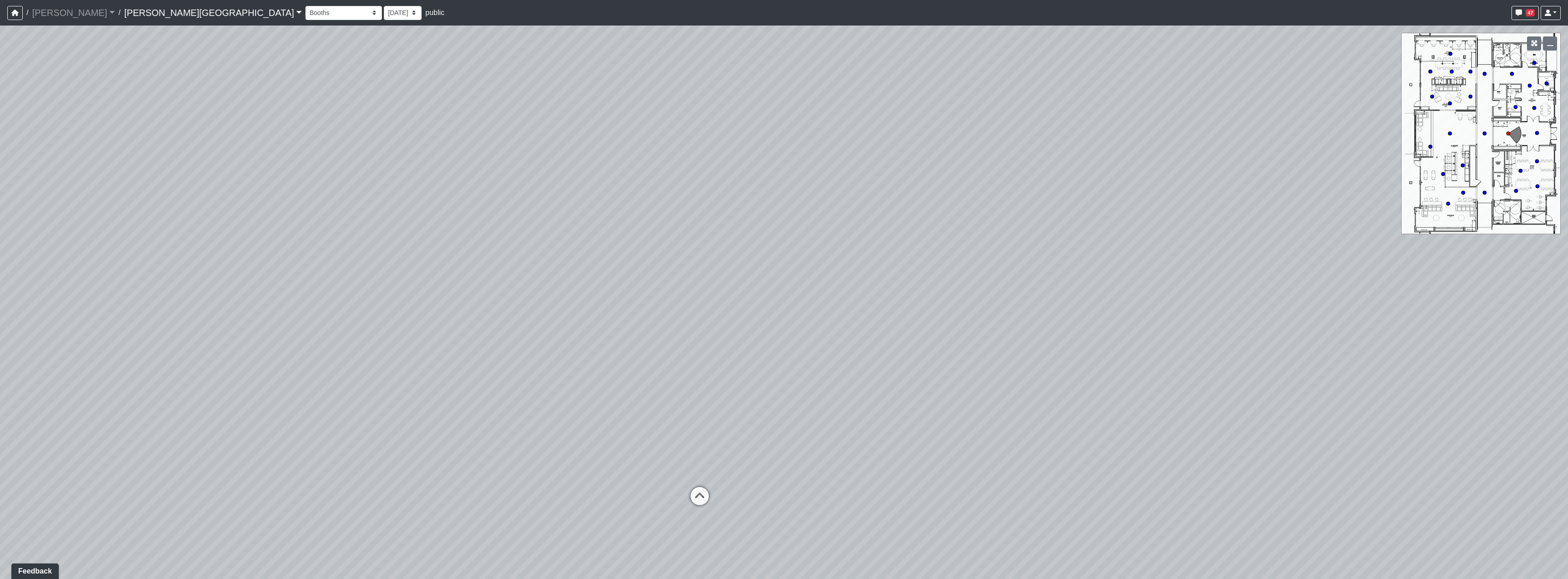
drag, startPoint x: 909, startPoint y: 328, endPoint x: 808, endPoint y: 193, distance: 168.6
click at [1115, 369] on div "Loading... Hallway - Hallway 2 Loading... Entry" at bounding box center [784, 302] width 1568 height 553
click at [384, 6] on select "[DATE] [DATE] [DATE] [DATE] [DATE] [DATE] [DATE] [DATE] [DATE] [DATE] [DATE] [D…" at bounding box center [403, 13] width 38 height 14
select select "e2VumNiHeA4NxHG8nsH9Uk"
click at [384, 6] on select "[DATE] [DATE] [DATE] [DATE] [DATE] [DATE] [DATE] [DATE] [DATE] [DATE] [DATE] [D…" at bounding box center [403, 13] width 38 height 14
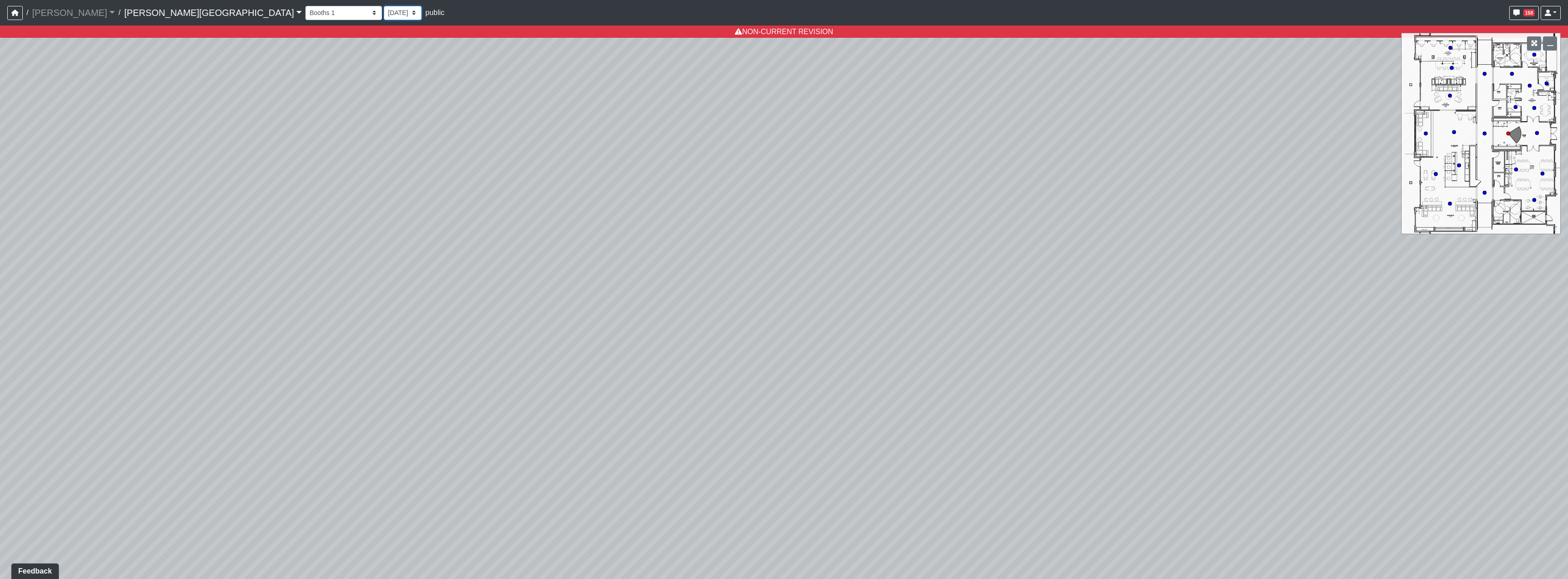
select select "u2EXiXzDikQyxF8CqBZzqm"
select select "e2VumNiHeA4NxHG8nsH9Uk"
drag, startPoint x: 697, startPoint y: 381, endPoint x: 752, endPoint y: 385, distance: 55.1
click at [749, 371] on div "Loading... Hallway - Hallway 2 Loading... Entry Loading... Hallway - Hallway 2 …" at bounding box center [784, 302] width 1568 height 553
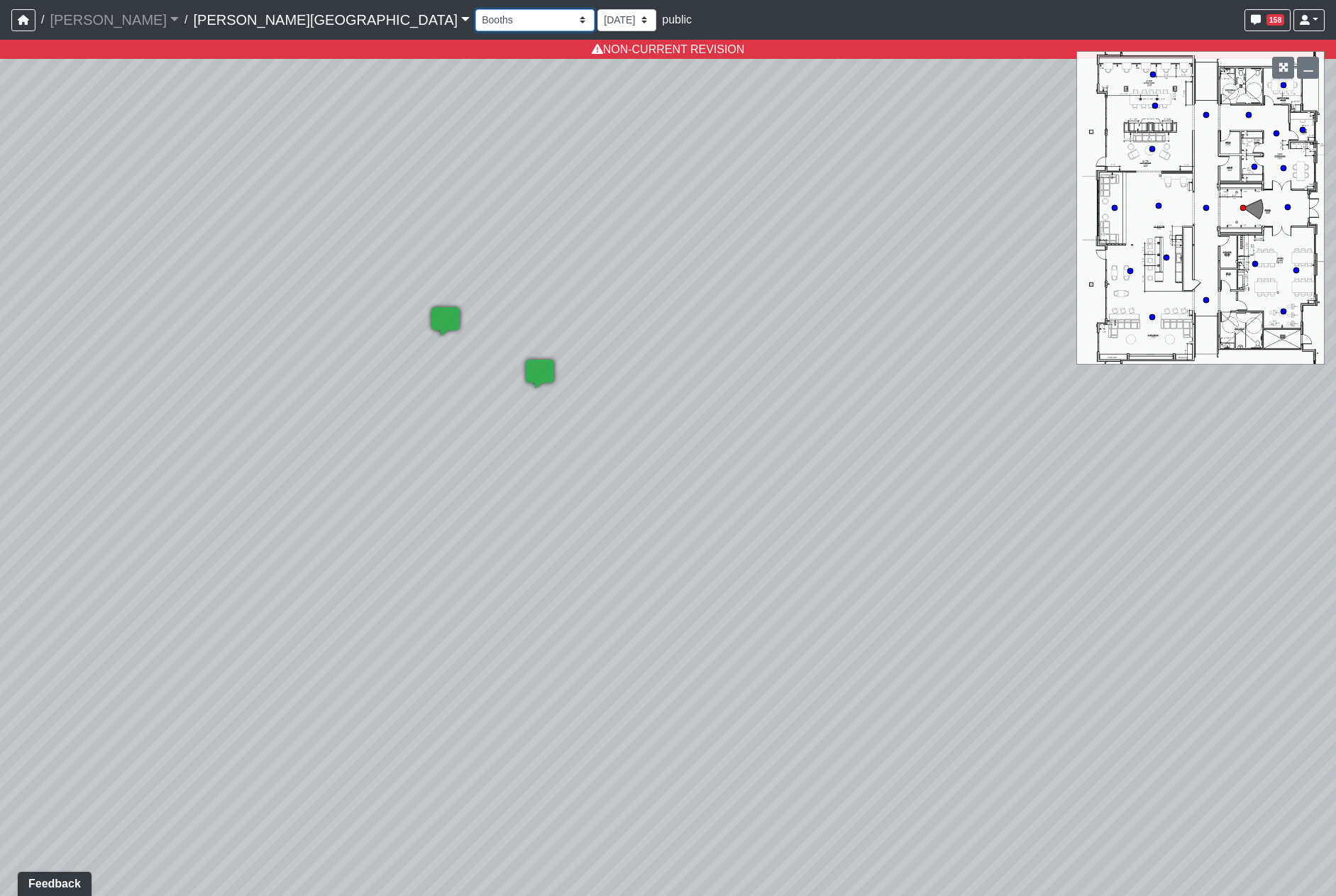
click at [476, 26] on select "Booths 1 Booths 2 Lounge 1 Bar Entrance Lounge Main Lounge Steps Booths Entry C…" at bounding box center [535, 20] width 119 height 22
click at [476, 9] on select "Booths 1 Booths 2 Lounge 1 Bar Entrance Lounge Main Lounge Steps Booths Entry C…" at bounding box center [535, 20] width 119 height 22
select select "4J2y4TPPejVuf2JetSittz"
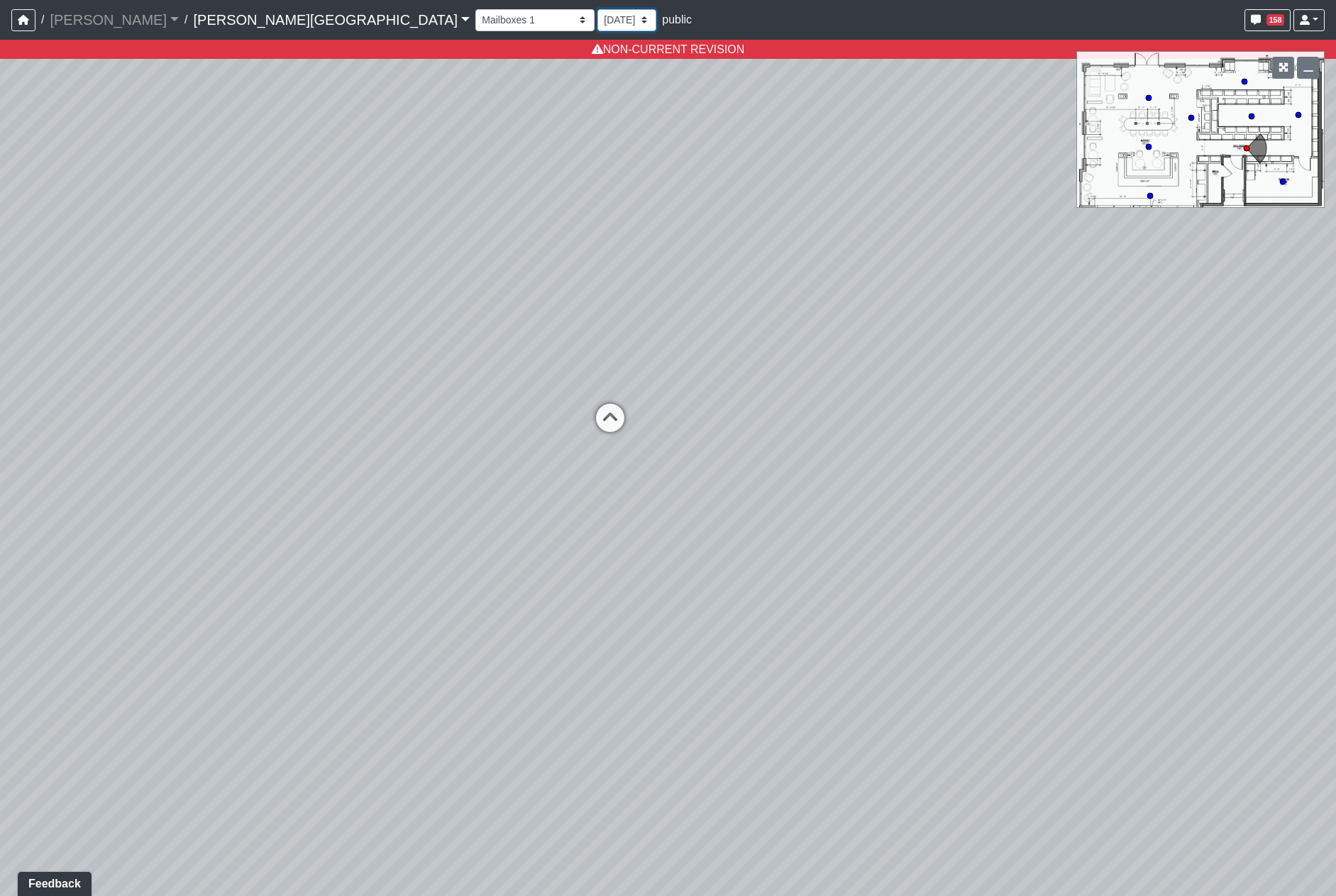
click at [598, 20] on select "[DATE] [DATE] [DATE] [DATE] [DATE] [DATE] [DATE] [DATE] [DATE] [DATE] [DATE] [D…" at bounding box center [627, 20] width 59 height 22
select select "r1kk4akKD6ZnZBpbARCM5J"
click at [598, 9] on select "[DATE] [DATE] [DATE] [DATE] [DATE] [DATE] [DATE] [DATE] [DATE] [DATE] [DATE] [D…" at bounding box center [627, 20] width 59 height 22
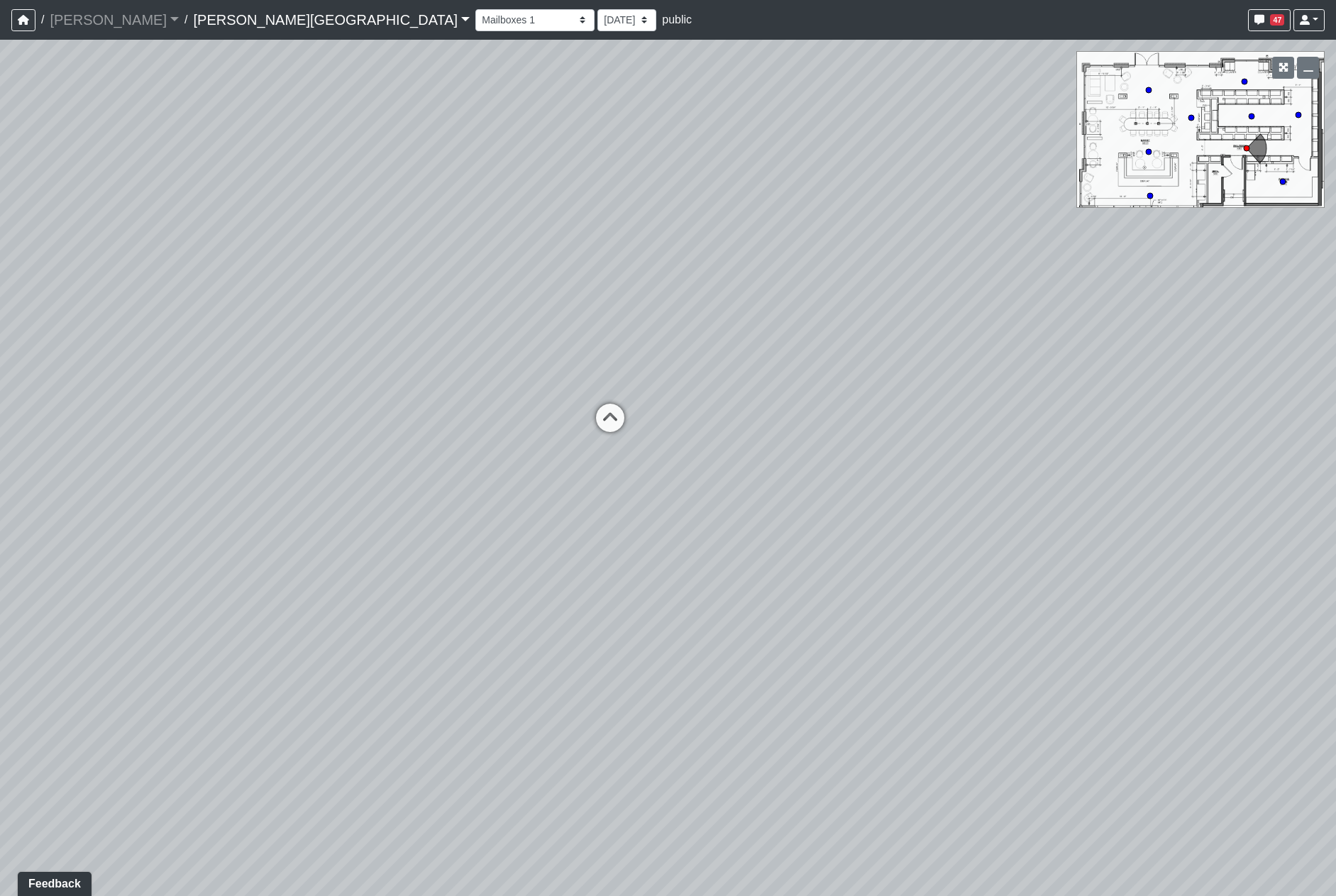
drag, startPoint x: 385, startPoint y: 502, endPoint x: 728, endPoint y: 507, distance: 343.0
click at [704, 504] on div "Loading... Hallway - Hallway 2 Loading... Entry Loading... Hallway - Hallway 2 …" at bounding box center [668, 468] width 1336 height 856
drag, startPoint x: 419, startPoint y: 345, endPoint x: 646, endPoint y: 449, distance: 249.7
click at [646, 449] on div "Loading... Hallway - Hallway 2 Loading... Entry Loading... Hallway - Hallway 2 …" at bounding box center [668, 468] width 1336 height 856
drag, startPoint x: 871, startPoint y: 547, endPoint x: 597, endPoint y: 487, distance: 280.5
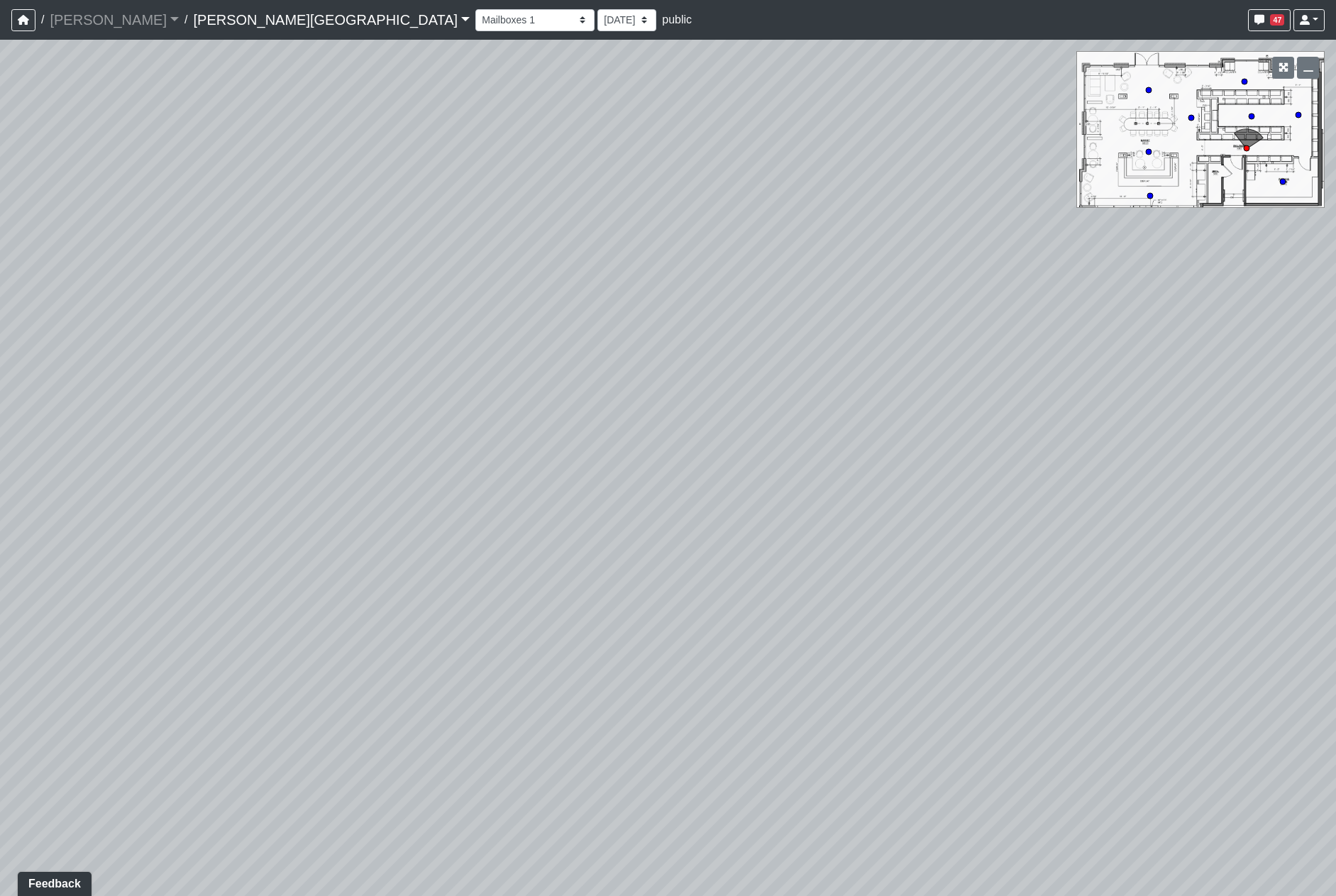
click at [622, 514] on div "Loading... Hallway - Hallway 2 Loading... Entry Loading... Hallway - Hallway 2 …" at bounding box center [668, 468] width 1336 height 856
click at [476, 30] on select "Booths 1 Booths 2 Entry Lounge 1 Lounge 2 Lounge 3 Windows Bar Entrance Lounge …" at bounding box center [535, 20] width 119 height 22
click at [476, 9] on select "Booths 1 Booths 2 Entry Lounge 1 Lounge 2 Lounge 3 Windows Bar Entrance Lounge …" at bounding box center [535, 20] width 119 height 22
select select "u2EXiXzDikQyxF8CqBZzqm"
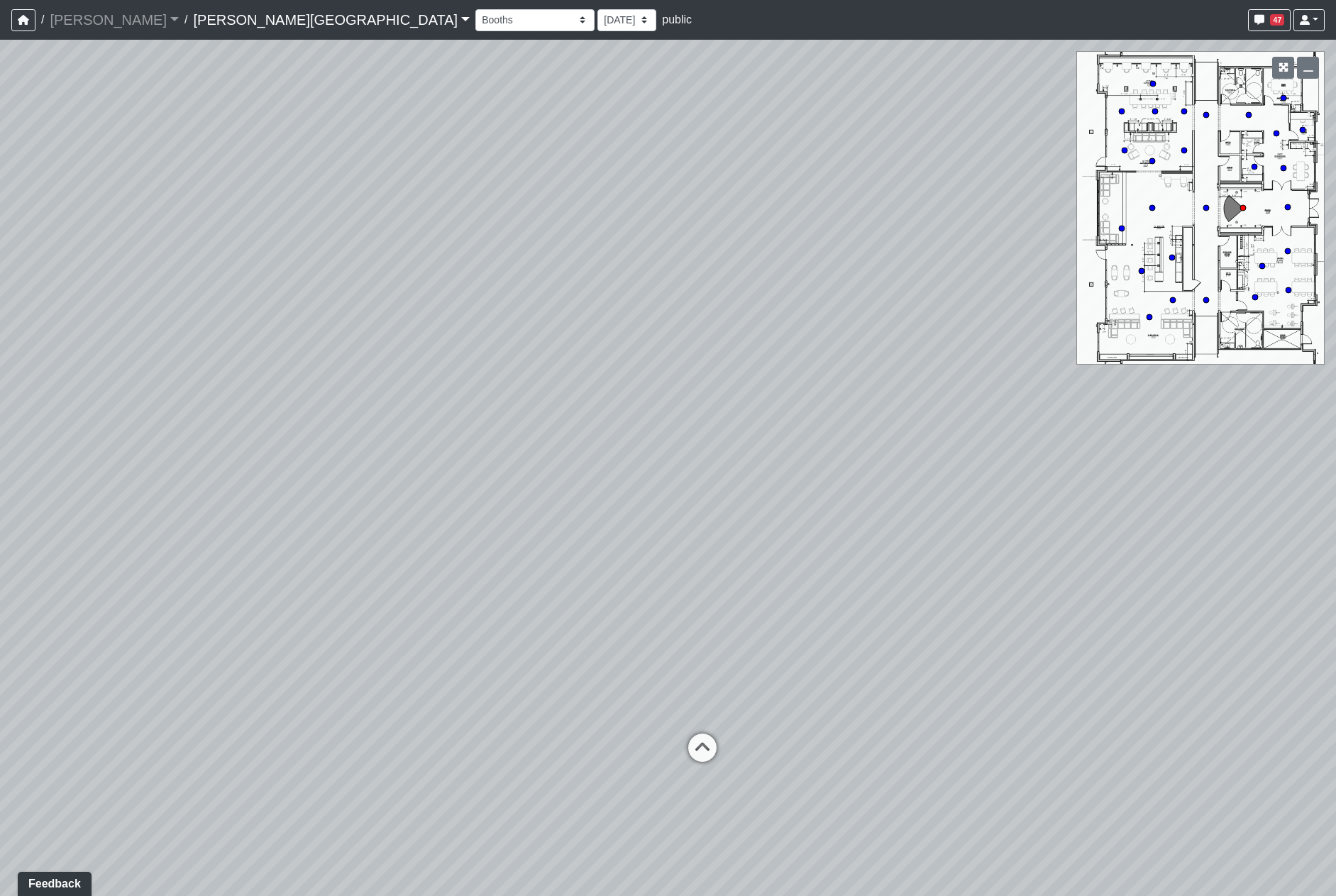
drag, startPoint x: 1031, startPoint y: 636, endPoint x: 346, endPoint y: 542, distance: 691.4
click at [620, 570] on div "Loading... Hallway - Hallway 2 Loading... Entry Loading... Hallway - Hallway 2 …" at bounding box center [668, 468] width 1336 height 856
drag, startPoint x: 699, startPoint y: 509, endPoint x: 354, endPoint y: 630, distance: 365.6
click at [354, 630] on div "Loading... Hallway - Hallway 2 Loading... Entry Loading... Hallway - Hallway 2 …" at bounding box center [668, 468] width 1336 height 856
click at [476, 7] on div "Booths 1 Booths 2 Entry Lounge 1 Lounge 2 Lounge 3 Windows Bar Entrance Lounge …" at bounding box center [900, 20] width 849 height 27
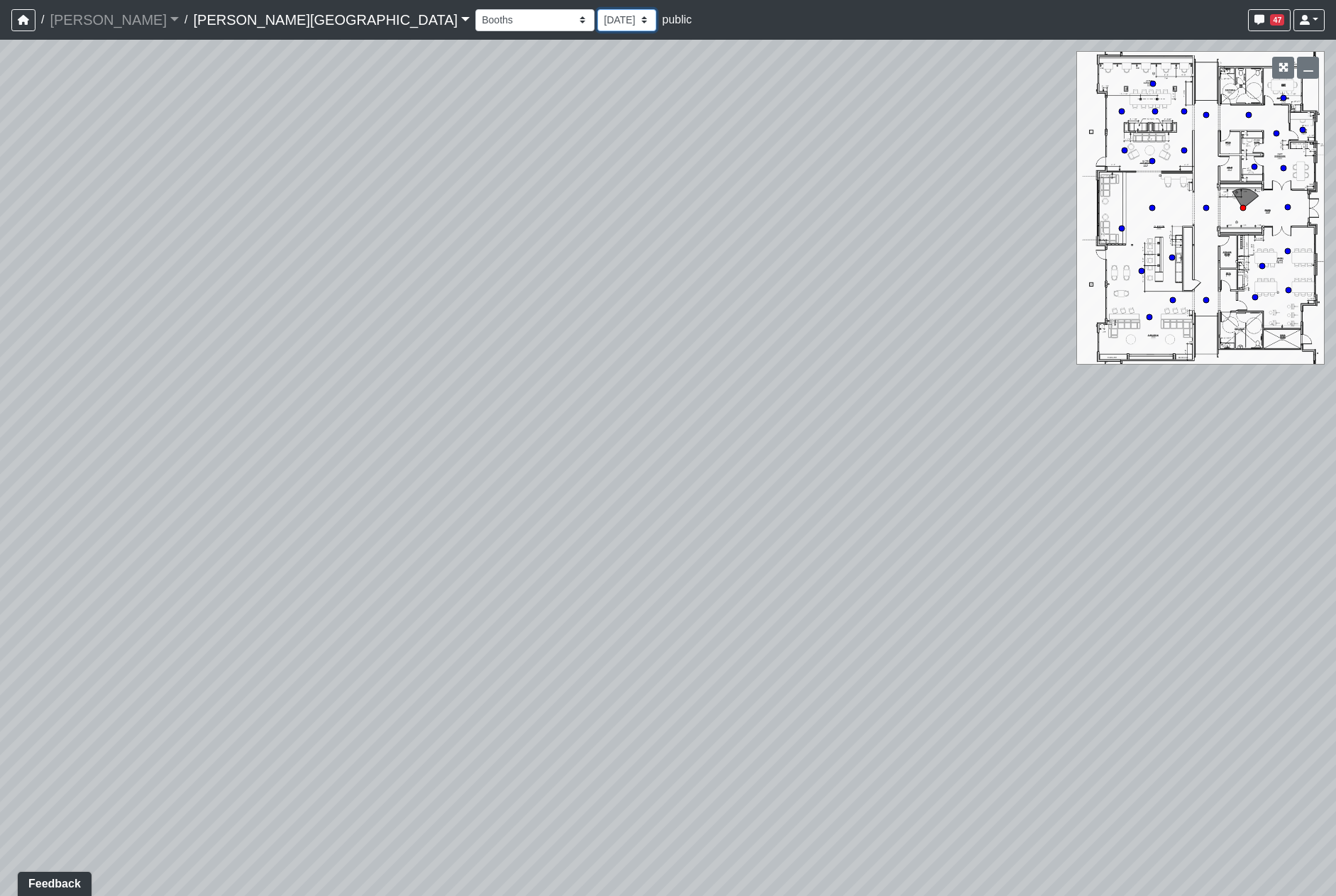
click at [598, 20] on select "[DATE] [DATE] [DATE] [DATE] [DATE] [DATE] [DATE] [DATE] [DATE] [DATE] [DATE] [D…" at bounding box center [627, 20] width 59 height 22
select select "uFs6euBHNmPeGf5nPHiJmm"
click at [598, 9] on select "[DATE] [DATE] [DATE] [DATE] [DATE] [DATE] [DATE] [DATE] [DATE] [DATE] [DATE] [D…" at bounding box center [627, 20] width 59 height 22
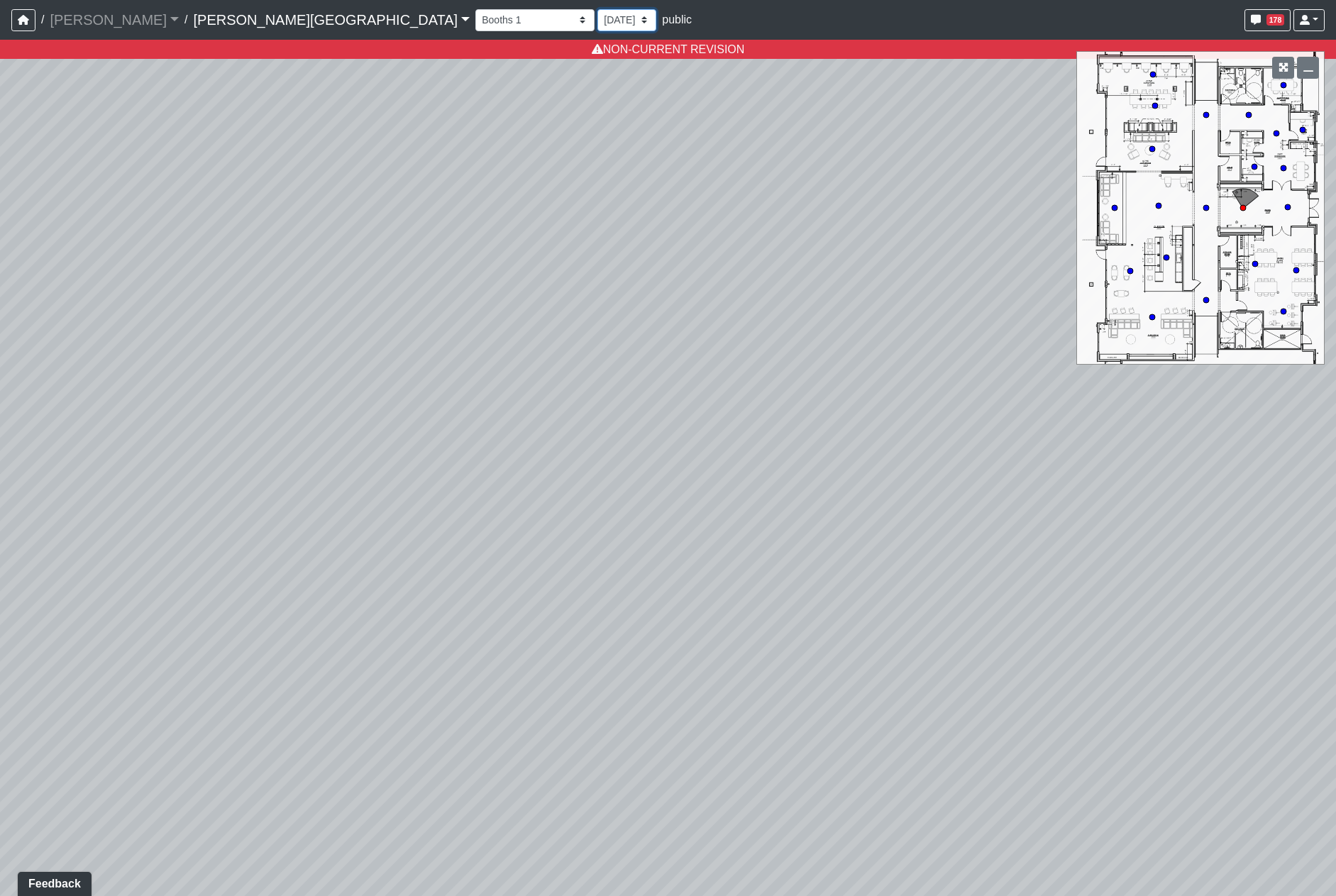
select select "u2EXiXzDikQyxF8CqBZzqm"
select select "uFs6euBHNmPeGf5nPHiJmm"
drag, startPoint x: 426, startPoint y: 254, endPoint x: 750, endPoint y: 326, distance: 331.9
click at [752, 323] on div "Loading... Hallway - Hallway 2 Loading... Entry Loading... Hallway - Hallway 2 …" at bounding box center [668, 468] width 1336 height 856
click at [688, 213] on div "Loading... Hallway - Hallway 2 Loading... Entry Loading... Hallway - Hallway 2 …" at bounding box center [668, 468] width 1336 height 856
